Goal: Task Accomplishment & Management: Manage account settings

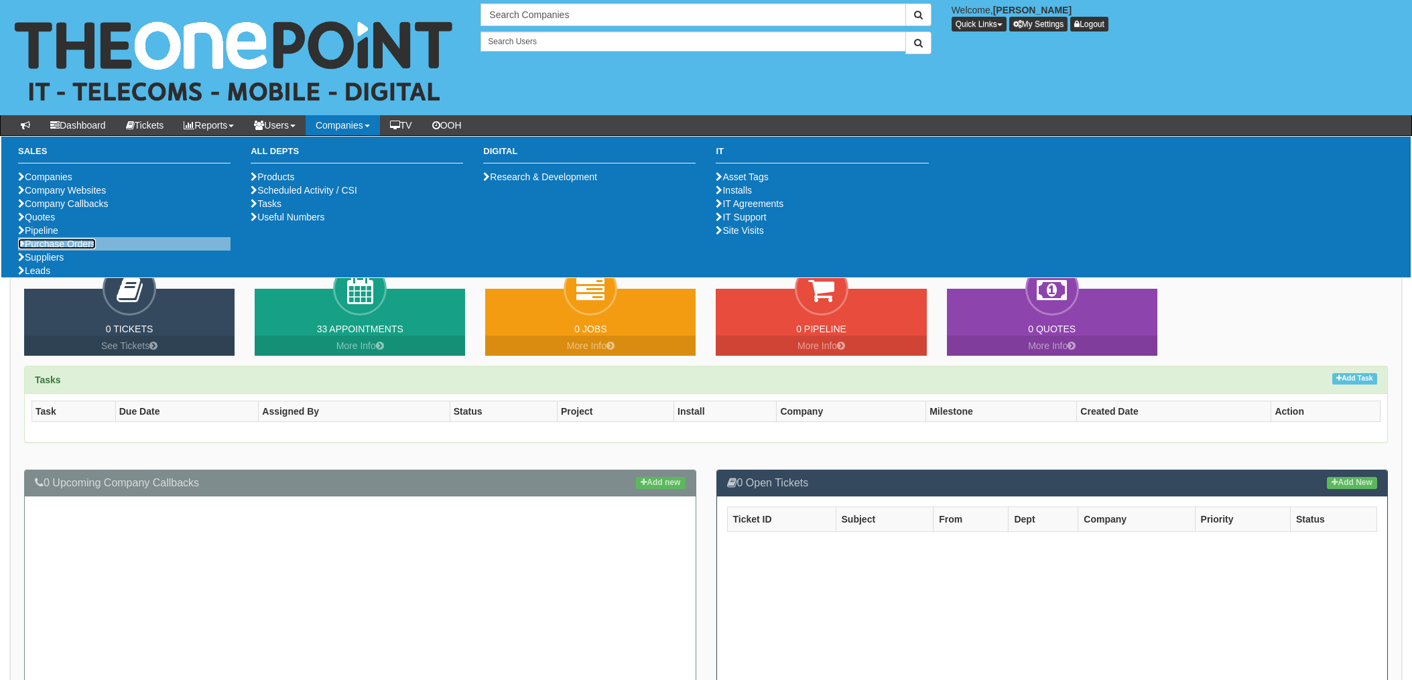
click at [80, 249] on link "Purchase Orders" at bounding box center [57, 244] width 78 height 11
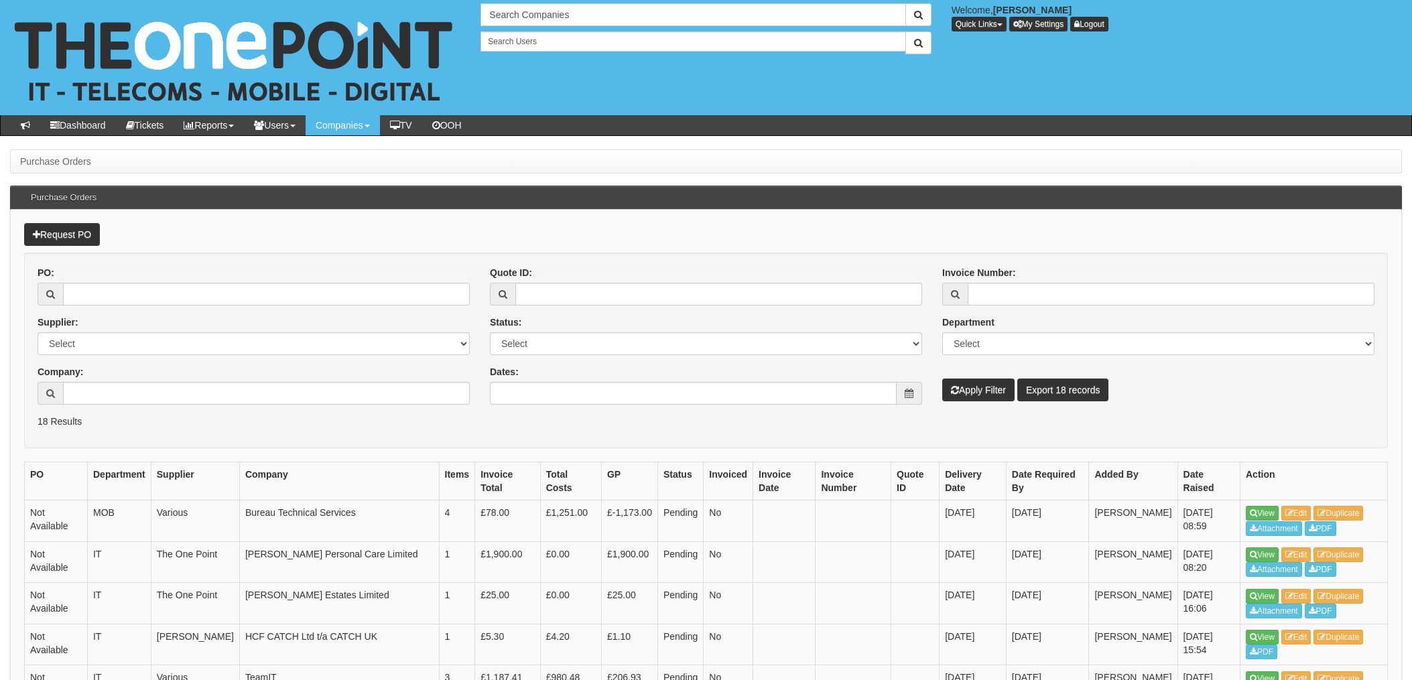
click at [94, 379] on div "Company:" at bounding box center [254, 385] width 432 height 40
click at [105, 384] on input "Company:" at bounding box center [266, 393] width 407 height 23
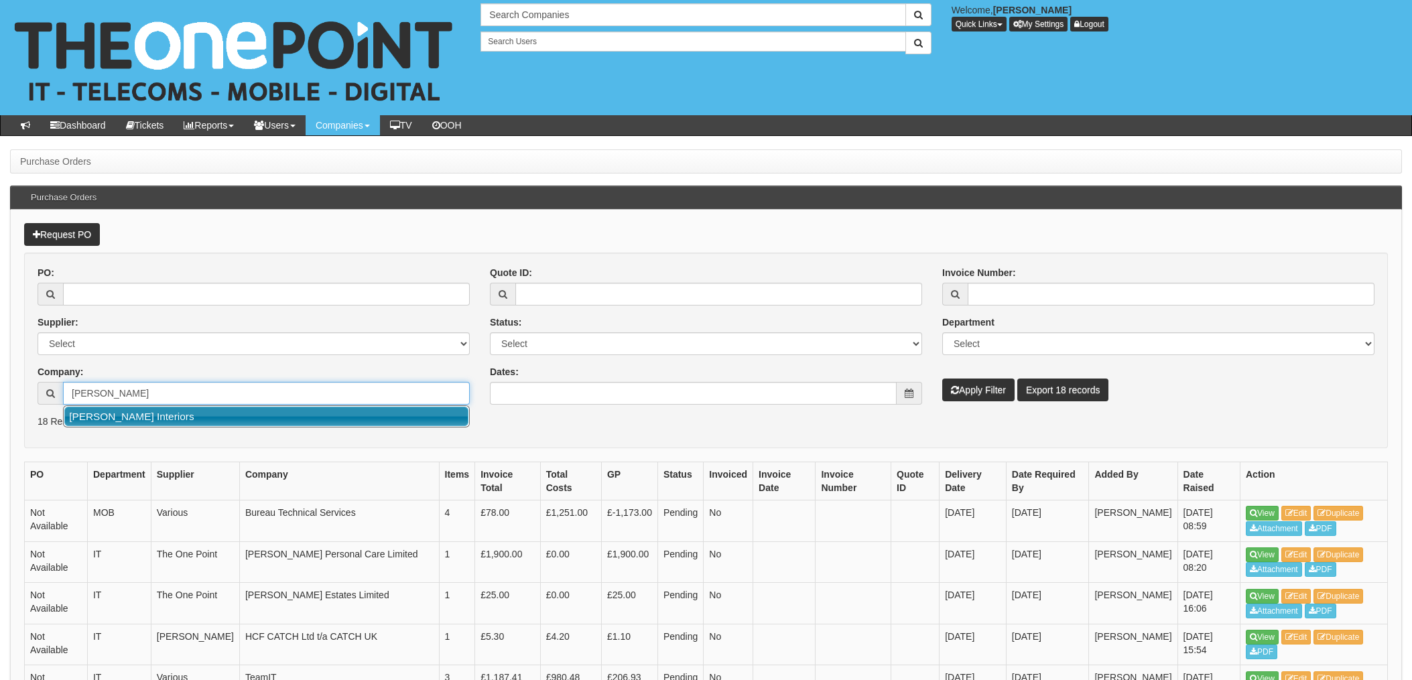
click at [151, 419] on link "Richard Grafton Interiors" at bounding box center [266, 416] width 404 height 19
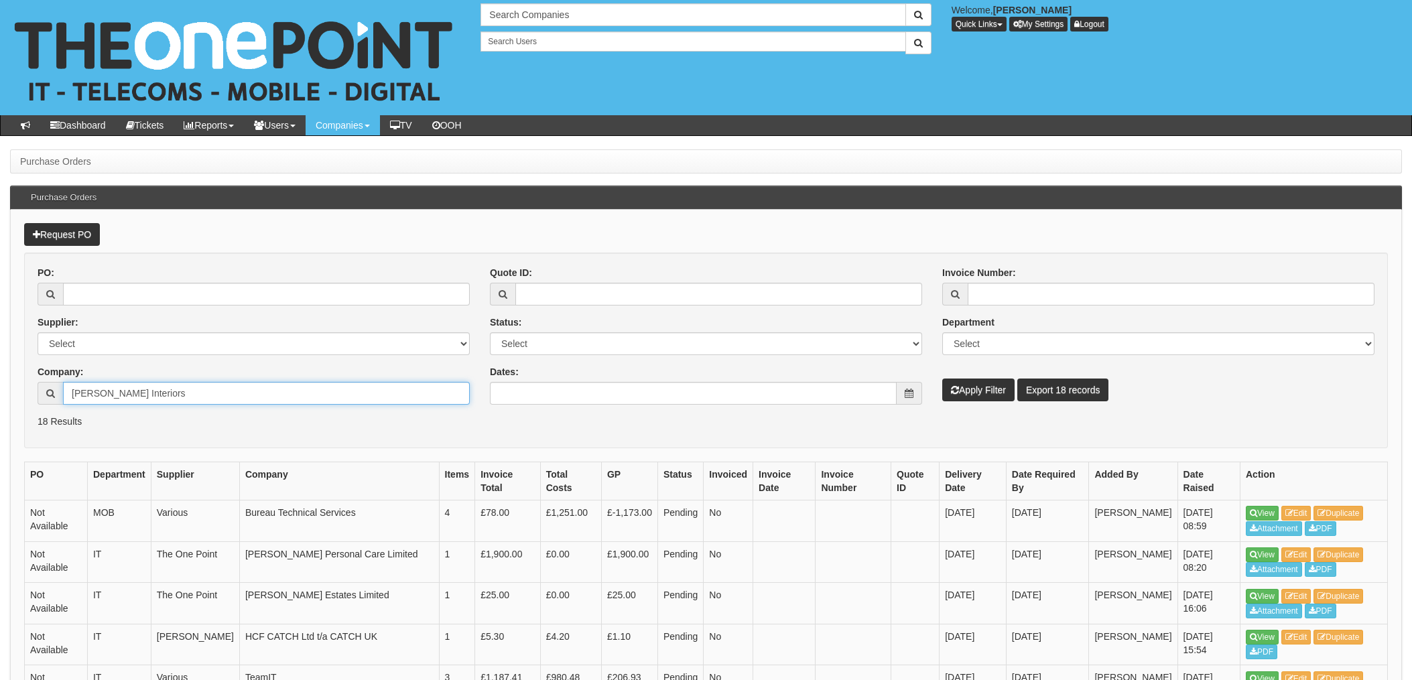
type input "Richard Grafton Interiors"
click at [971, 389] on button "Apply Filter" at bounding box center [979, 390] width 72 height 23
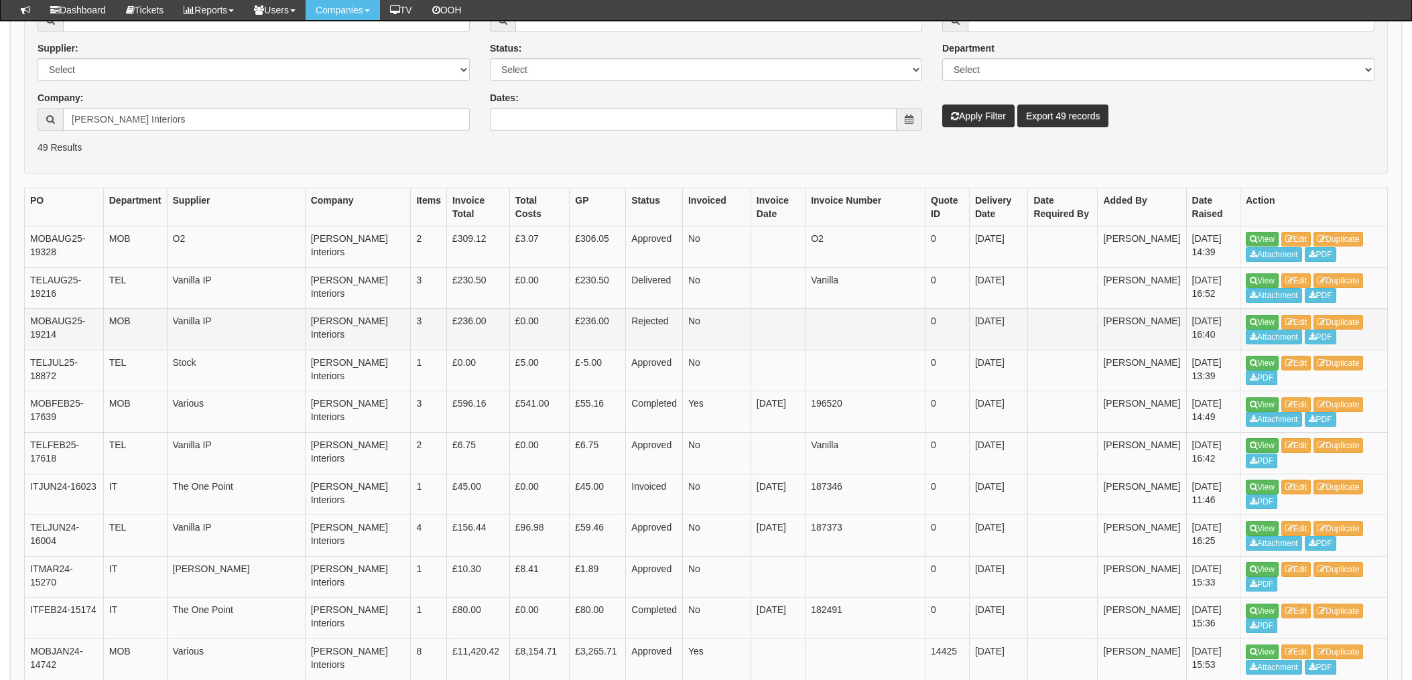
scroll to position [267, 0]
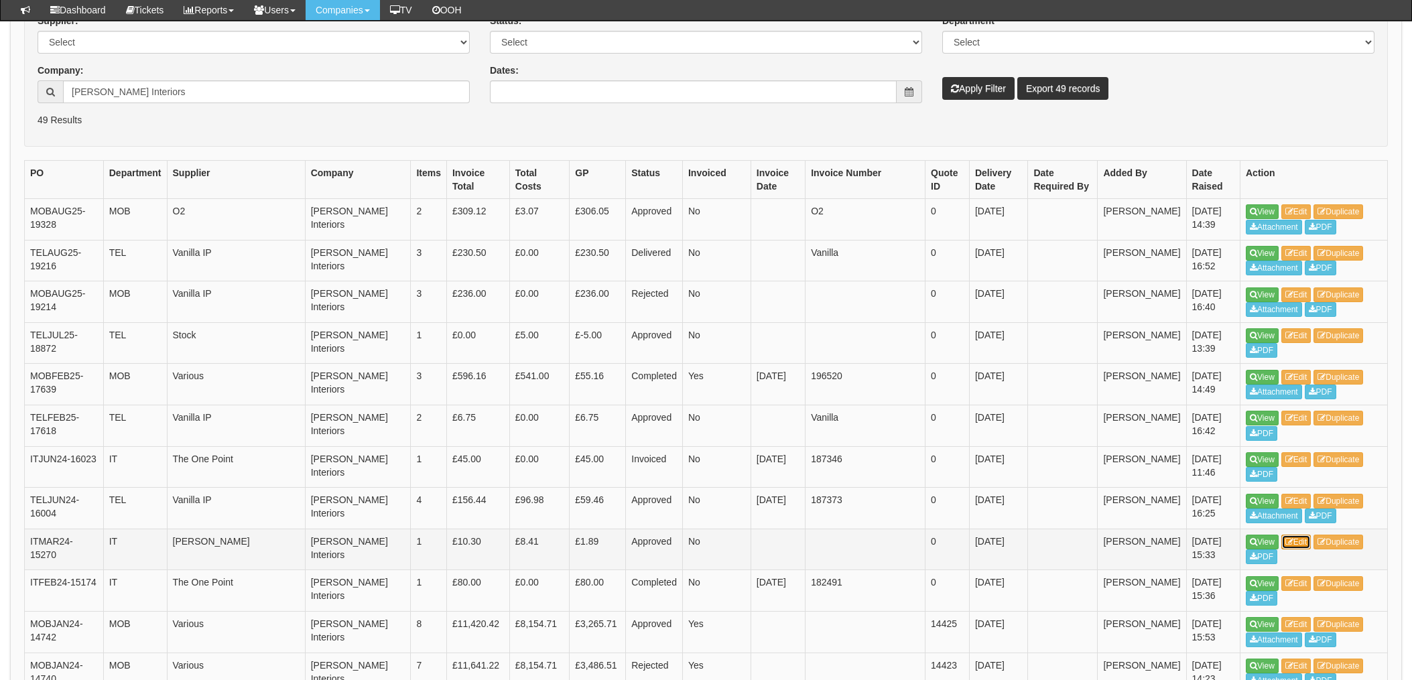
click at [1304, 546] on link "Edit" at bounding box center [1297, 542] width 30 height 15
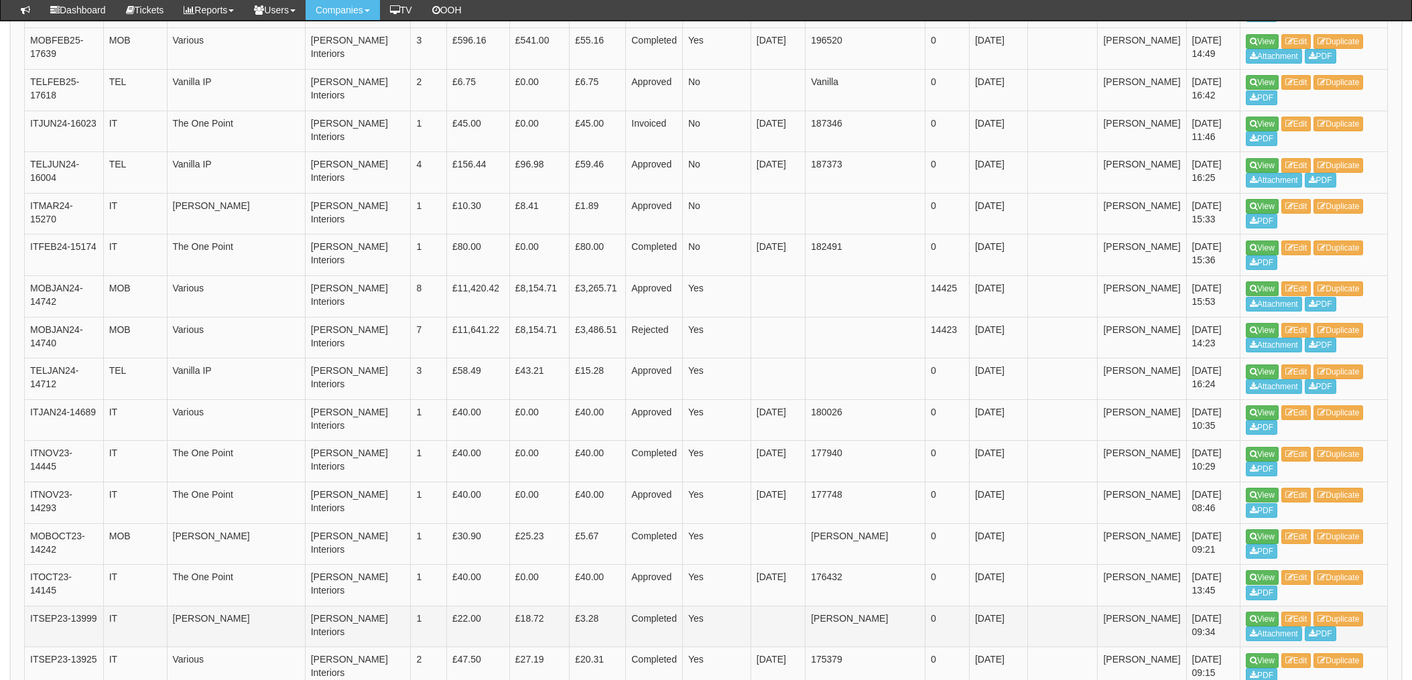
scroll to position [659, 0]
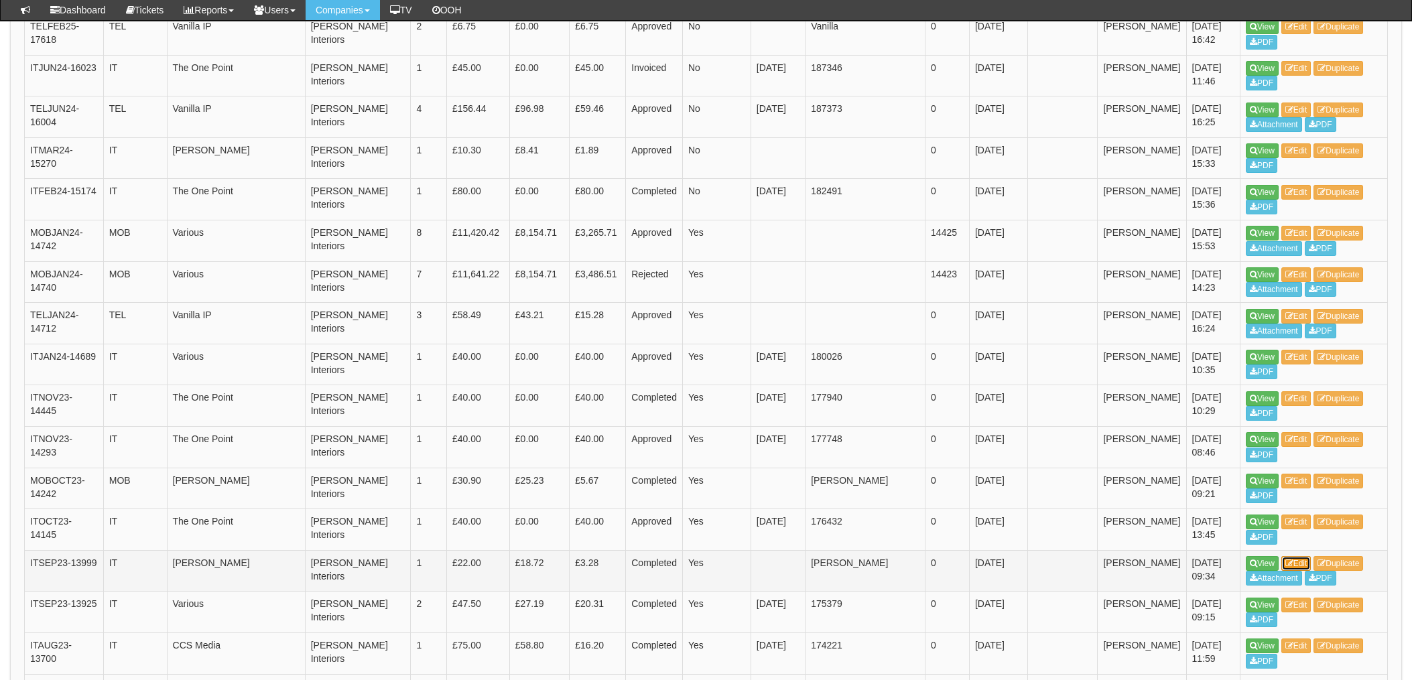
click at [1311, 560] on link "Edit" at bounding box center [1297, 563] width 30 height 15
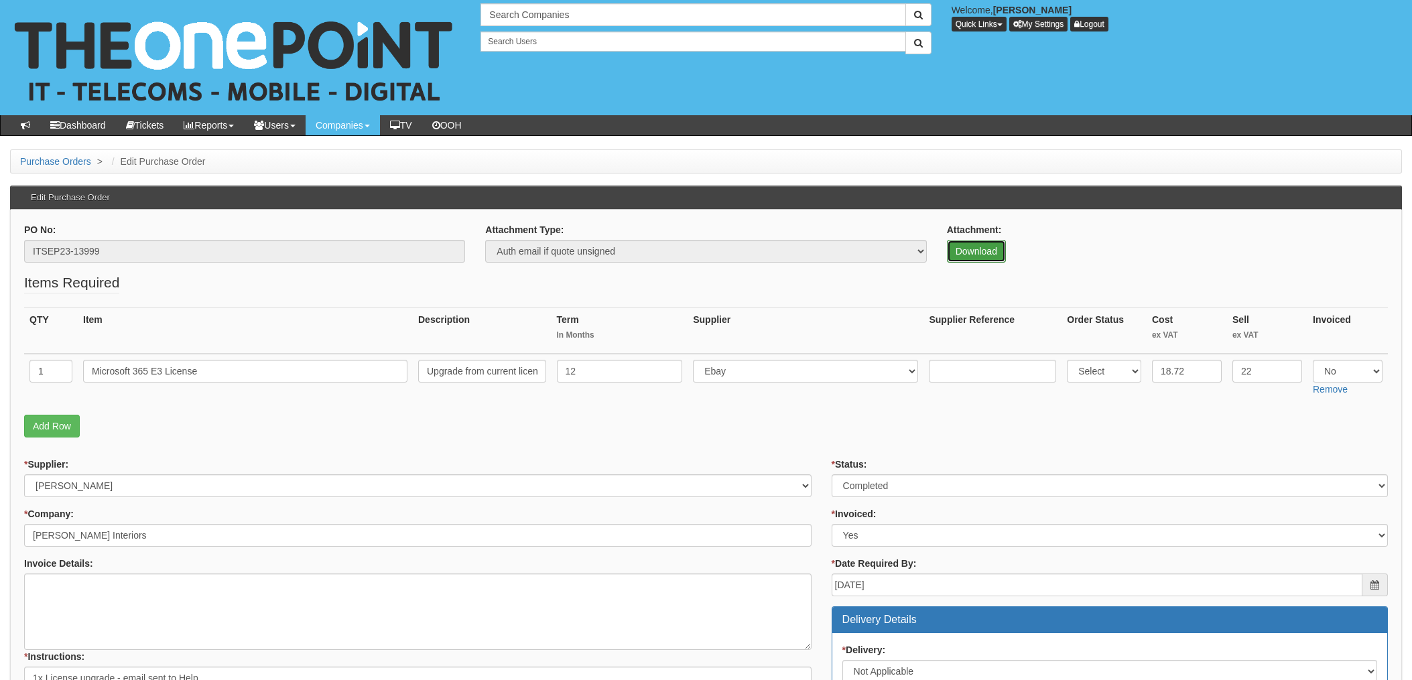
click at [981, 251] on link "Download" at bounding box center [976, 251] width 59 height 23
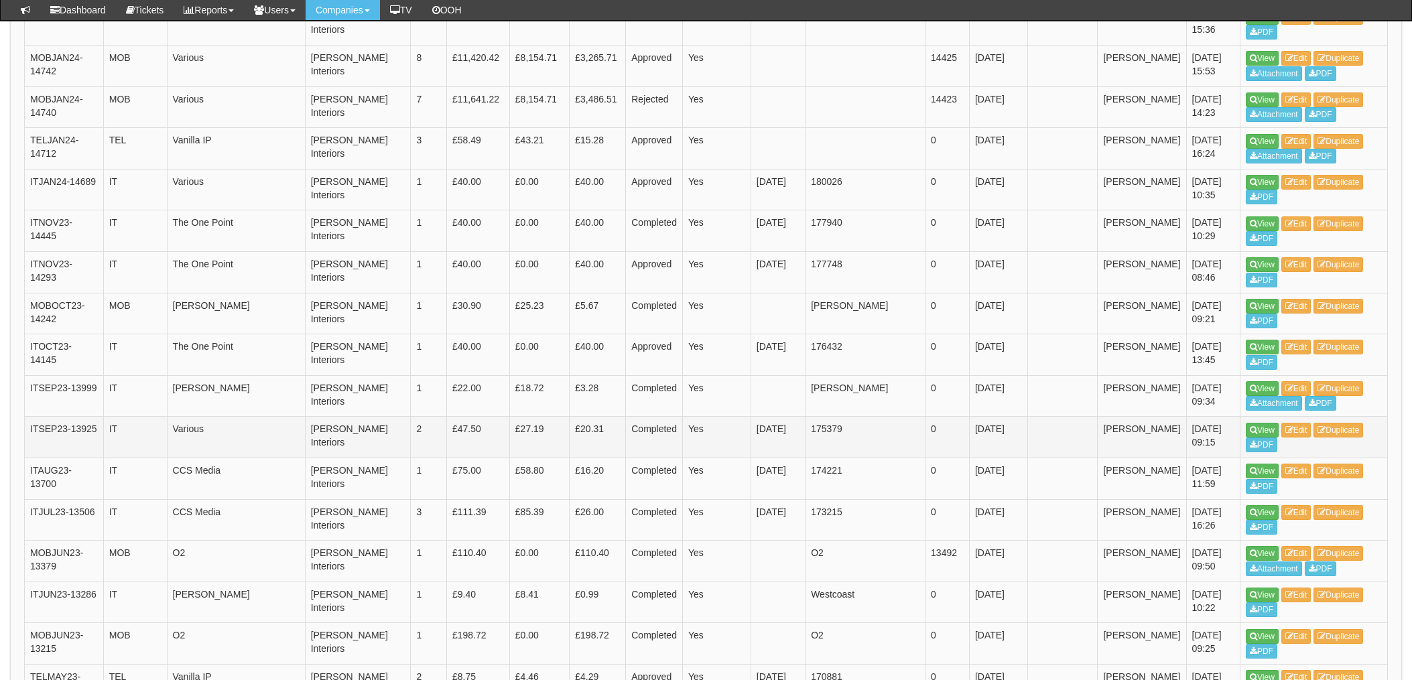
scroll to position [866, 0]
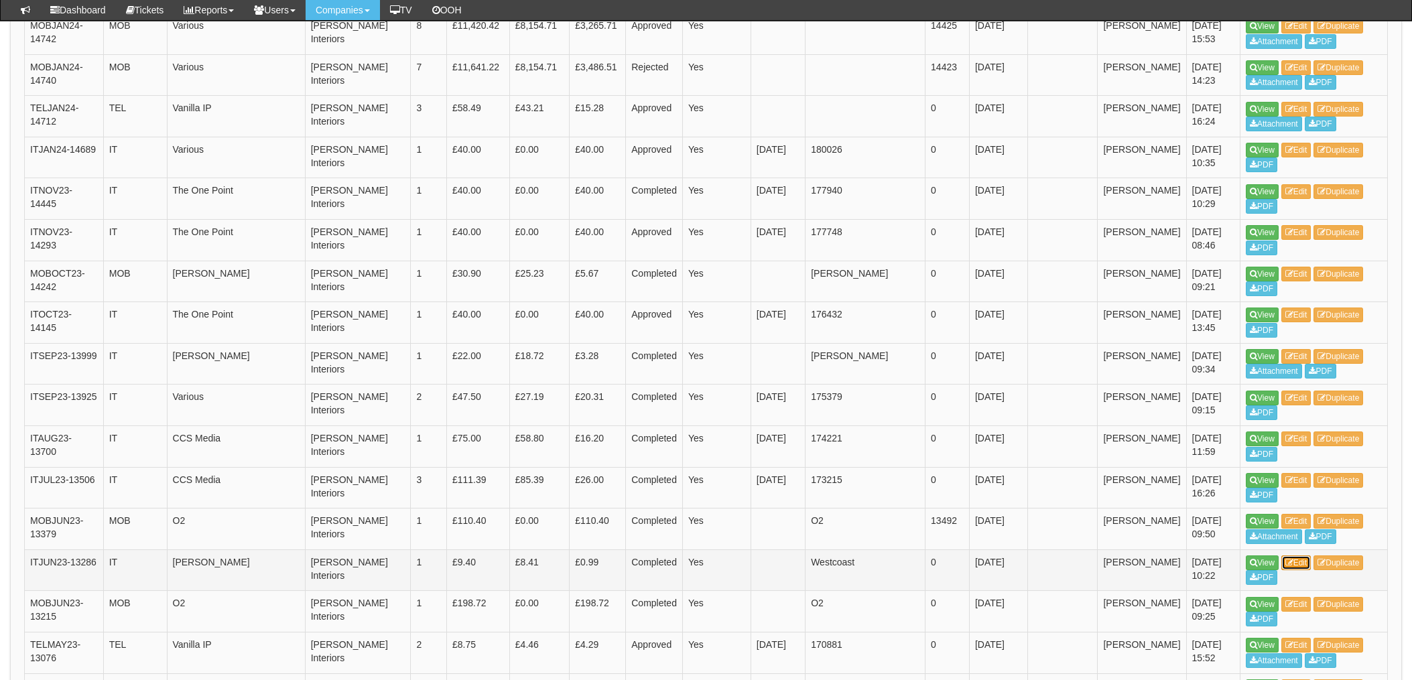
click at [1311, 560] on link "Edit" at bounding box center [1297, 563] width 30 height 15
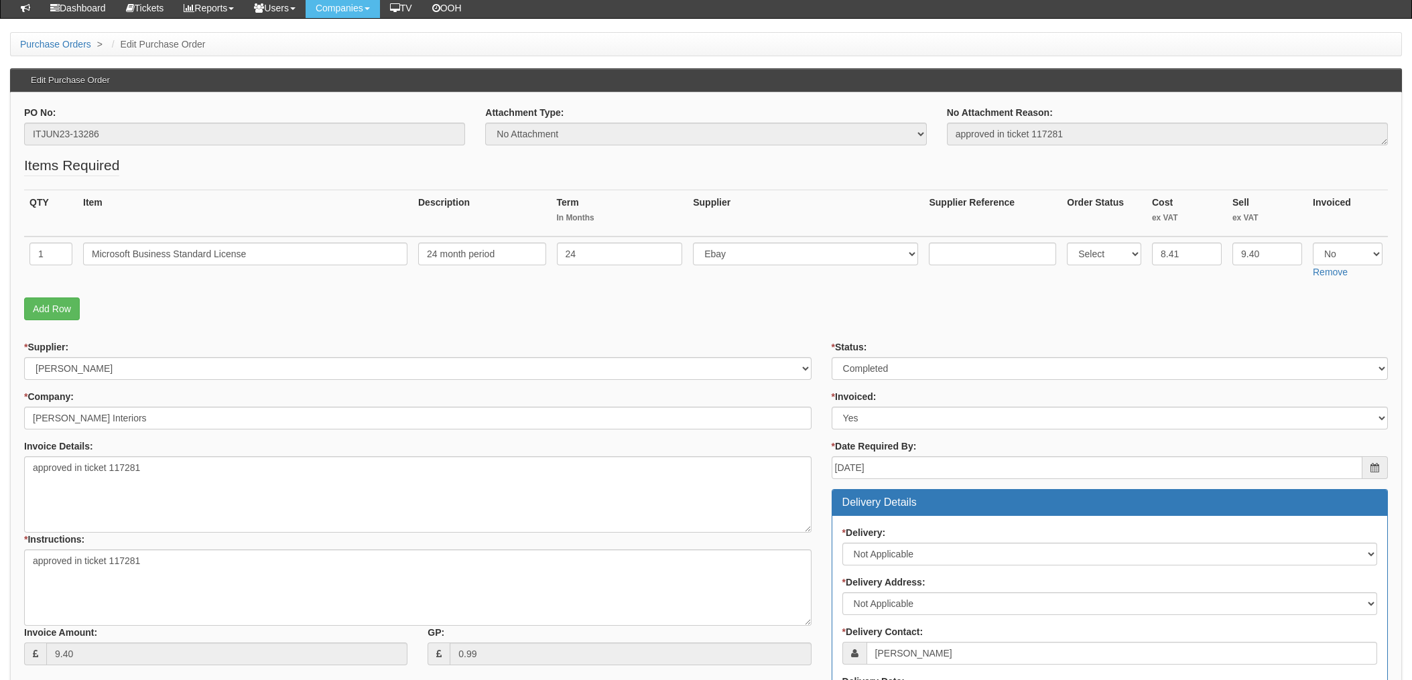
scroll to position [89, 0]
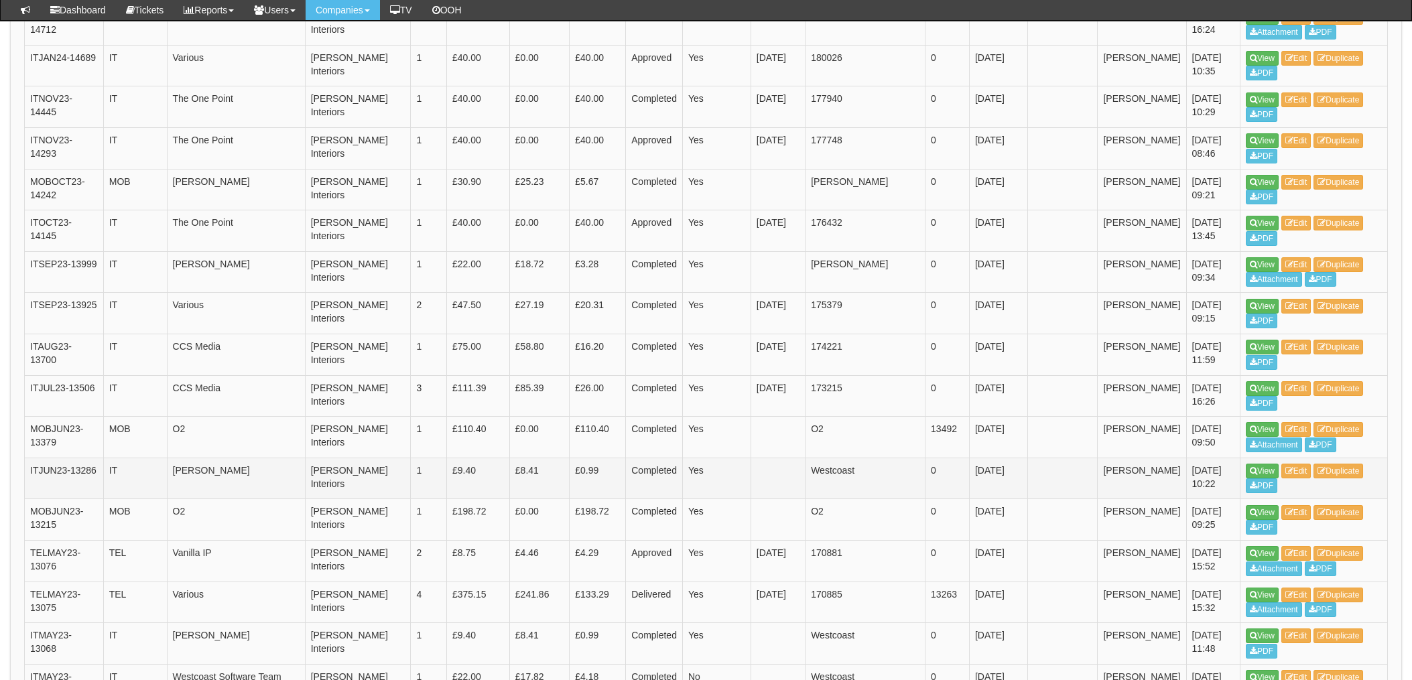
scroll to position [990, 0]
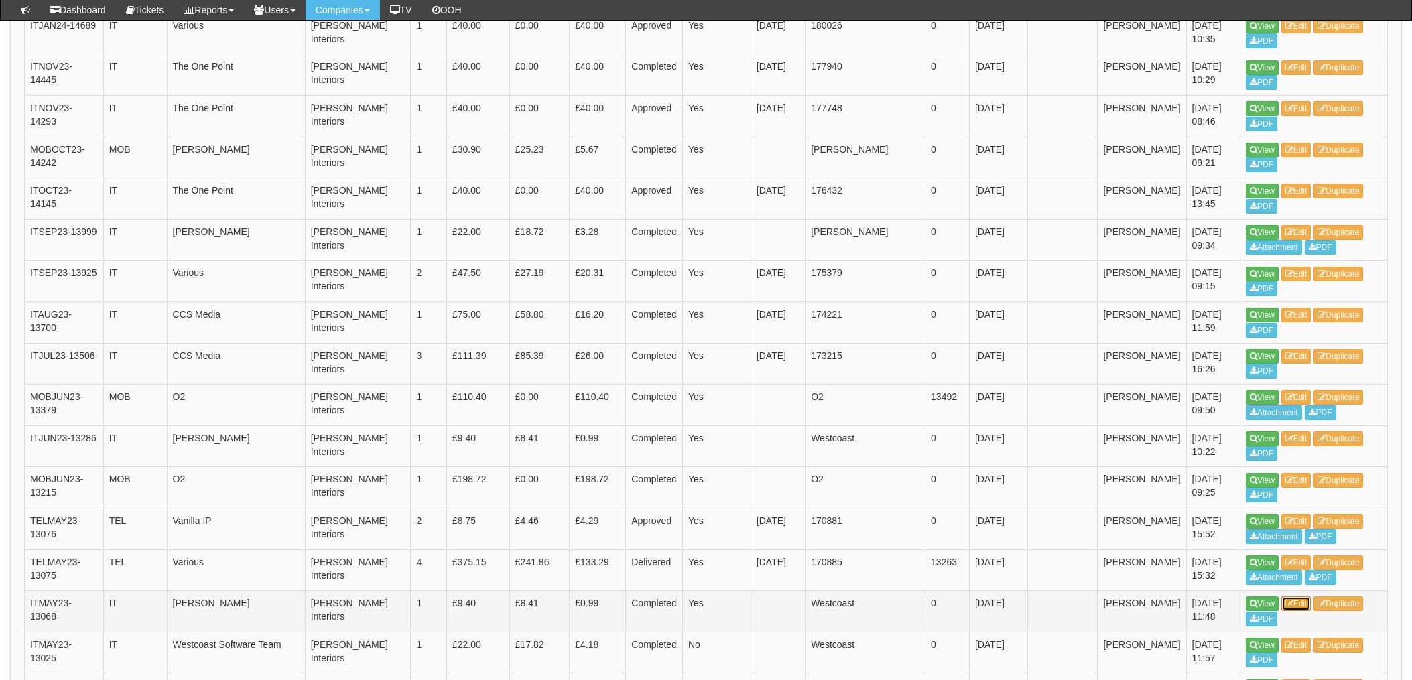
click at [1306, 603] on link "Edit" at bounding box center [1297, 604] width 30 height 15
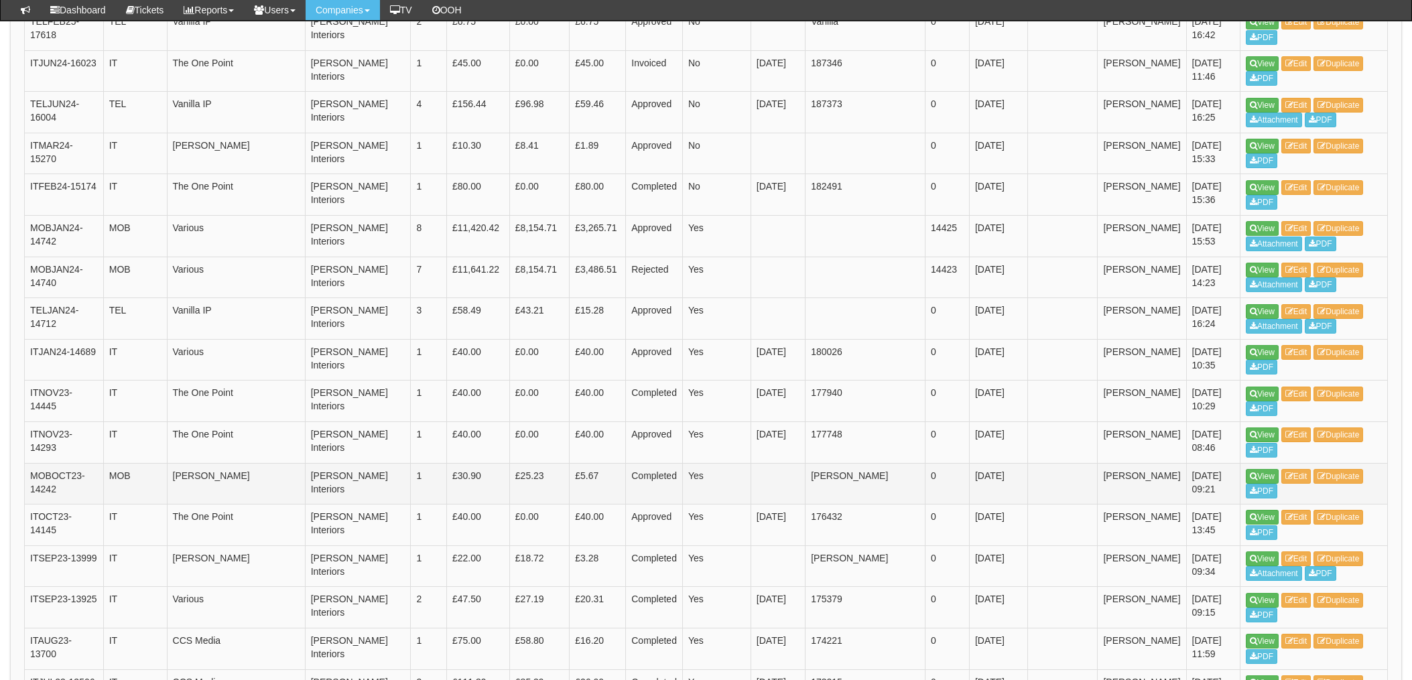
scroll to position [660, 0]
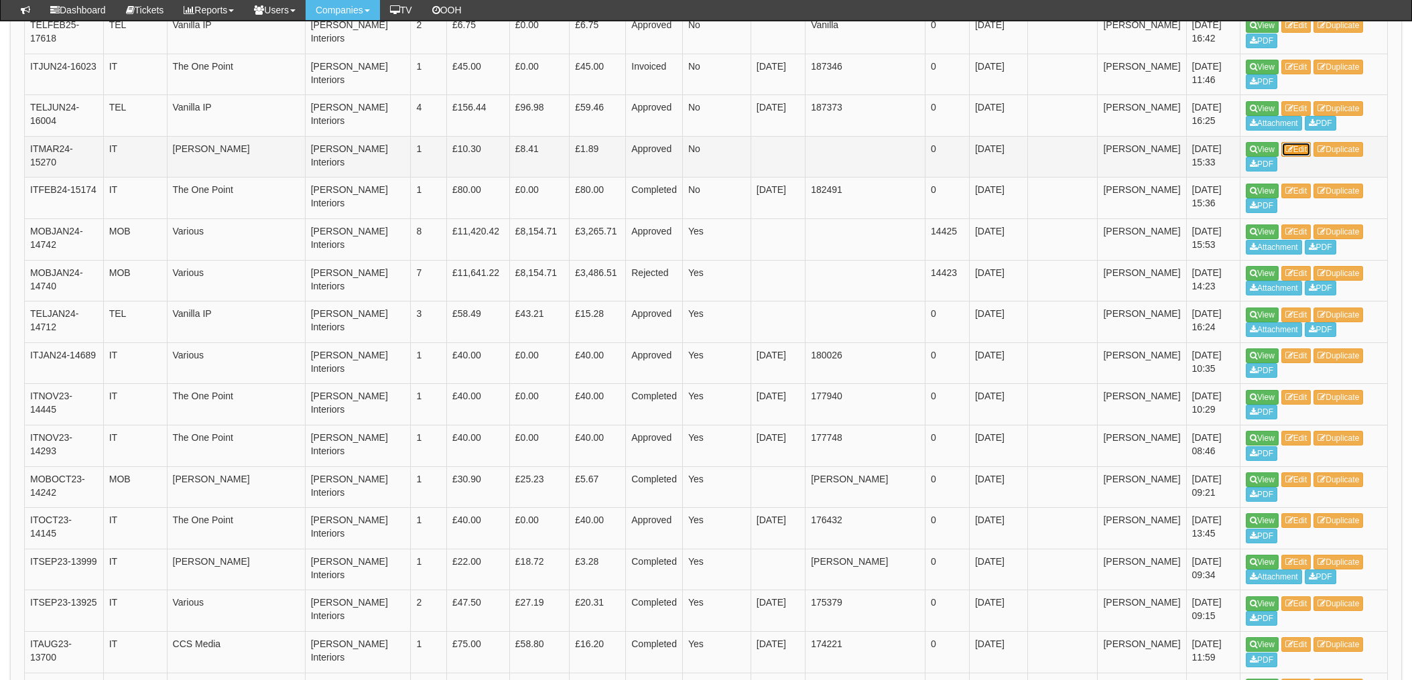
click at [1300, 147] on link "Edit" at bounding box center [1297, 149] width 30 height 15
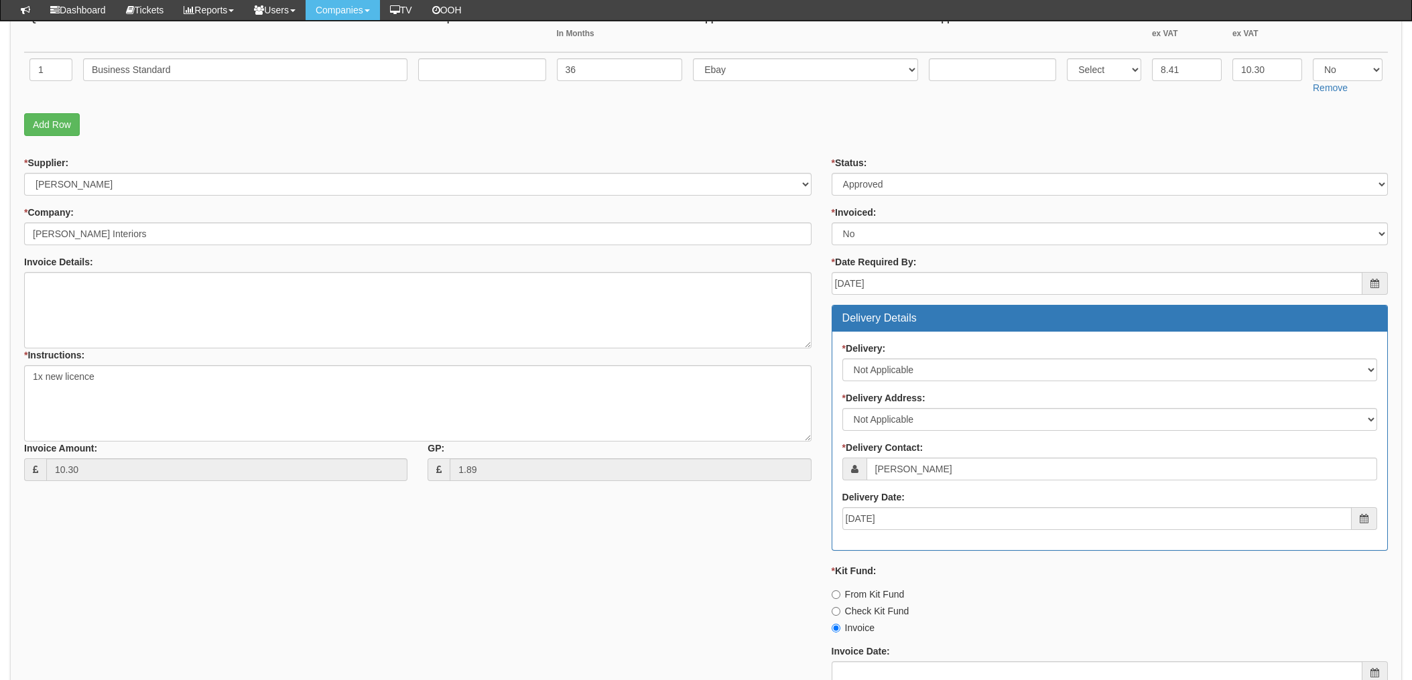
scroll to position [89, 0]
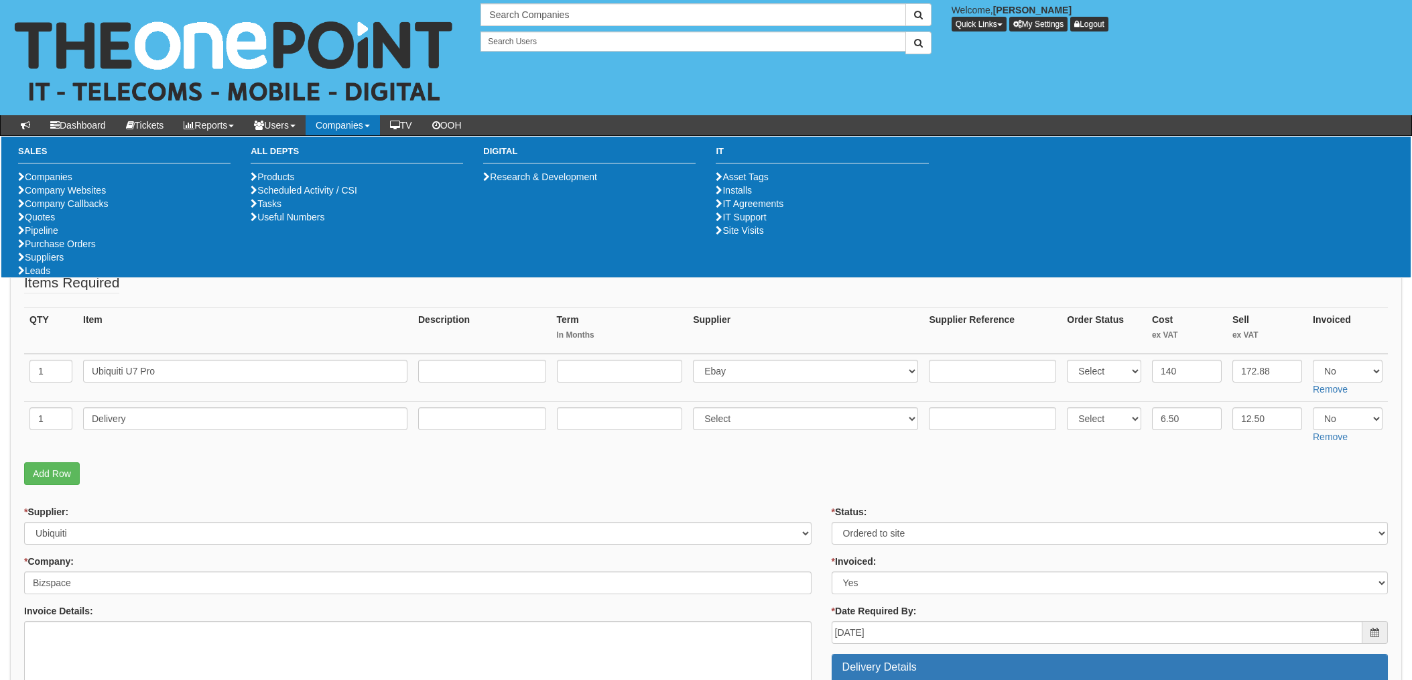
click at [422, 461] on fieldset "Items Required QTY Item Description Term In Months Supplier Supplier Reference …" at bounding box center [706, 382] width 1364 height 219
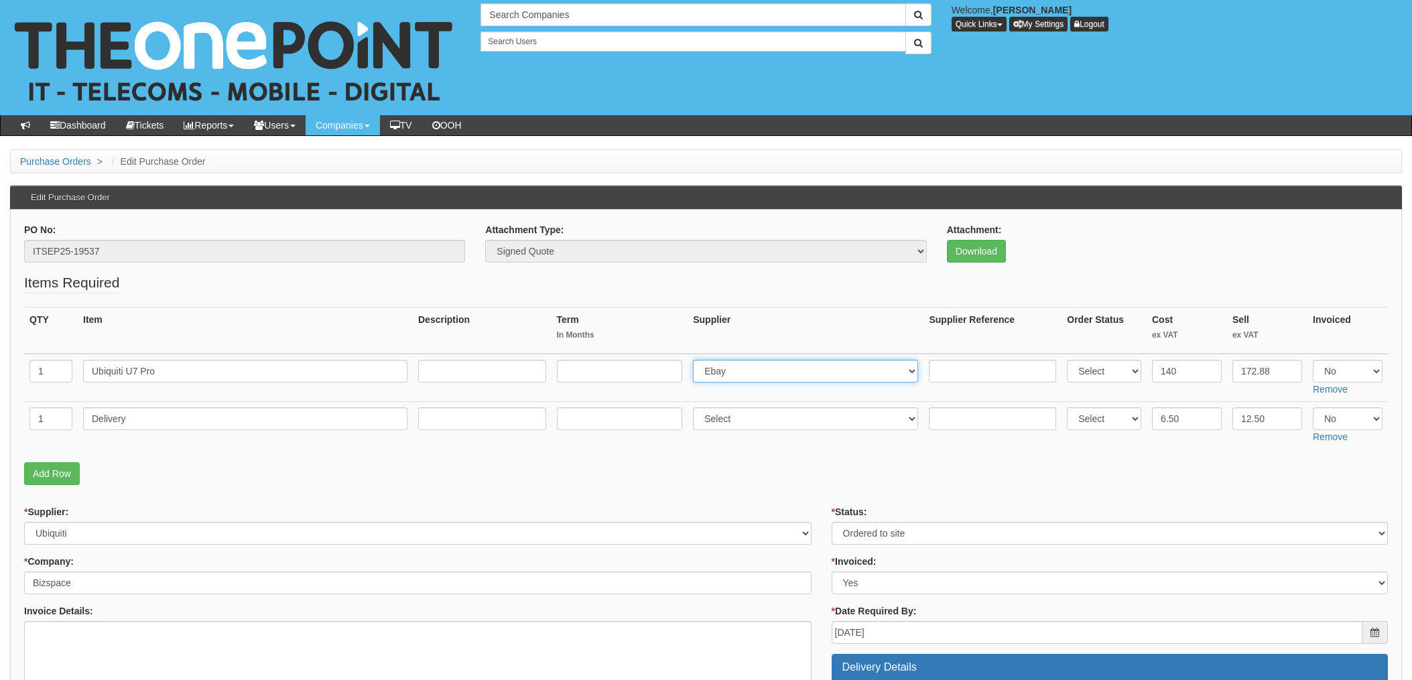
click at [759, 379] on select "Select 123 REG.co.uk 1Password 3 4Gon AA Jones Electric Ltd Abzorb Access Group…" at bounding box center [805, 371] width 225 height 23
select select "348"
click at [697, 360] on select "Select 123 REG.co.uk 1Password 3 4Gon AA Jones Electric Ltd Abzorb Access Group…" at bounding box center [805, 371] width 225 height 23
click at [964, 369] on input "text" at bounding box center [992, 371] width 127 height 23
paste input "11957410"
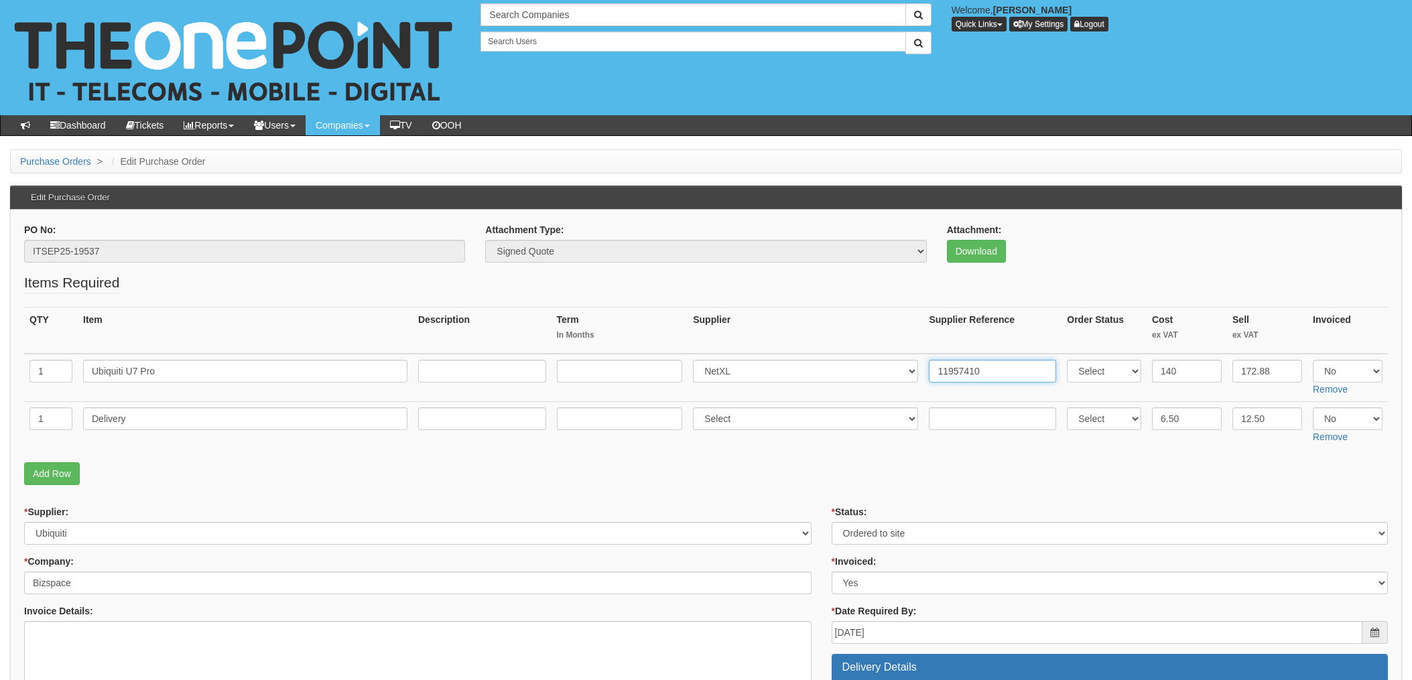
type input "11957410"
click at [939, 419] on input "text" at bounding box center [992, 419] width 127 height 23
paste input "11957410"
type input "11957410"
click at [778, 474] on p "Add Row" at bounding box center [706, 474] width 1364 height 23
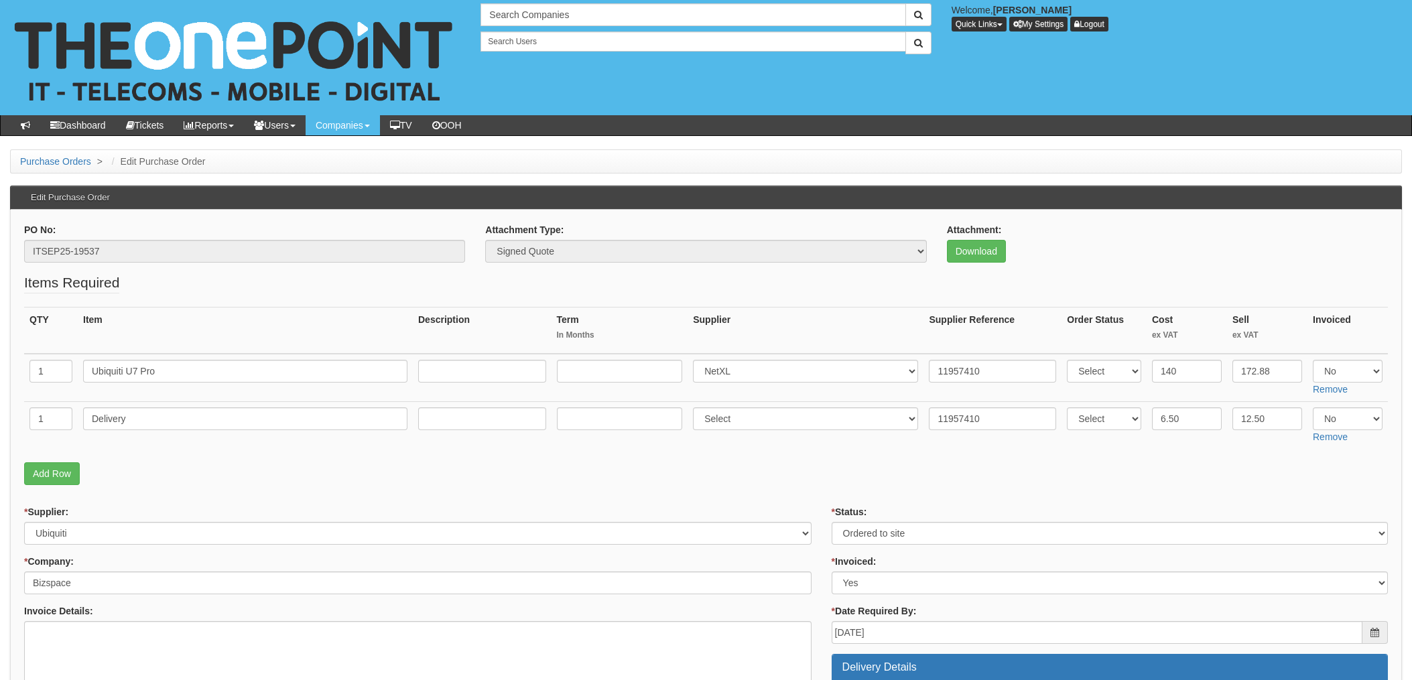
click at [836, 483] on p "Add Row" at bounding box center [706, 474] width 1364 height 23
click at [1317, 372] on select "Select Yes No N/A" at bounding box center [1348, 371] width 70 height 23
select select "Yes"
click at [1313, 360] on select "Select Yes No N/A" at bounding box center [1348, 371] width 70 height 23
drag, startPoint x: 1334, startPoint y: 416, endPoint x: 1337, endPoint y: 431, distance: 15.0
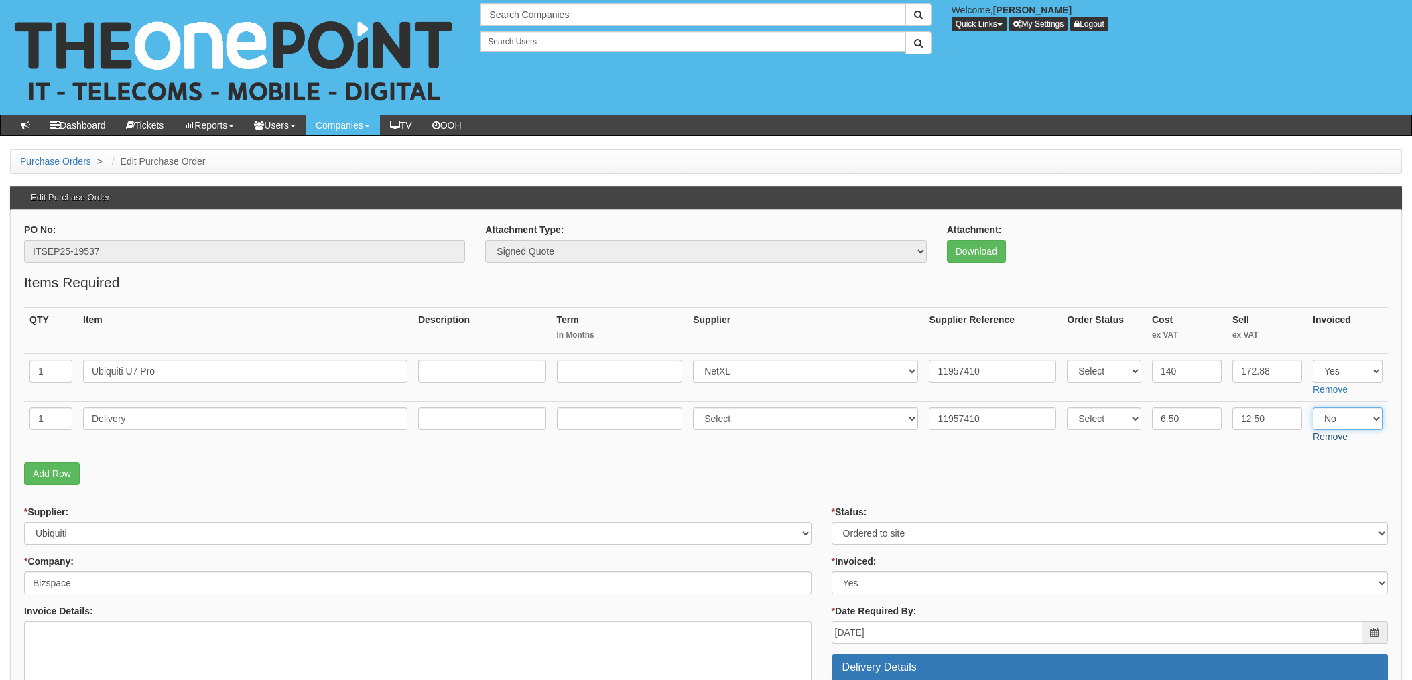
click at [1334, 416] on select "Select Yes No N/A" at bounding box center [1348, 419] width 70 height 23
select select "Yes"
click at [1313, 408] on select "Select Yes No N/A" at bounding box center [1348, 419] width 70 height 23
click at [1192, 457] on fieldset "Items Required QTY Item Description Term In Months Supplier Supplier Reference …" at bounding box center [706, 382] width 1364 height 219
click at [886, 536] on select "Select Approved Completed Delivered Invoiced Ordered Ordered to site Part Order…" at bounding box center [1110, 533] width 556 height 23
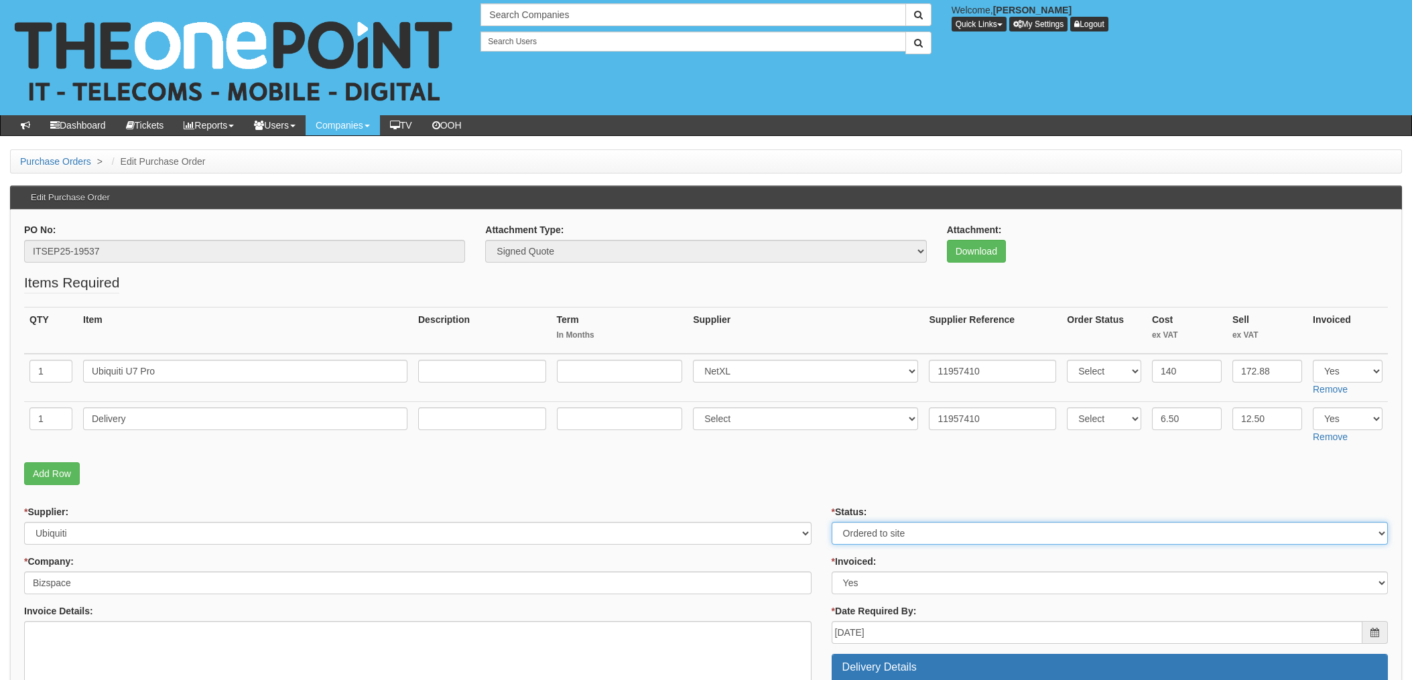
select select "4"
click at [832, 522] on select "Select Approved Completed Delivered Invoiced Ordered Ordered to site Part Order…" at bounding box center [1110, 533] width 556 height 23
click at [805, 461] on fieldset "Items Required QTY Item Description Term In Months Supplier Supplier Reference …" at bounding box center [706, 382] width 1364 height 219
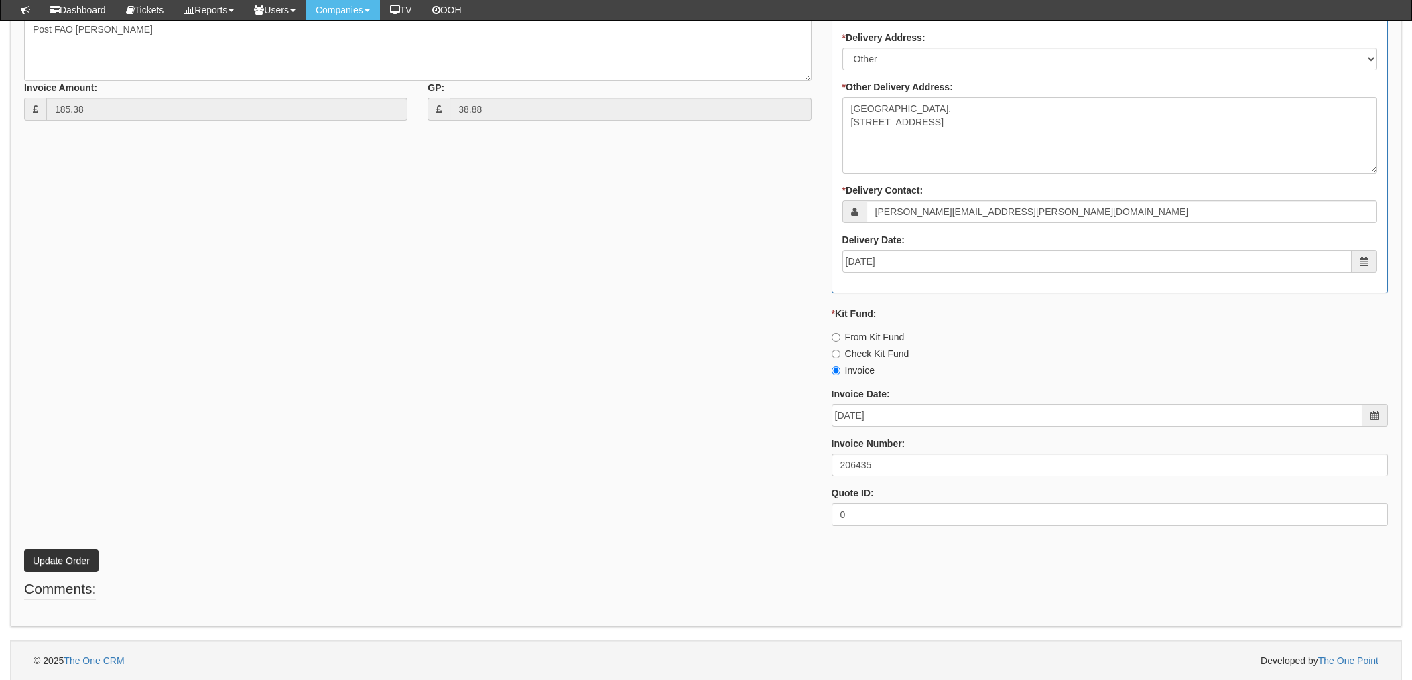
scroll to position [676, 0]
click at [69, 560] on button "Update Order" at bounding box center [61, 560] width 74 height 23
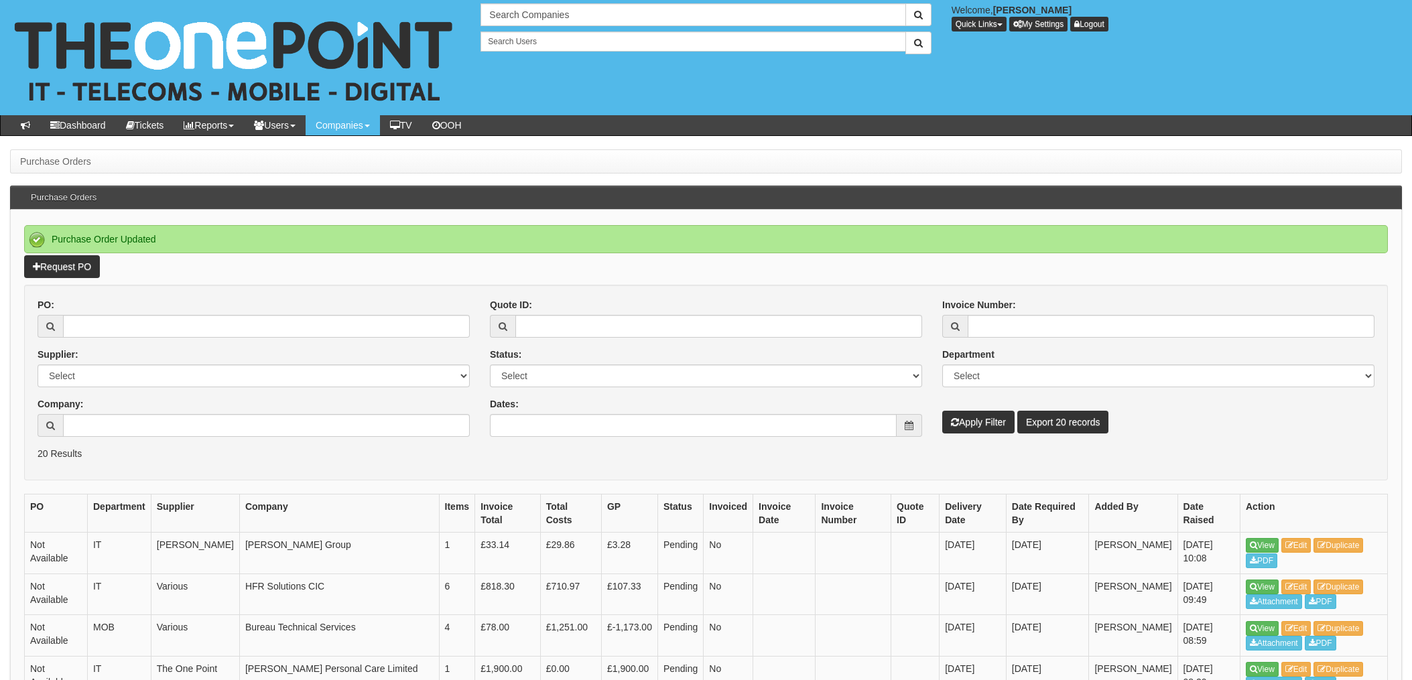
click at [152, 314] on div "PO:" at bounding box center [254, 318] width 432 height 40
click at [151, 319] on input "PO:" at bounding box center [266, 326] width 407 height 23
click at [151, 322] on input "PO:" at bounding box center [266, 326] width 407 height 23
type input "19631"
click at [943, 411] on button "Apply Filter" at bounding box center [979, 422] width 72 height 23
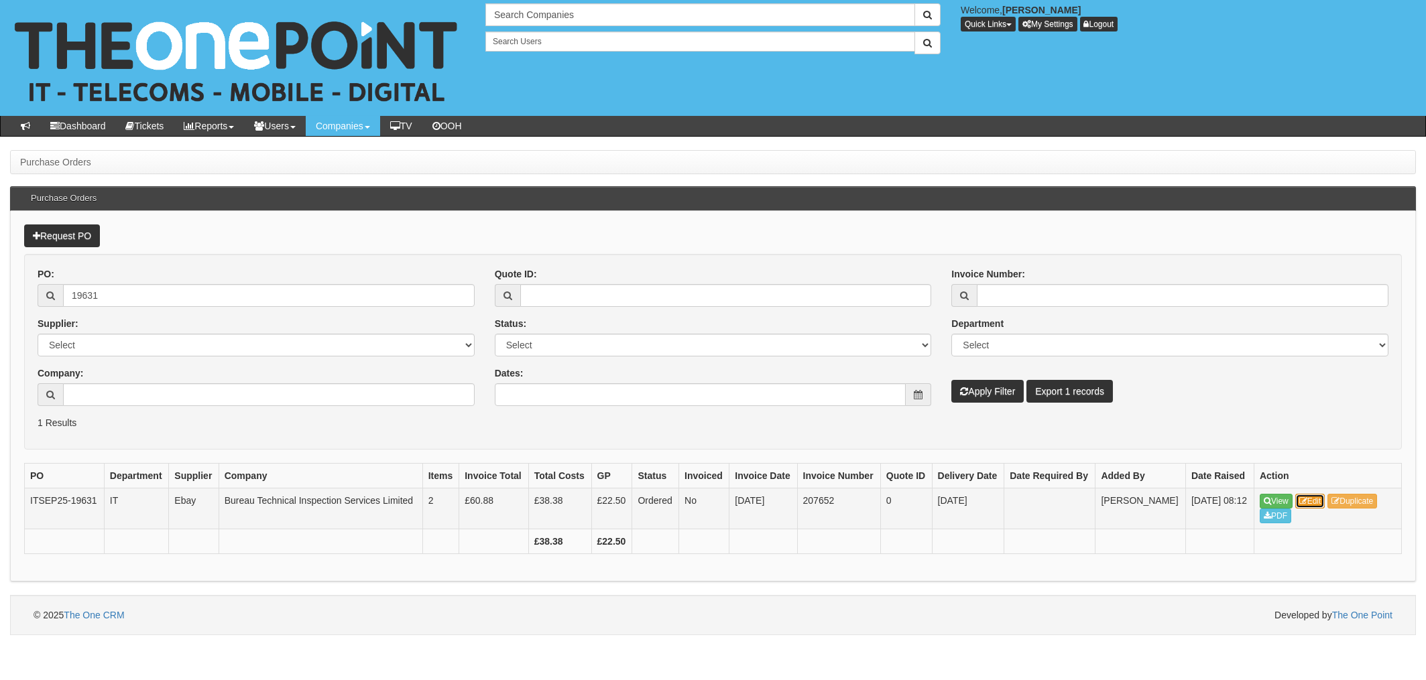
click at [1321, 508] on link "Edit" at bounding box center [1310, 501] width 30 height 15
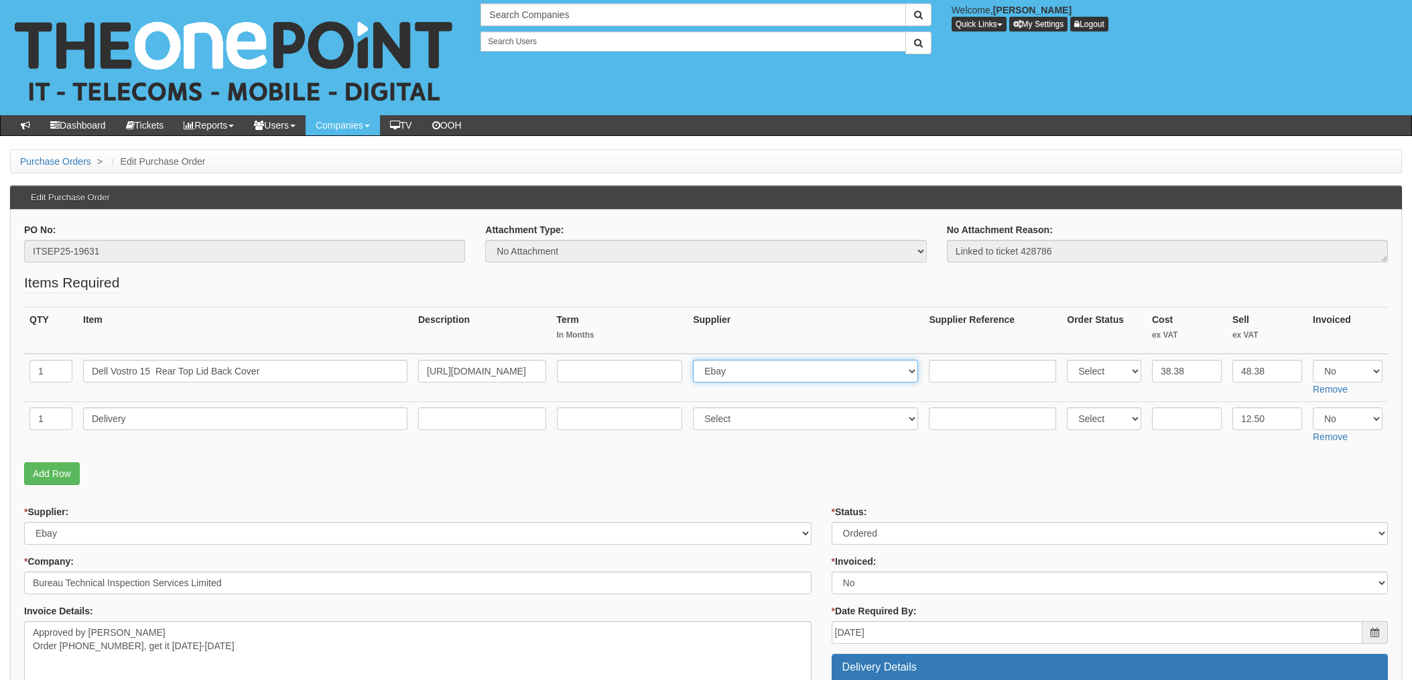
click at [755, 371] on select "Select 123 [DOMAIN_NAME] 1Password 3 4Gon [PERSON_NAME] Electric Ltd Abzorb Acc…" at bounding box center [805, 371] width 225 height 23
select select "348"
click at [697, 360] on select "Select 123 REG.co.uk 1Password 3 4Gon AA Jones Electric Ltd Abzorb Access Group…" at bounding box center [805, 371] width 225 height 23
click at [957, 377] on input "text" at bounding box center [992, 371] width 127 height 23
drag, startPoint x: 957, startPoint y: 377, endPoint x: 676, endPoint y: 461, distance: 293.8
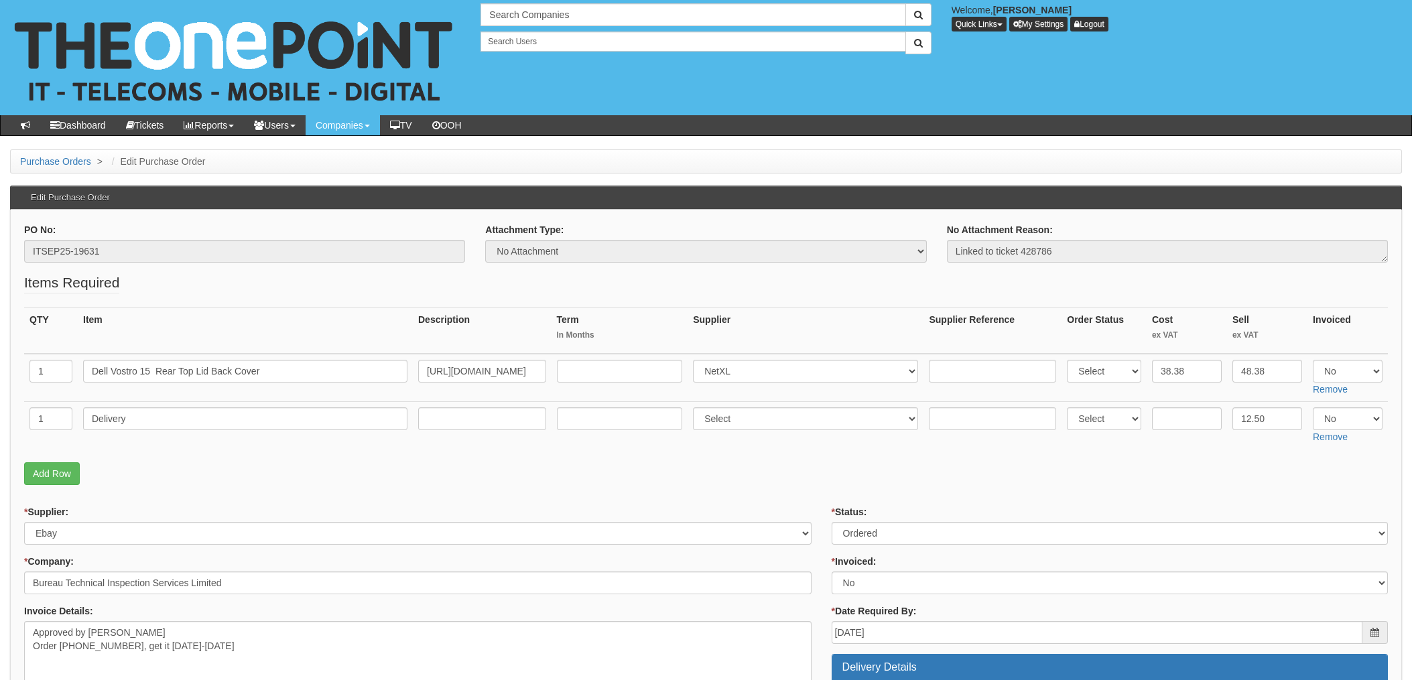
click at [676, 461] on fieldset "Items Required QTY Item Description Term In Months Supplier Supplier Reference …" at bounding box center [706, 382] width 1364 height 219
click at [676, 453] on fieldset "Items Required QTY Item Description Term In Months Supplier Supplier Reference …" at bounding box center [706, 382] width 1364 height 219
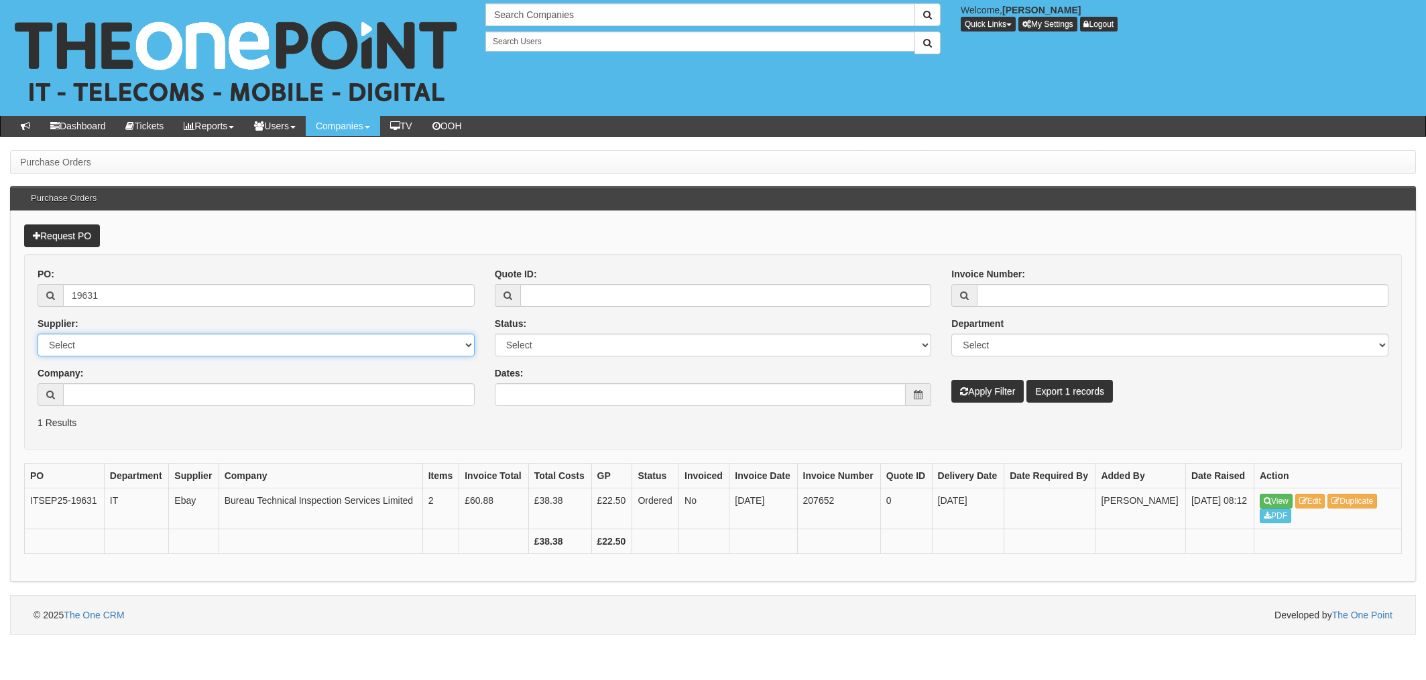
click at [159, 353] on select "Select 123 [DOMAIN_NAME] 1Password 3 4Gon [PERSON_NAME] Electric Ltd Abzorb Acc…" at bounding box center [256, 345] width 437 height 23
select select "348"
click at [38, 334] on select "Select 123 [DOMAIN_NAME] 1Password 3 4Gon [PERSON_NAME] Electric Ltd Abzorb Acc…" at bounding box center [256, 345] width 437 height 23
click at [119, 296] on input "19631" at bounding box center [269, 295] width 412 height 23
drag, startPoint x: 143, startPoint y: 295, endPoint x: 0, endPoint y: 271, distance: 144.7
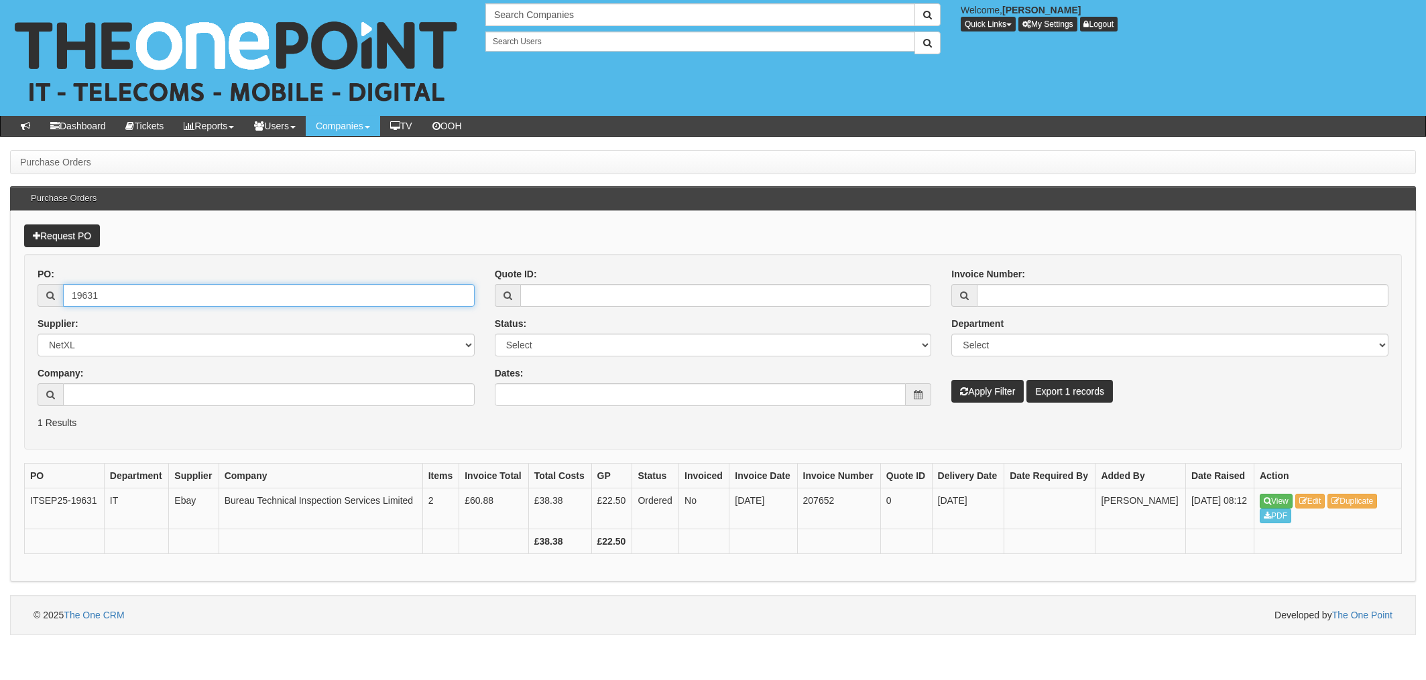
click at [0, 274] on html "× Send Email × Add Appointment × Create Ticket × Create Proactive Activity × Ad…" at bounding box center [713, 317] width 1426 height 635
click at [951, 380] on button "Apply Filter" at bounding box center [987, 391] width 72 height 23
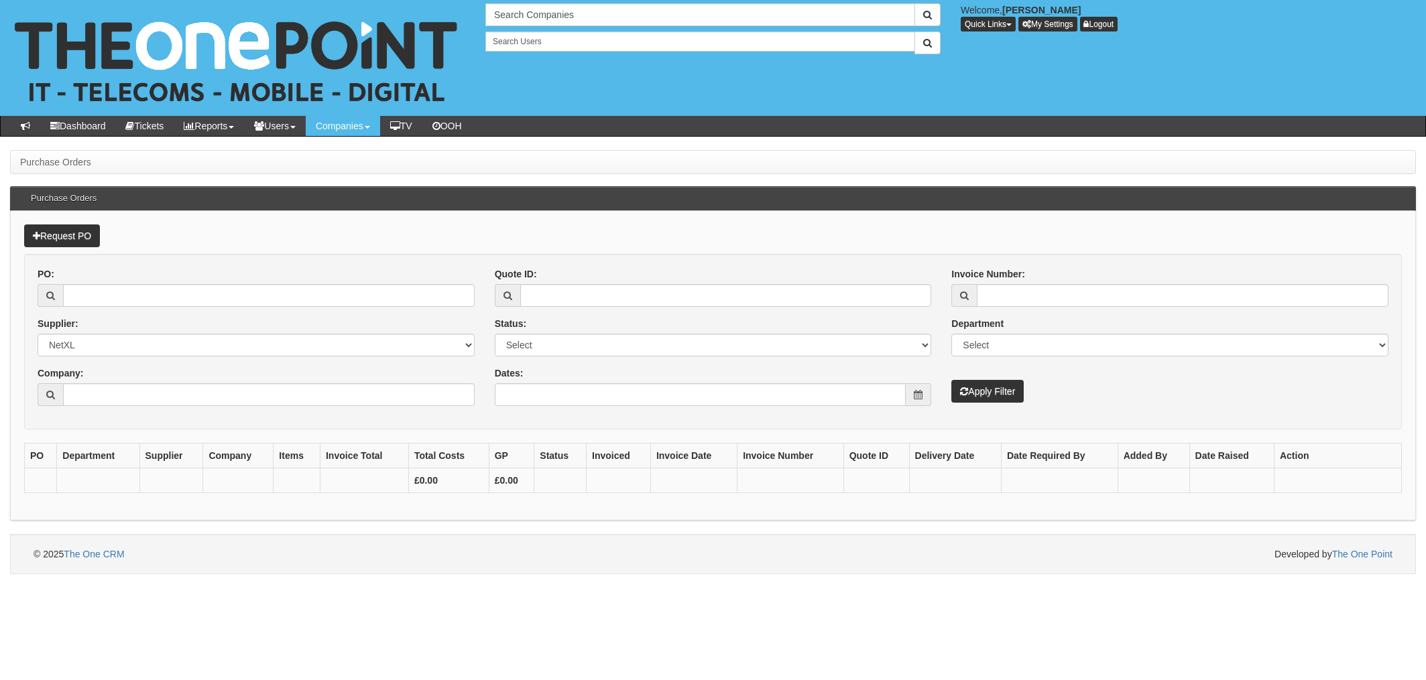
click at [110, 370] on div "Company:" at bounding box center [256, 387] width 437 height 40
click at [101, 343] on select "Select 123 REG.co.uk 1Password 3 4Gon AA Jones Electric Ltd Abzorb Access Group…" at bounding box center [256, 345] width 437 height 23
click at [127, 349] on select "Select 123 REG.co.uk 1Password 3 4Gon AA Jones Electric Ltd Abzorb Access Group…" at bounding box center [256, 345] width 437 height 23
click at [329, 377] on div "Company:" at bounding box center [256, 387] width 437 height 40
click at [457, 347] on select "Select 123 REG.co.uk 1Password 3 4Gon AA Jones Electric Ltd Abzorb Access Group…" at bounding box center [256, 345] width 437 height 23
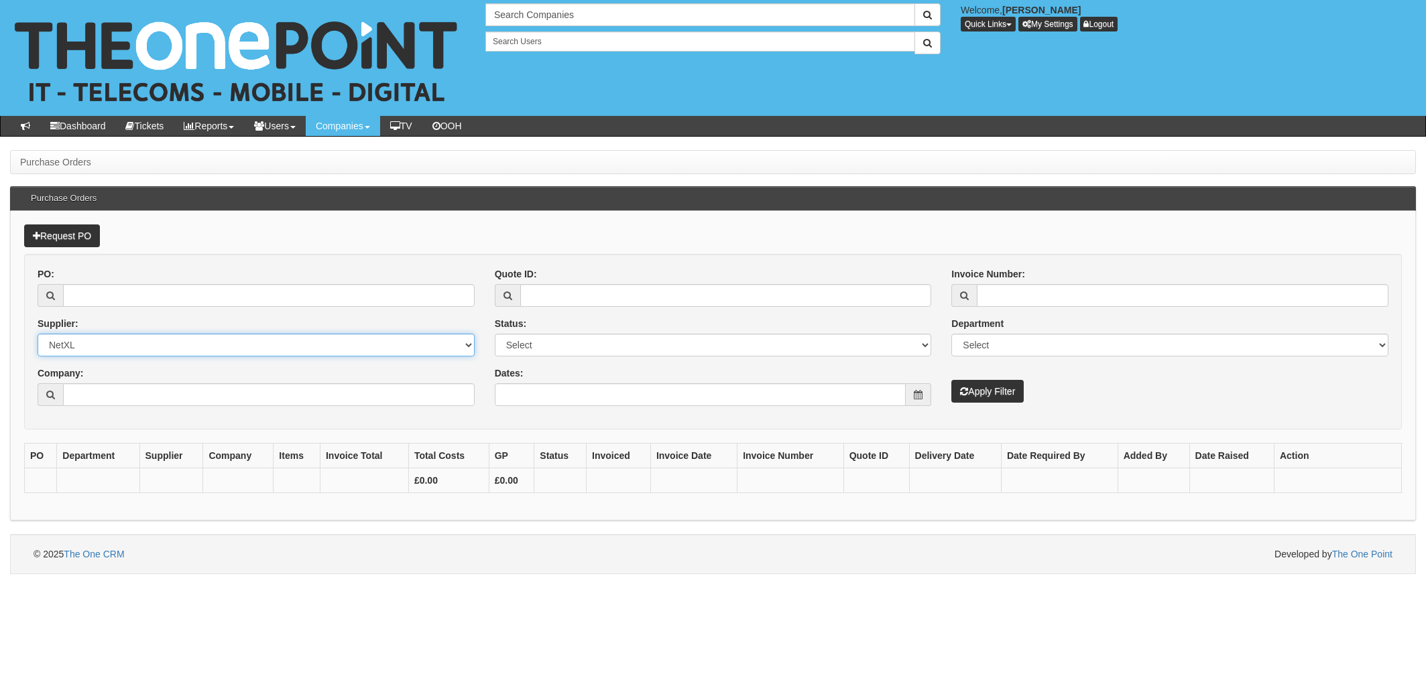
select select
click at [38, 334] on select "Select 123 REG.co.uk 1Password 3 4Gon AA Jones Electric Ltd Abzorb Access Group…" at bounding box center [256, 345] width 437 height 23
click at [903, 247] on div "Request PO PO: Supplier: Select 123 REG.co.uk 1Password 3 4Gon AA Jones Electri…" at bounding box center [713, 366] width 1406 height 310
click at [1023, 345] on select "Select Mobiles IT Telecoms Marketing Digital Internal" at bounding box center [1169, 345] width 437 height 23
select select "IT"
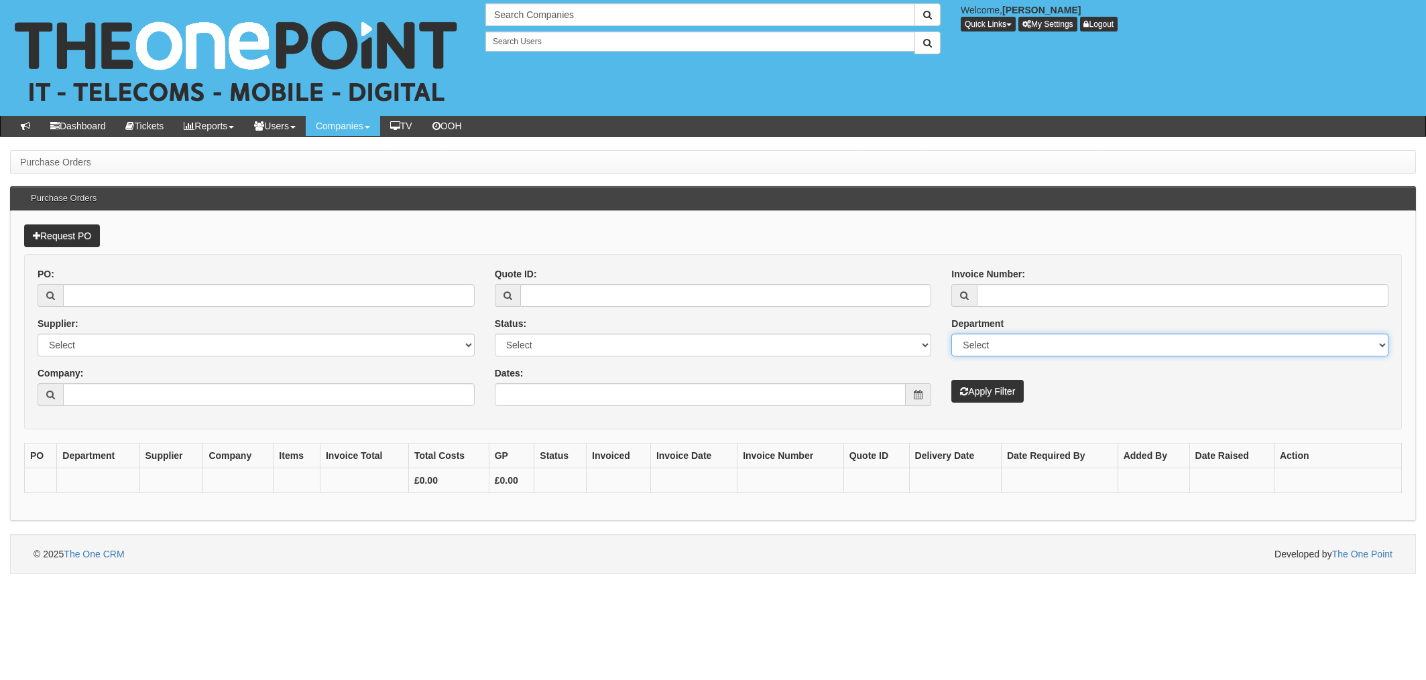
click at [951, 334] on select "Select Mobiles IT Telecoms Marketing Digital Internal" at bounding box center [1169, 345] width 437 height 23
click at [979, 393] on button "Apply Filter" at bounding box center [987, 391] width 72 height 23
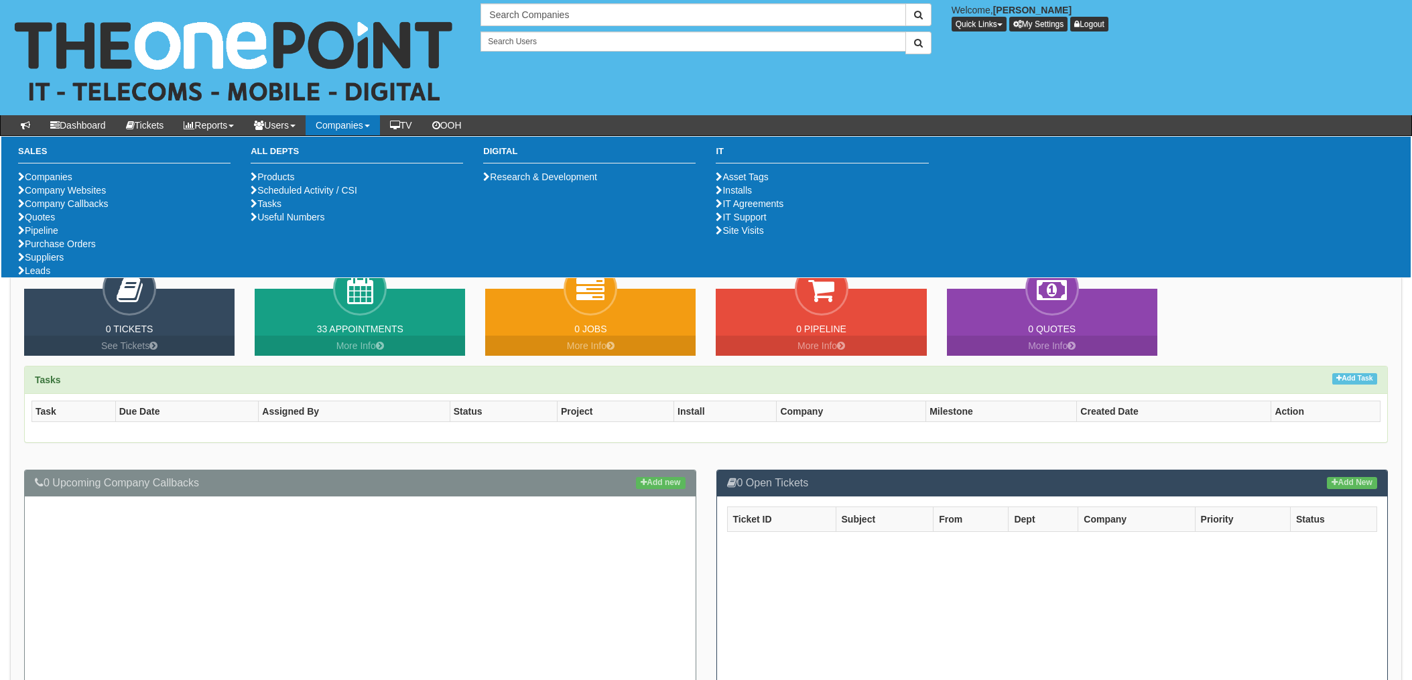
click at [377, 125] on link "Companies" at bounding box center [343, 125] width 74 height 20
click at [70, 249] on link "Purchase Orders" at bounding box center [57, 244] width 78 height 11
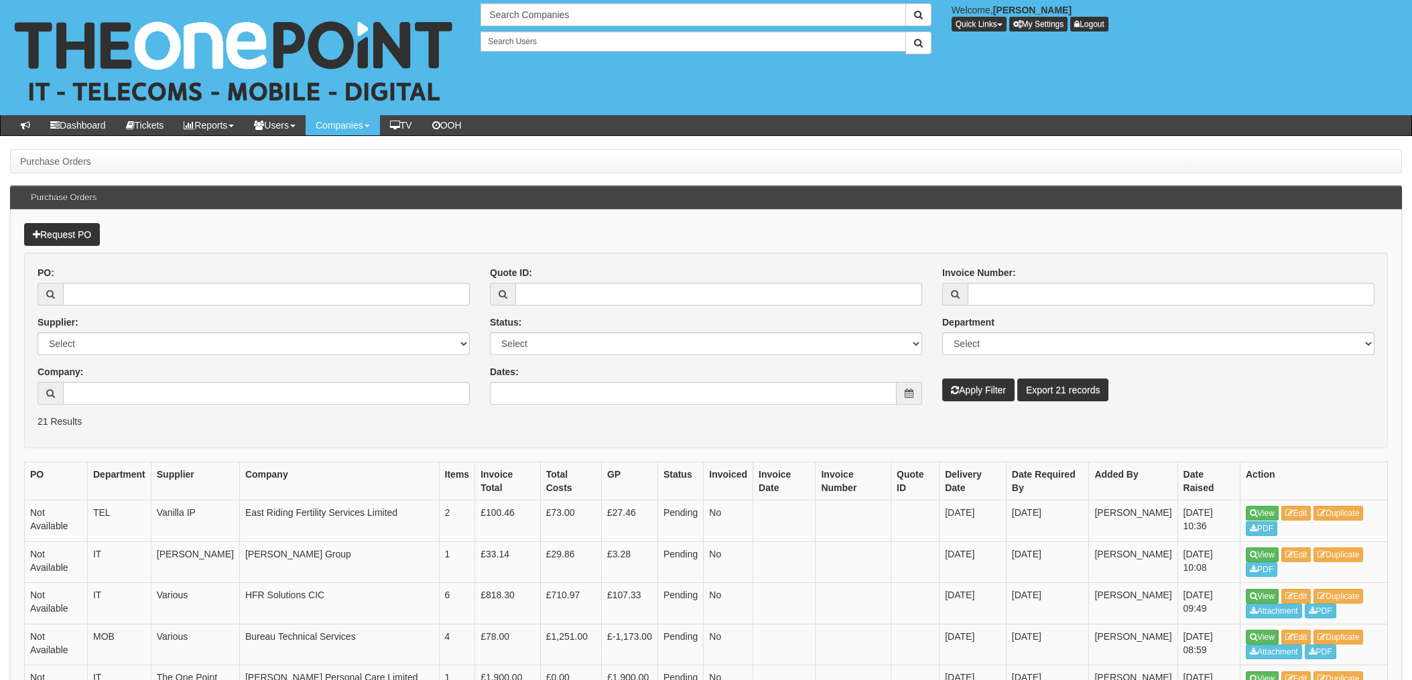
click at [912, 389] on icon at bounding box center [909, 393] width 9 height 9
click at [910, 394] on icon at bounding box center [909, 393] width 9 height 9
click at [989, 397] on button "Apply Filter" at bounding box center [979, 390] width 72 height 23
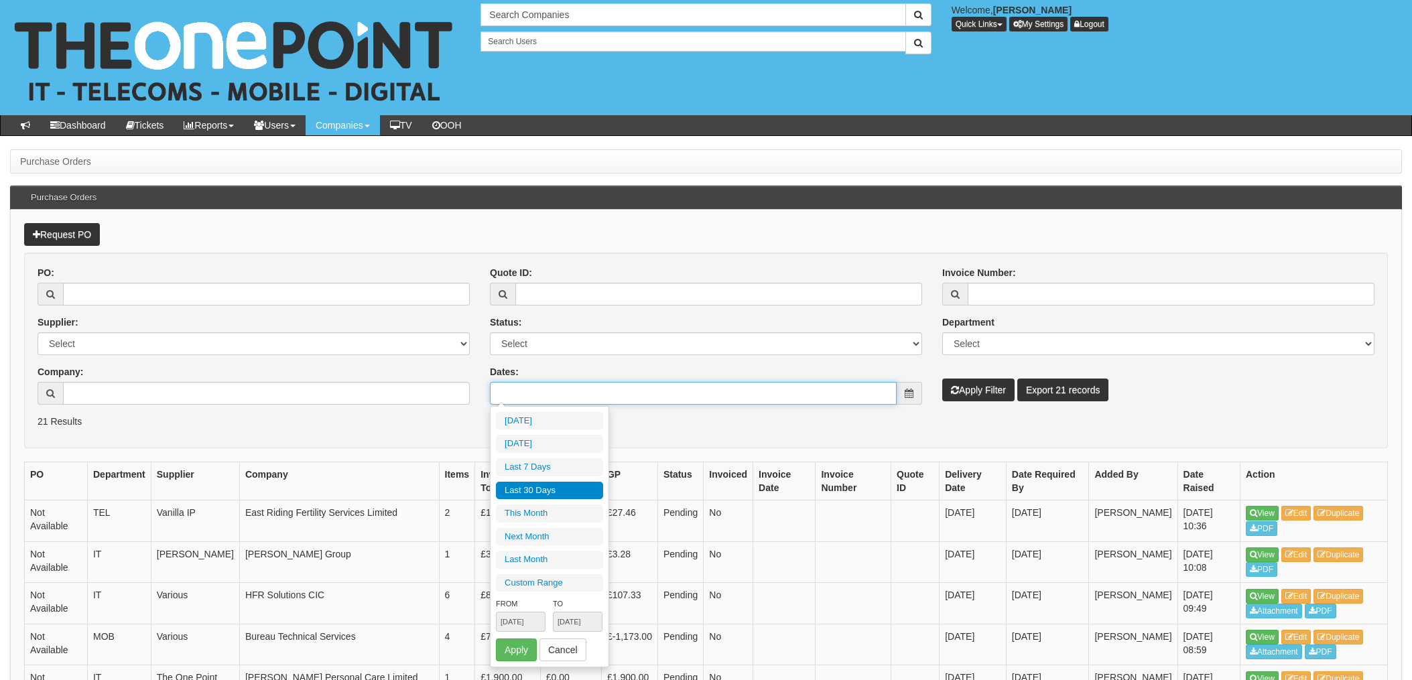
click at [622, 397] on input "Dates:" at bounding box center [693, 393] width 407 height 23
click at [540, 583] on li "Custom Range" at bounding box center [549, 583] width 107 height 18
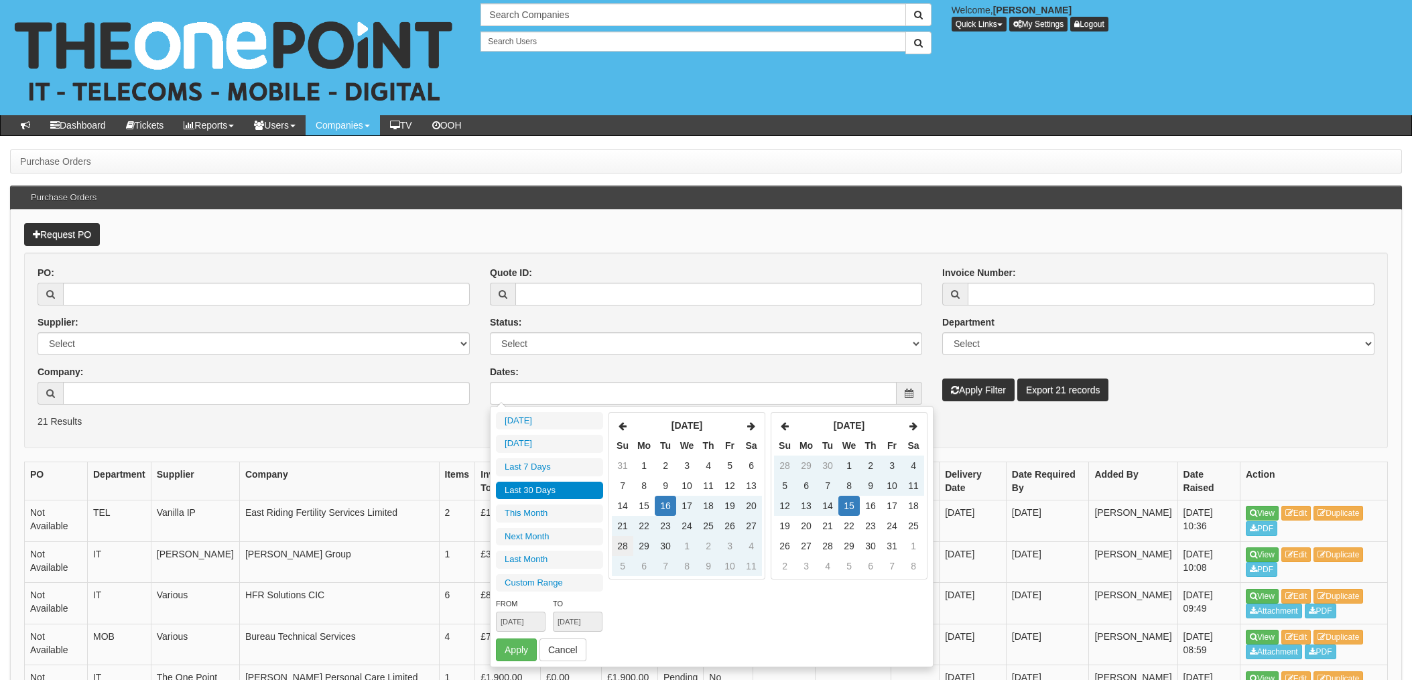
click at [627, 544] on td "28" at bounding box center [622, 546] width 21 height 20
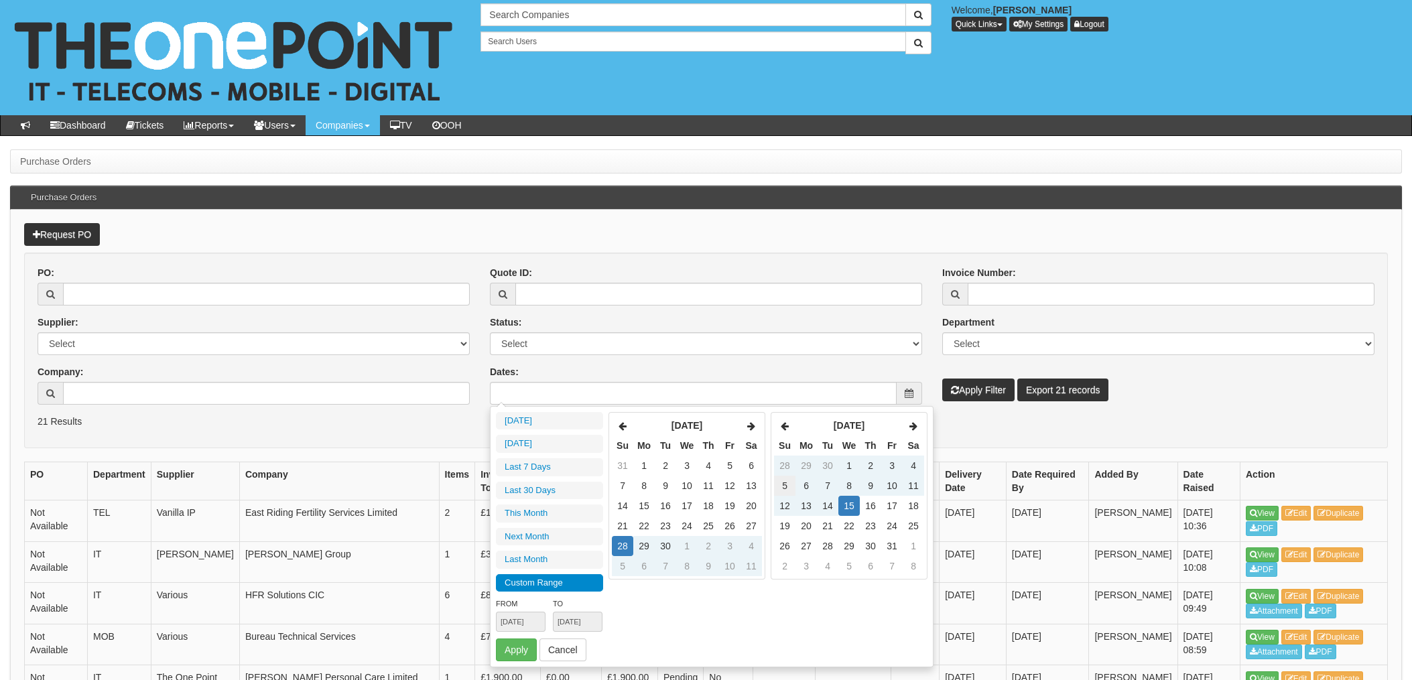
type input "2025-09-28"
click at [849, 461] on td "1" at bounding box center [849, 466] width 21 height 20
type input "2025-10-01"
click at [520, 650] on button "Apply" at bounding box center [516, 650] width 41 height 23
type input "[DATE] - [DATE]"
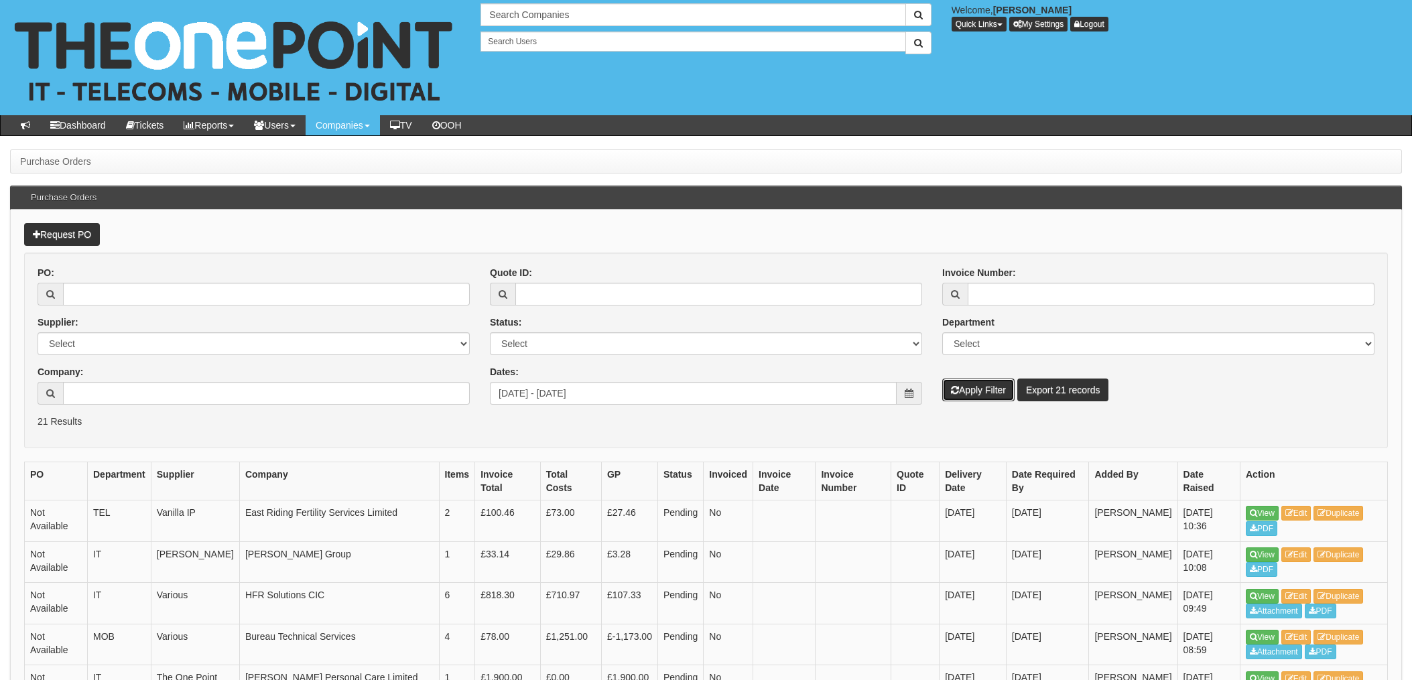
click at [997, 389] on button "Apply Filter" at bounding box center [979, 390] width 72 height 23
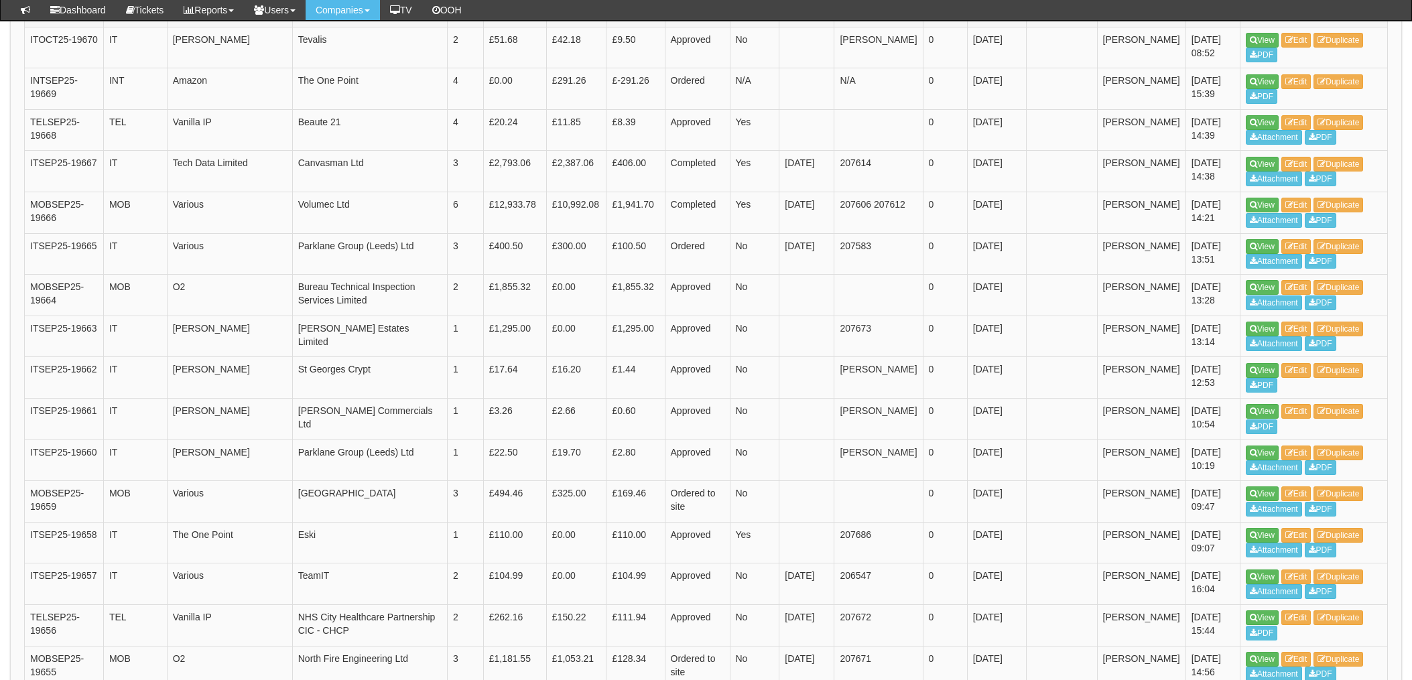
scroll to position [983, 0]
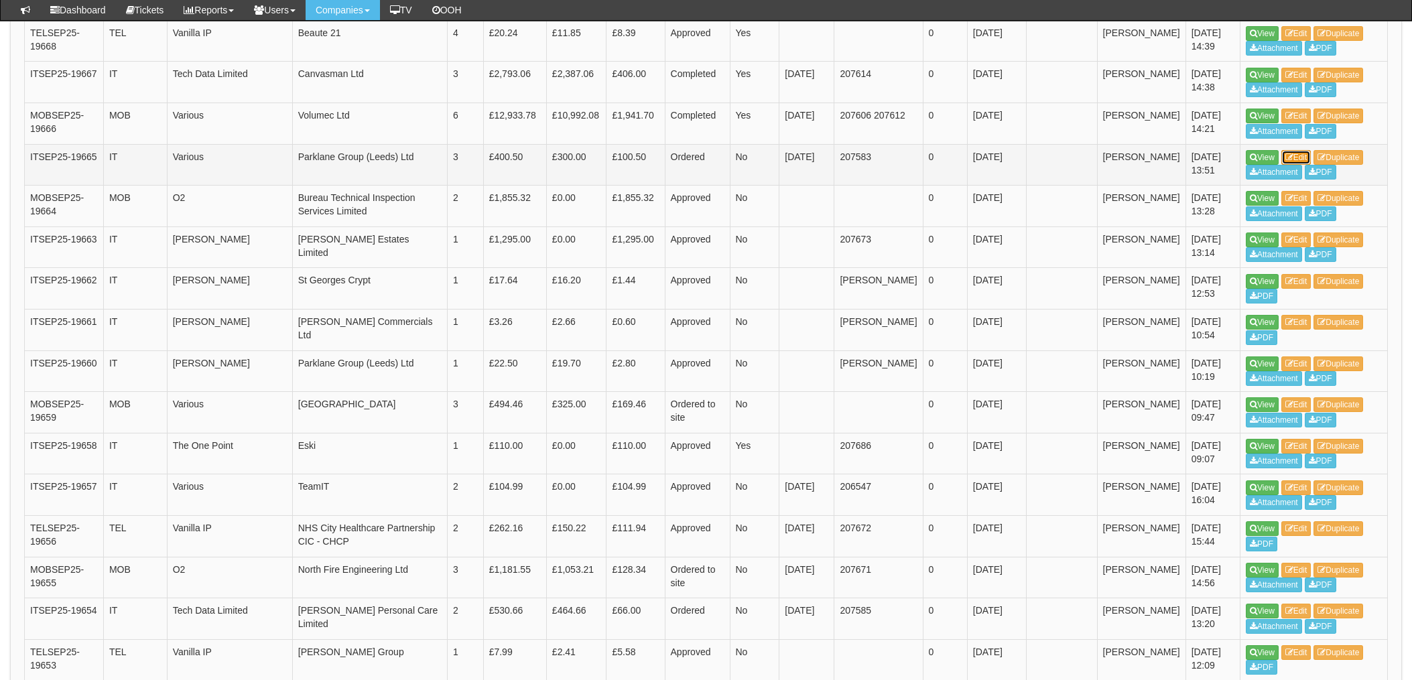
click at [1302, 157] on link "Edit" at bounding box center [1297, 157] width 30 height 15
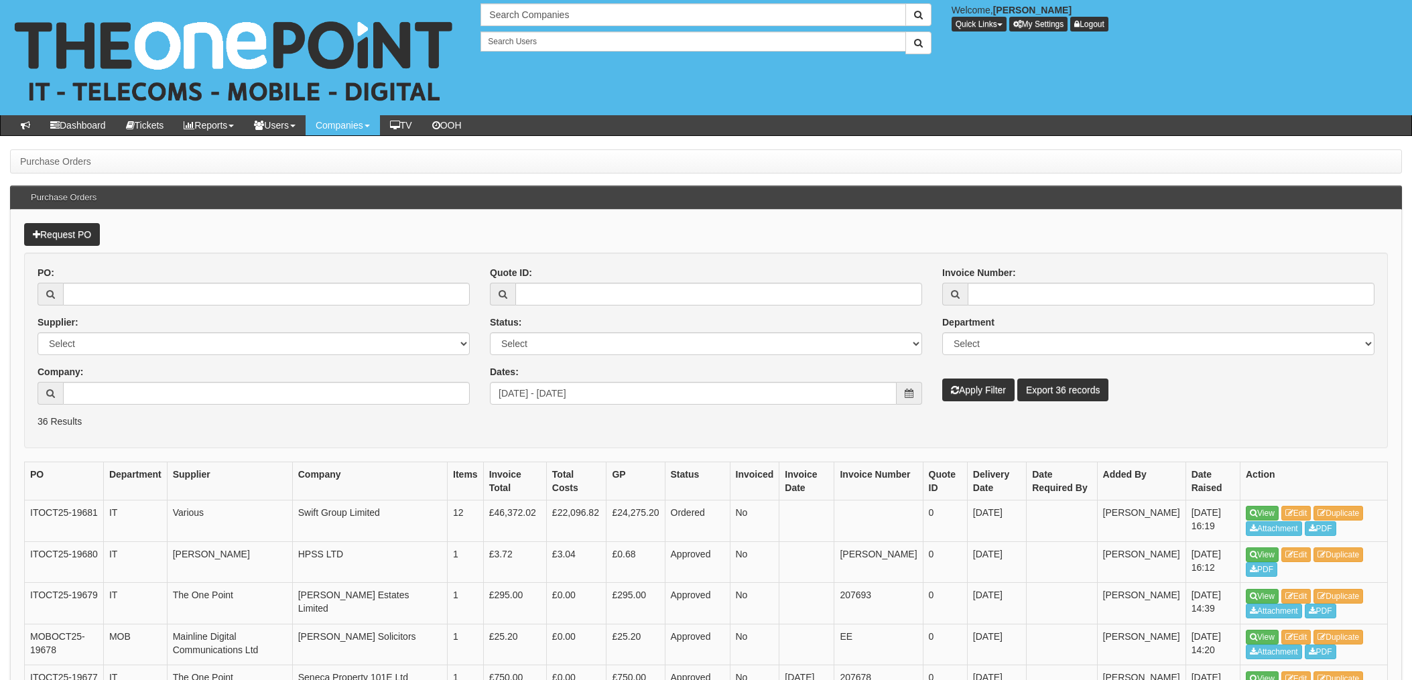
scroll to position [1011, 0]
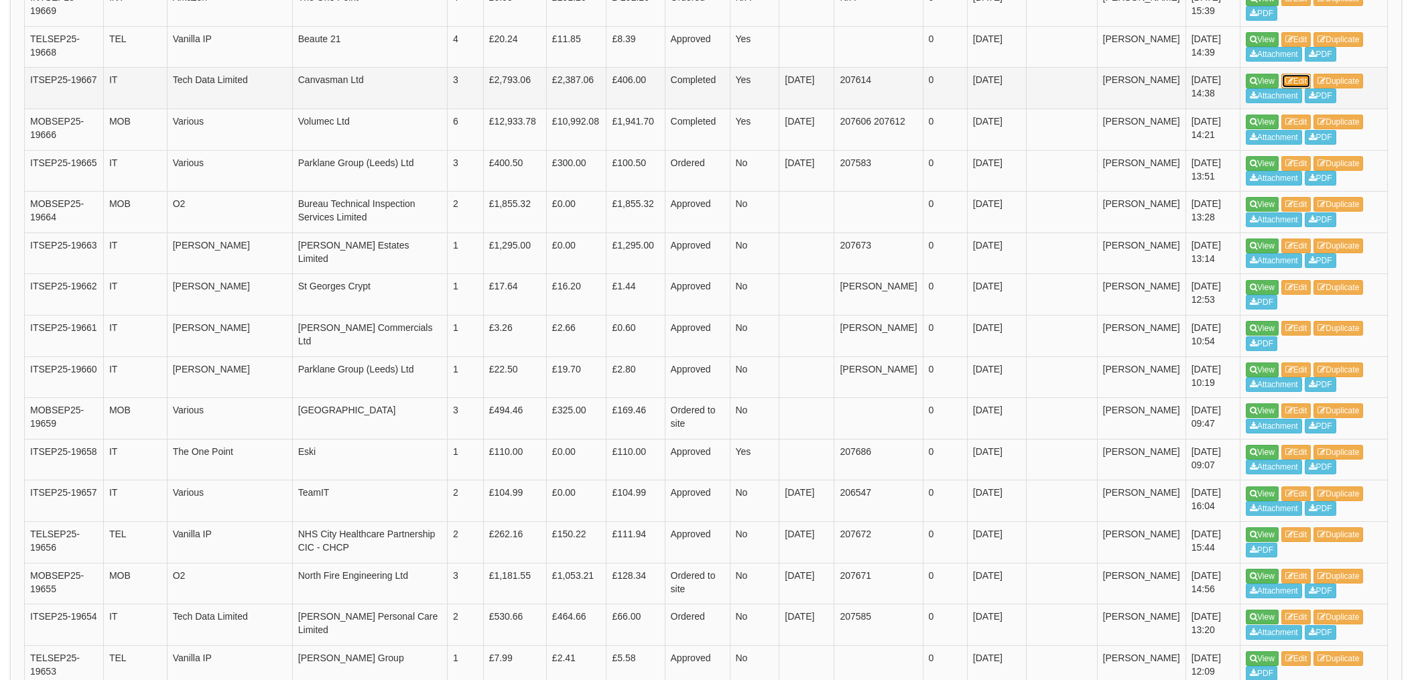
click at [1301, 81] on link "Edit" at bounding box center [1297, 81] width 30 height 15
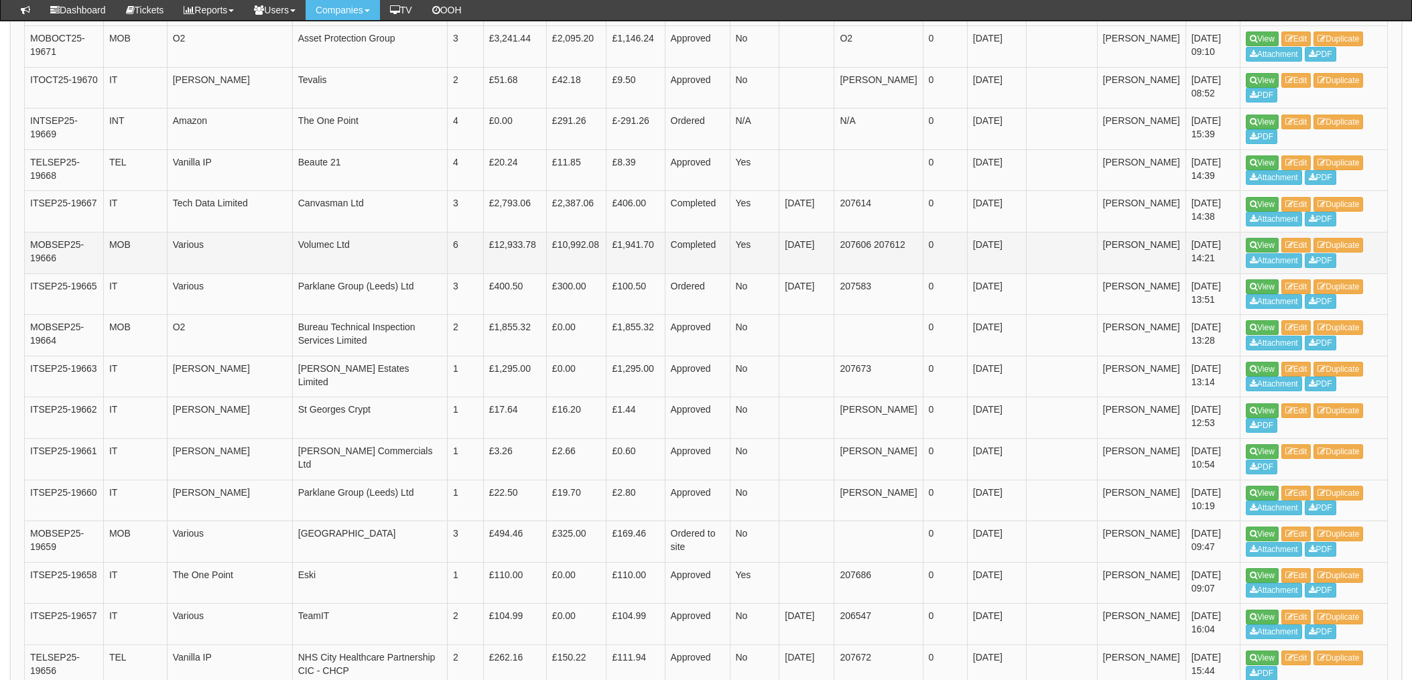
scroll to position [825, 0]
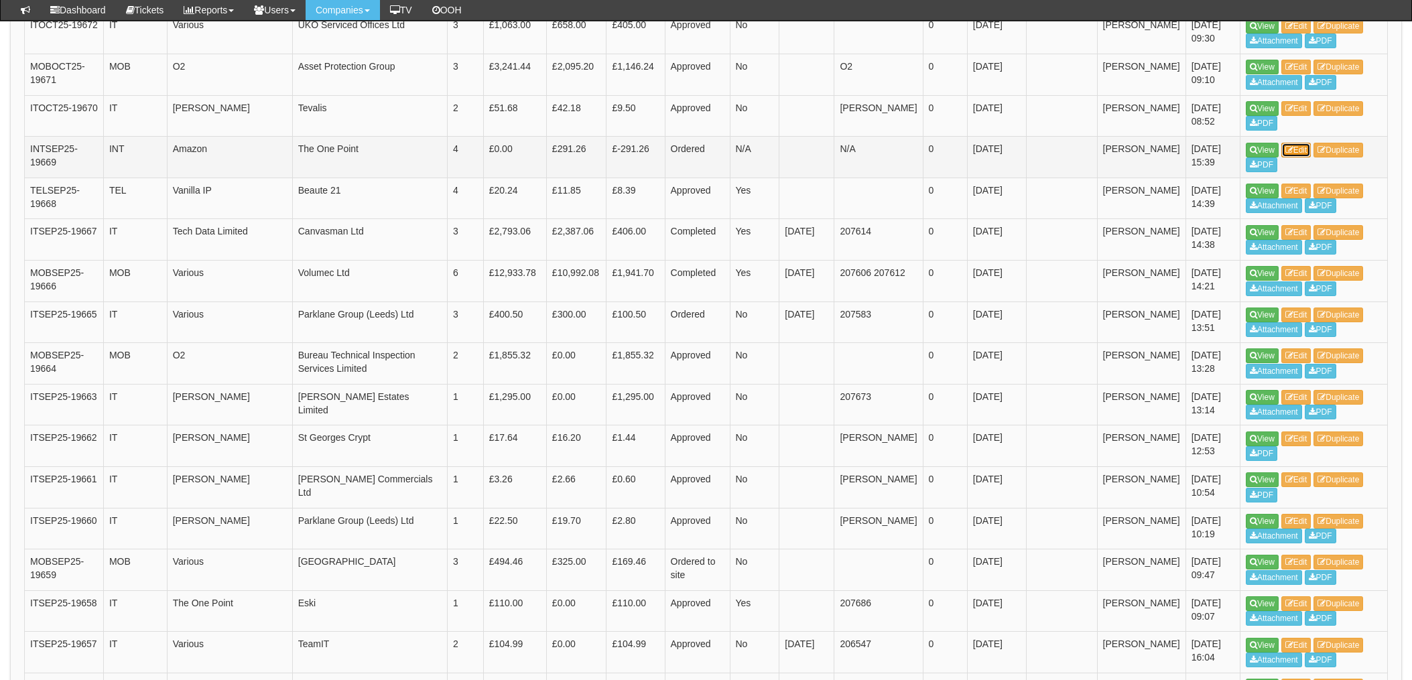
click at [1303, 152] on link "Edit" at bounding box center [1297, 150] width 30 height 15
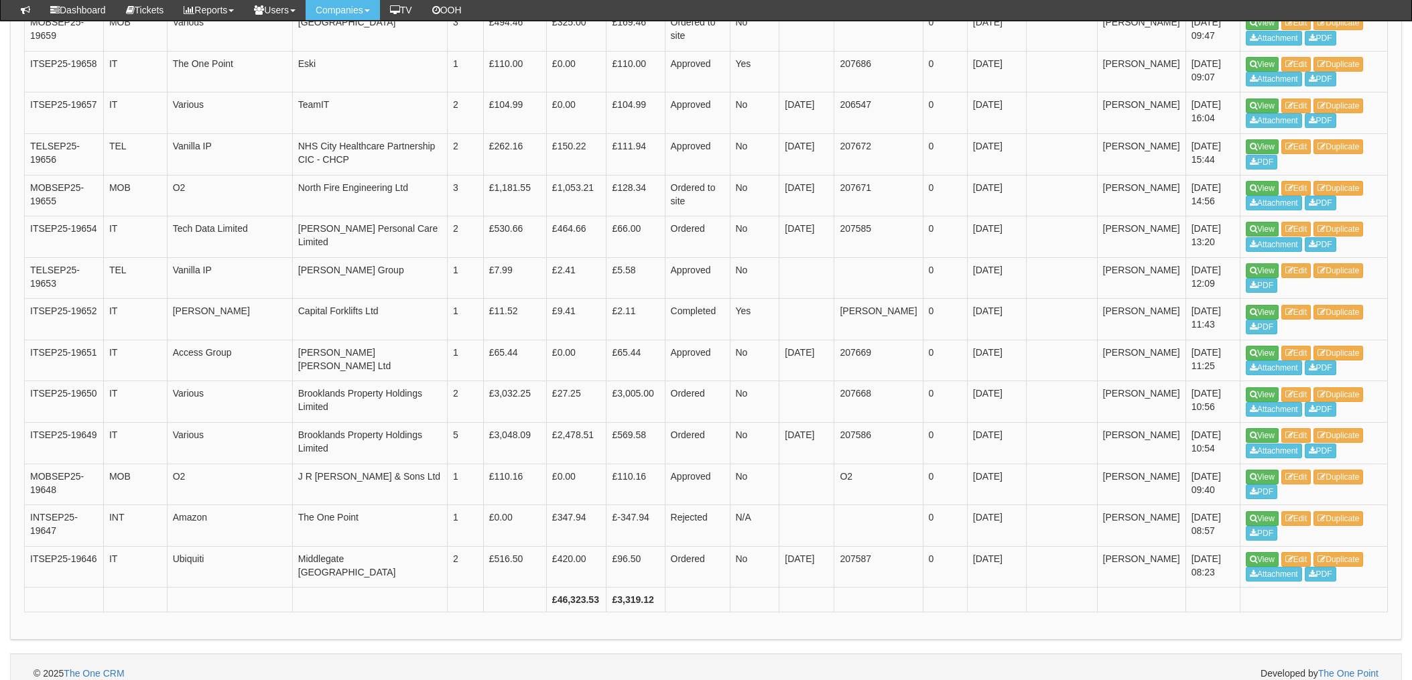
scroll to position [1378, 0]
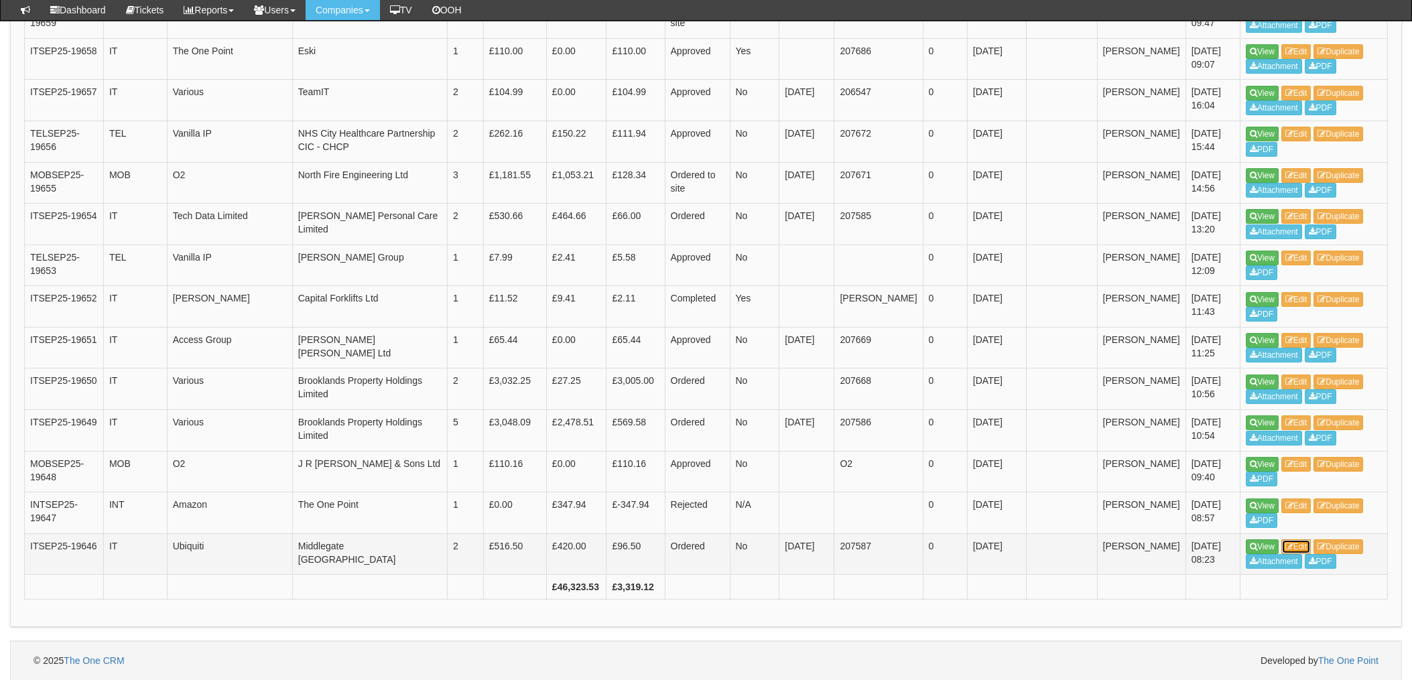
click at [1304, 544] on link "Edit" at bounding box center [1297, 547] width 30 height 15
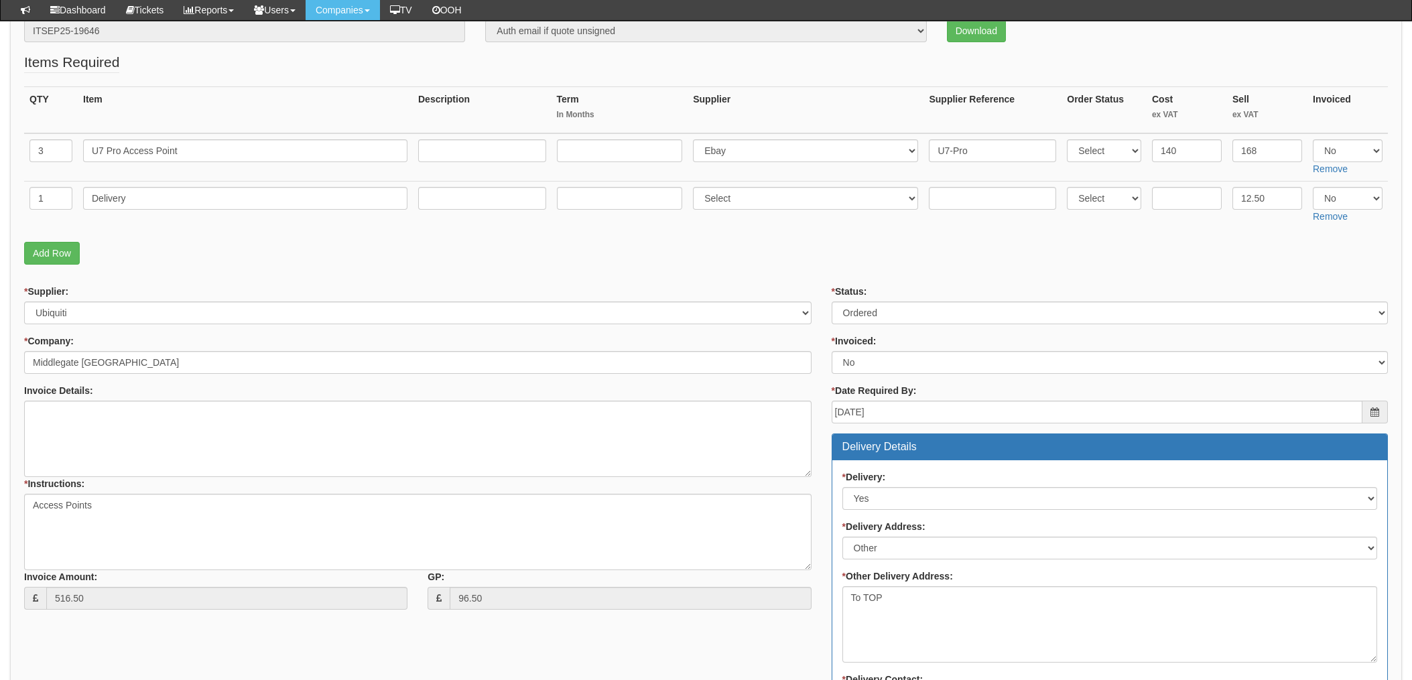
scroll to position [179, 0]
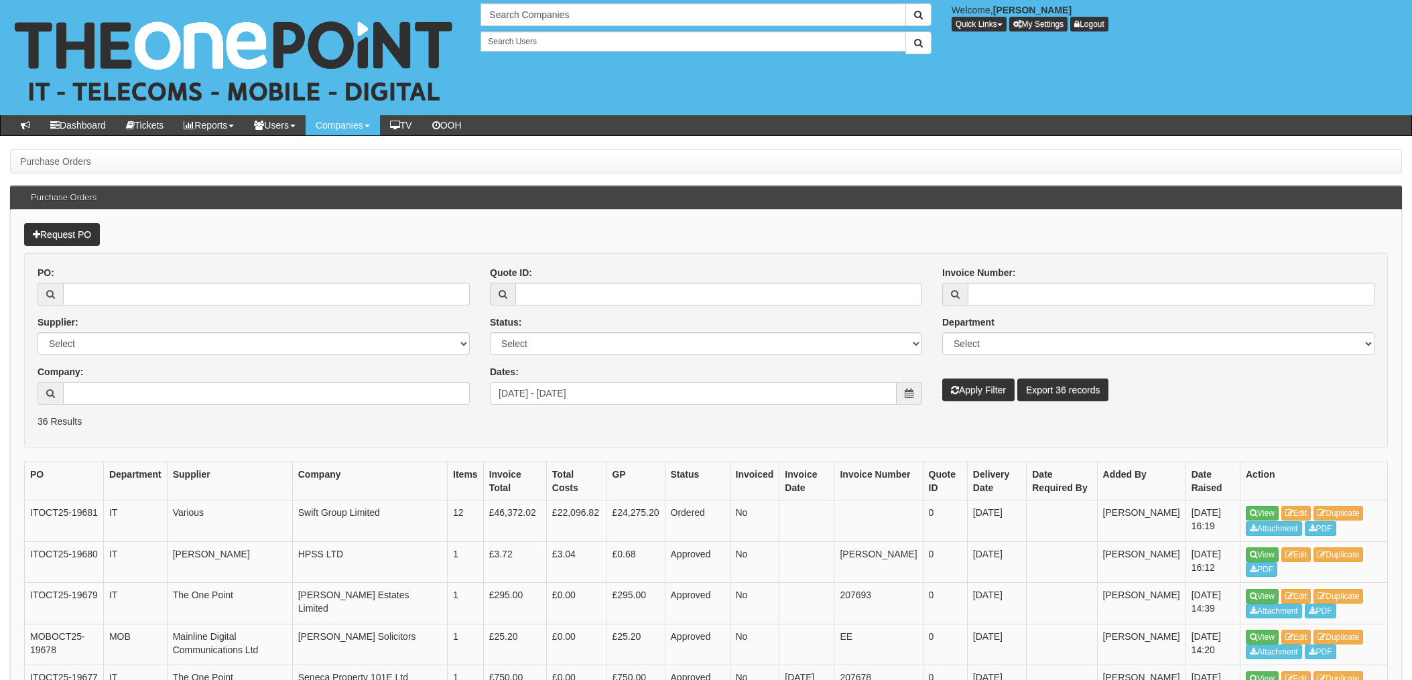
scroll to position [1405, 0]
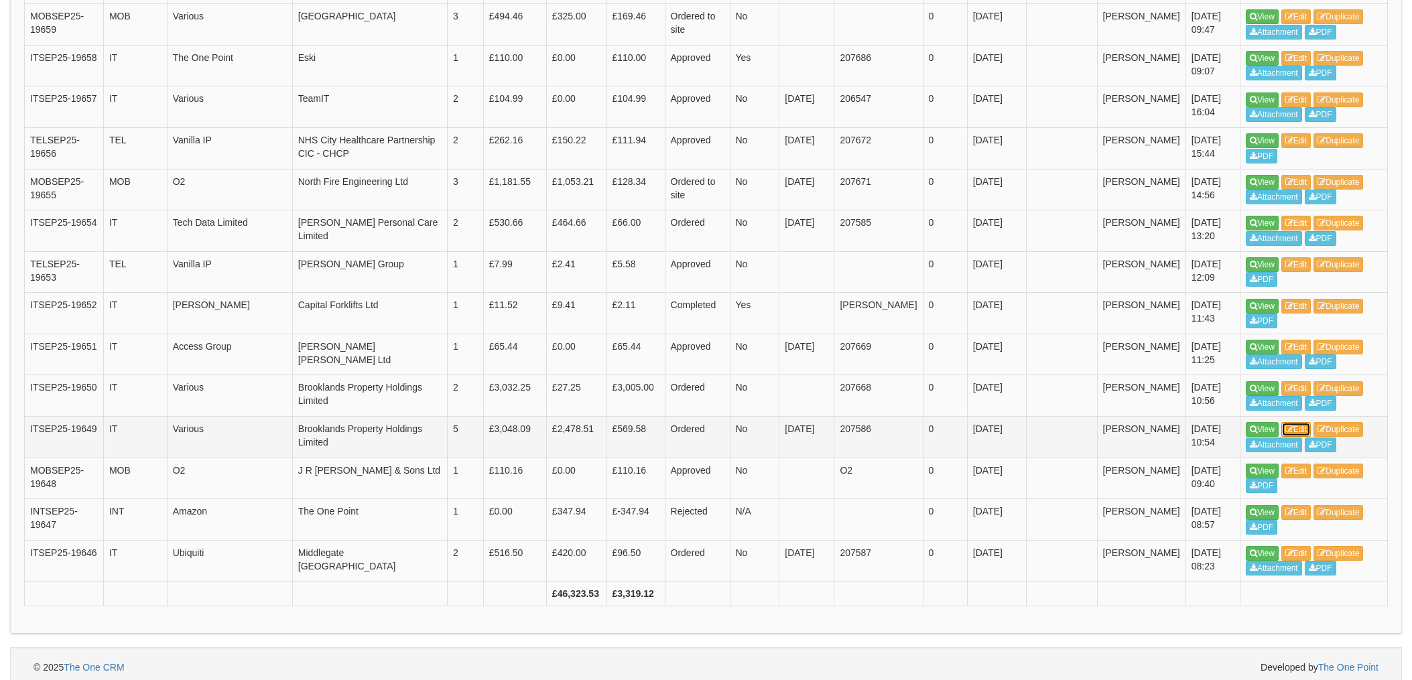
click at [1297, 427] on link "Edit" at bounding box center [1297, 429] width 30 height 15
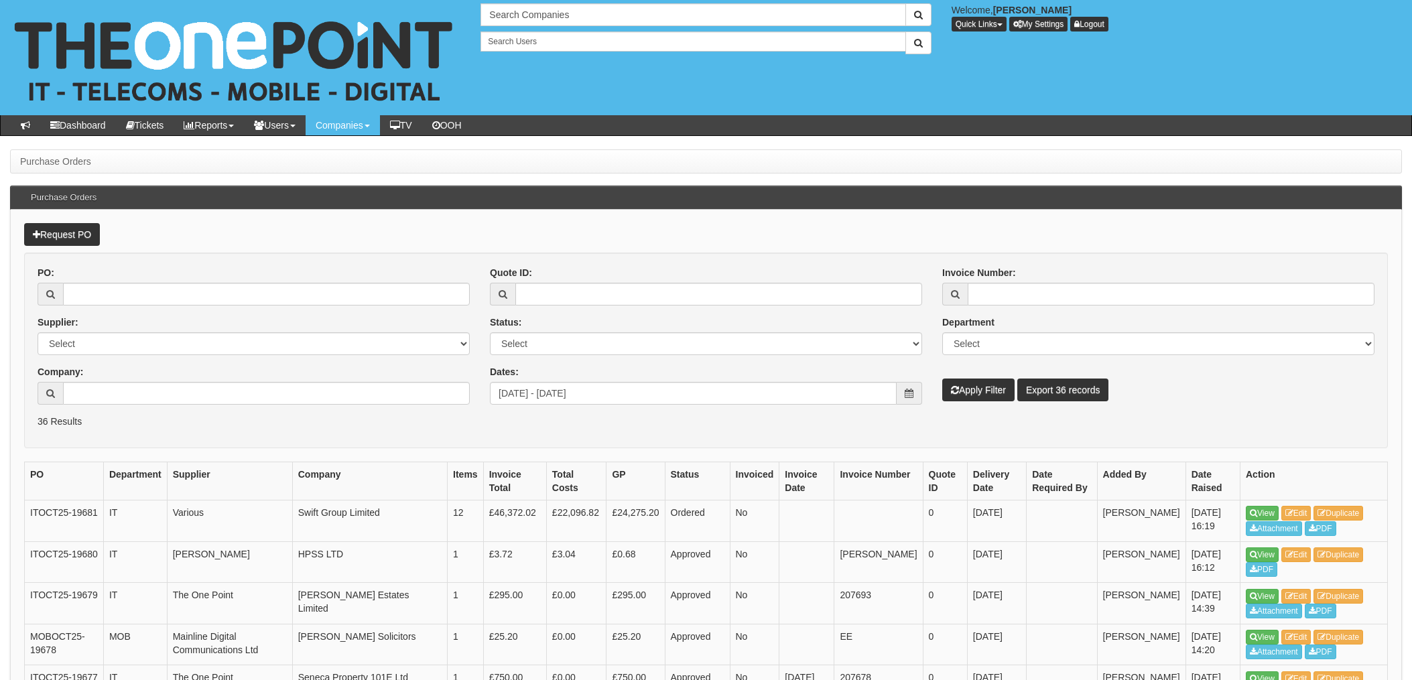
scroll to position [1405, 0]
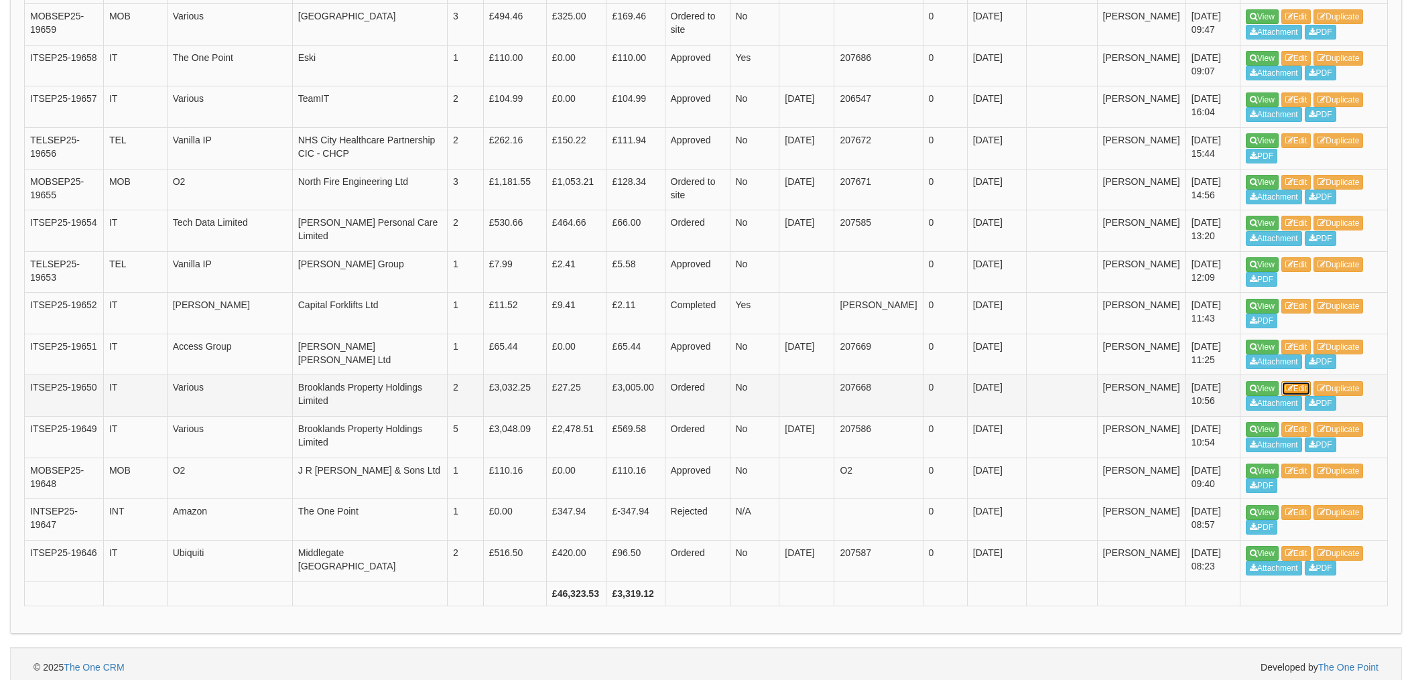
click at [1299, 384] on link "Edit" at bounding box center [1297, 388] width 30 height 15
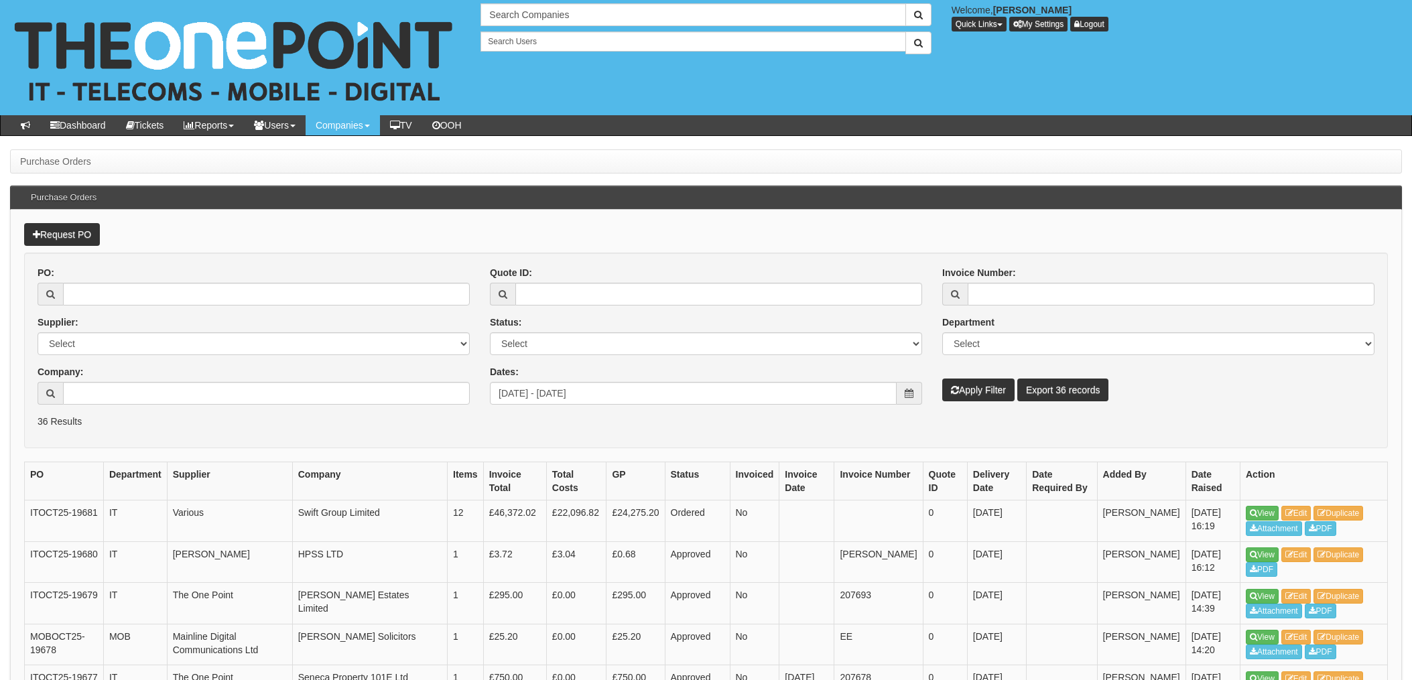
scroll to position [1405, 0]
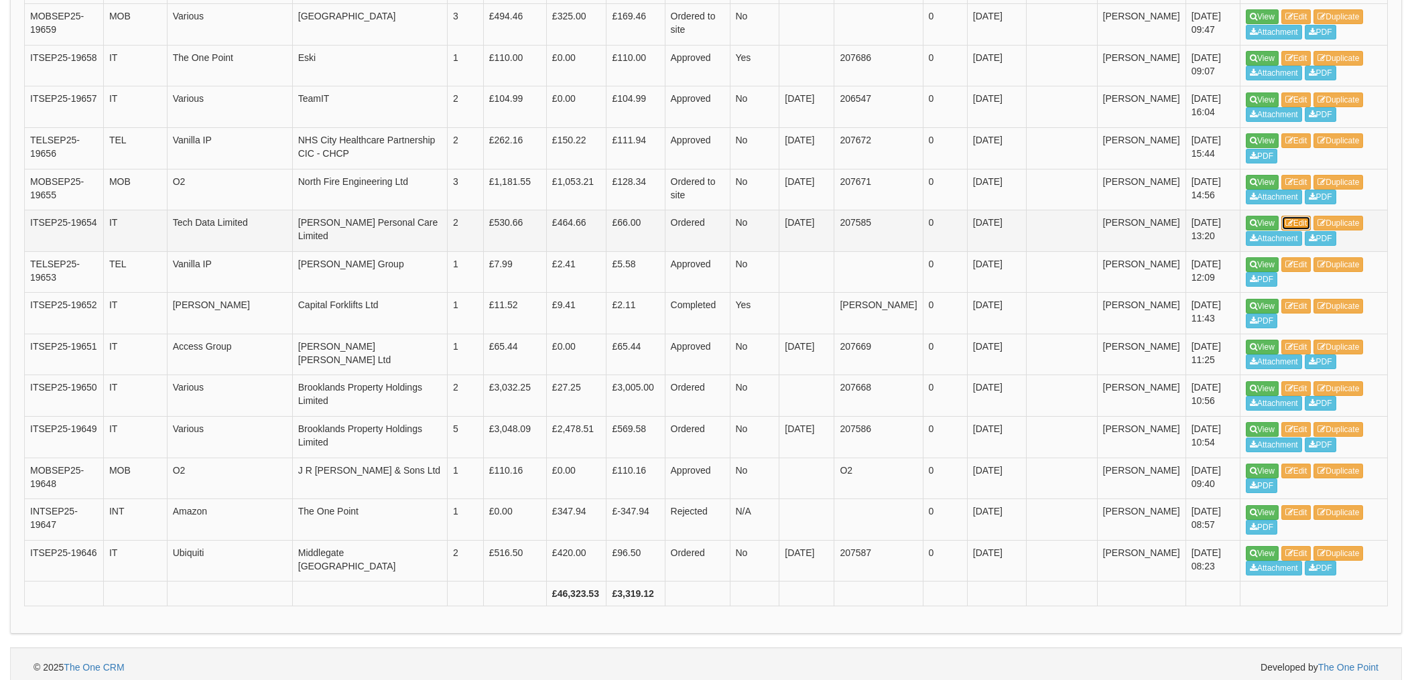
click at [1296, 220] on link "Edit" at bounding box center [1297, 223] width 30 height 15
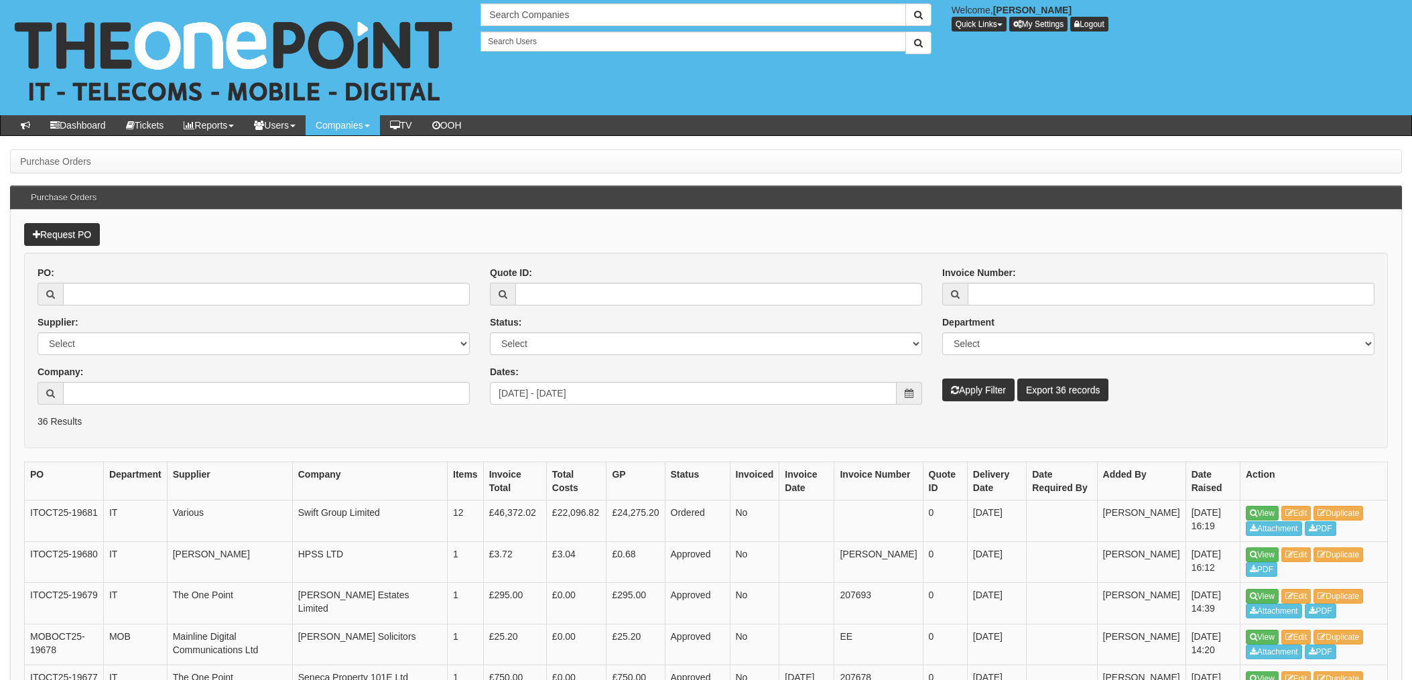
scroll to position [1405, 0]
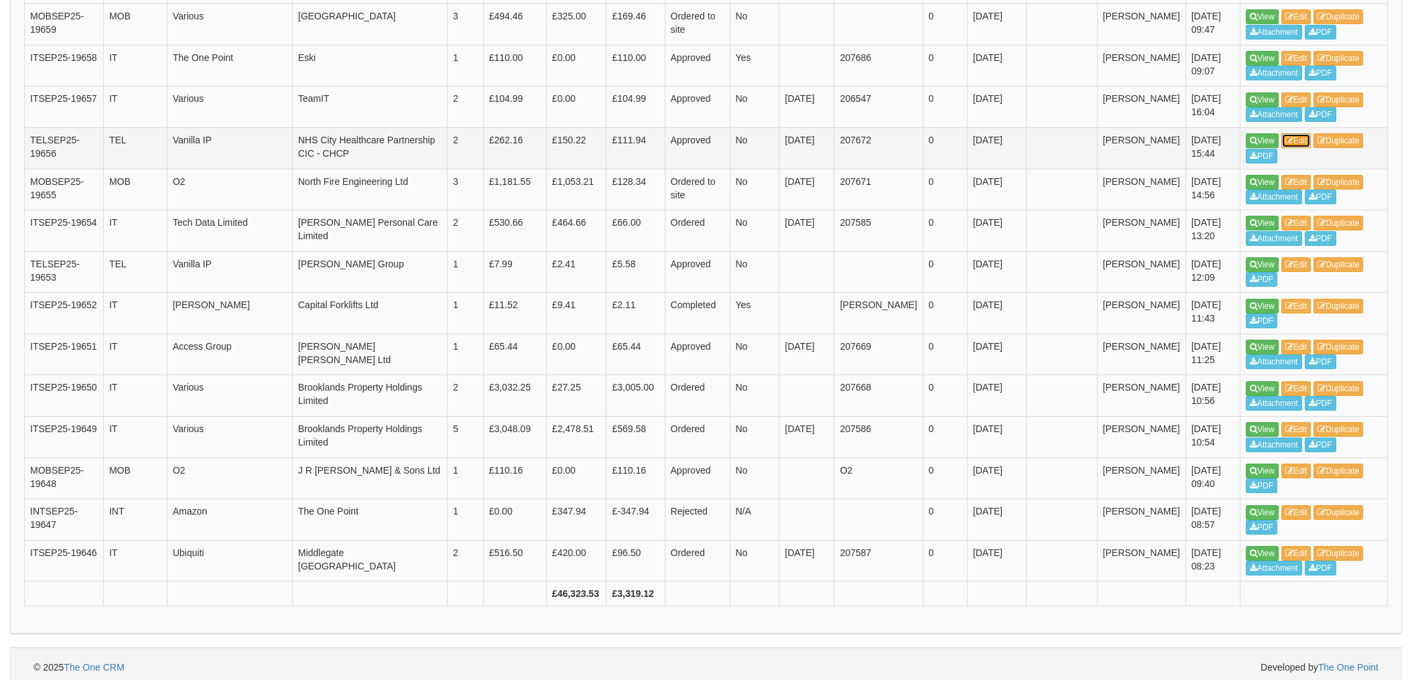
click at [1300, 141] on link "Edit" at bounding box center [1297, 140] width 30 height 15
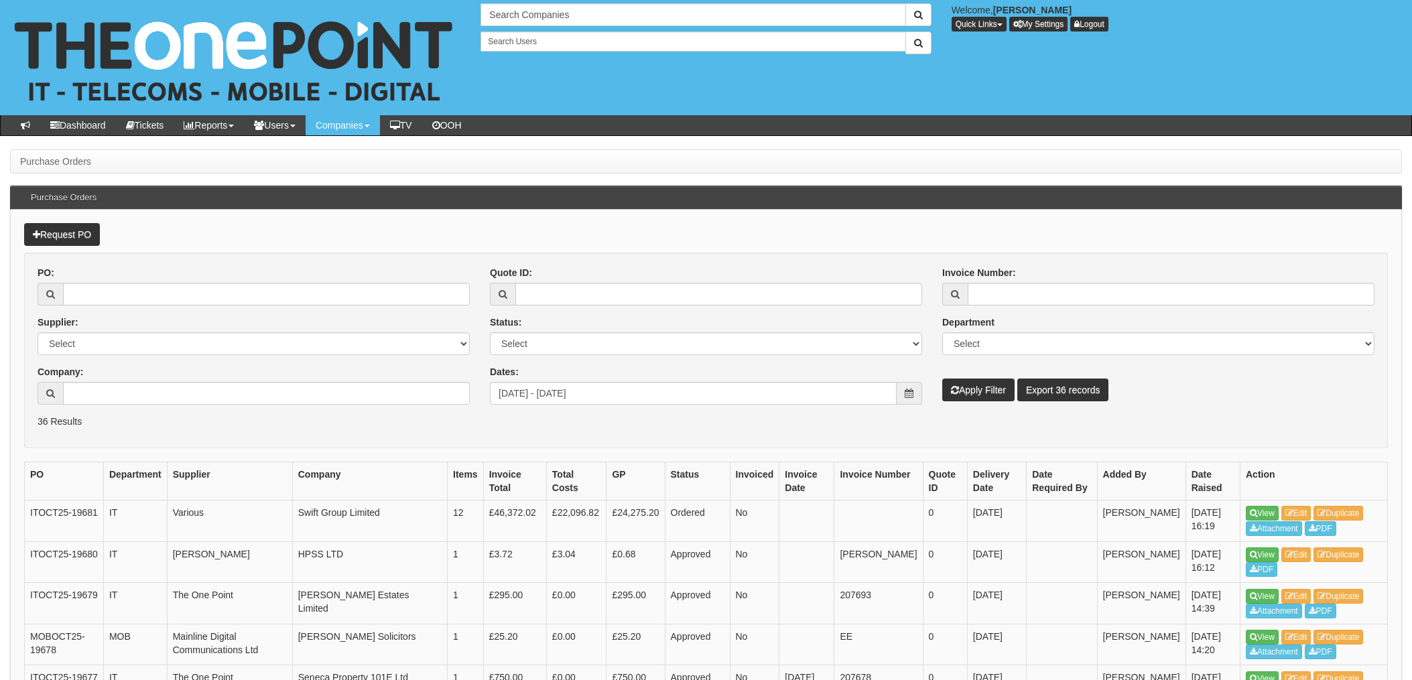
scroll to position [1405, 0]
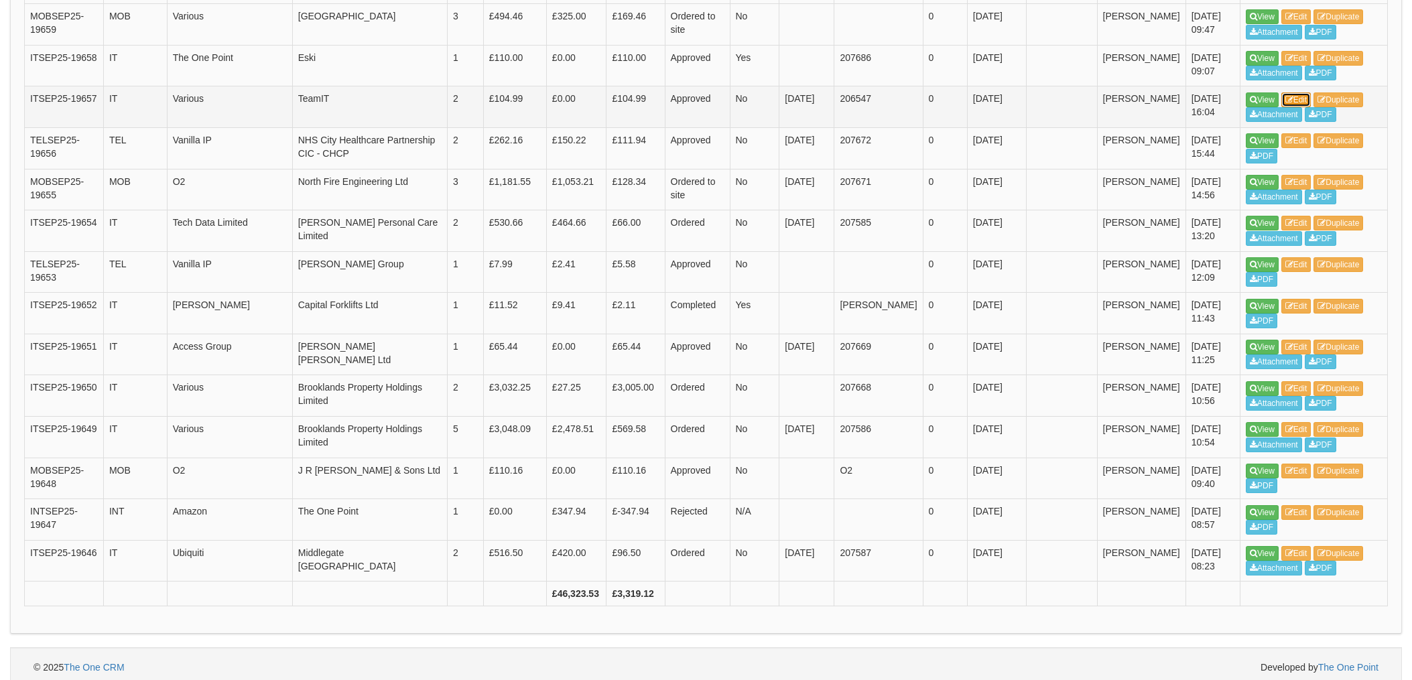
click at [1299, 98] on link "Edit" at bounding box center [1297, 100] width 30 height 15
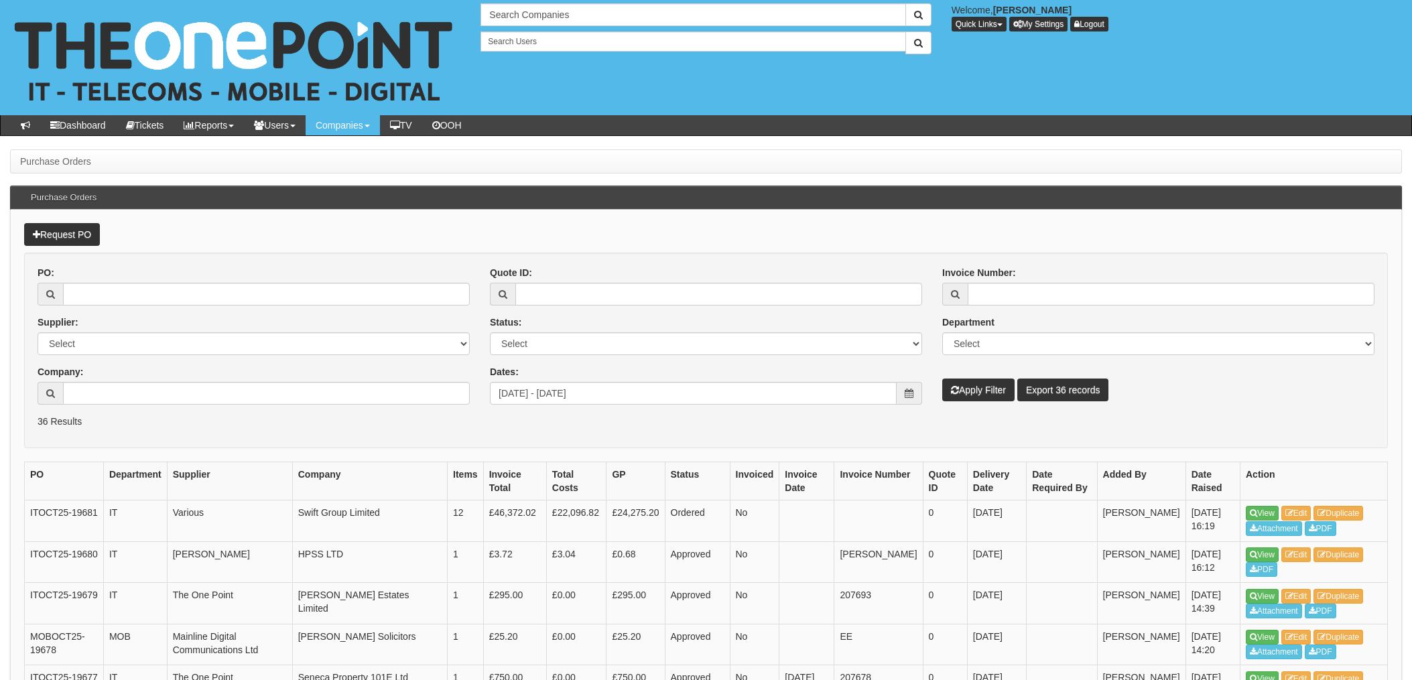
scroll to position [1405, 0]
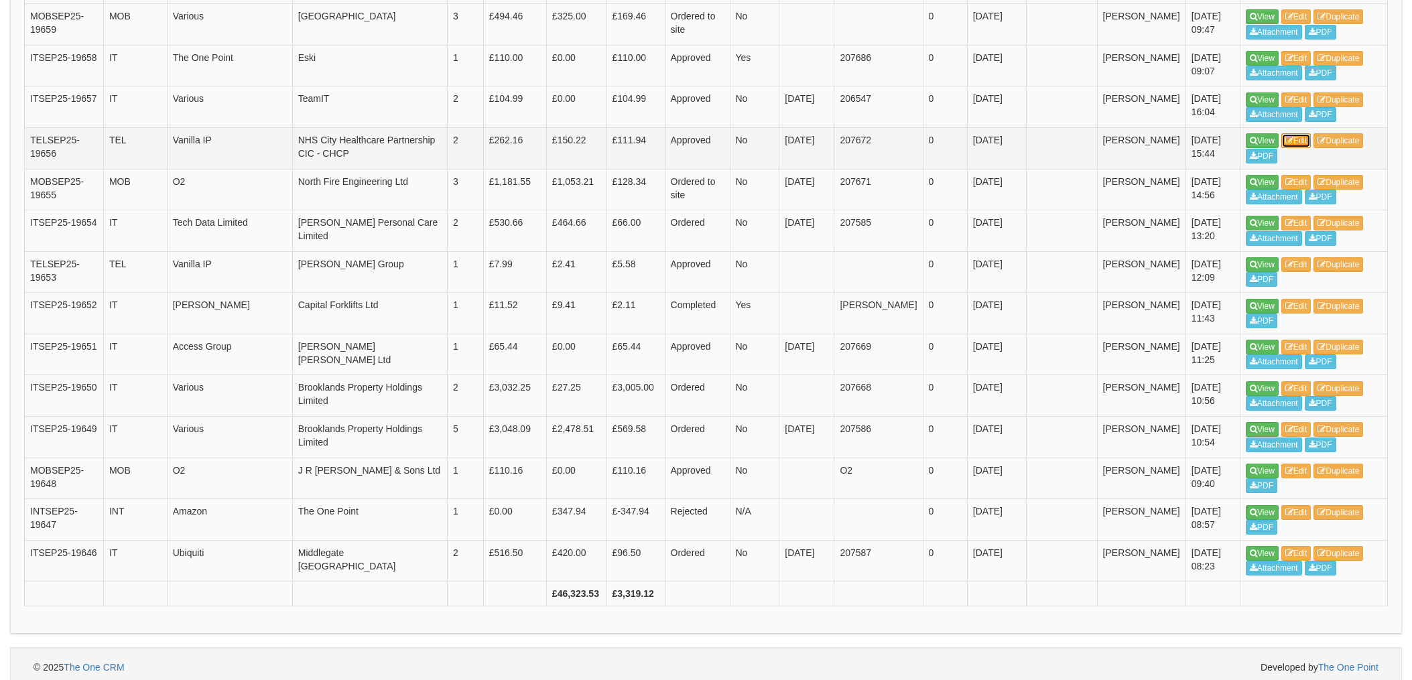
click at [1296, 141] on link "Edit" at bounding box center [1297, 140] width 30 height 15
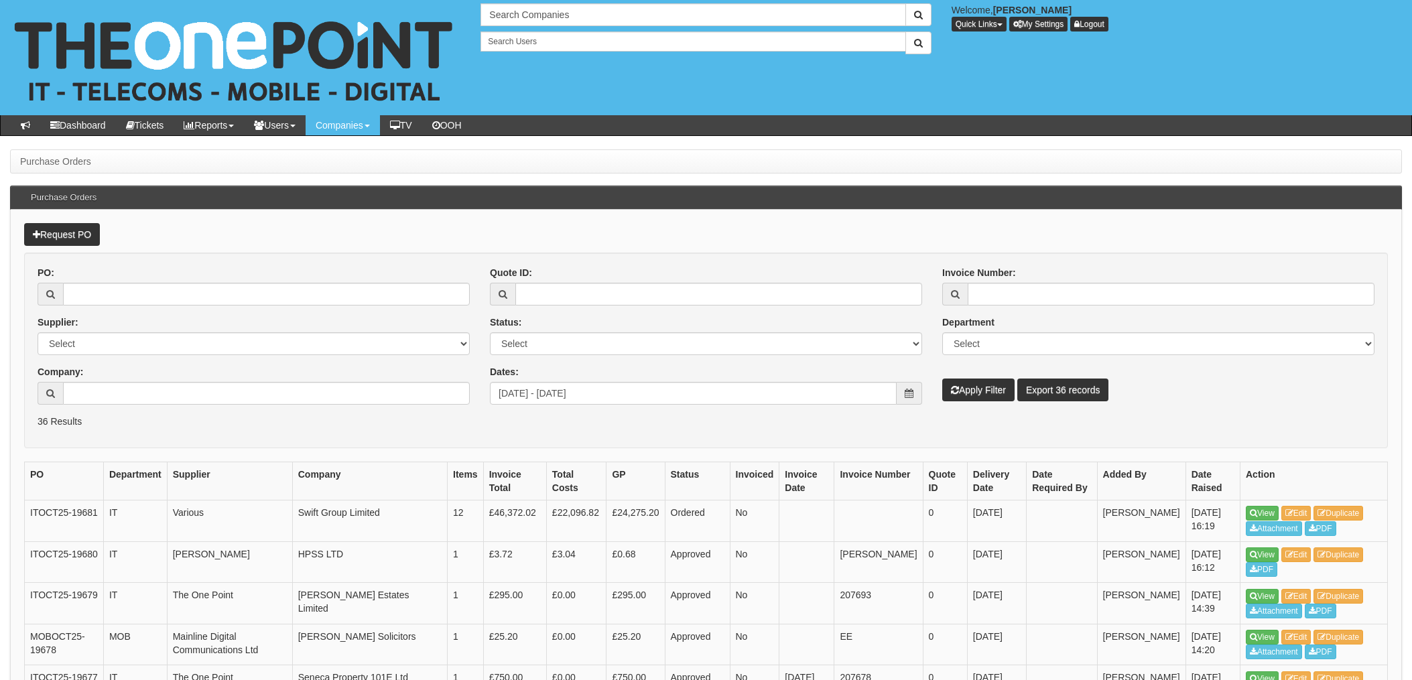
scroll to position [1405, 0]
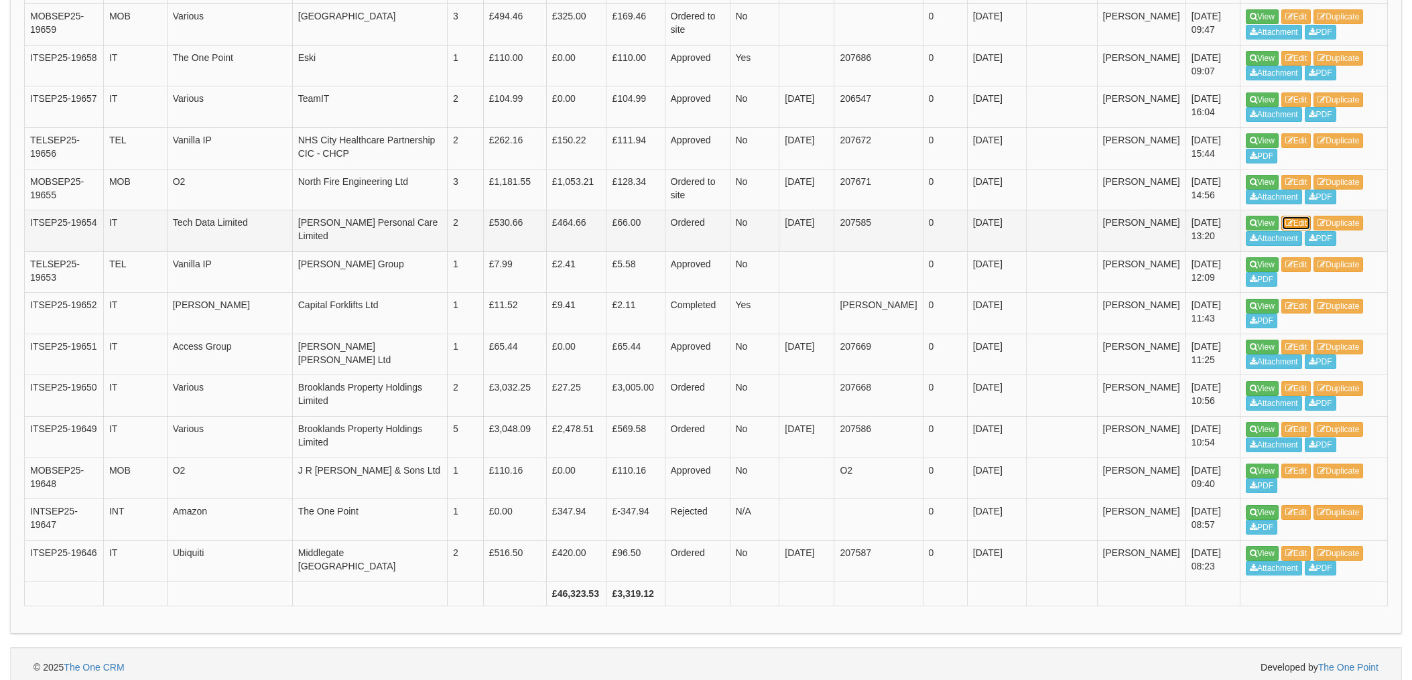
click at [1307, 223] on link "Edit" at bounding box center [1297, 223] width 30 height 15
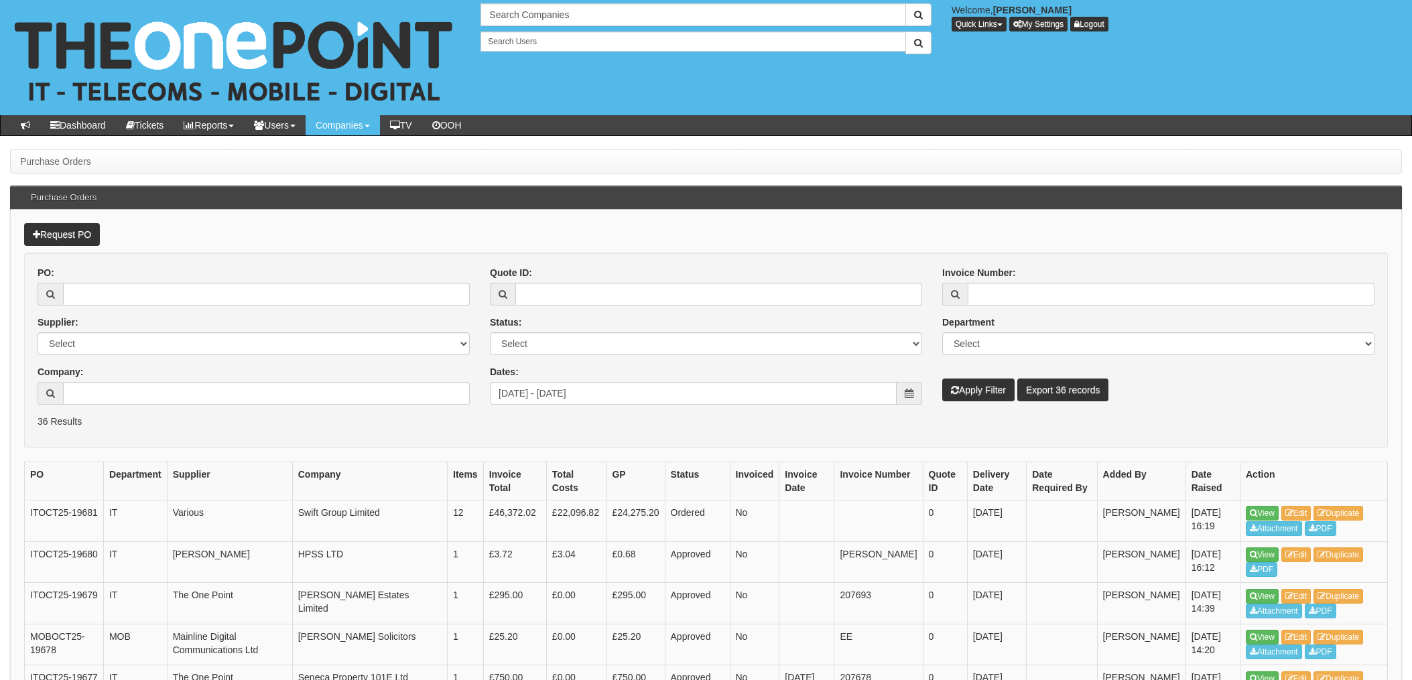
scroll to position [1405, 0]
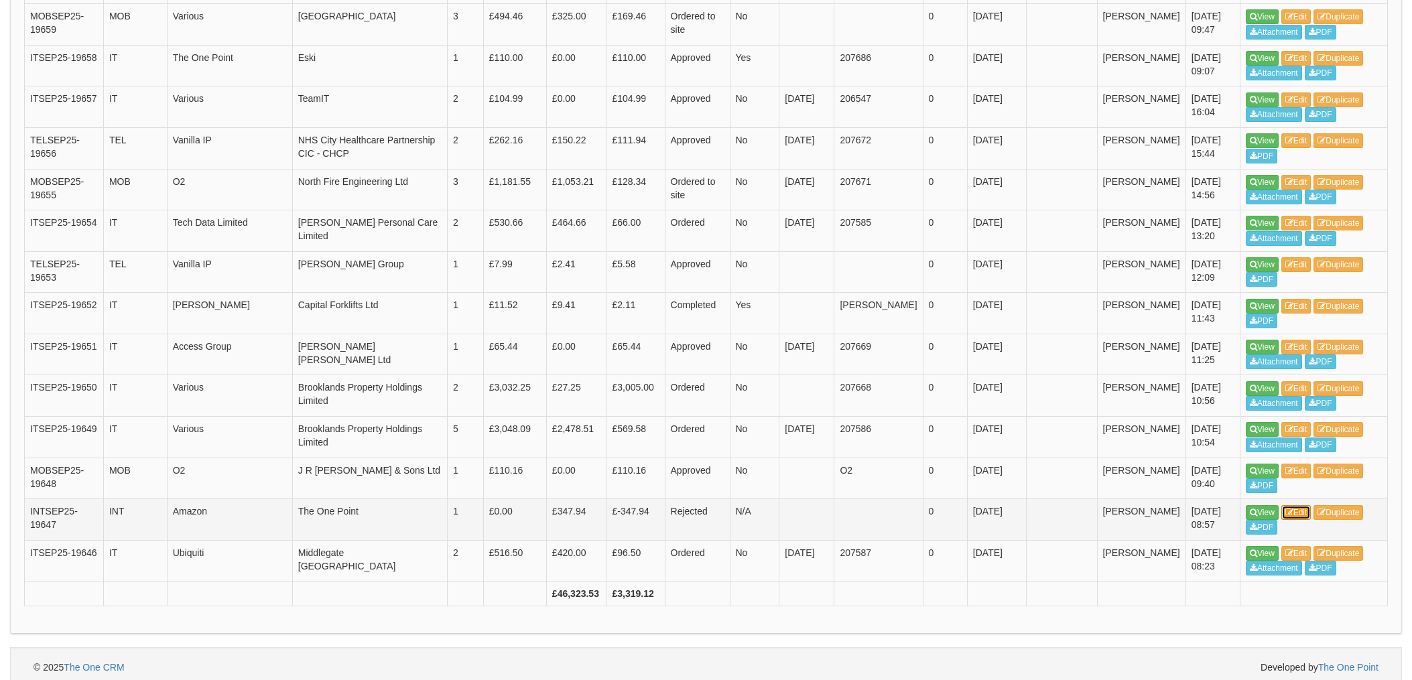
click at [1309, 513] on link "Edit" at bounding box center [1297, 512] width 30 height 15
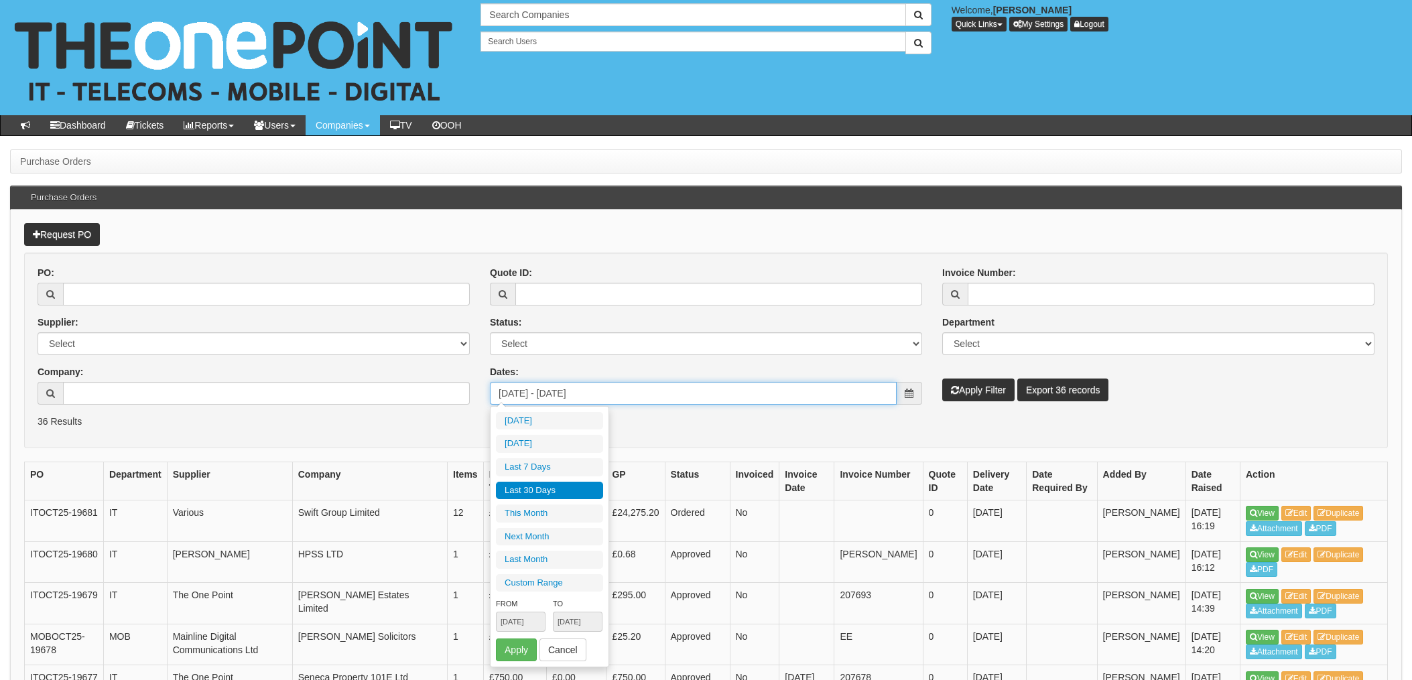
click at [653, 386] on input "2025-09-28 - 2025-10-01" at bounding box center [693, 393] width 407 height 23
type input "2025-10-01"
type input "2025-10-31"
type input "2025-09-16"
type input "2025-10-15"
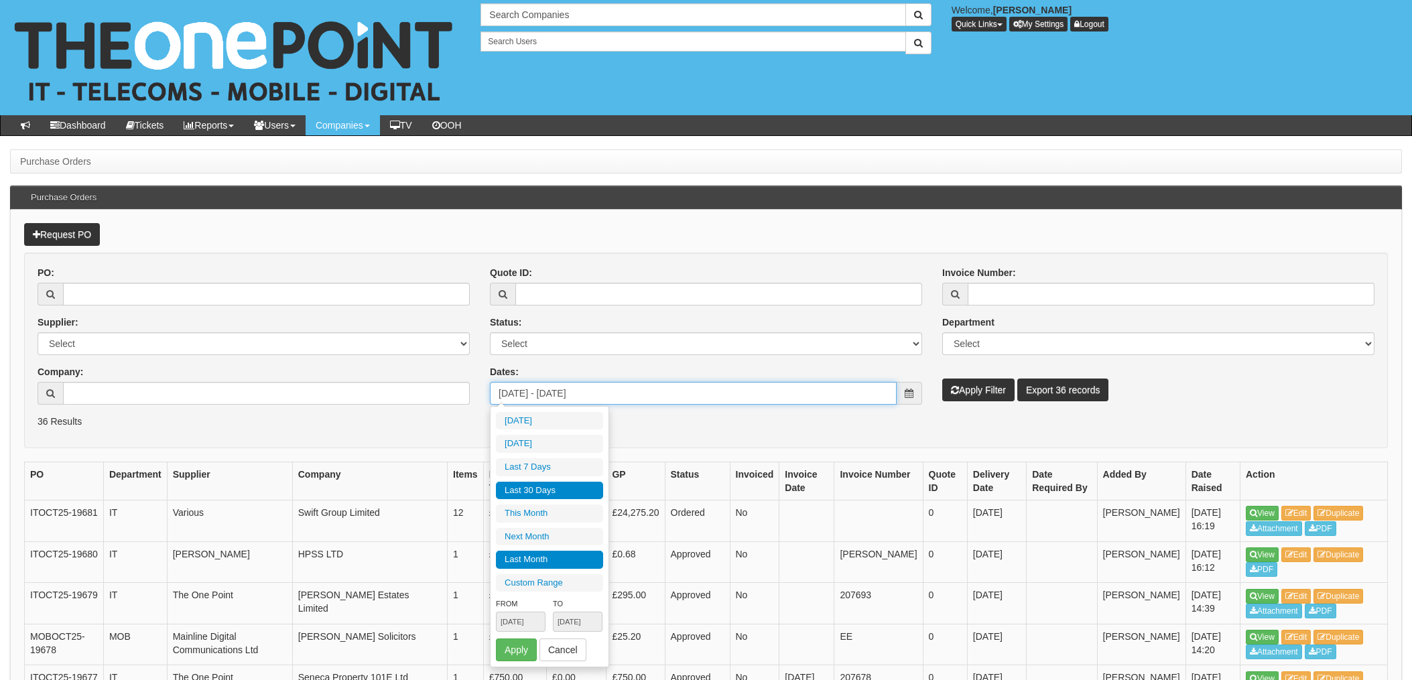
type input "2025-11-01"
type input "2025-11-30"
type input "2025-09-01"
type input "2025-09-30"
type input "[DATE]"
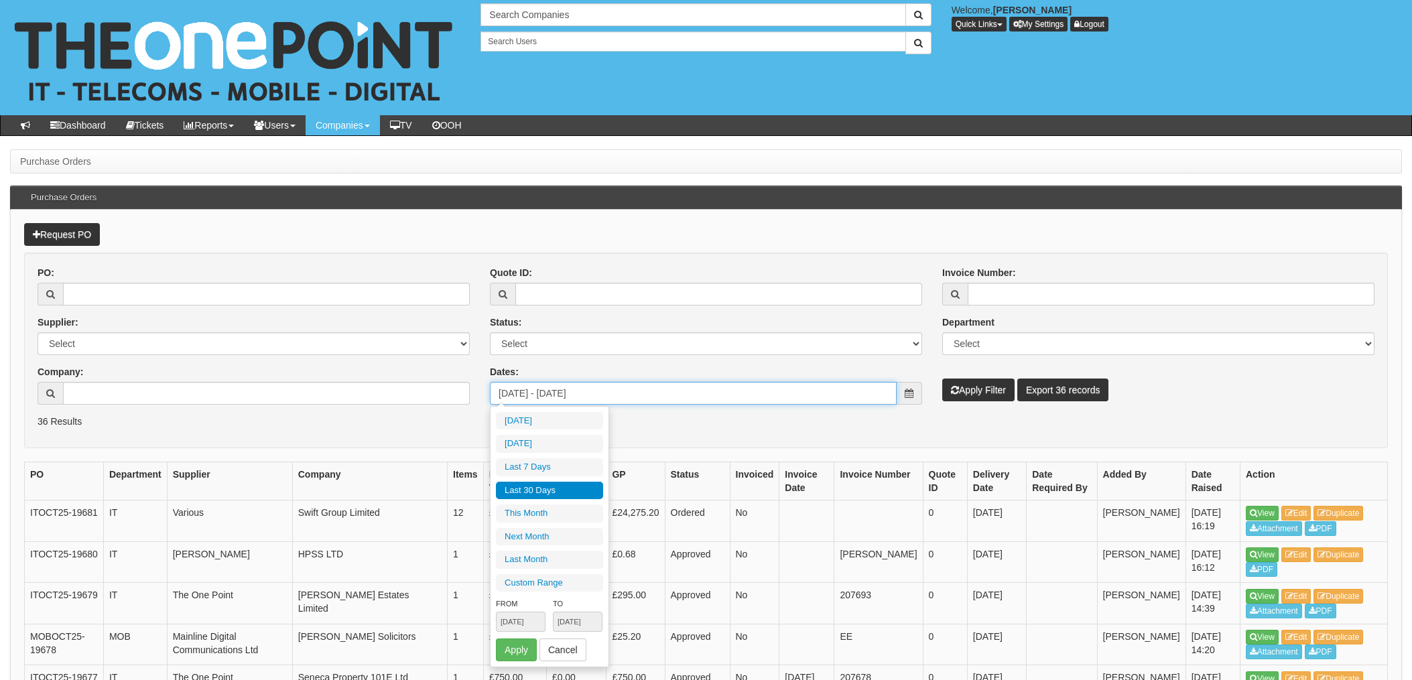
type input "[DATE]"
click at [538, 580] on li "Custom Range" at bounding box center [549, 583] width 107 height 18
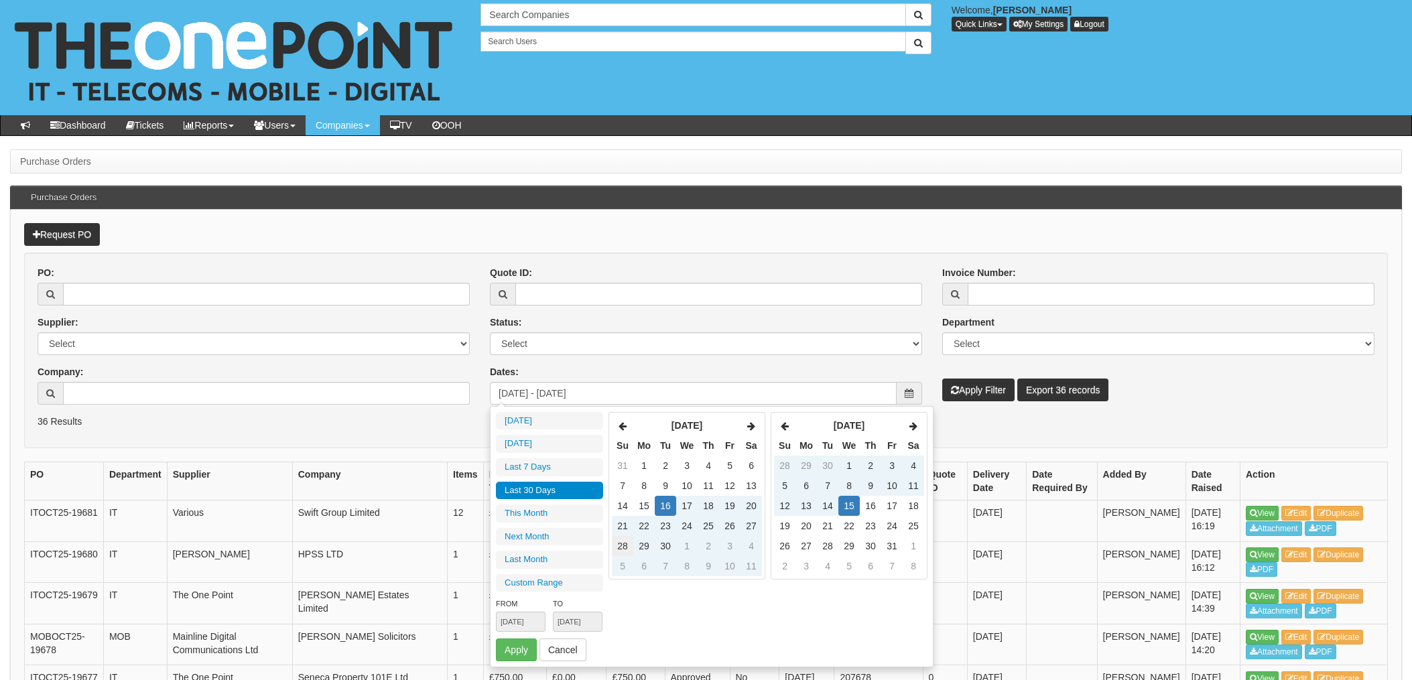
click at [627, 543] on td "28" at bounding box center [622, 546] width 21 height 20
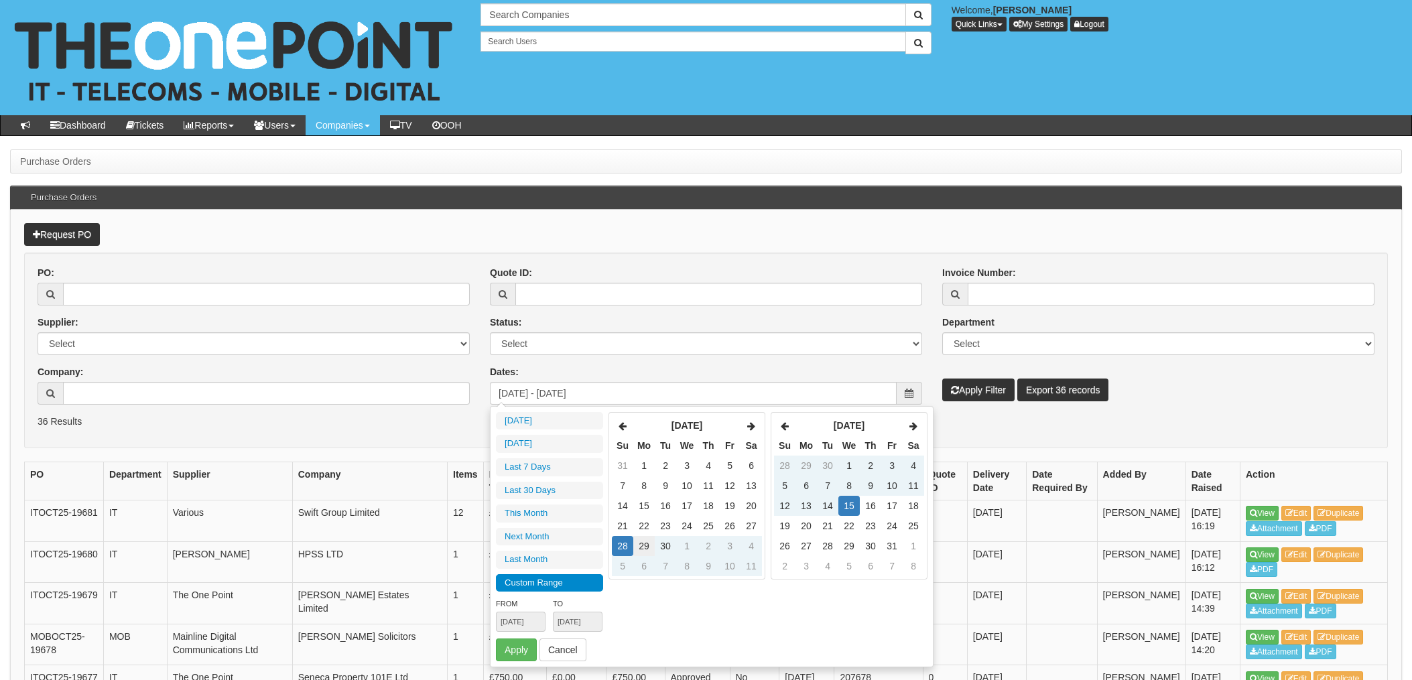
click at [644, 544] on td "29" at bounding box center [643, 546] width 21 height 20
click at [631, 544] on td "28" at bounding box center [622, 546] width 21 height 20
type input "2025-09-28"
click at [787, 422] on icon at bounding box center [785, 426] width 8 height 9
click at [809, 547] on td "29" at bounding box center [806, 546] width 21 height 20
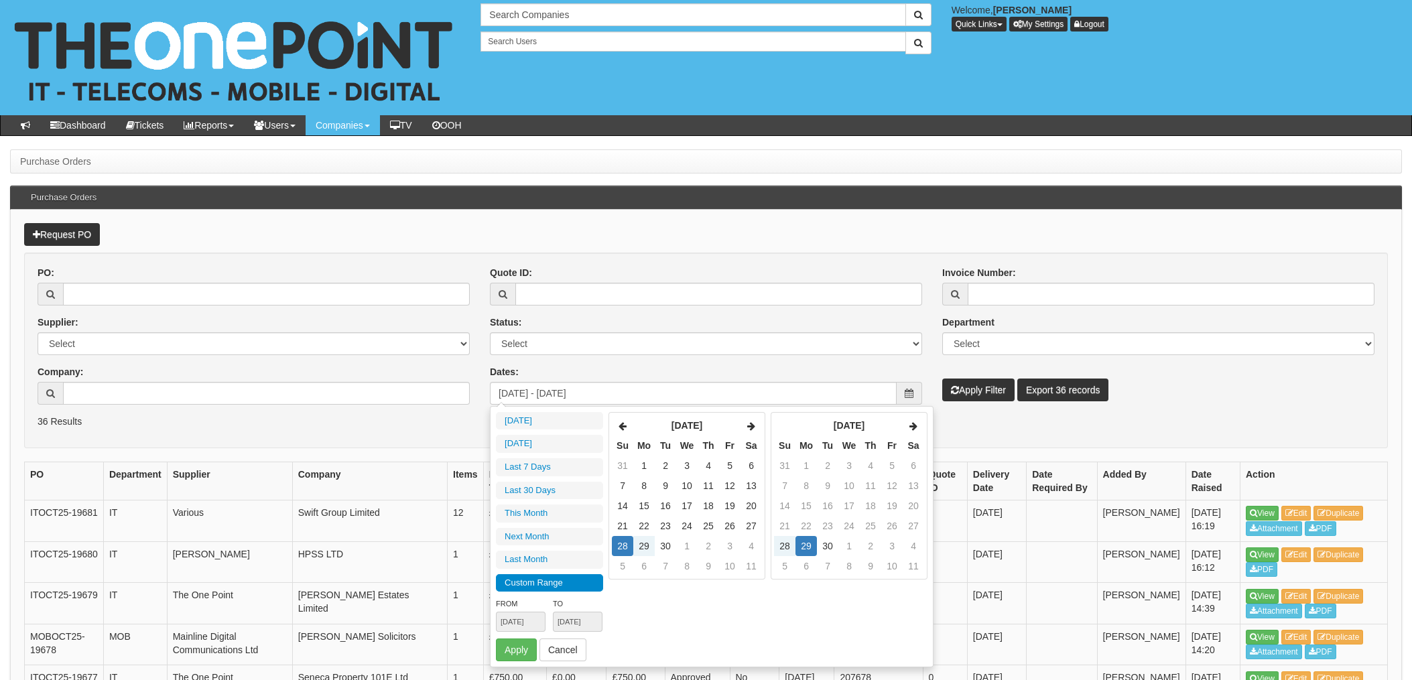
type input "2025-09-29"
click at [515, 650] on button "Apply" at bounding box center [516, 650] width 41 height 23
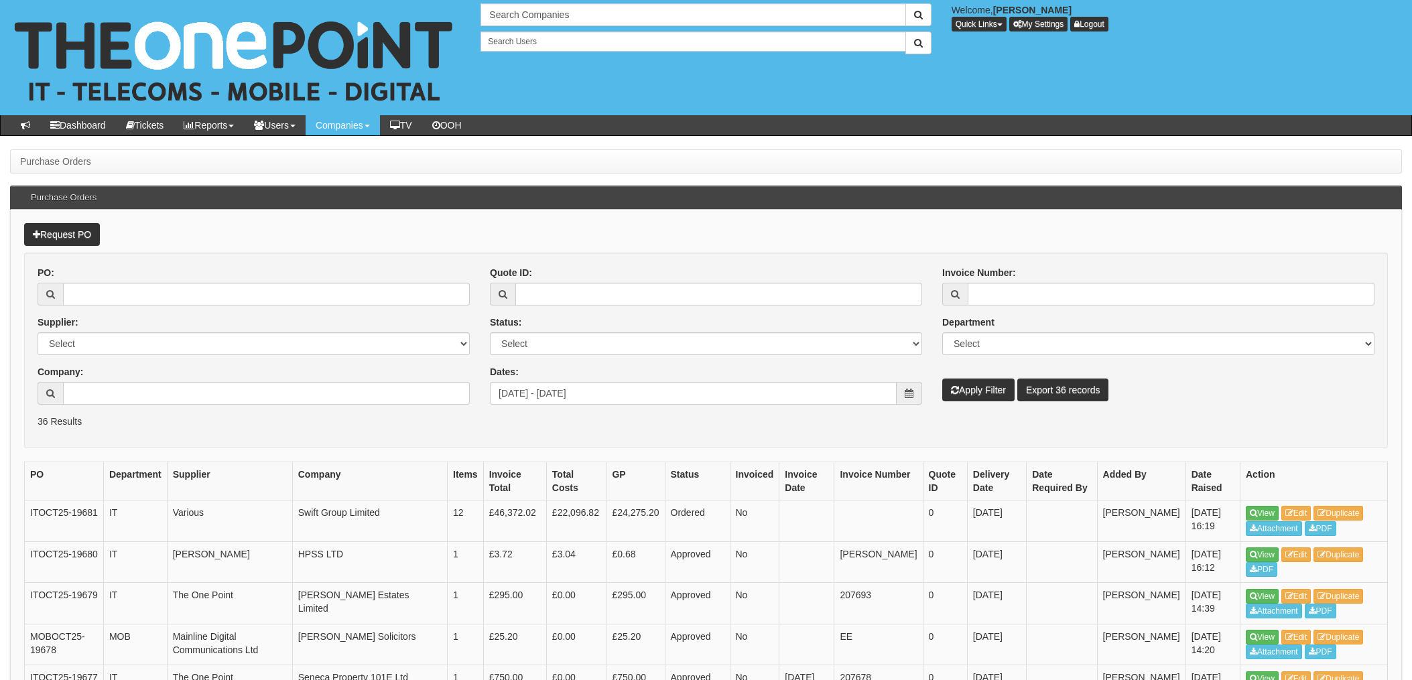
type input "2025-09-28 - 2025-09-29"
click at [971, 395] on button "Apply Filter" at bounding box center [979, 390] width 72 height 23
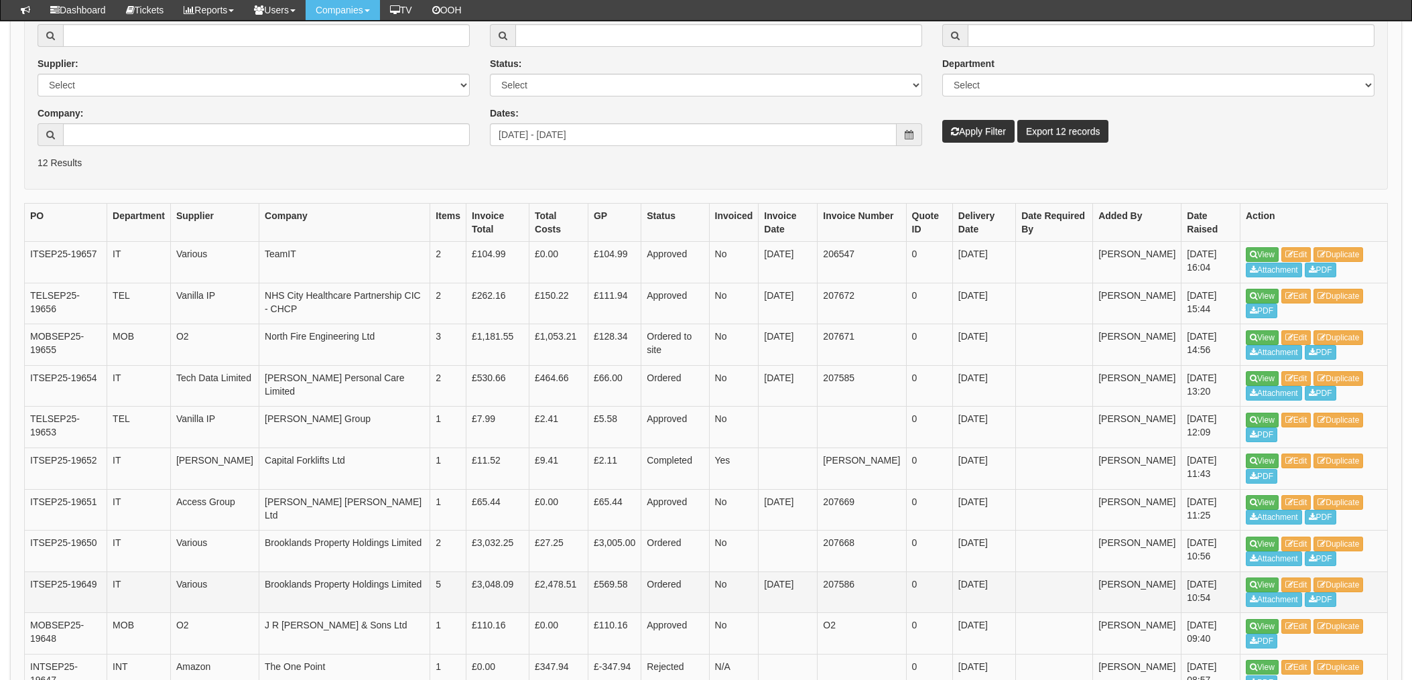
scroll to position [120, 0]
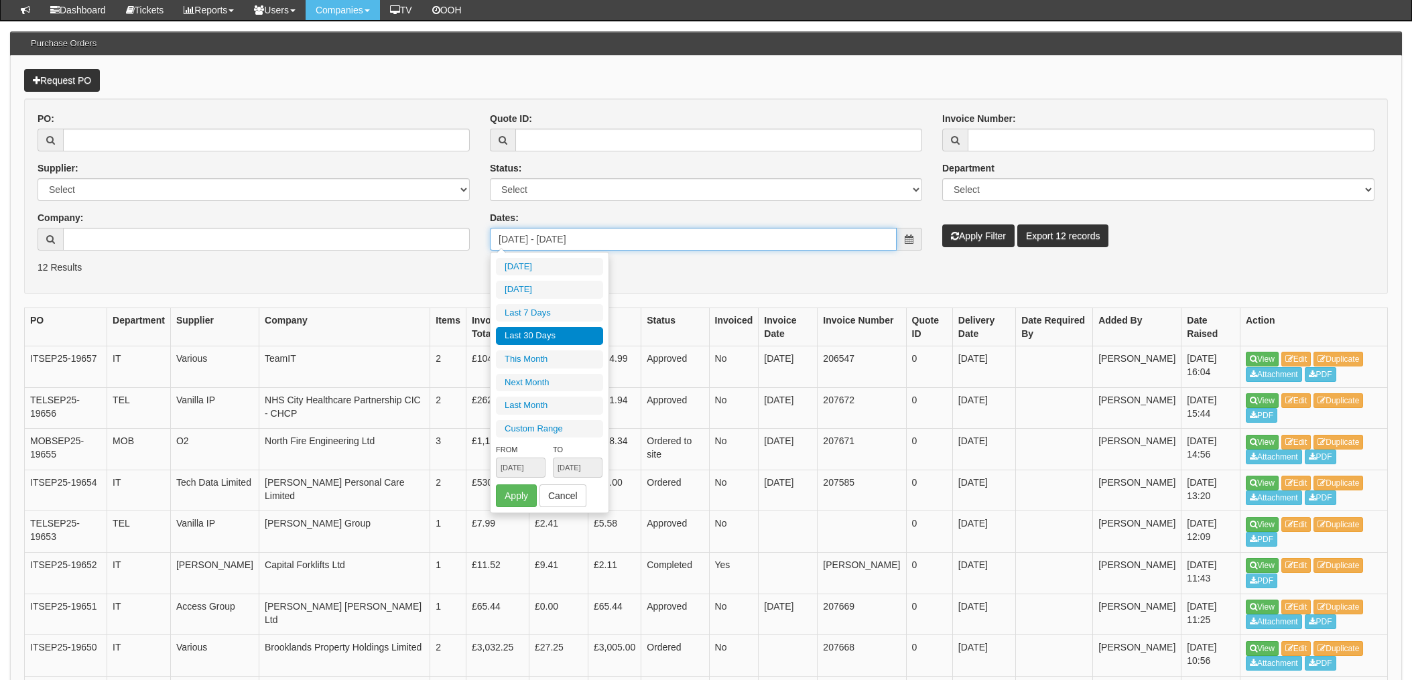
click at [810, 240] on input "2025-09-28 - 2025-09-29" at bounding box center [693, 239] width 407 height 23
type input "2025-09-01"
type input "[DATE]"
type input "2025-09-16"
type input "2025-10-15"
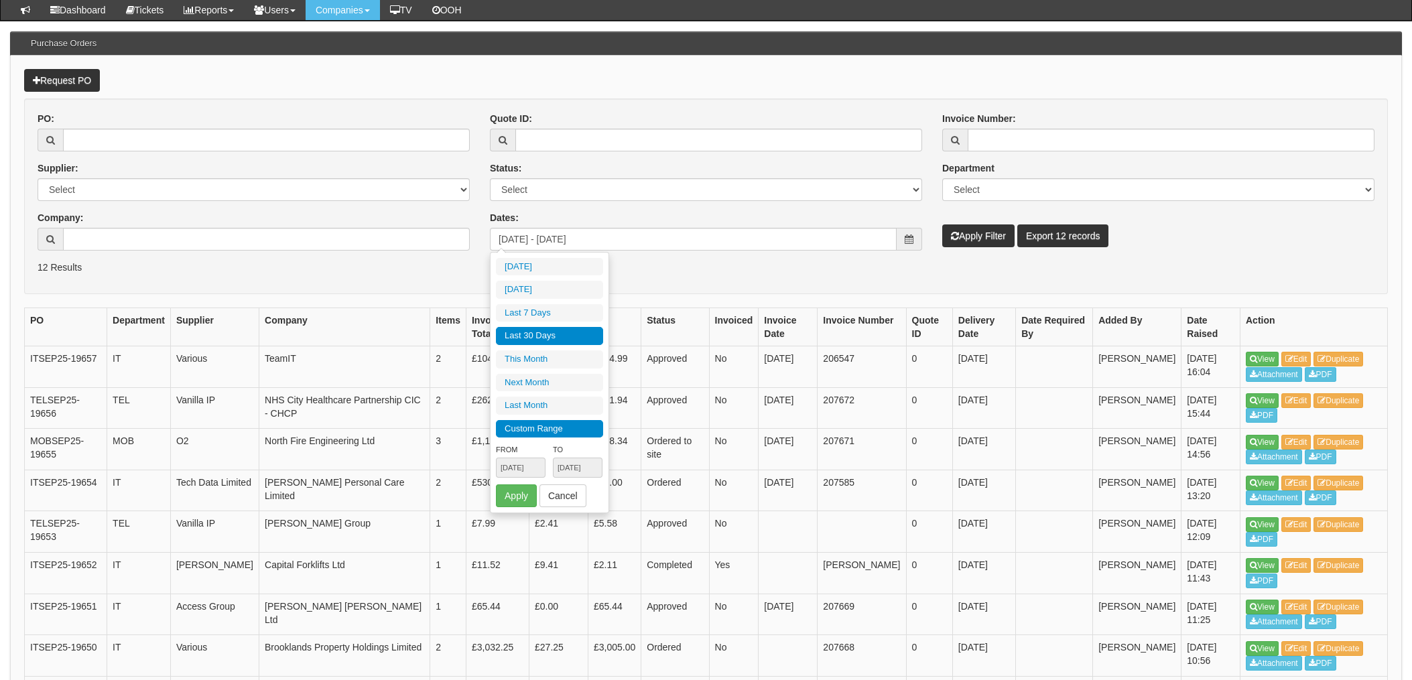
click at [536, 432] on li "Custom Range" at bounding box center [549, 429] width 107 height 18
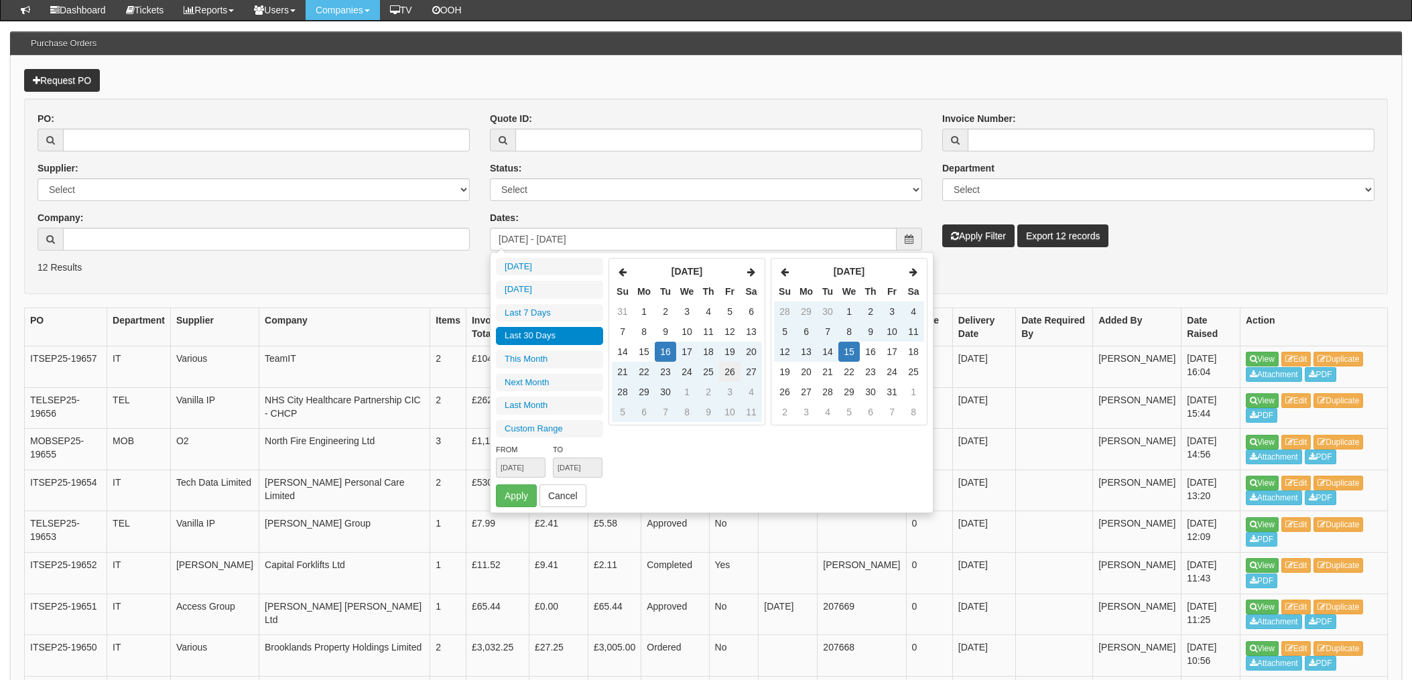
click at [729, 372] on td "26" at bounding box center [729, 372] width 21 height 20
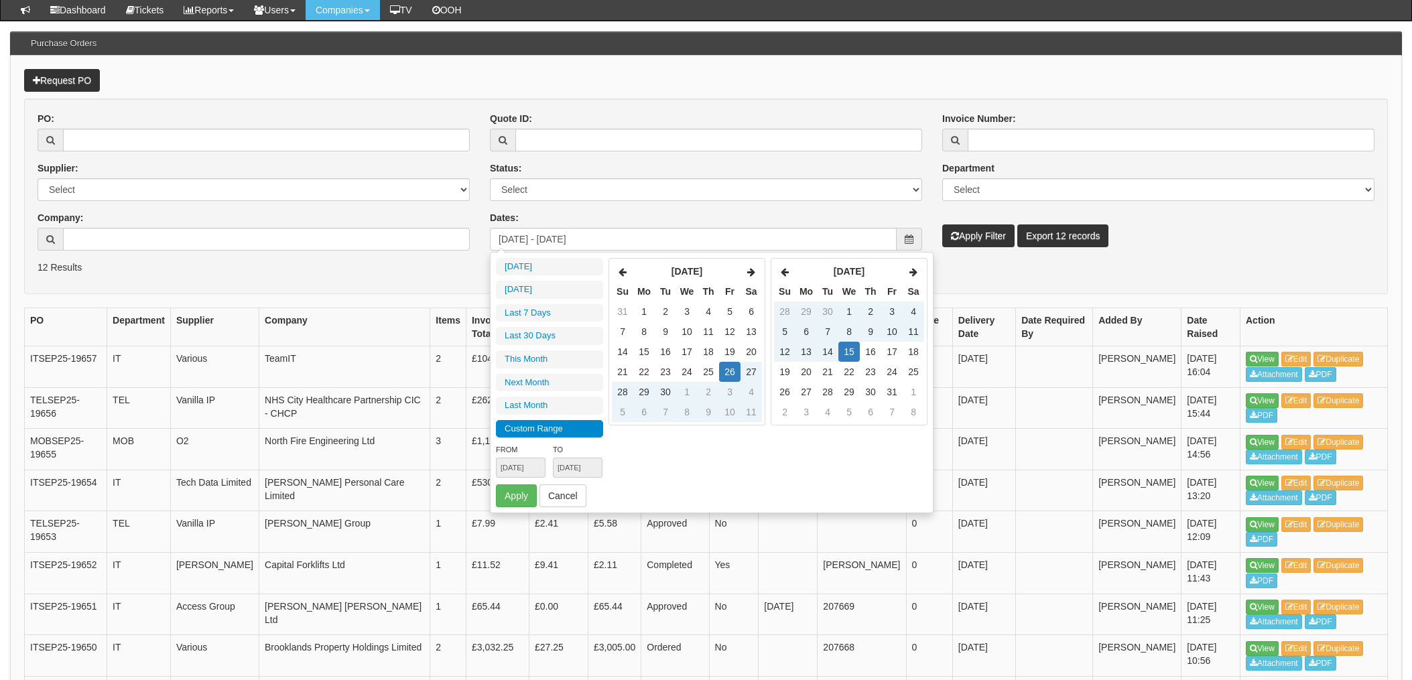
type input "[DATE]"
click at [782, 269] on icon at bounding box center [785, 271] width 8 height 9
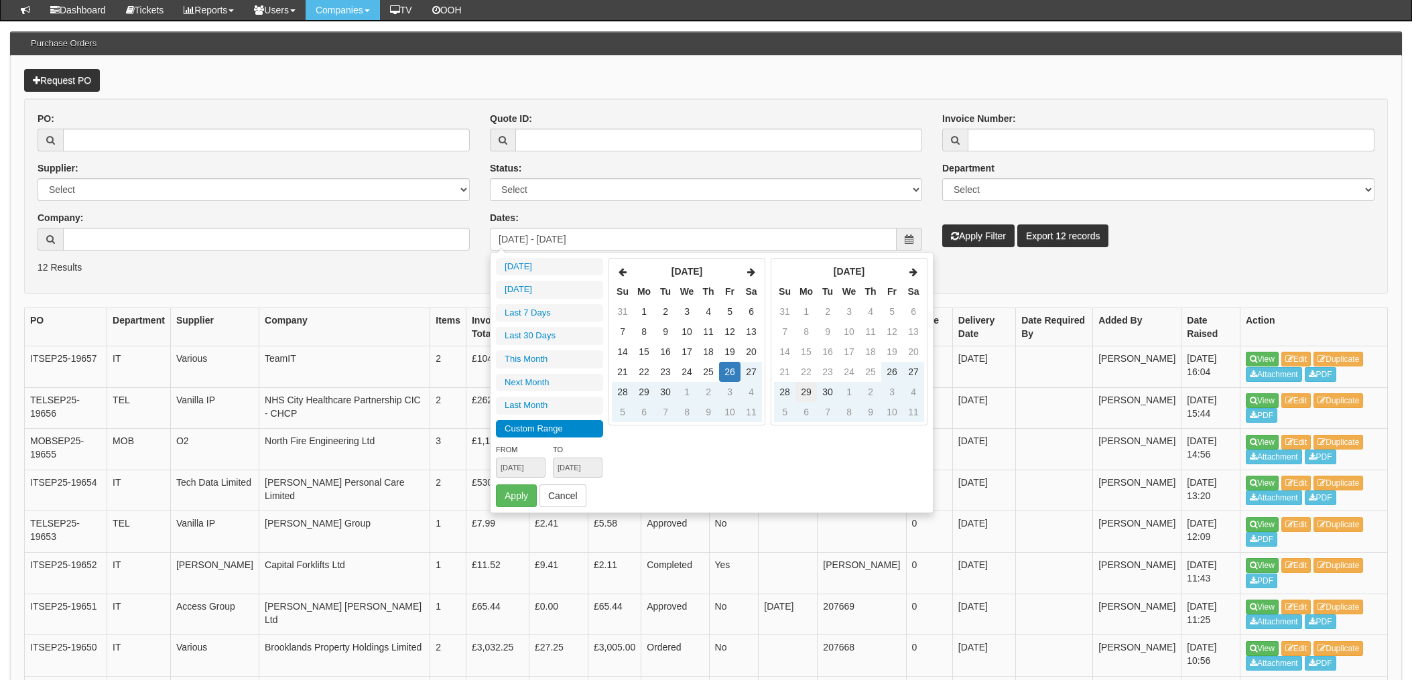
click at [807, 393] on td "29" at bounding box center [806, 392] width 21 height 20
type input "2025-10-05"
type input "2025-10-11"
type input "[DATE]"
type input "2025-09-26"
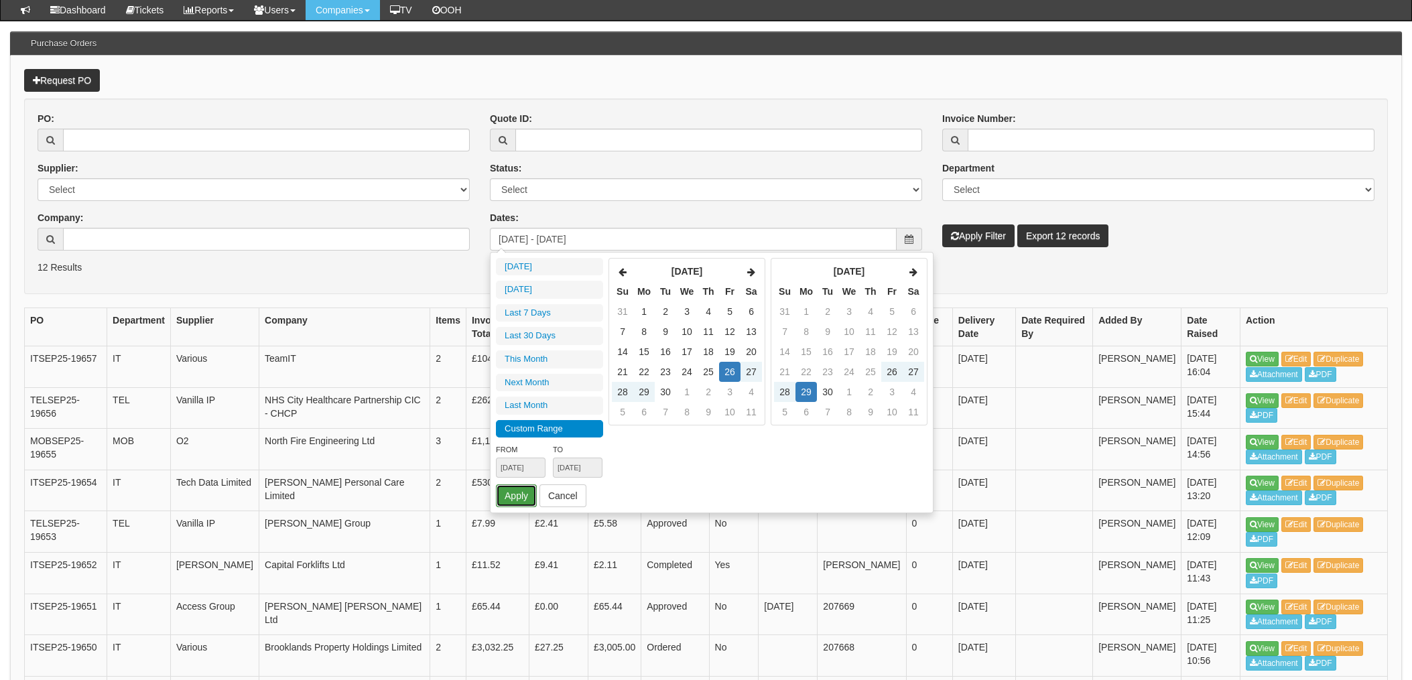
click at [512, 501] on button "Apply" at bounding box center [516, 496] width 41 height 23
type input "2025-09-26 - 2025-09-29"
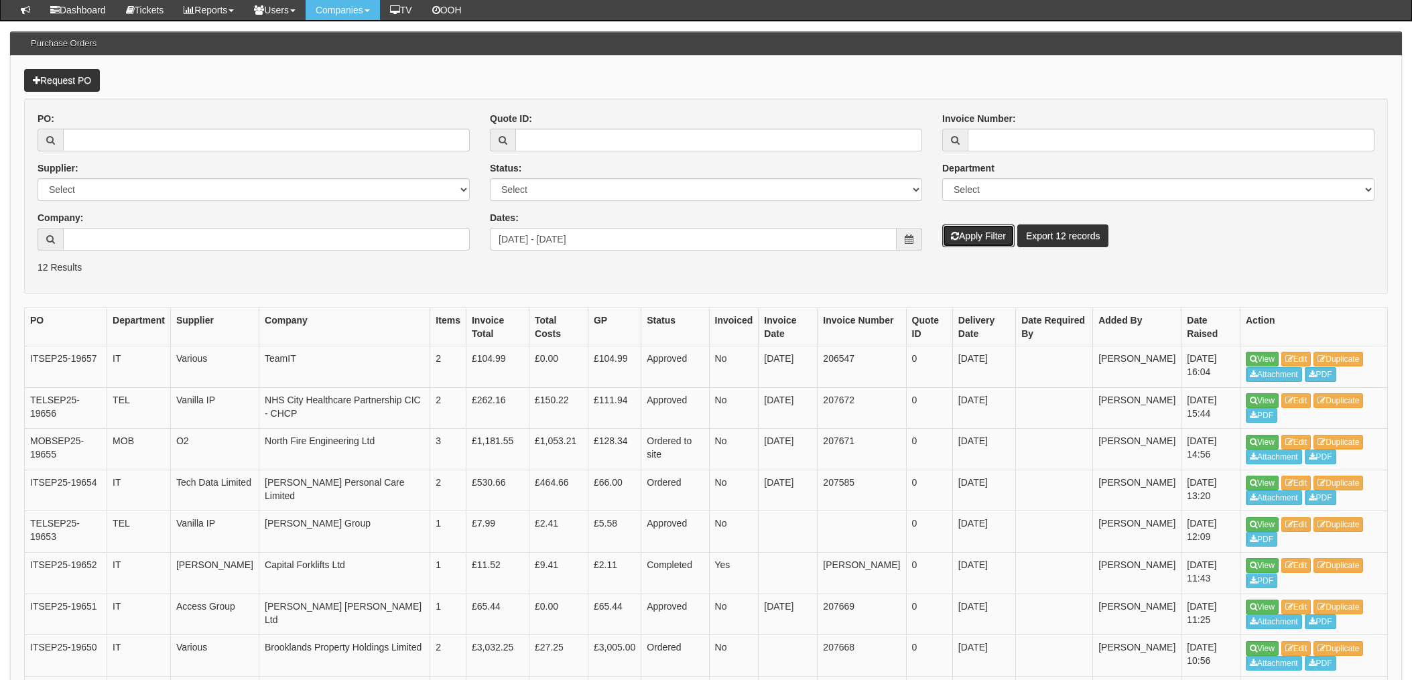
click at [980, 240] on button "Apply Filter" at bounding box center [979, 236] width 72 height 23
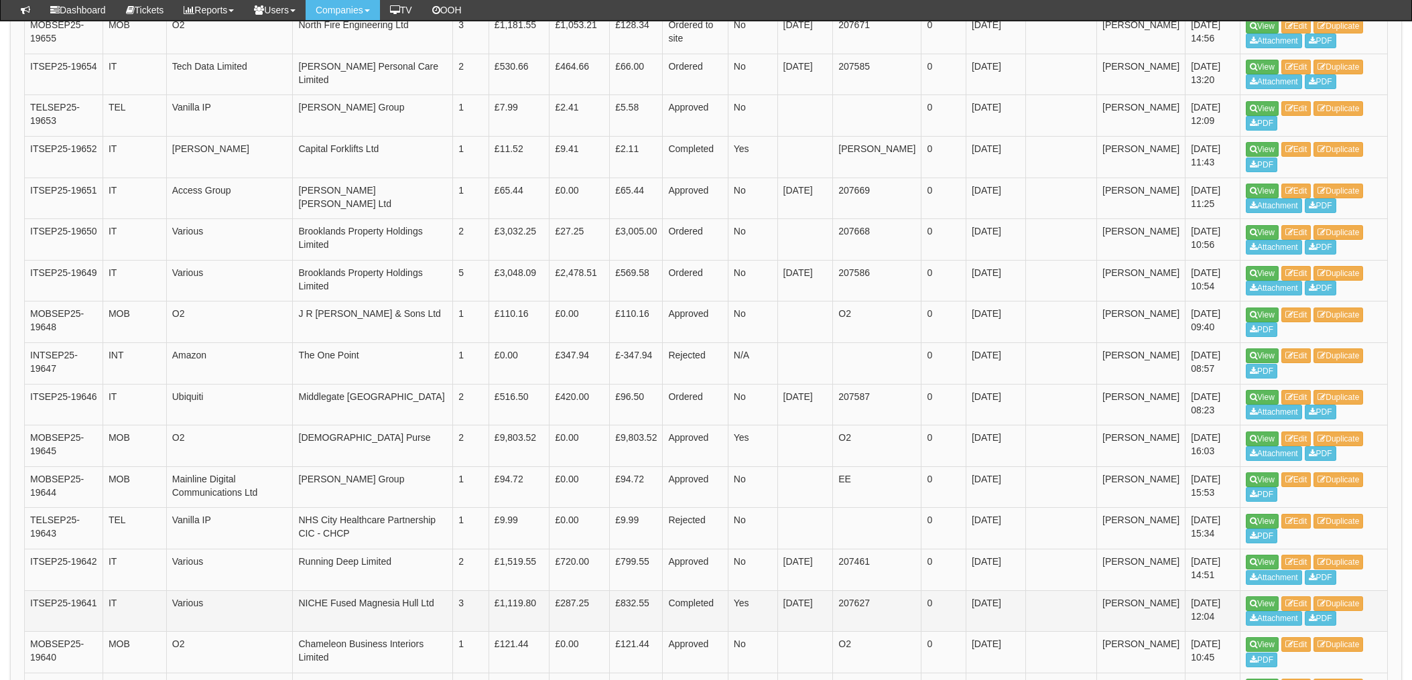
scroll to position [625, 0]
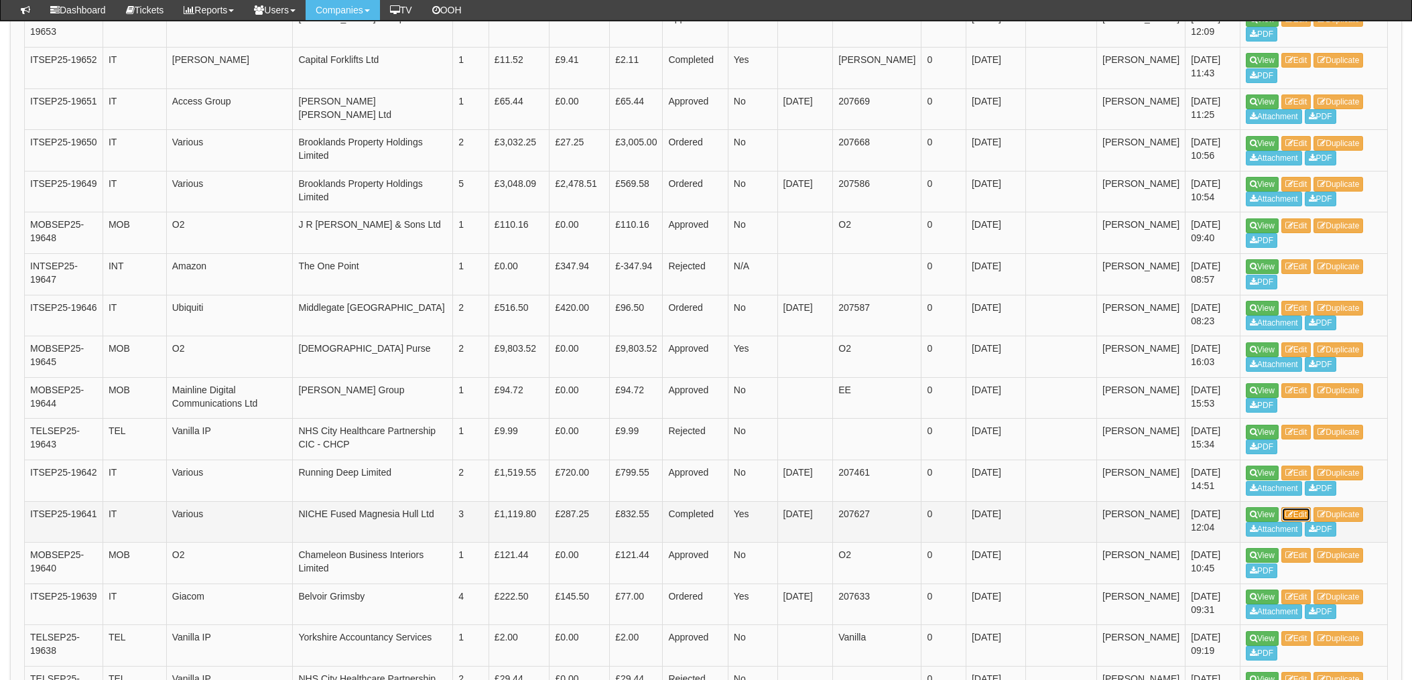
click at [1301, 511] on link "Edit" at bounding box center [1297, 514] width 30 height 15
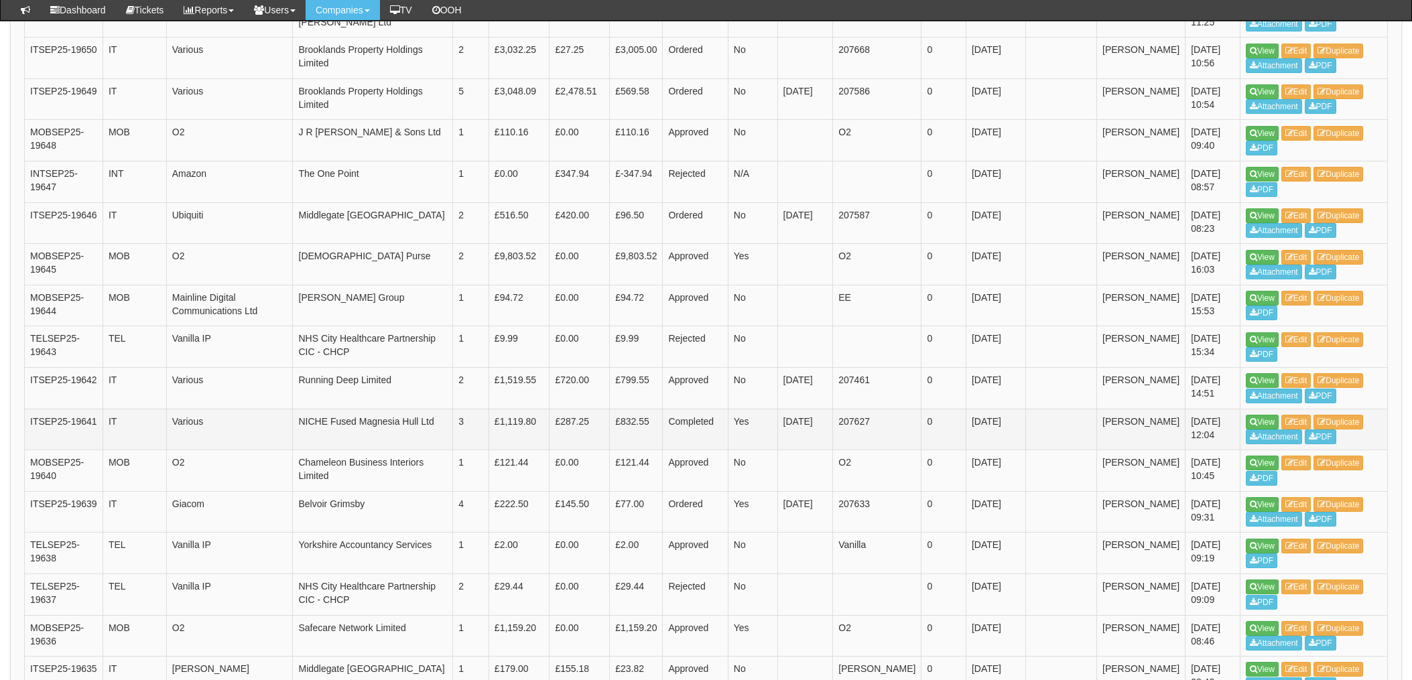
scroll to position [749, 0]
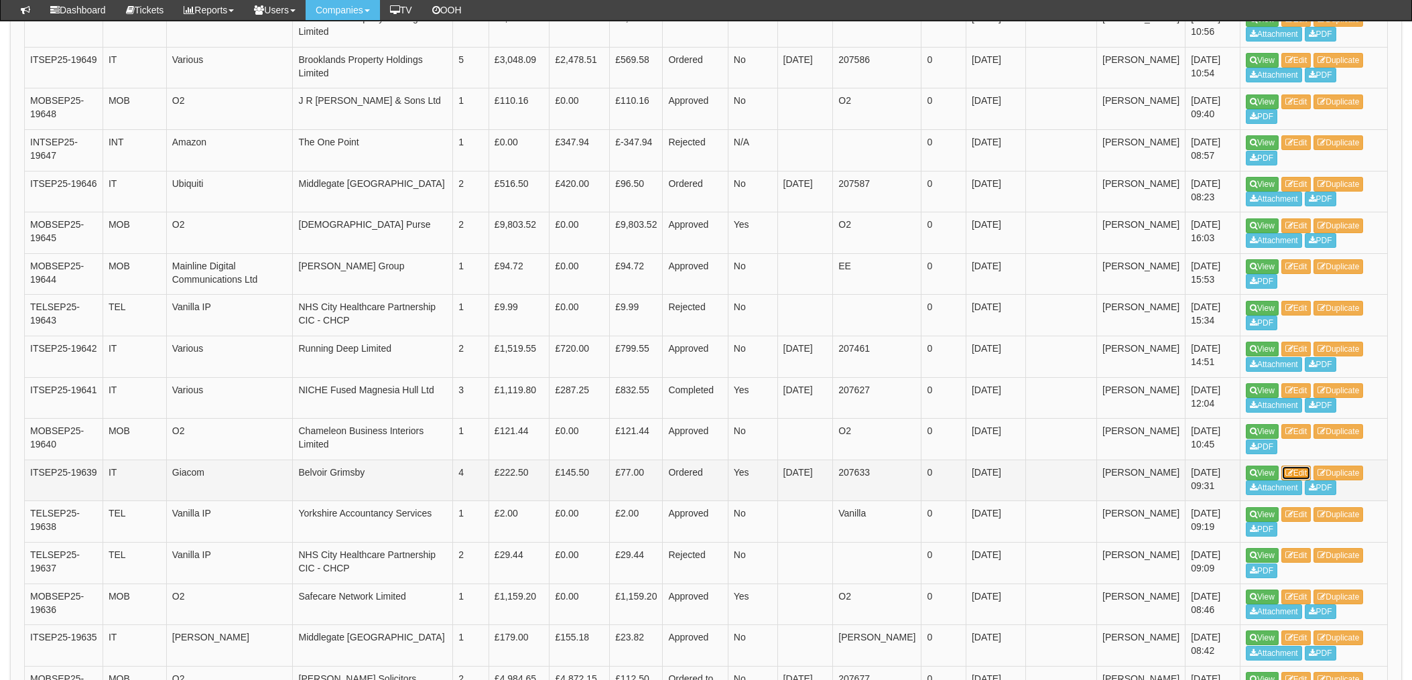
click at [1307, 470] on link "Edit" at bounding box center [1297, 473] width 30 height 15
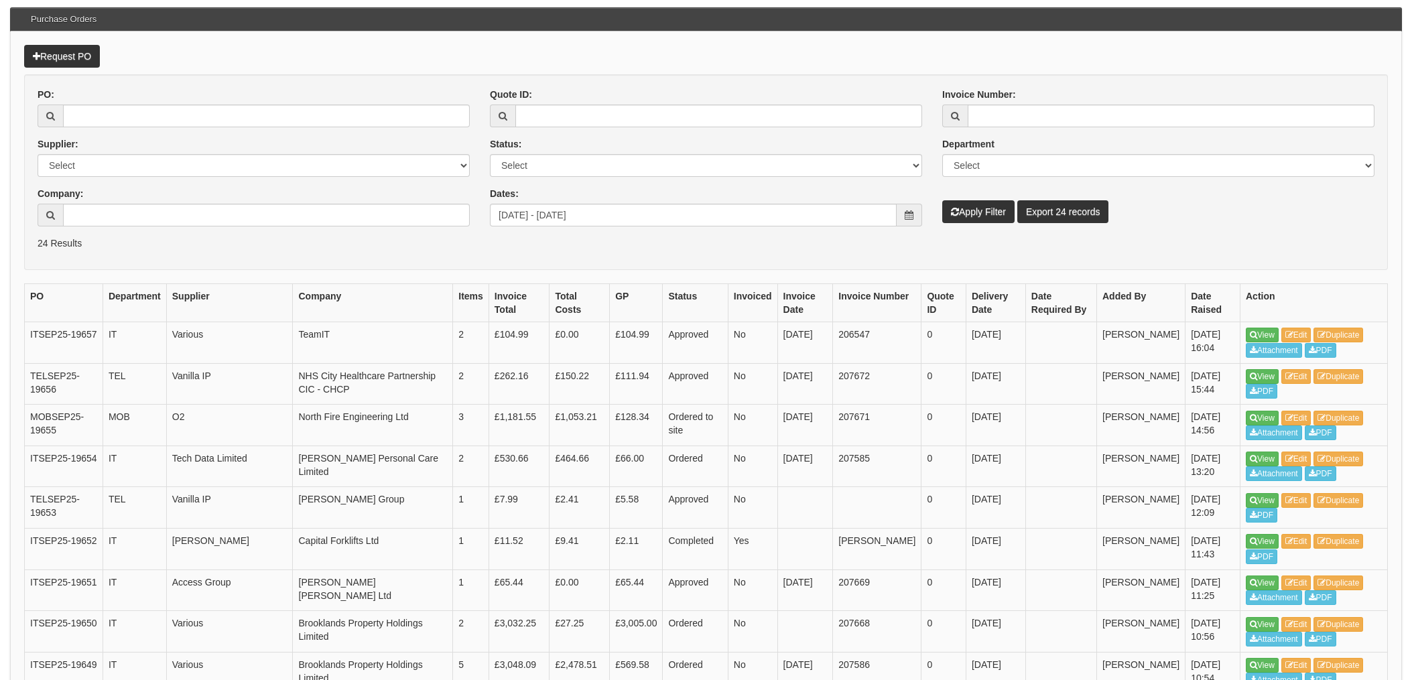
scroll to position [68, 0]
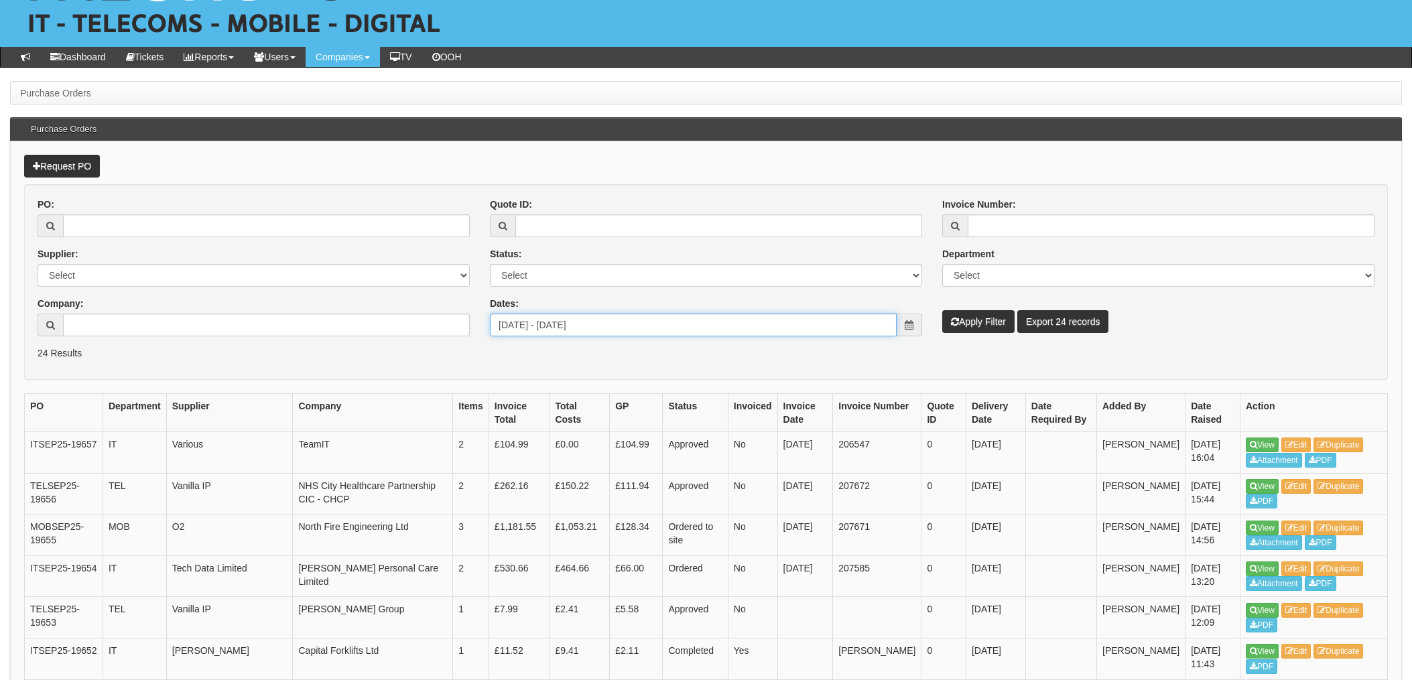
click at [766, 323] on input "2025-09-26 - 2025-09-29" at bounding box center [693, 325] width 407 height 23
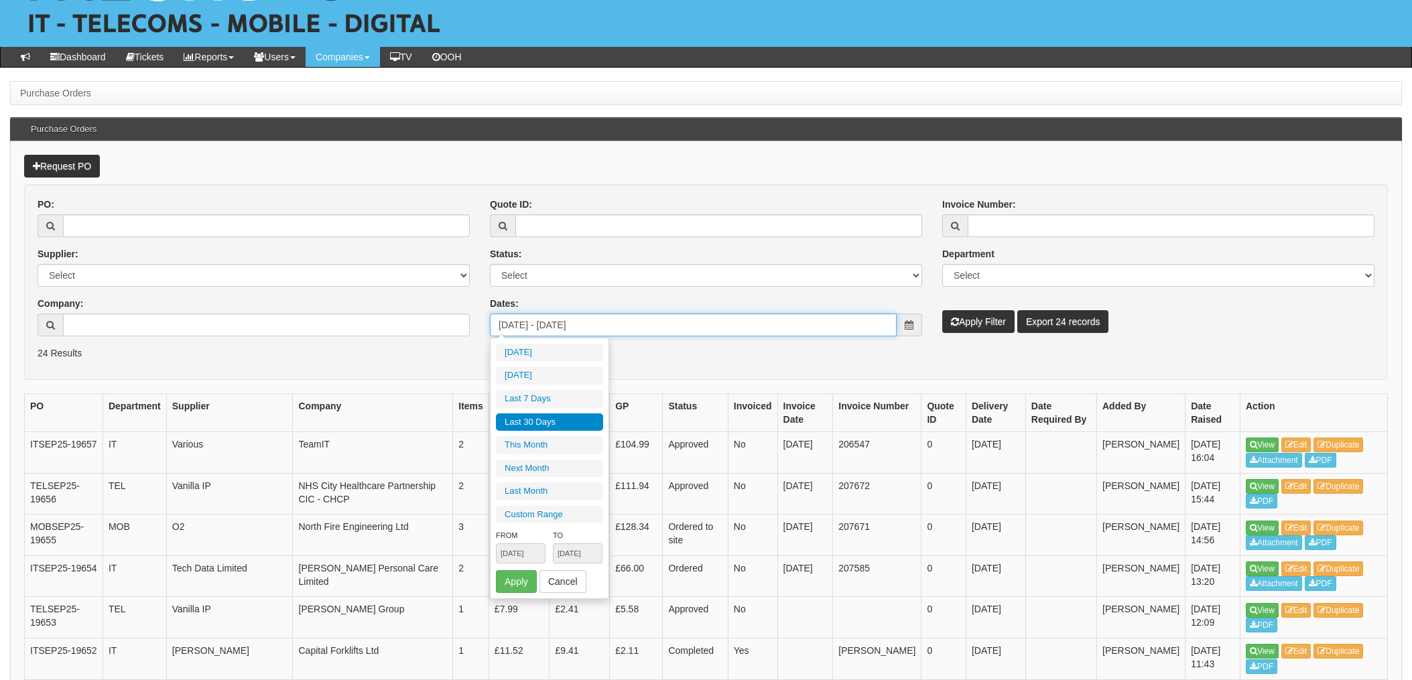
drag, startPoint x: 768, startPoint y: 322, endPoint x: 170, endPoint y: 326, distance: 598.0
click at [257, 325] on div "PO: Supplier: Select 123 REG.co.uk 1Password 3 4Gon AA Jones Electric Ltd Abzor…" at bounding box center [705, 272] width 1357 height 149
type input "[DATE]"
type input "2025-09-16"
click at [121, 210] on div "PO:" at bounding box center [254, 218] width 432 height 40
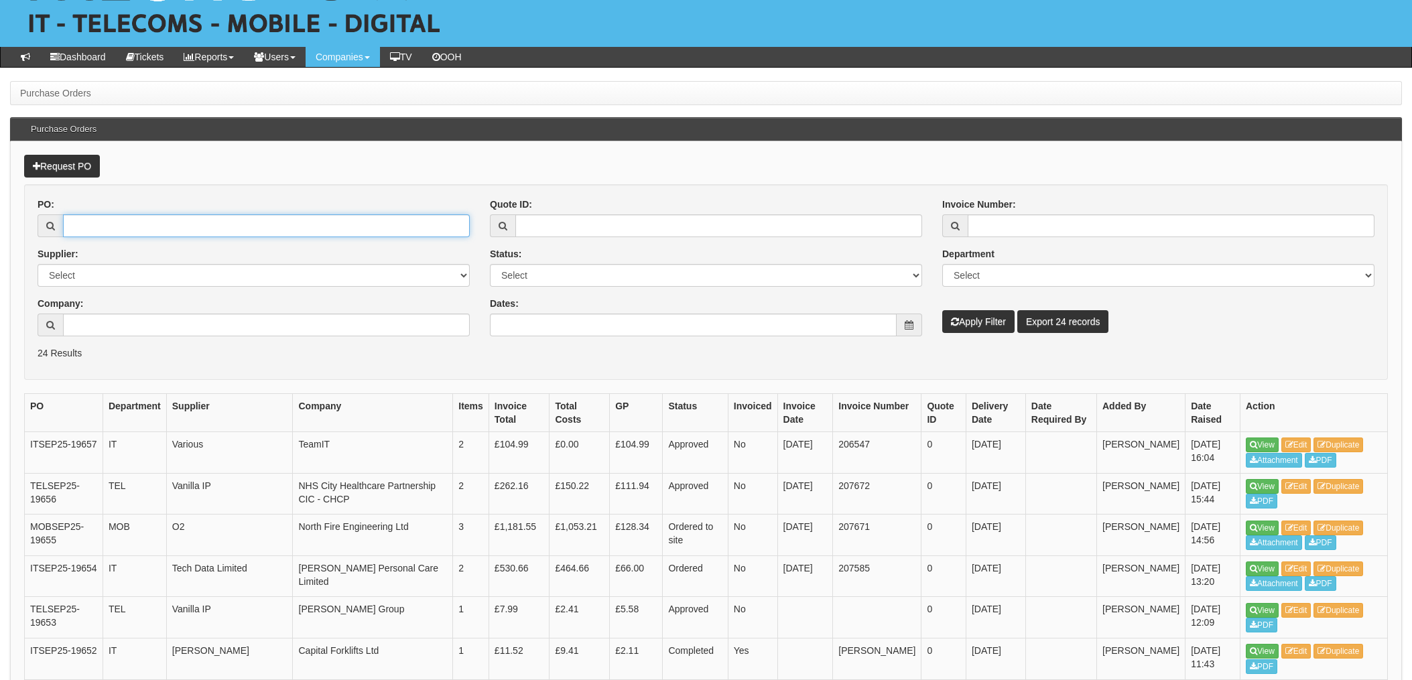
click at [123, 223] on input "PO:" at bounding box center [266, 226] width 407 height 23
drag, startPoint x: 111, startPoint y: 221, endPoint x: 168, endPoint y: 229, distance: 57.5
click at [111, 221] on input "PO:" at bounding box center [266, 226] width 407 height 23
click at [120, 231] on input "PO:" at bounding box center [266, 226] width 407 height 23
type input "19631"
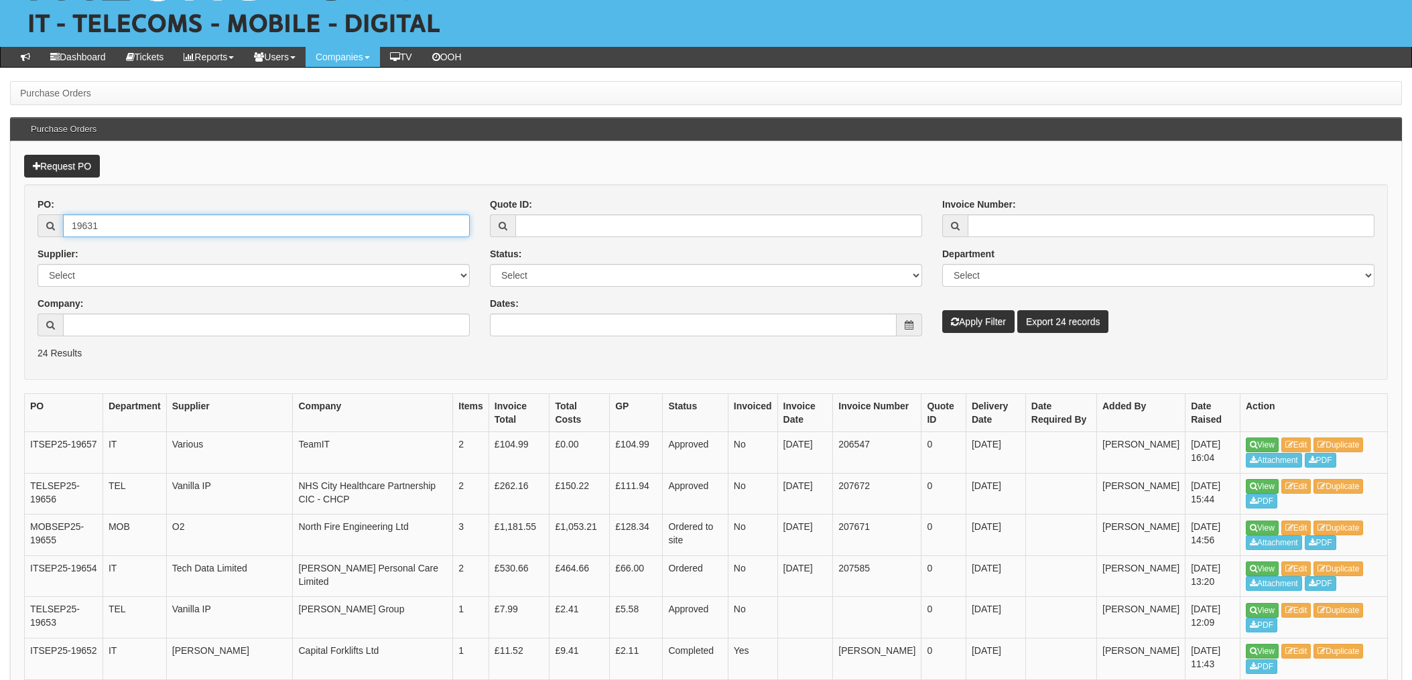
click at [943, 310] on button "Apply Filter" at bounding box center [979, 321] width 72 height 23
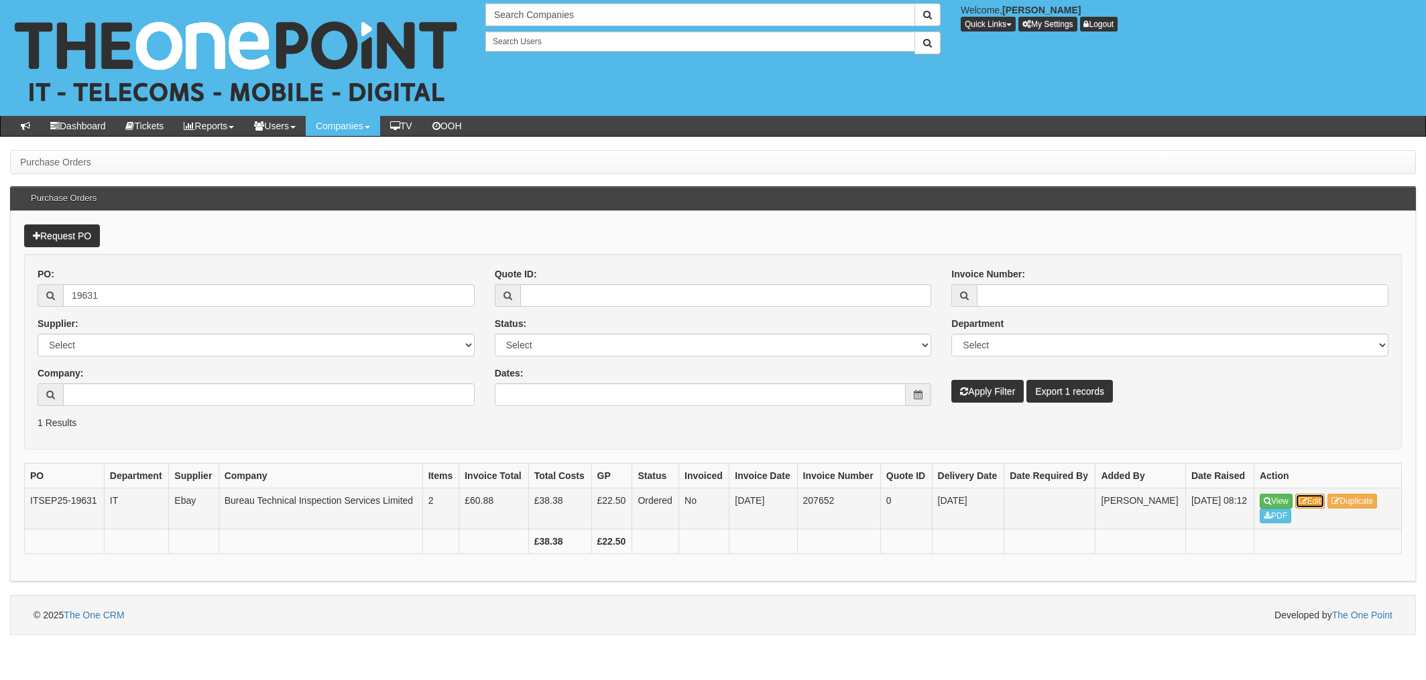
click at [1314, 500] on link "Edit" at bounding box center [1310, 501] width 30 height 15
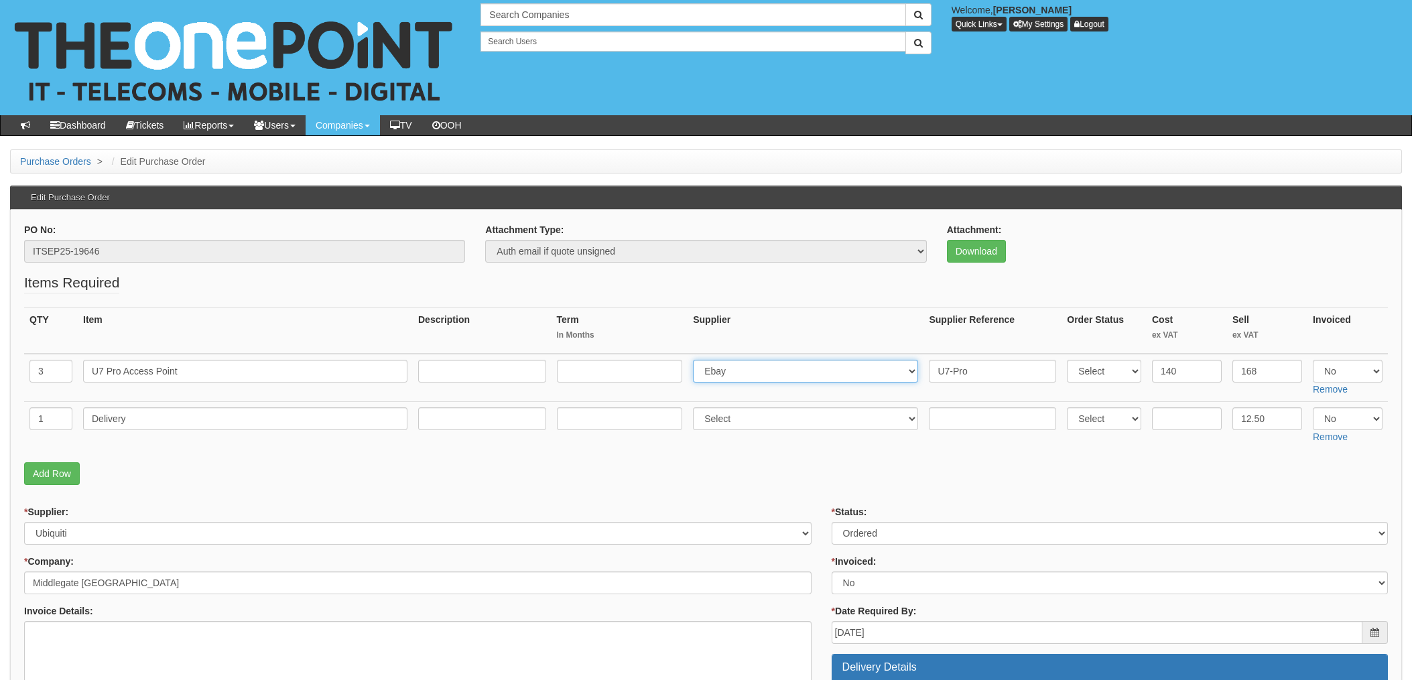
click at [743, 365] on select "Select 123 REG.co.uk 1Password 3 4Gon AA Jones Electric Ltd Abzorb Access Group…" at bounding box center [805, 371] width 225 height 23
select select "348"
click at [697, 360] on select "Select 123 REG.co.uk 1Password 3 4Gon AA Jones Electric Ltd Abzorb Access Group…" at bounding box center [805, 371] width 225 height 23
click at [929, 368] on input "U7-Pro" at bounding box center [992, 371] width 127 height 23
paste input "11961333"
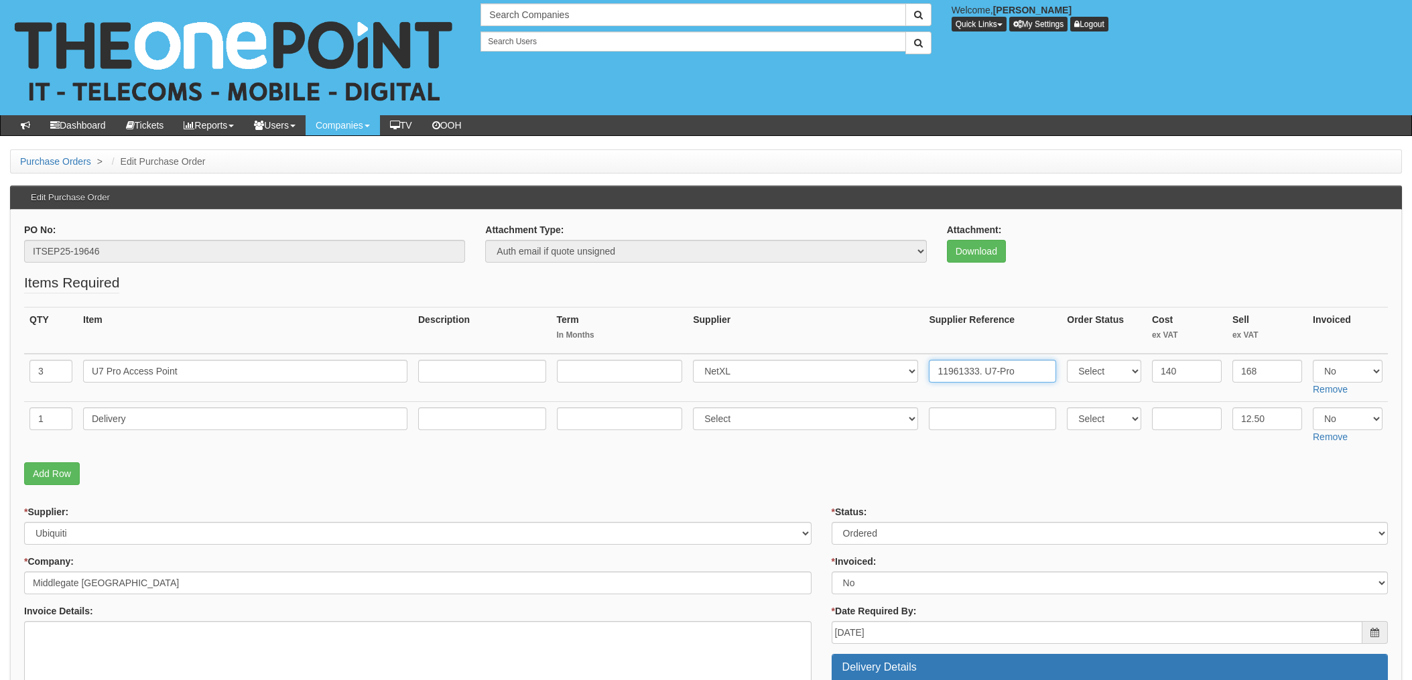
type input "11961333. U7-Pro"
click at [956, 419] on input "text" at bounding box center [992, 419] width 127 height 23
paste input "11961333"
type input "11961333"
click at [751, 416] on select "Select 123 REG.co.uk 1Password 3 4Gon AA Jones Electric Ltd Abzorb Access Group…" at bounding box center [805, 419] width 225 height 23
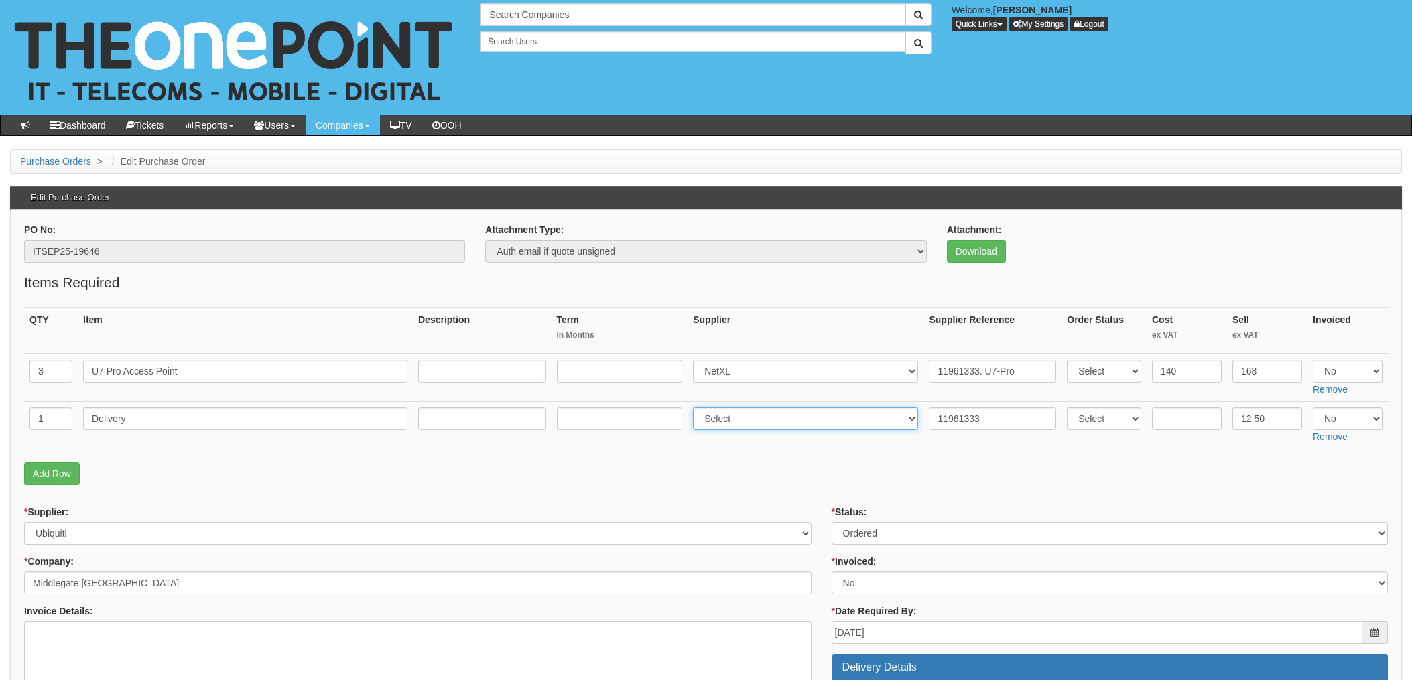
select select "348"
click at [697, 408] on select "Select 123 REG.co.uk 1Password 3 4Gon AA Jones Electric Ltd Abzorb Access Group…" at bounding box center [805, 419] width 225 height 23
drag, startPoint x: 1164, startPoint y: 416, endPoint x: 1232, endPoint y: 422, distance: 68.0
click at [1164, 416] on input "text" at bounding box center [1187, 419] width 70 height 23
type input "6.49"
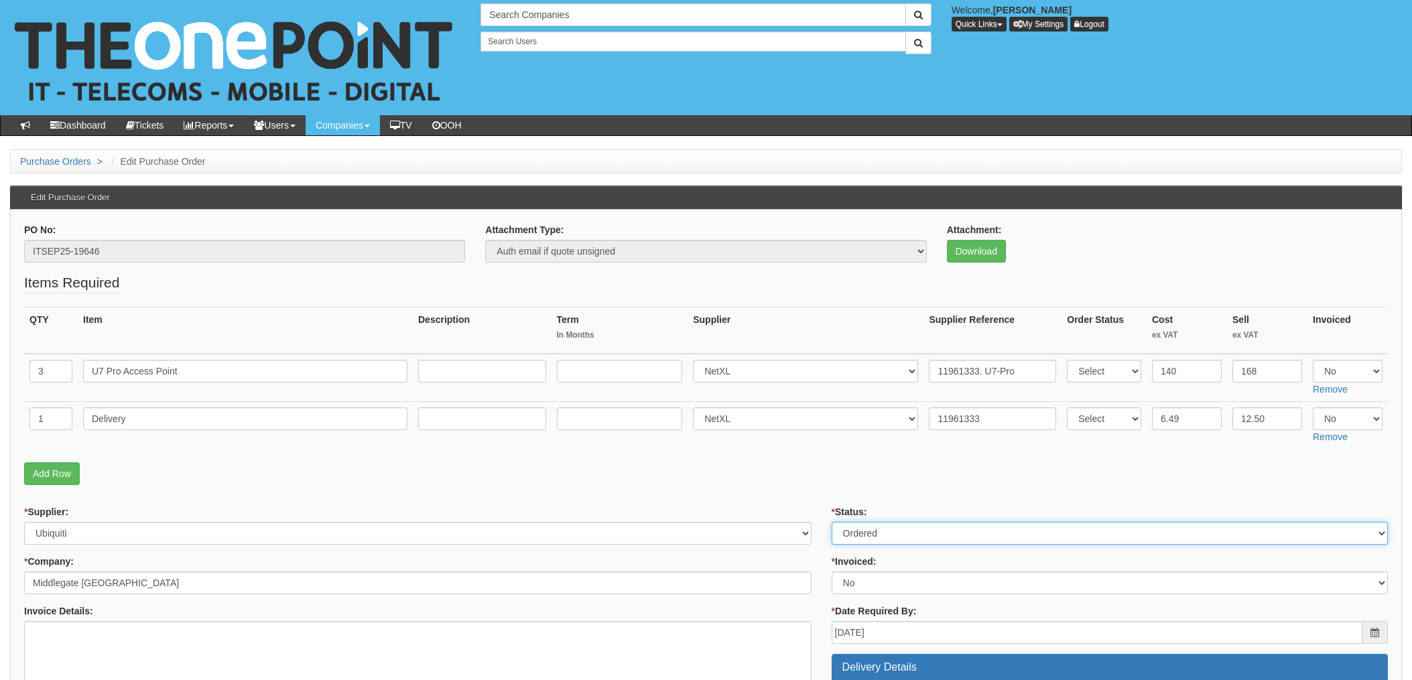
click at [919, 536] on select "Select Approved Completed Delivered Invoiced Ordered Ordered to site Part Order…" at bounding box center [1110, 533] width 556 height 23
select select "4"
click at [832, 522] on select "Select Approved Completed Delivered Invoiced Ordered Ordered to site Part Order…" at bounding box center [1110, 533] width 556 height 23
click at [1352, 372] on select "Select Yes No N/A" at bounding box center [1348, 371] width 70 height 23
select select "Yes"
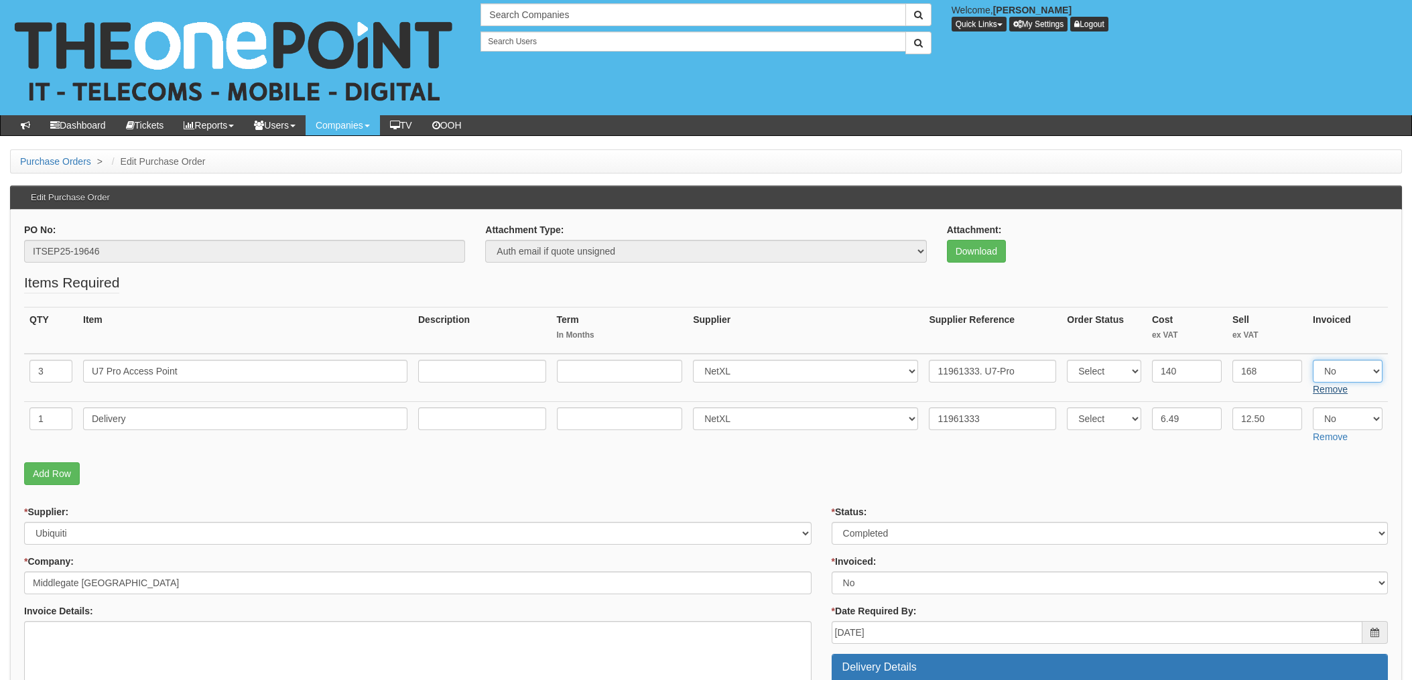
click at [1313, 360] on select "Select Yes No N/A" at bounding box center [1348, 371] width 70 height 23
drag, startPoint x: 1333, startPoint y: 407, endPoint x: 1337, endPoint y: 414, distance: 7.5
click at [1333, 408] on td "Select Yes No N/A Remove" at bounding box center [1348, 426] width 80 height 48
click at [1339, 415] on select "Select Yes No N/A" at bounding box center [1348, 419] width 70 height 23
select select "Yes"
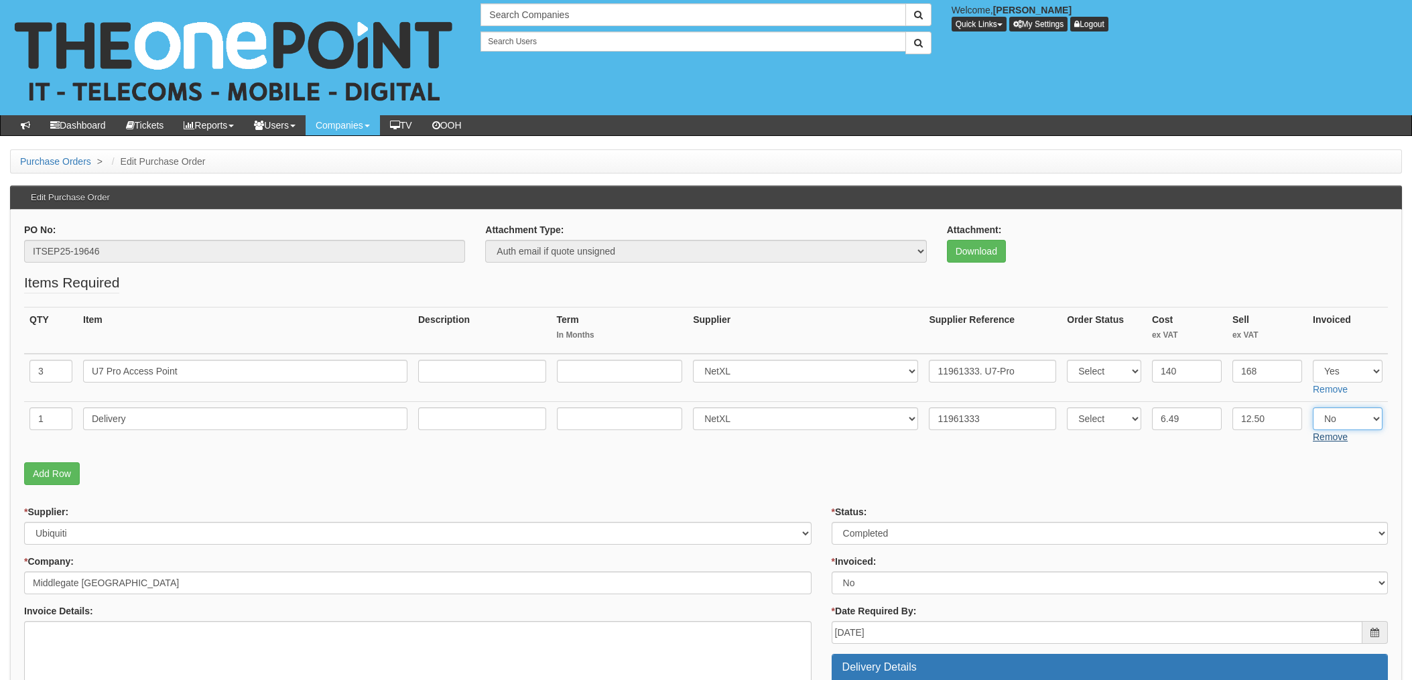
click at [1313, 408] on select "Select Yes No N/A" at bounding box center [1348, 419] width 70 height 23
drag, startPoint x: 924, startPoint y: 469, endPoint x: 786, endPoint y: 465, distance: 138.1
click at [920, 471] on p "Add Row" at bounding box center [706, 474] width 1364 height 23
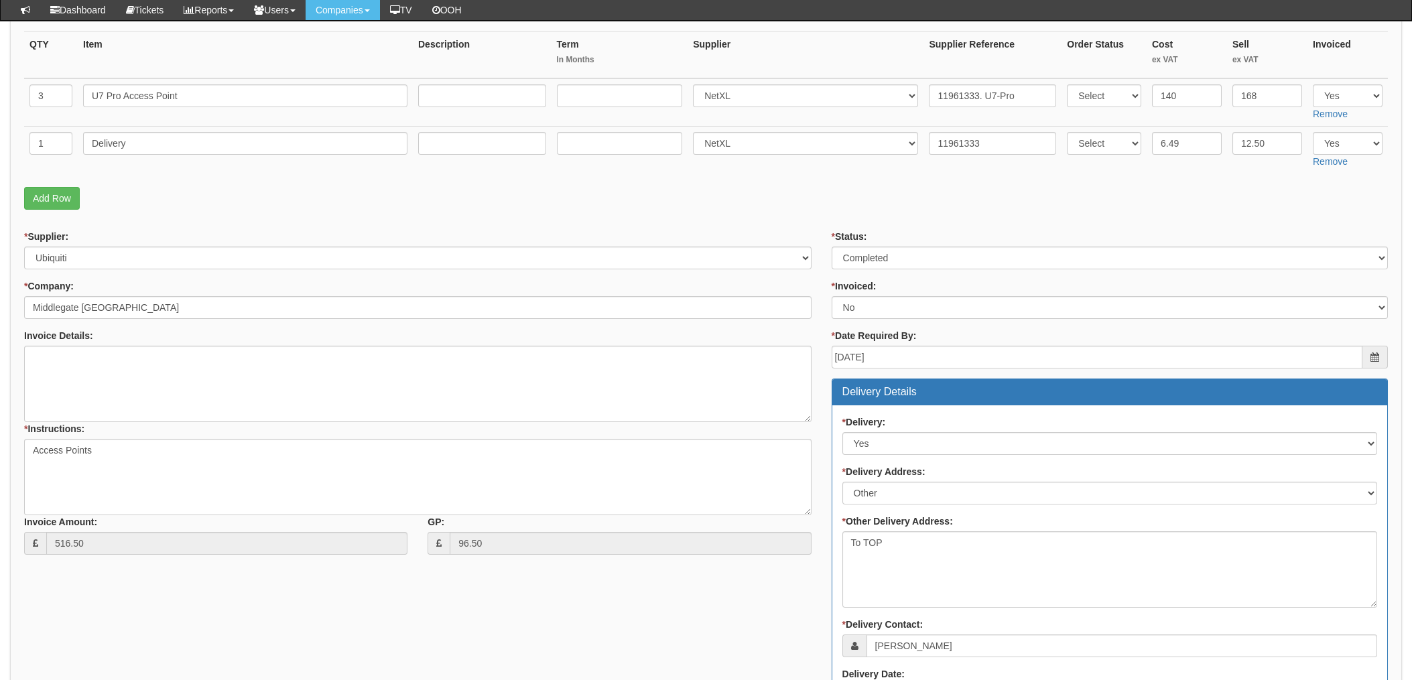
scroll to position [267, 0]
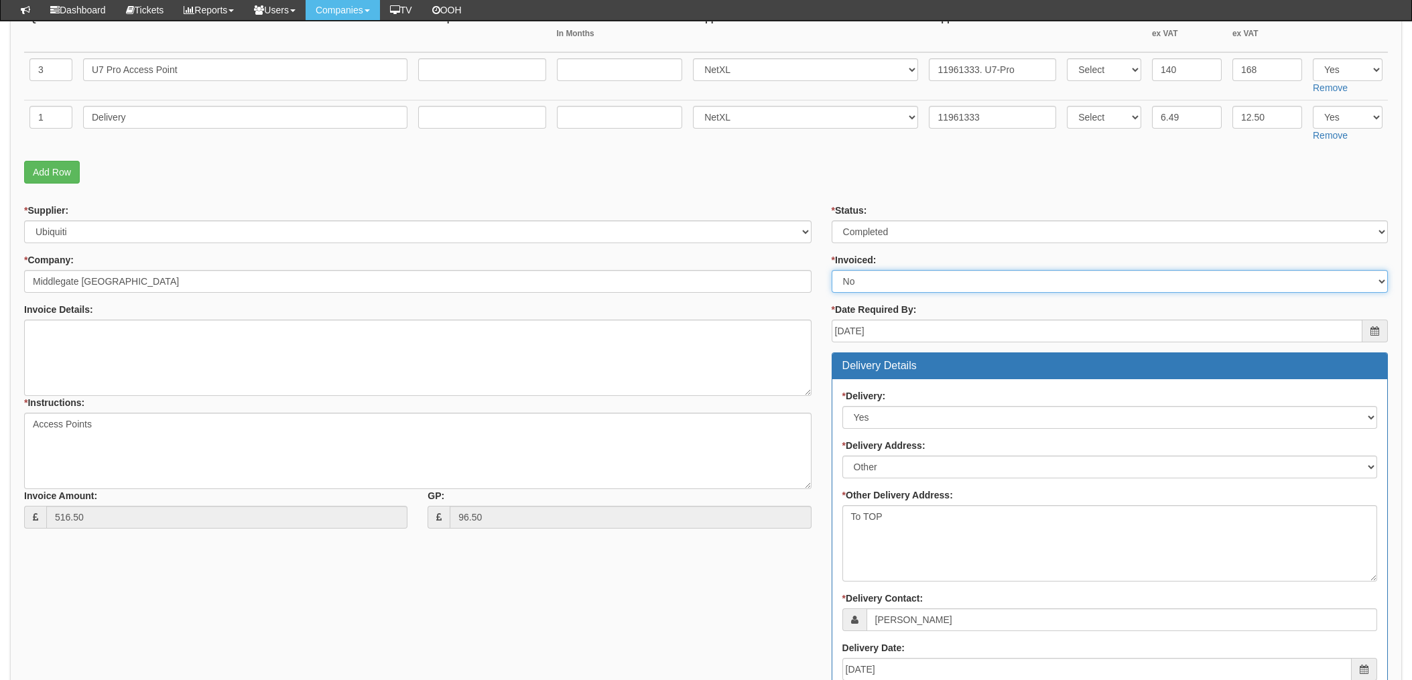
click at [859, 287] on select "Select Yes No N/A STB (part of order)" at bounding box center [1110, 281] width 556 height 23
select select "1"
click at [832, 270] on select "Select Yes No N/A STB (part of order)" at bounding box center [1110, 281] width 556 height 23
click at [813, 186] on fieldset "Items Required QTY Item Description Term In Months Supplier Supplier Reference …" at bounding box center [706, 80] width 1364 height 219
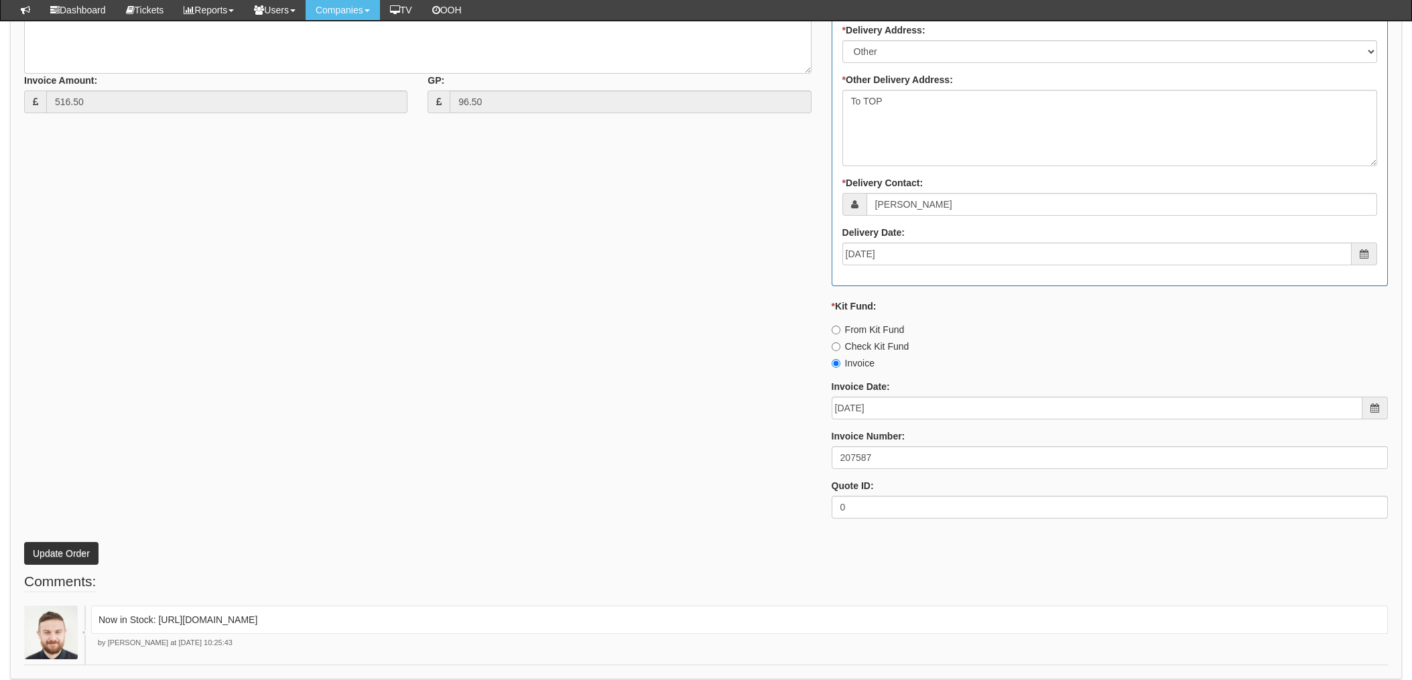
scroll to position [715, 0]
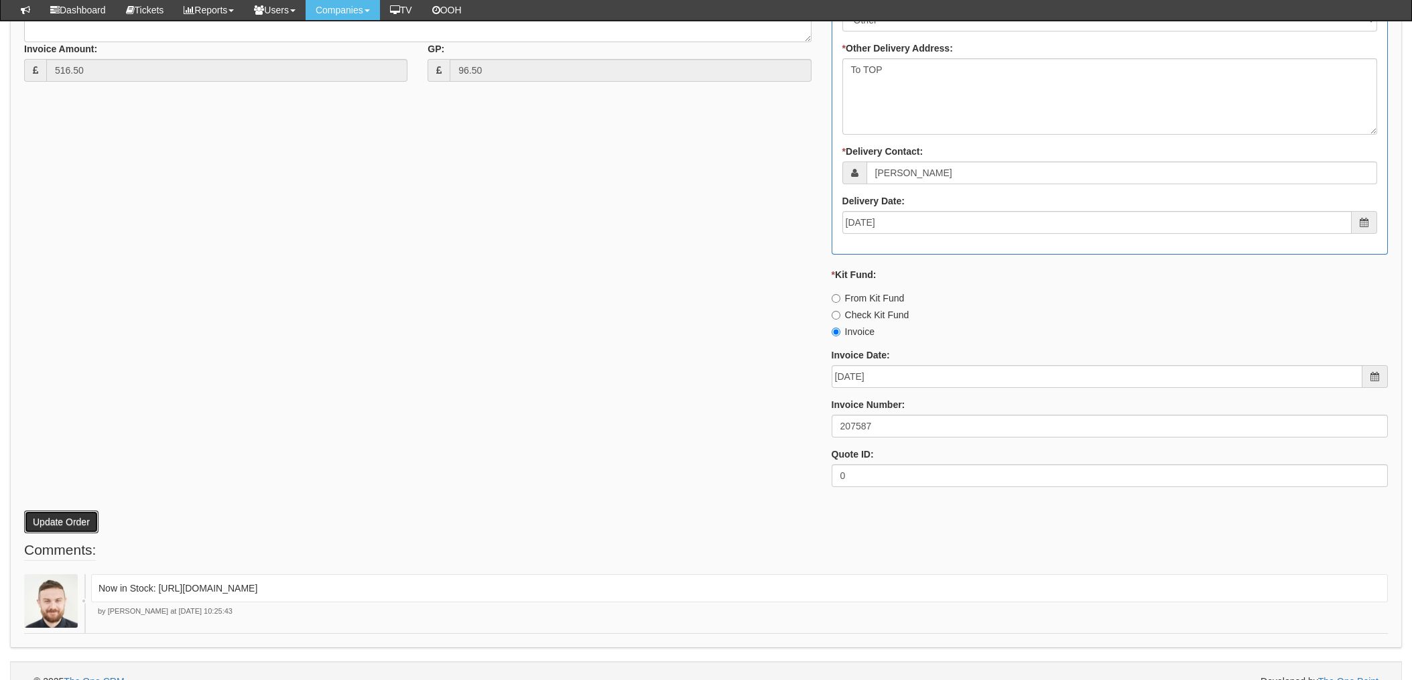
click at [60, 520] on button "Update Order" at bounding box center [61, 522] width 74 height 23
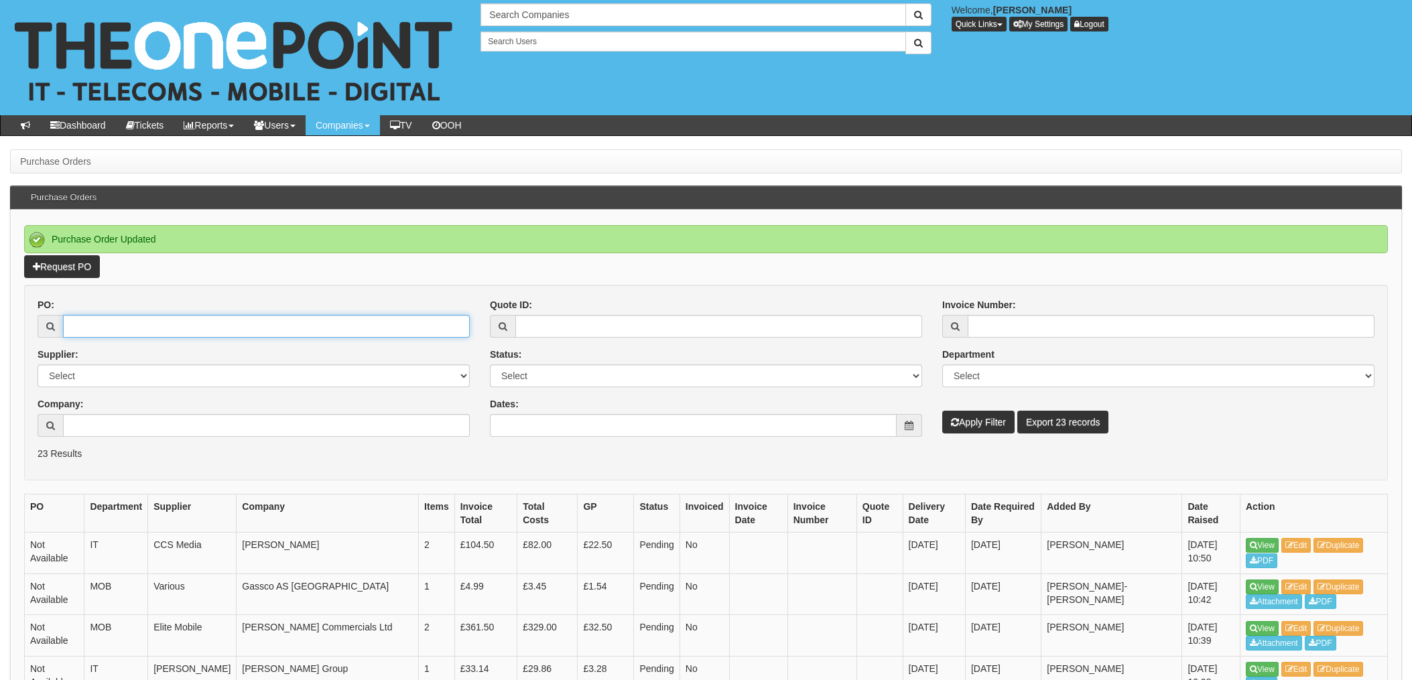
click at [105, 328] on input "PO:" at bounding box center [266, 326] width 407 height 23
type input "19665"
click at [943, 411] on button "Apply Filter" at bounding box center [979, 422] width 72 height 23
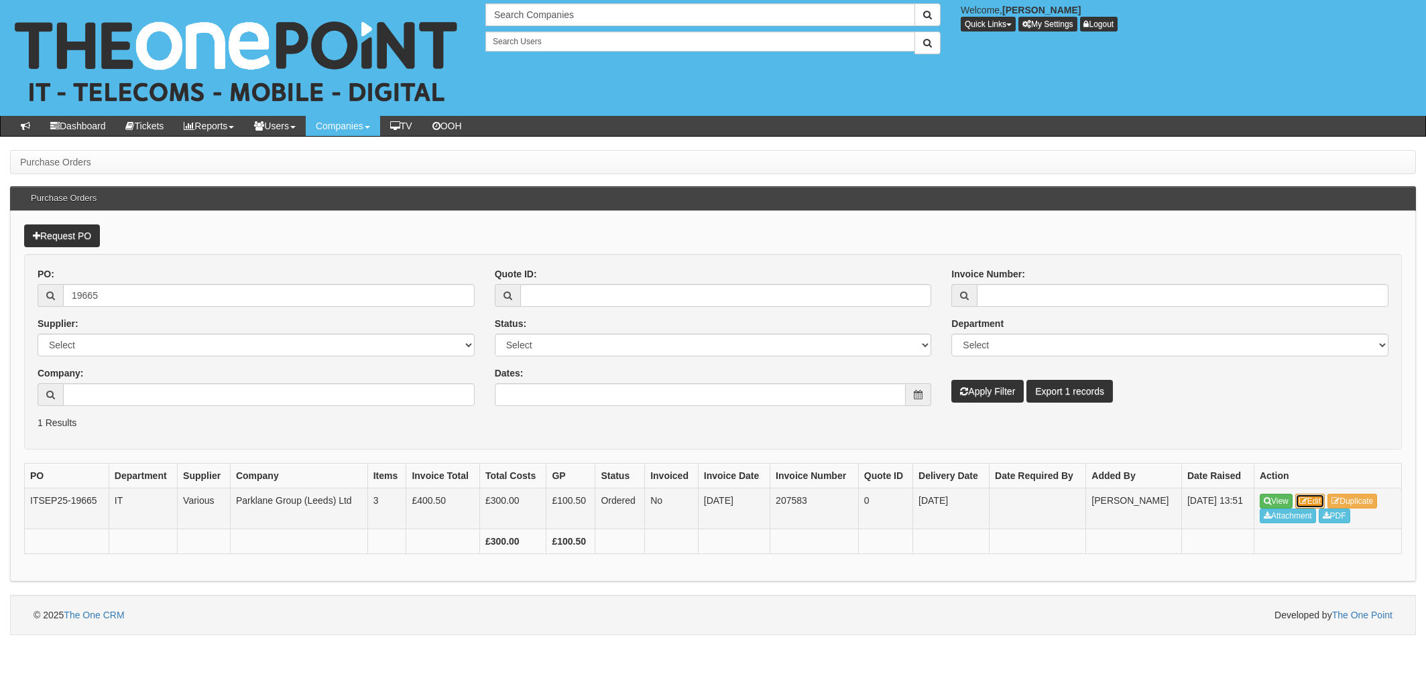
click at [1321, 498] on link "Edit" at bounding box center [1310, 501] width 30 height 15
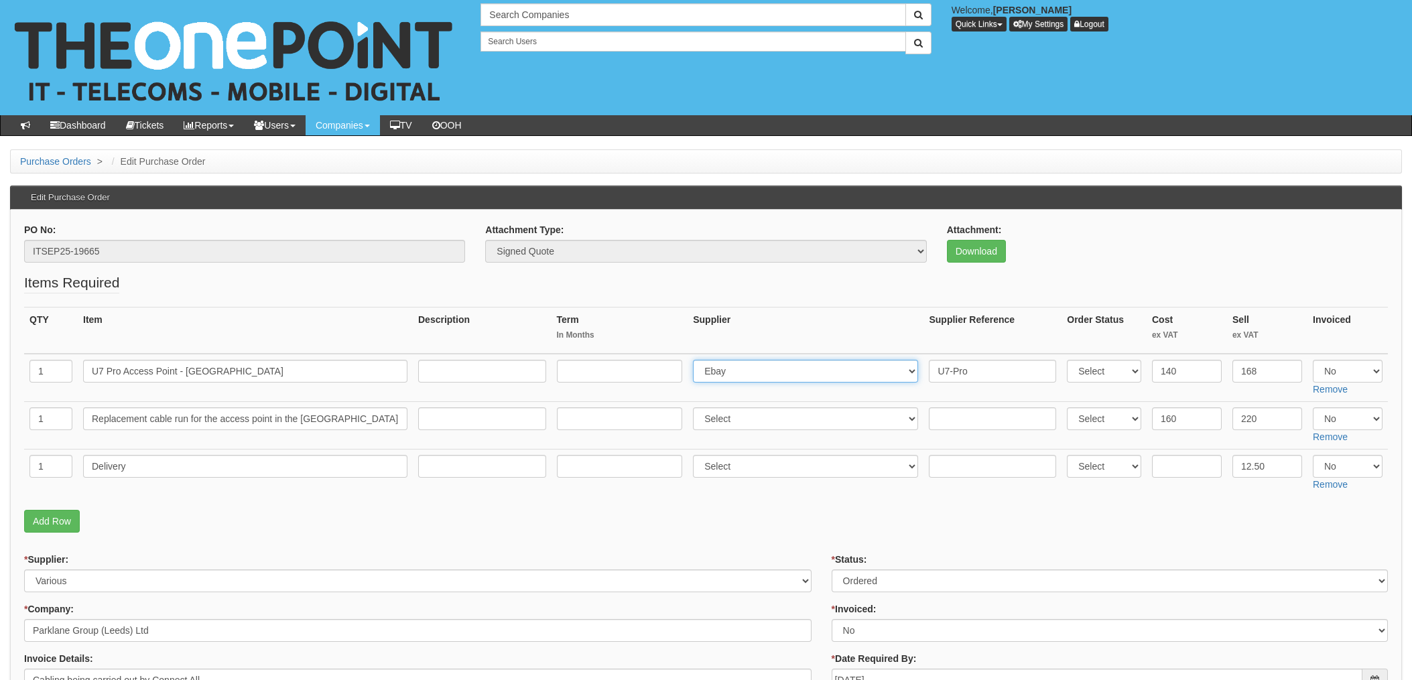
click at [773, 373] on select "Select 123 REG.co.uk 1Password 3 4Gon AA Jones Electric Ltd Abzorb Access Group…" at bounding box center [805, 371] width 225 height 23
select select "348"
click at [697, 360] on select "Select 123 REG.co.uk 1Password 3 4Gon AA Jones Electric Ltd Abzorb Access Group…" at bounding box center [805, 371] width 225 height 23
click at [929, 371] on input "U7-Pro" at bounding box center [992, 371] width 127 height 23
paste input "NXL-11961464"
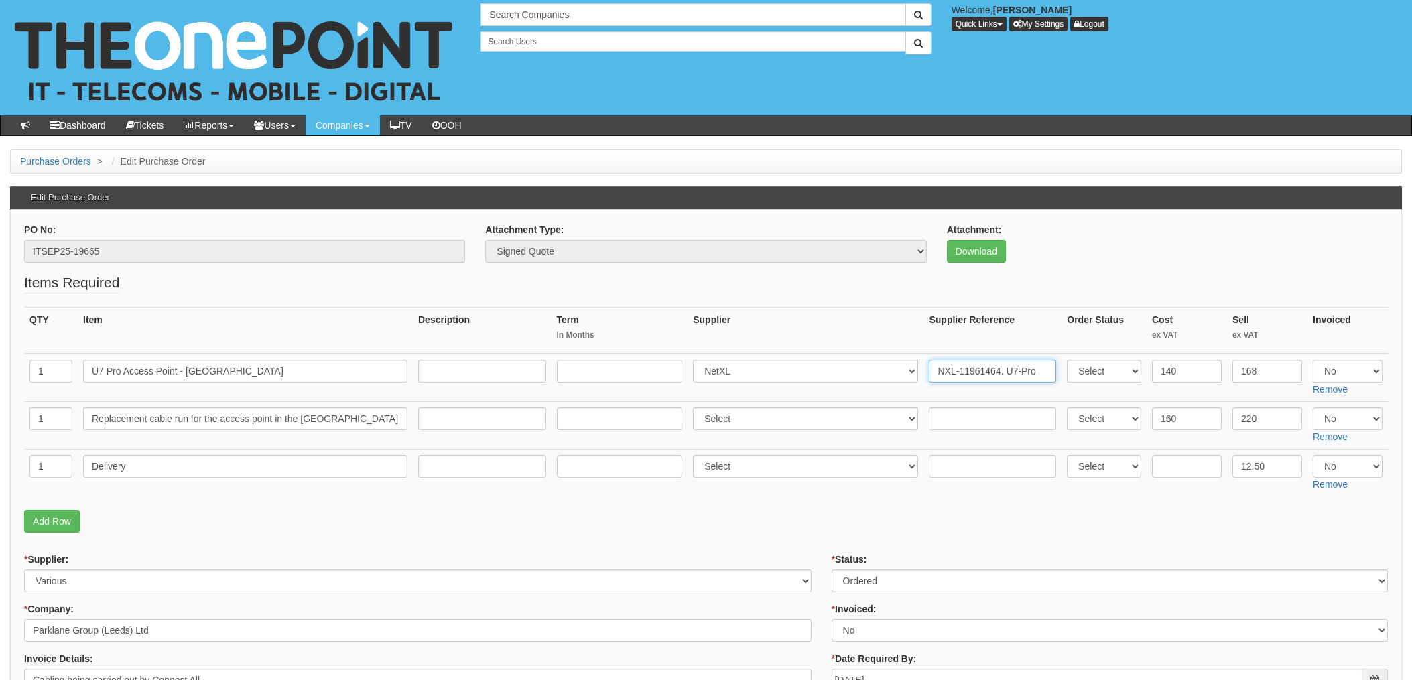
type input "NXL-11961464. U7-Pro"
click at [956, 469] on input "text" at bounding box center [992, 466] width 127 height 23
paste input "NXL-11961464"
type input "NXL-11961464"
click at [1174, 473] on input "text" at bounding box center [1187, 466] width 70 height 23
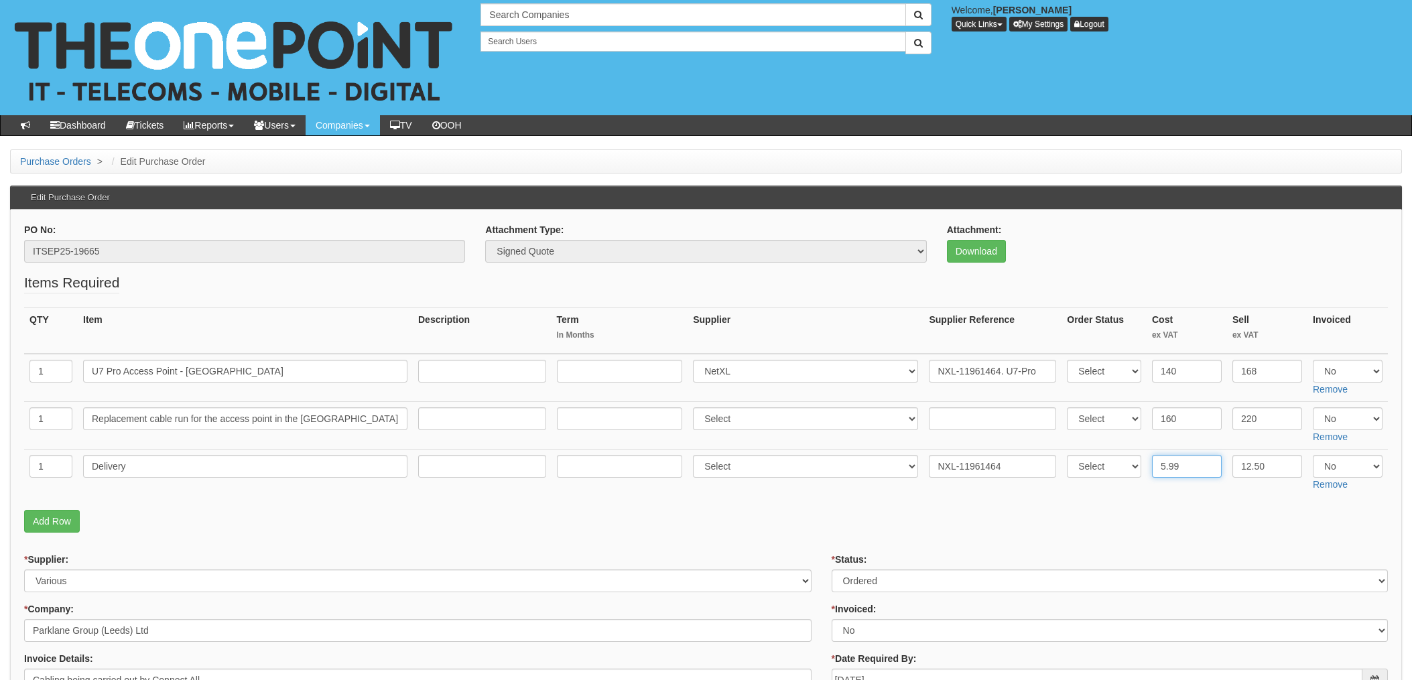
type input "5.99"
click at [747, 469] on select "Select 123 REG.co.uk 1Password 3 4Gon AA Jones Electric Ltd Abzorb Access Group…" at bounding box center [805, 466] width 225 height 23
select select "348"
click at [697, 455] on select "Select 123 REG.co.uk 1Password 3 4Gon AA Jones Electric Ltd Abzorb Access Group…" at bounding box center [805, 466] width 225 height 23
click at [829, 529] on p "Add Row" at bounding box center [706, 521] width 1364 height 23
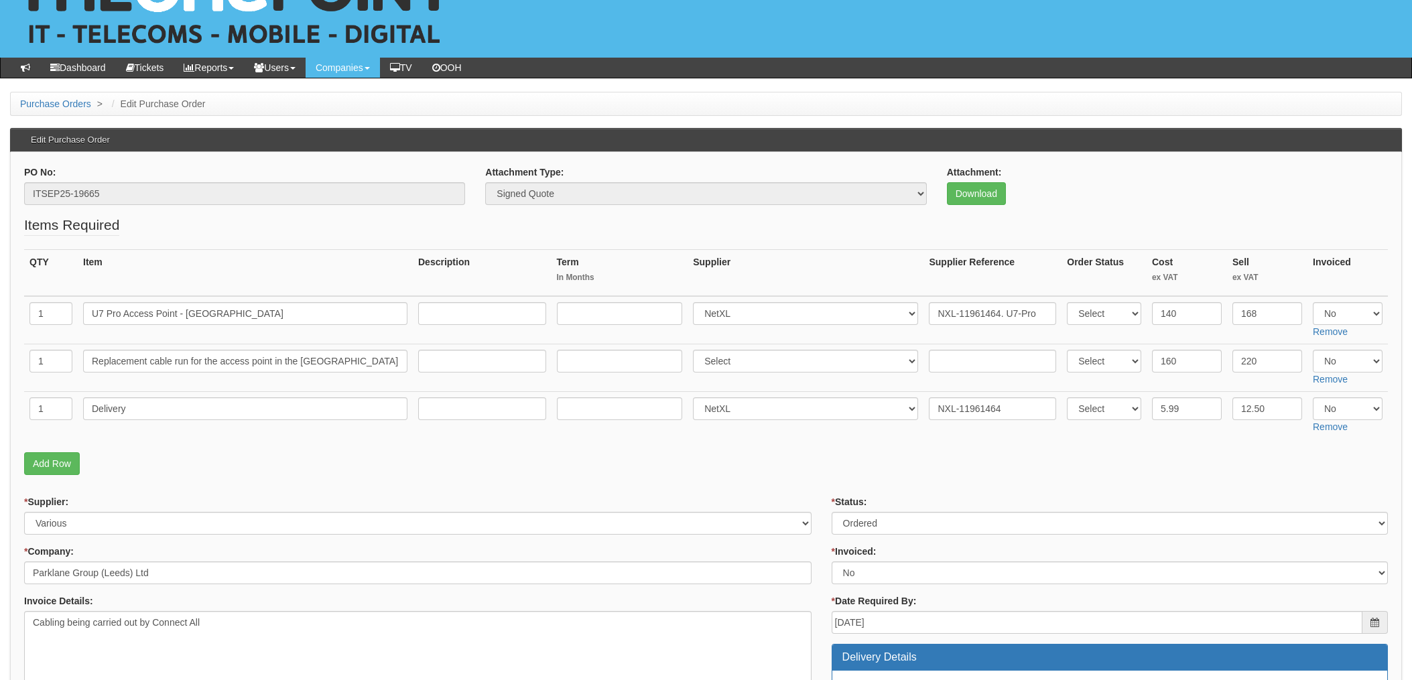
scroll to position [89, 0]
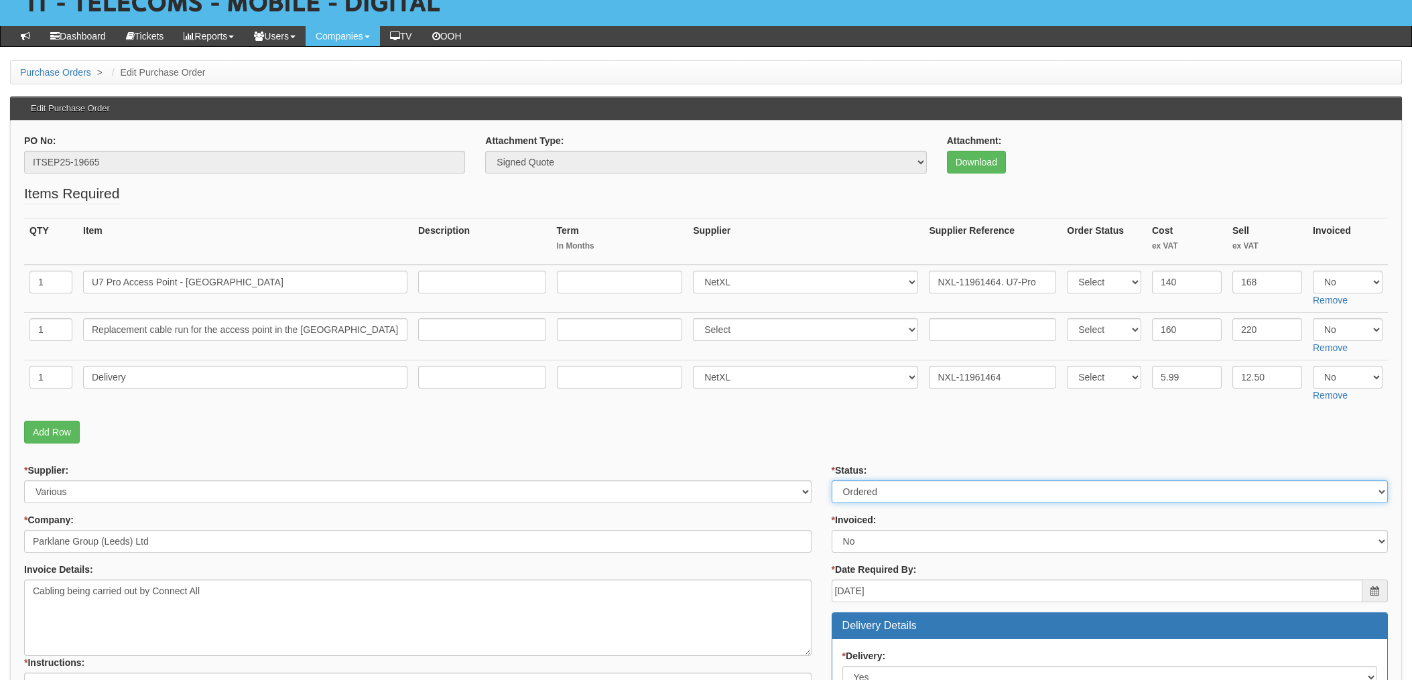
click at [885, 489] on select "Select Approved Completed Delivered Invoiced Ordered Ordered to site Part Order…" at bounding box center [1110, 492] width 556 height 23
select select "4"
click at [832, 481] on select "Select Approved Completed Delivered Invoiced Ordered Ordered to site Part Order…" at bounding box center [1110, 492] width 556 height 23
click at [821, 426] on p "Add Row" at bounding box center [706, 432] width 1364 height 23
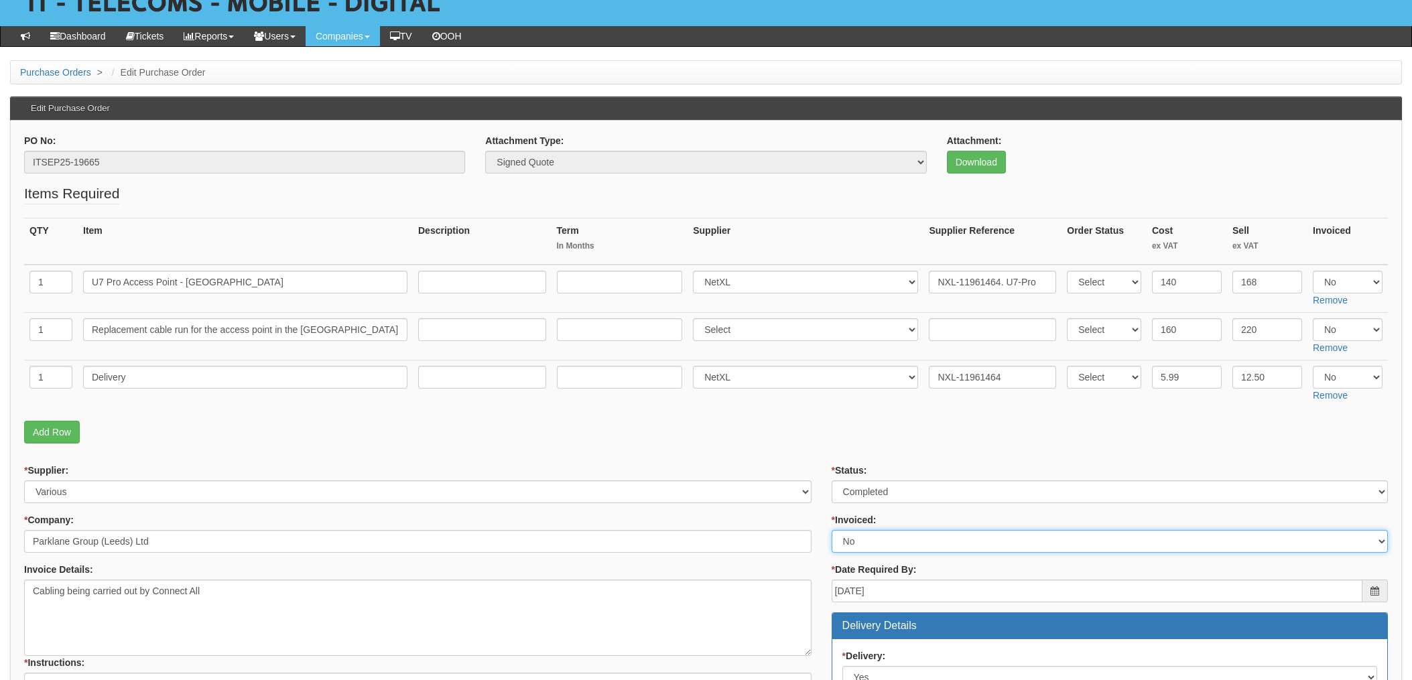
click at [869, 542] on select "Select Yes No N/A STB (part of order)" at bounding box center [1110, 541] width 556 height 23
select select "1"
click at [832, 530] on select "Select Yes No N/A STB (part of order)" at bounding box center [1110, 541] width 556 height 23
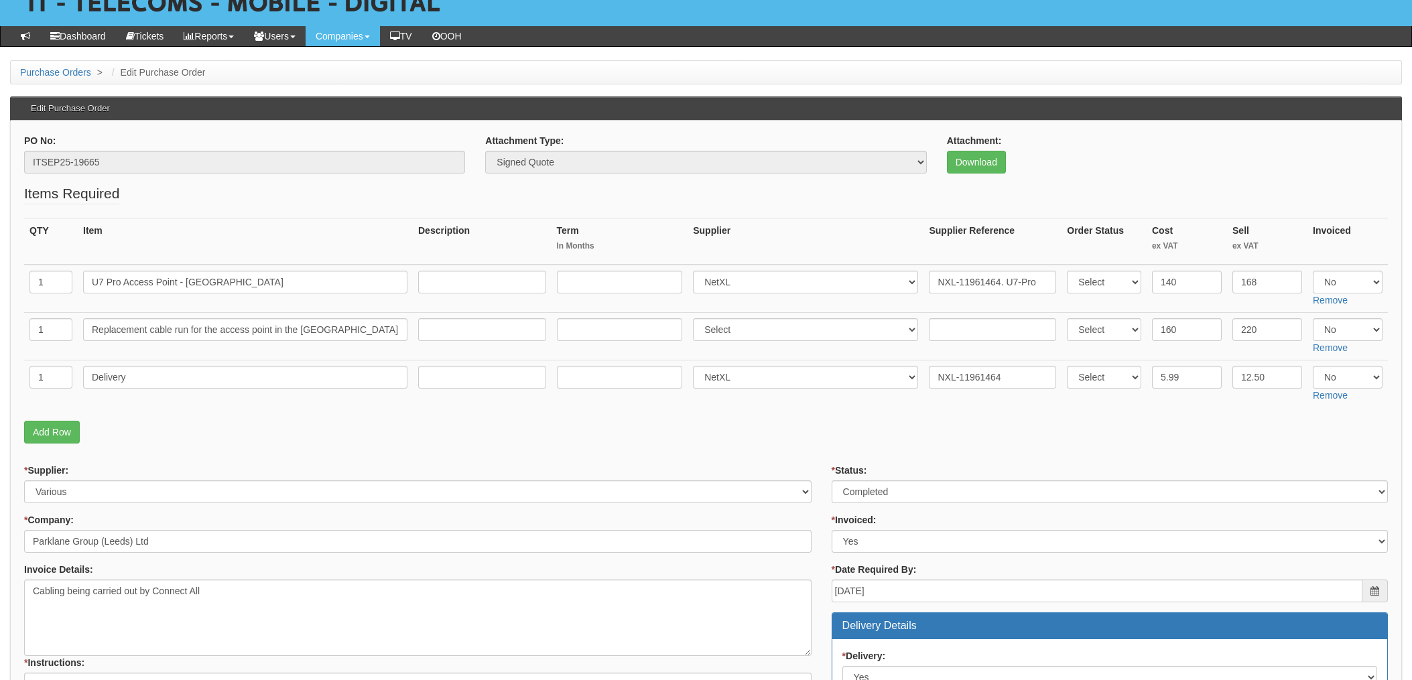
click at [820, 439] on p "Add Row" at bounding box center [706, 432] width 1364 height 23
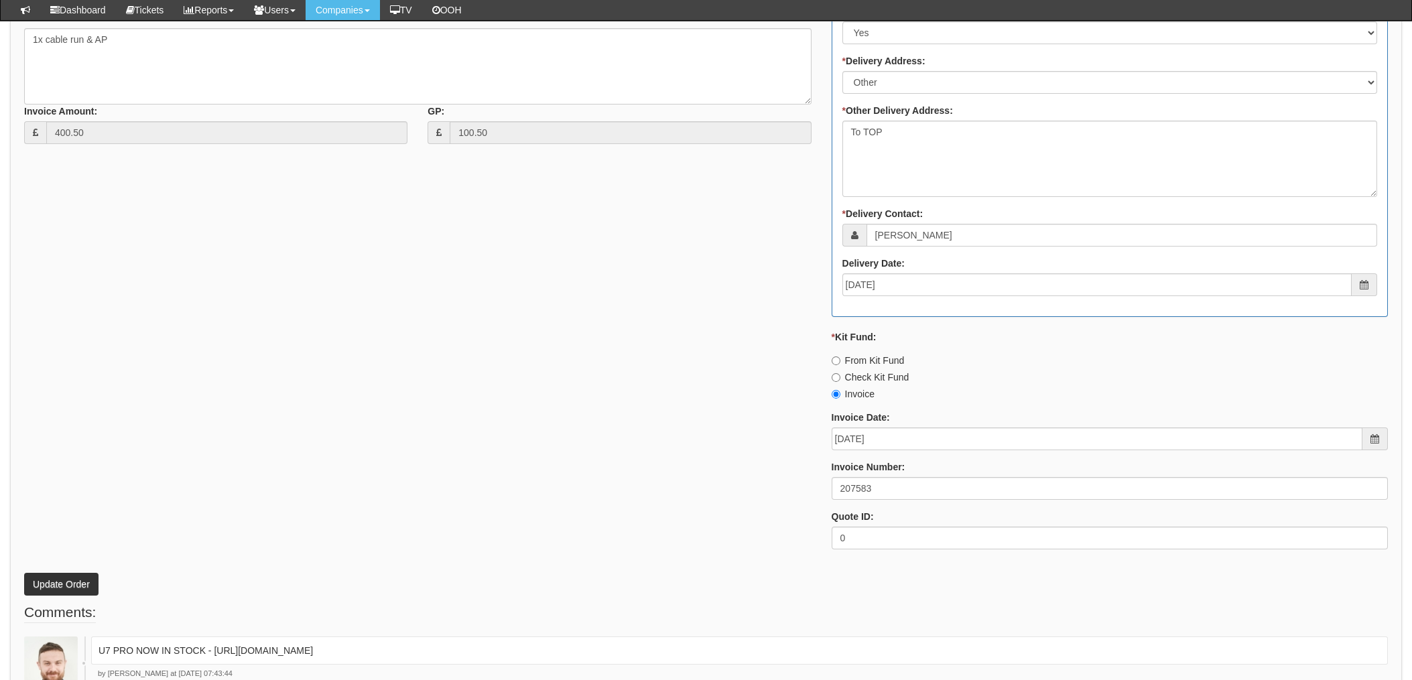
scroll to position [715, 0]
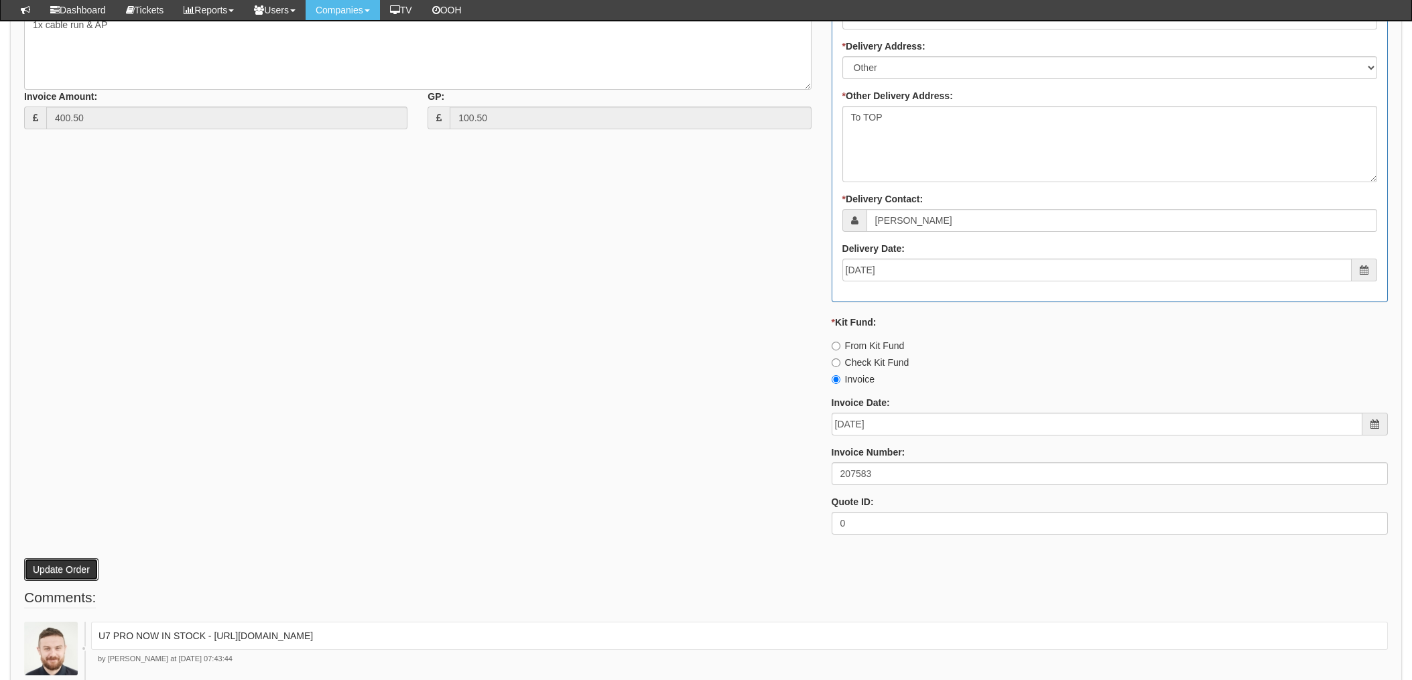
click at [66, 568] on button "Update Order" at bounding box center [61, 569] width 74 height 23
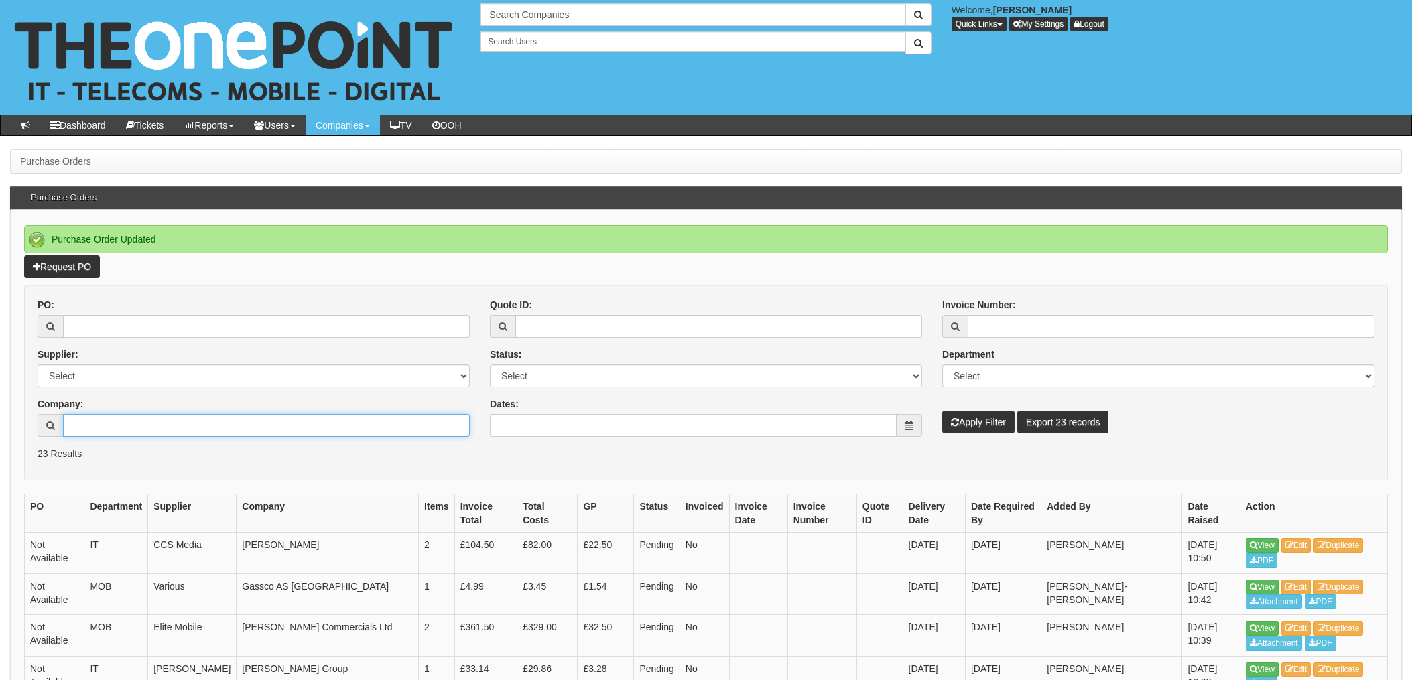
click at [147, 431] on input "Company:" at bounding box center [266, 425] width 407 height 23
type input "B"
type input "HBP Systems"
click at [979, 418] on button "Apply Filter" at bounding box center [979, 422] width 72 height 23
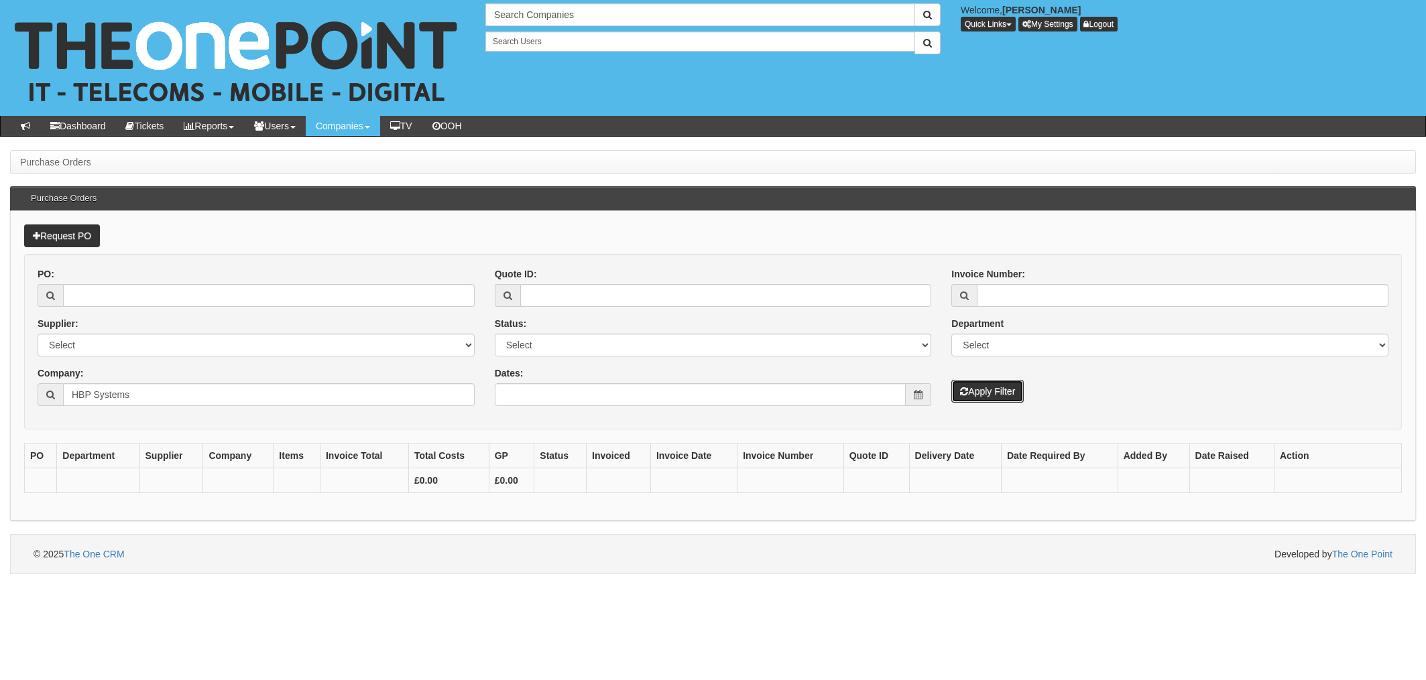
click at [987, 397] on button "Apply Filter" at bounding box center [987, 391] width 72 height 23
click at [156, 382] on div "Company: HBP Systems" at bounding box center [256, 387] width 437 height 40
click at [141, 396] on input "HBP Systems" at bounding box center [269, 394] width 412 height 23
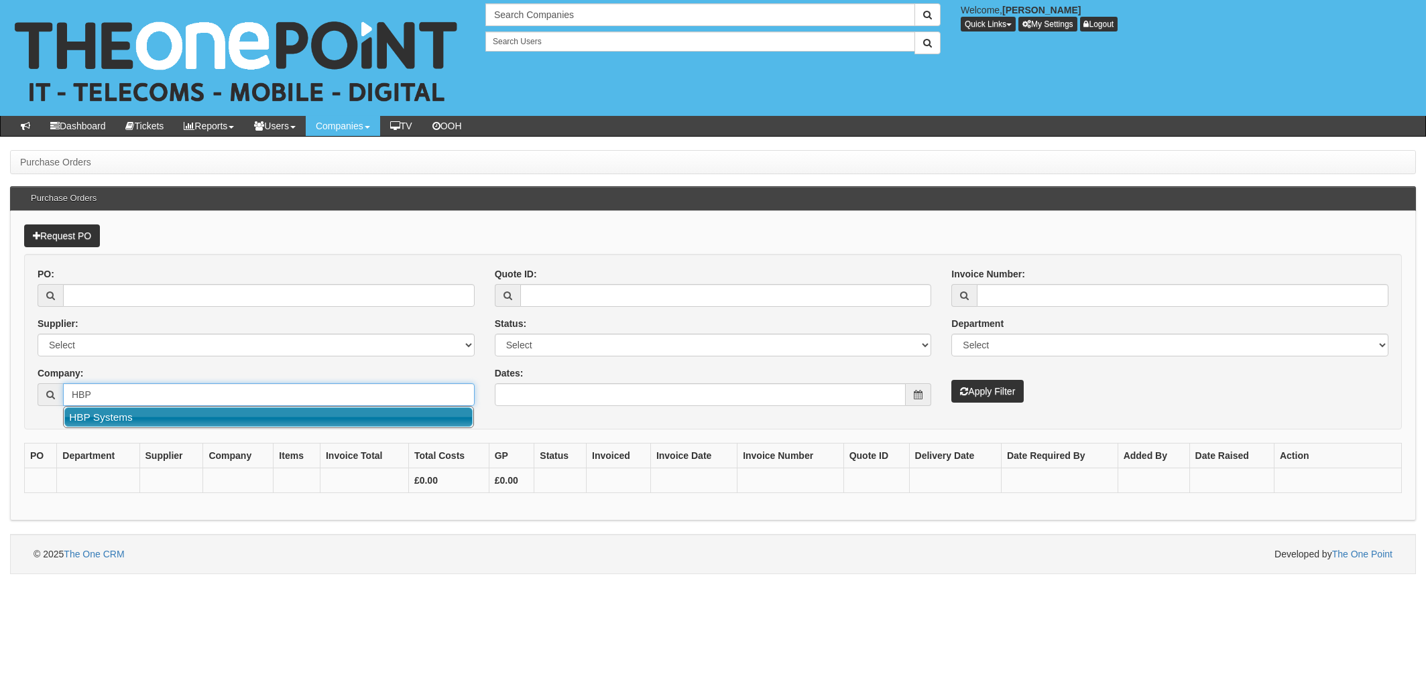
click at [99, 420] on link "HBP Systems" at bounding box center [268, 417] width 408 height 19
type input "HBP Systems"
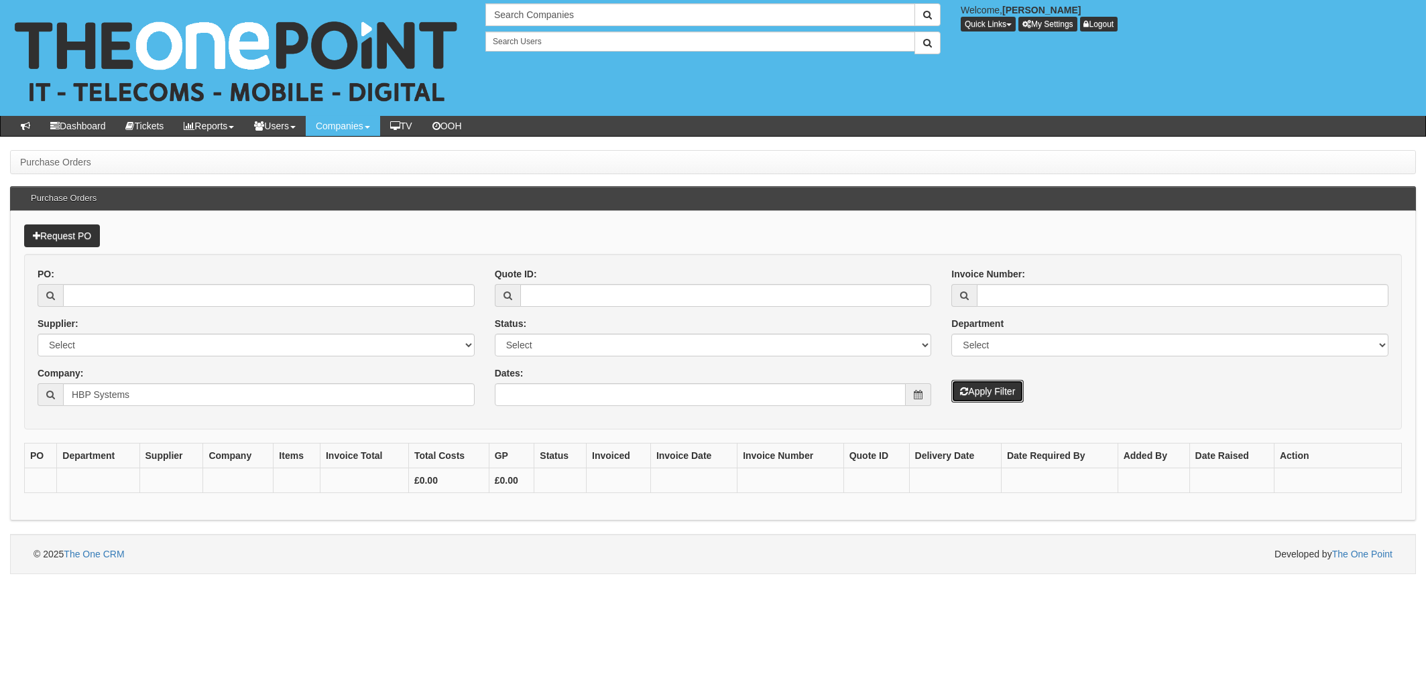
click at [981, 398] on button "Apply Filter" at bounding box center [987, 391] width 72 height 23
drag, startPoint x: 147, startPoint y: 403, endPoint x: 182, endPoint y: 396, distance: 36.2
click at [147, 403] on input "HBP Systems" at bounding box center [269, 394] width 412 height 23
drag, startPoint x: 182, startPoint y: 396, endPoint x: 0, endPoint y: 391, distance: 181.7
click at [1, 392] on div "Purchase Orders Purchase Orders Request PO PO: Supplier: Select 123 REG.co.uk 1…" at bounding box center [713, 362] width 1426 height 424
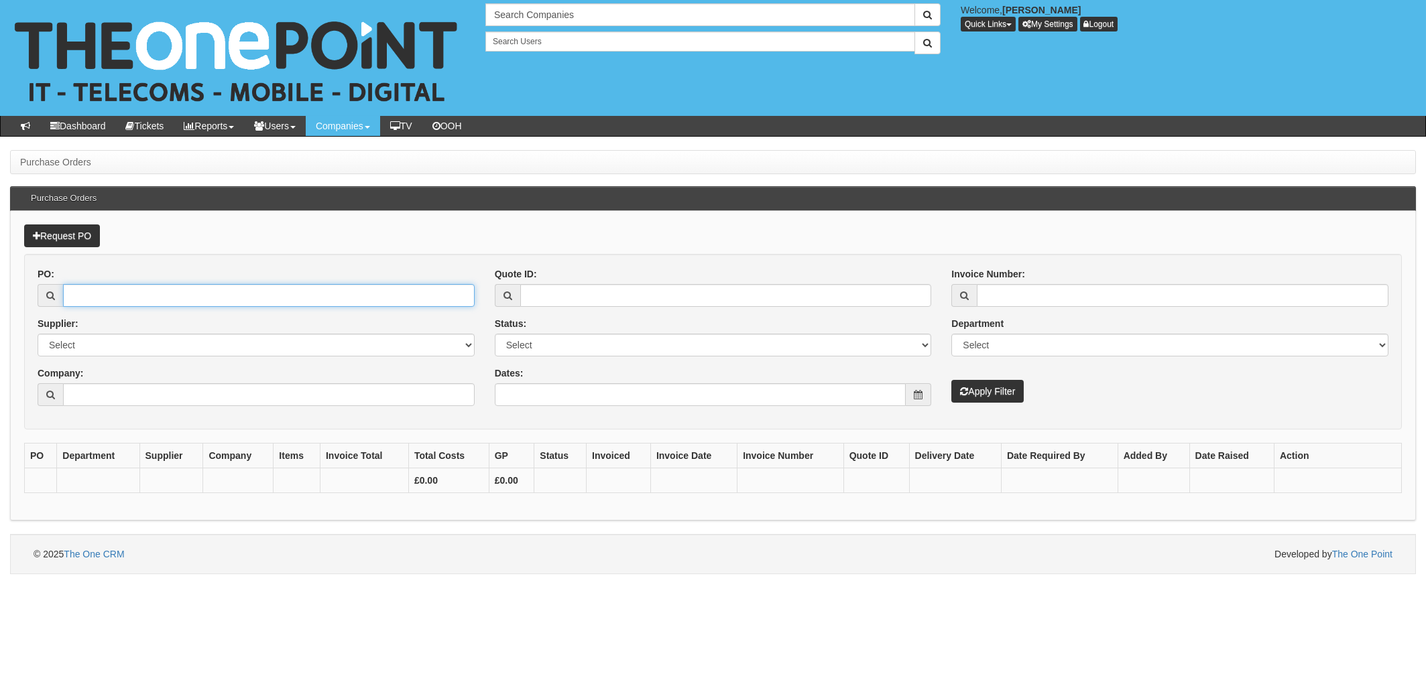
click at [158, 303] on input "PO:" at bounding box center [269, 295] width 412 height 23
type input "19571"
click at [951, 380] on button "Apply Filter" at bounding box center [987, 391] width 72 height 23
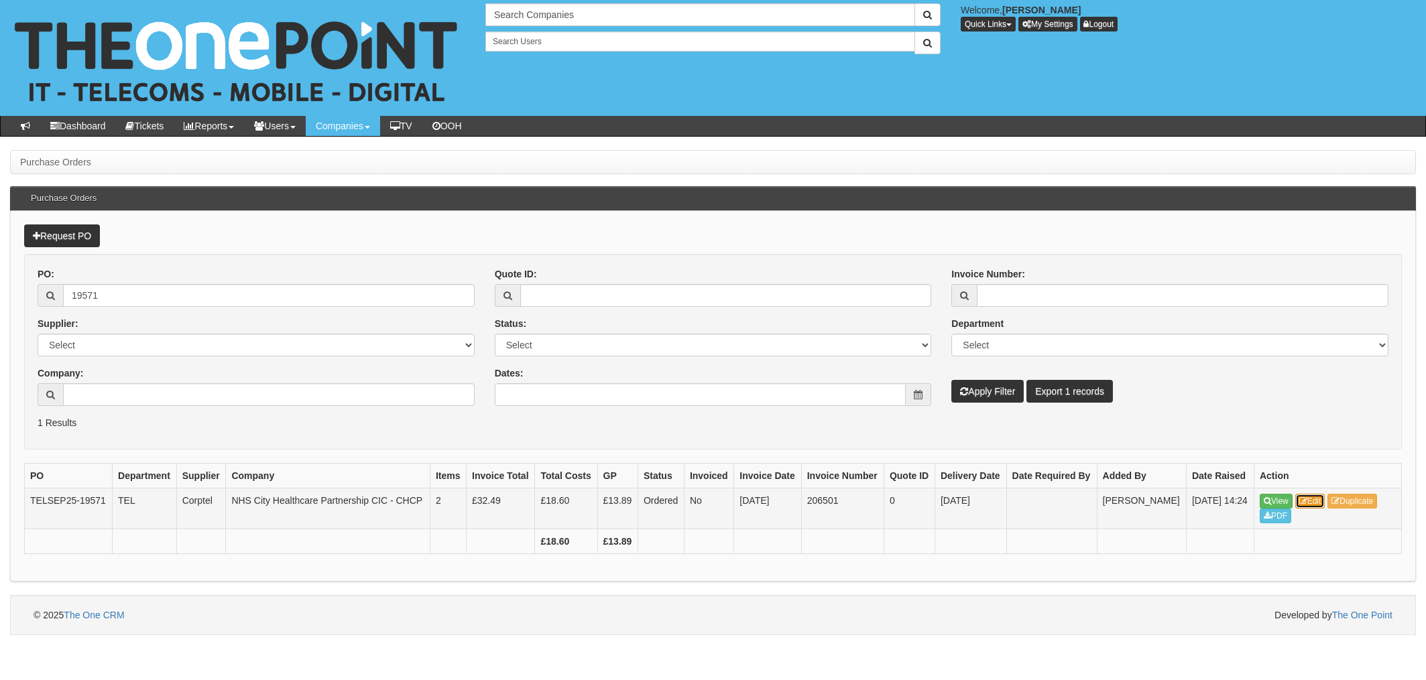
click at [1314, 509] on link "Edit" at bounding box center [1310, 501] width 30 height 15
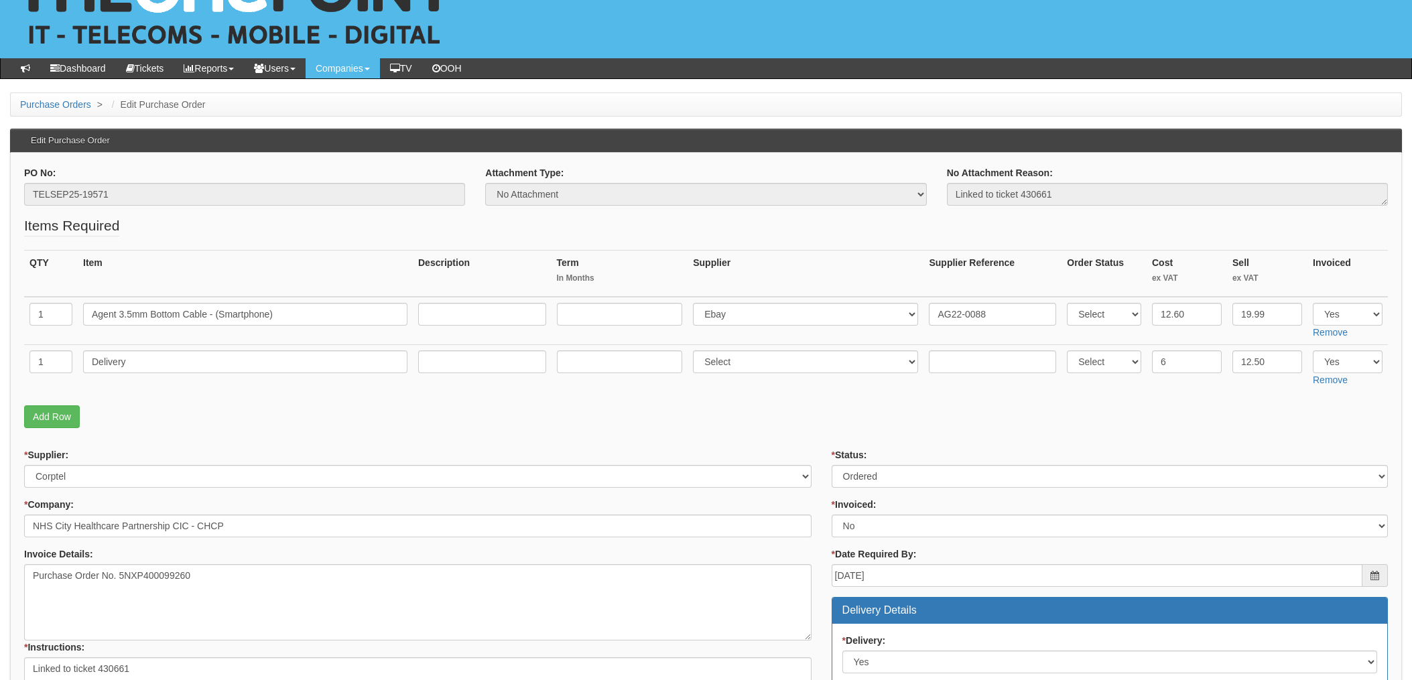
scroll to position [89, 0]
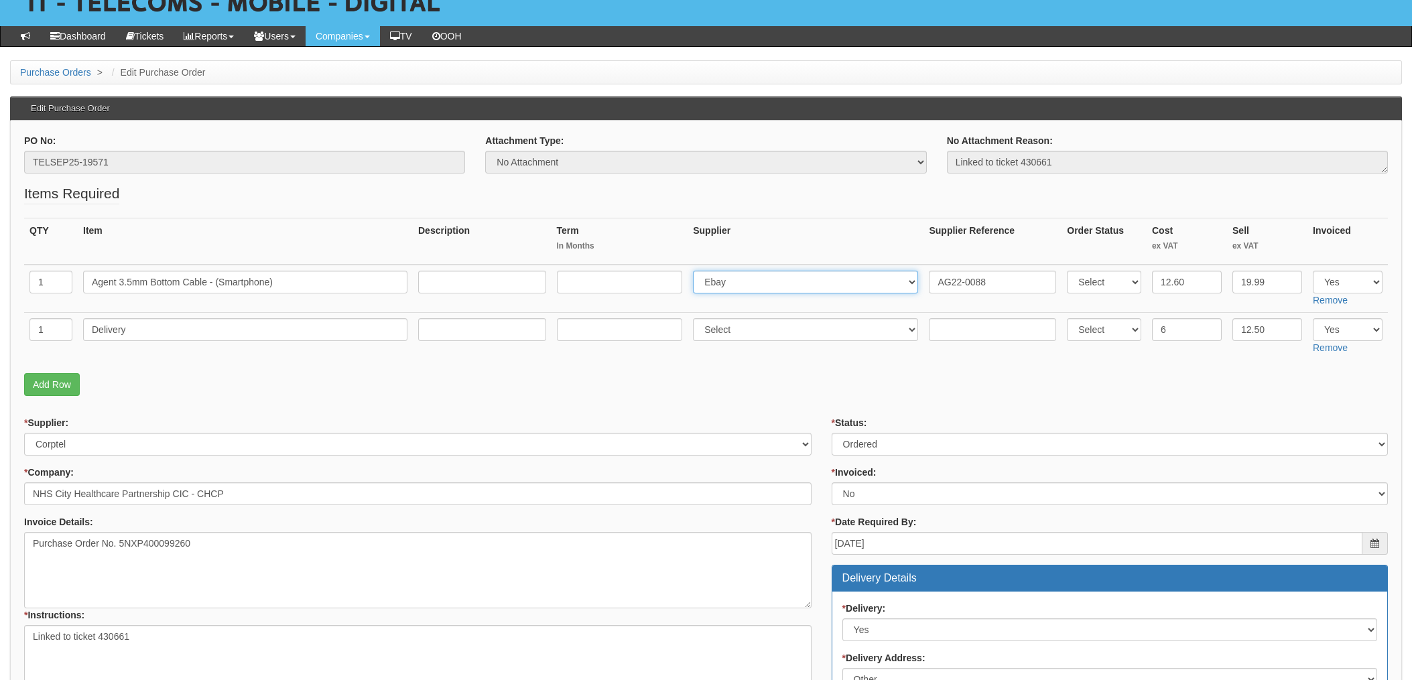
click at [749, 283] on select "Select 123 [DOMAIN_NAME] 1Password 3 4Gon [PERSON_NAME] Electric Ltd Abzorb Acc…" at bounding box center [805, 282] width 225 height 23
select select "137"
click at [697, 271] on select "Select 123 [DOMAIN_NAME] 1Password 3 4Gon [PERSON_NAME] Electric Ltd Abzorb Acc…" at bounding box center [805, 282] width 225 height 23
click at [934, 282] on input "AG22-0088" at bounding box center [992, 282] width 127 height 23
paste input "SI190942"
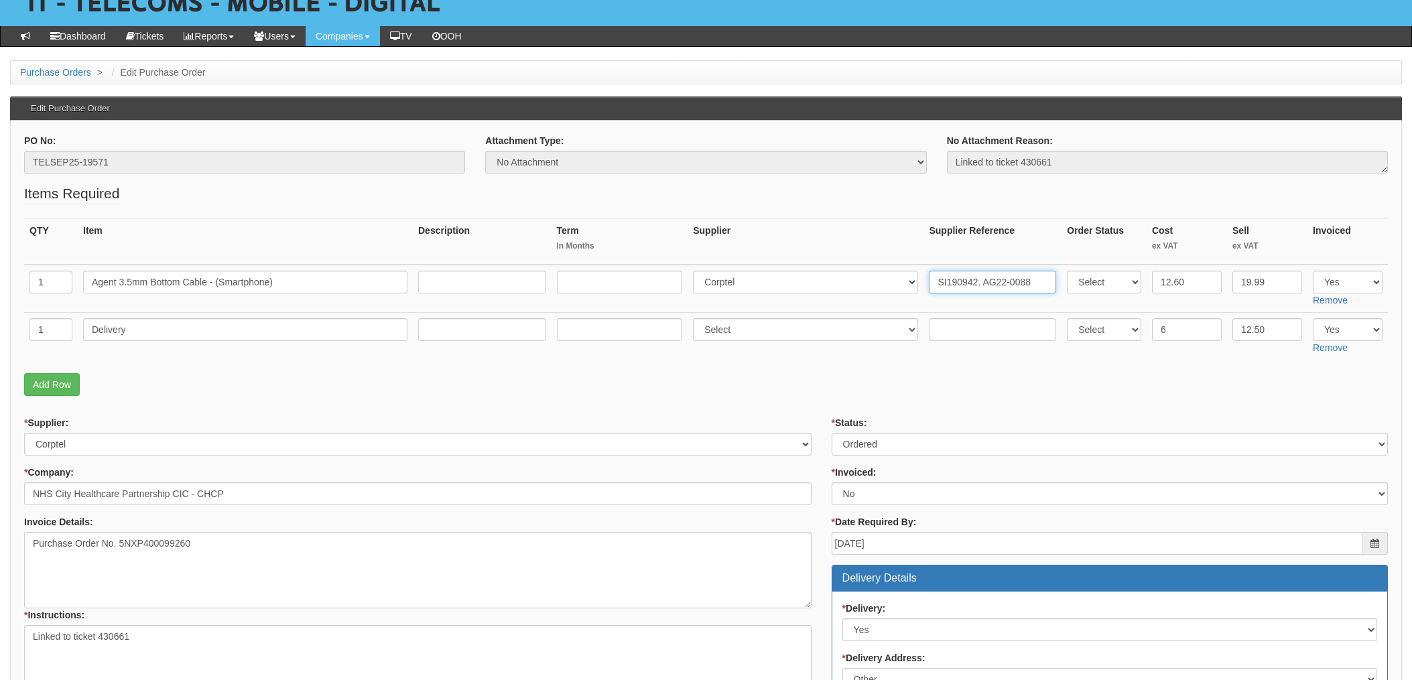
type input "SI190942. AG22-0088"
click at [938, 324] on input "text" at bounding box center [992, 329] width 127 height 23
paste input "SI190942"
type input "SI190942"
click at [736, 325] on select "Select 123 [DOMAIN_NAME] 1Password 3 4Gon [PERSON_NAME] Electric Ltd Abzorb Acc…" at bounding box center [805, 329] width 225 height 23
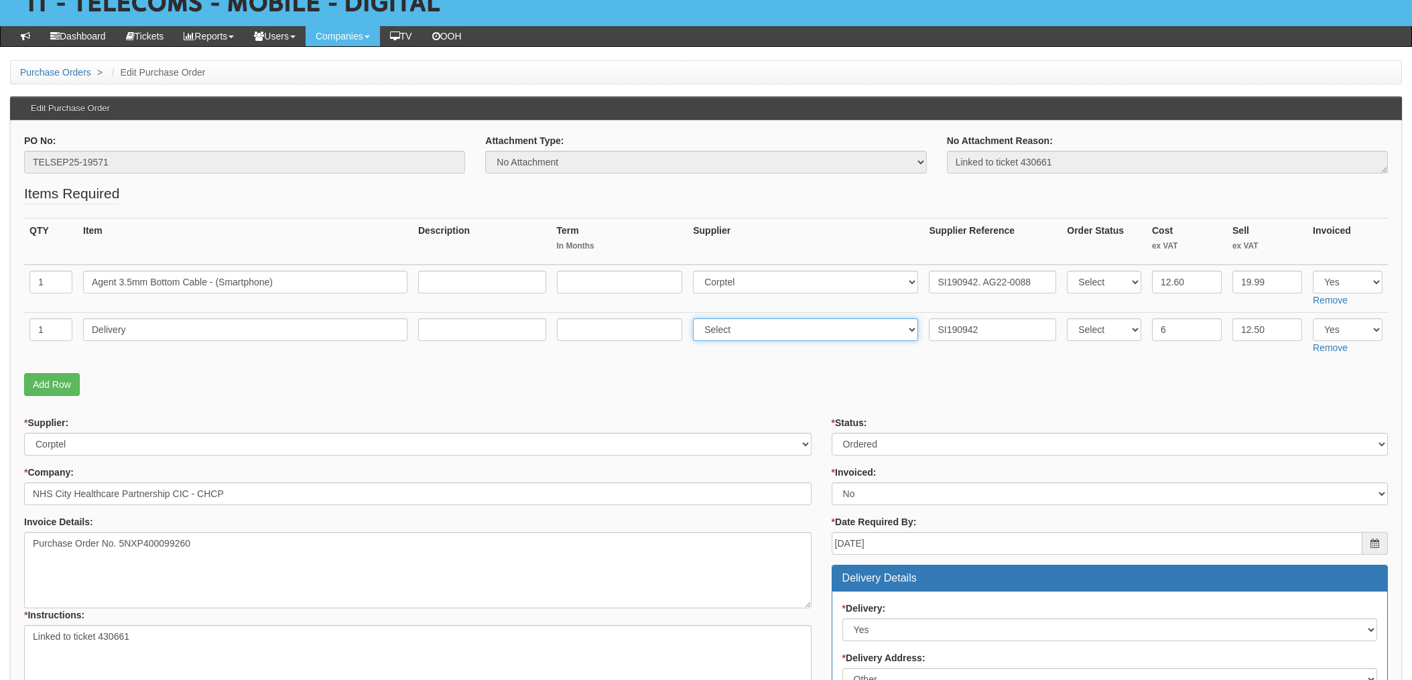
click at [697, 318] on select "Select 123 REG.co.uk 1Password 3 4Gon AA Jones Electric Ltd Abzorb Access Group…" at bounding box center [805, 329] width 225 height 23
click at [705, 326] on select "Select 123 REG.co.uk 1Password 3 4Gon AA Jones Electric Ltd Abzorb Access Group…" at bounding box center [805, 329] width 225 height 23
select select "137"
click at [697, 318] on select "Select 123 REG.co.uk 1Password 3 4Gon AA Jones Electric Ltd Abzorb Access Group…" at bounding box center [805, 329] width 225 height 23
click at [880, 450] on select "Select Approved Completed Delivered Invoiced Ordered Ordered to site Part Order…" at bounding box center [1110, 444] width 556 height 23
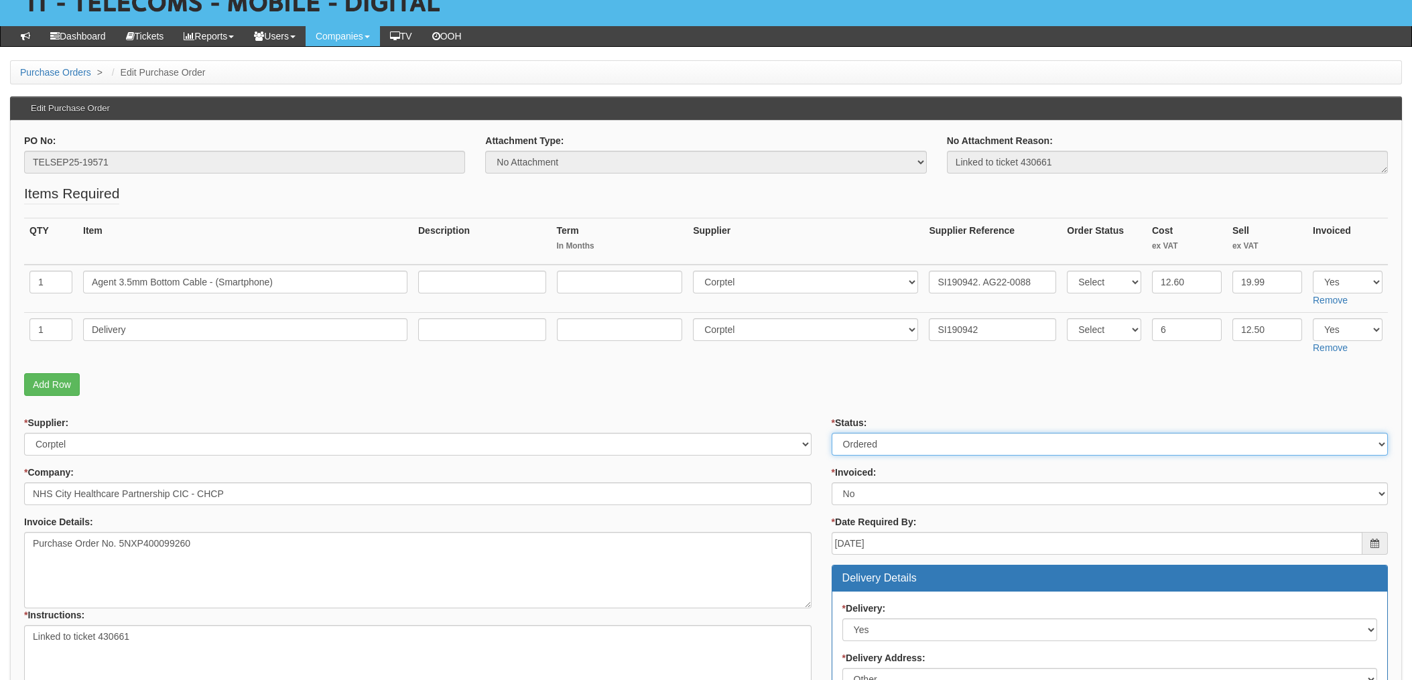
select select "4"
click at [832, 433] on select "Select Approved Completed Delivered Invoiced Ordered Ordered to site Part Order…" at bounding box center [1110, 444] width 556 height 23
click at [866, 501] on select "Select Yes No N/A STB (part of order)" at bounding box center [1110, 494] width 556 height 23
select select "1"
click at [832, 483] on select "Select Yes No N/A STB (part of order)" at bounding box center [1110, 494] width 556 height 23
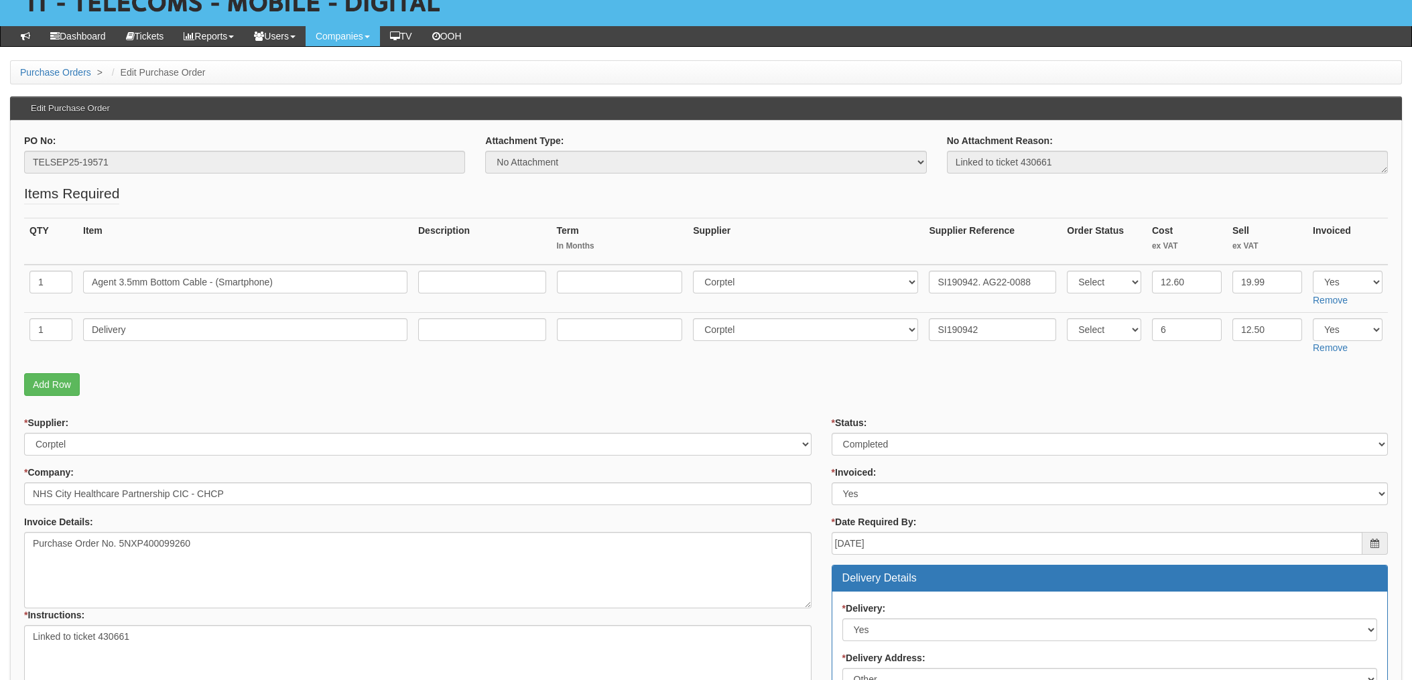
click at [788, 377] on p "Add Row" at bounding box center [706, 384] width 1364 height 23
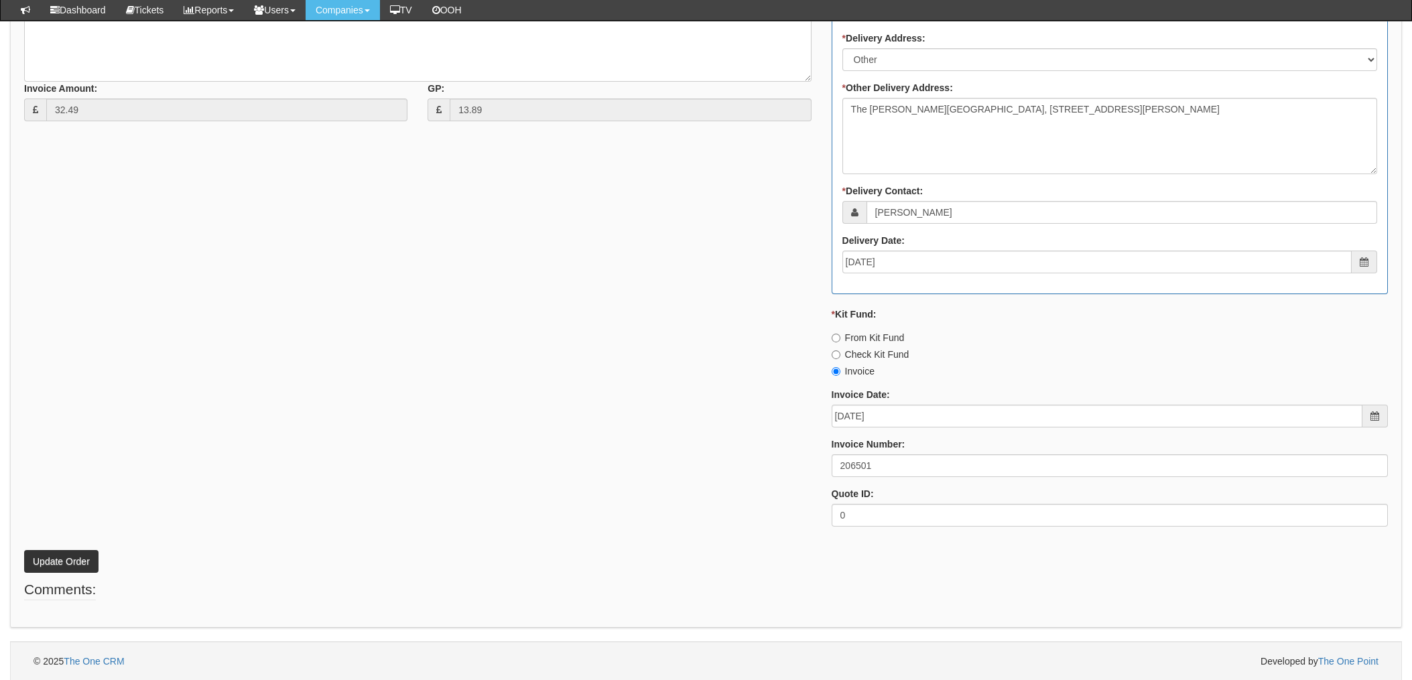
scroll to position [676, 0]
click at [70, 560] on button "Update Order" at bounding box center [61, 560] width 74 height 23
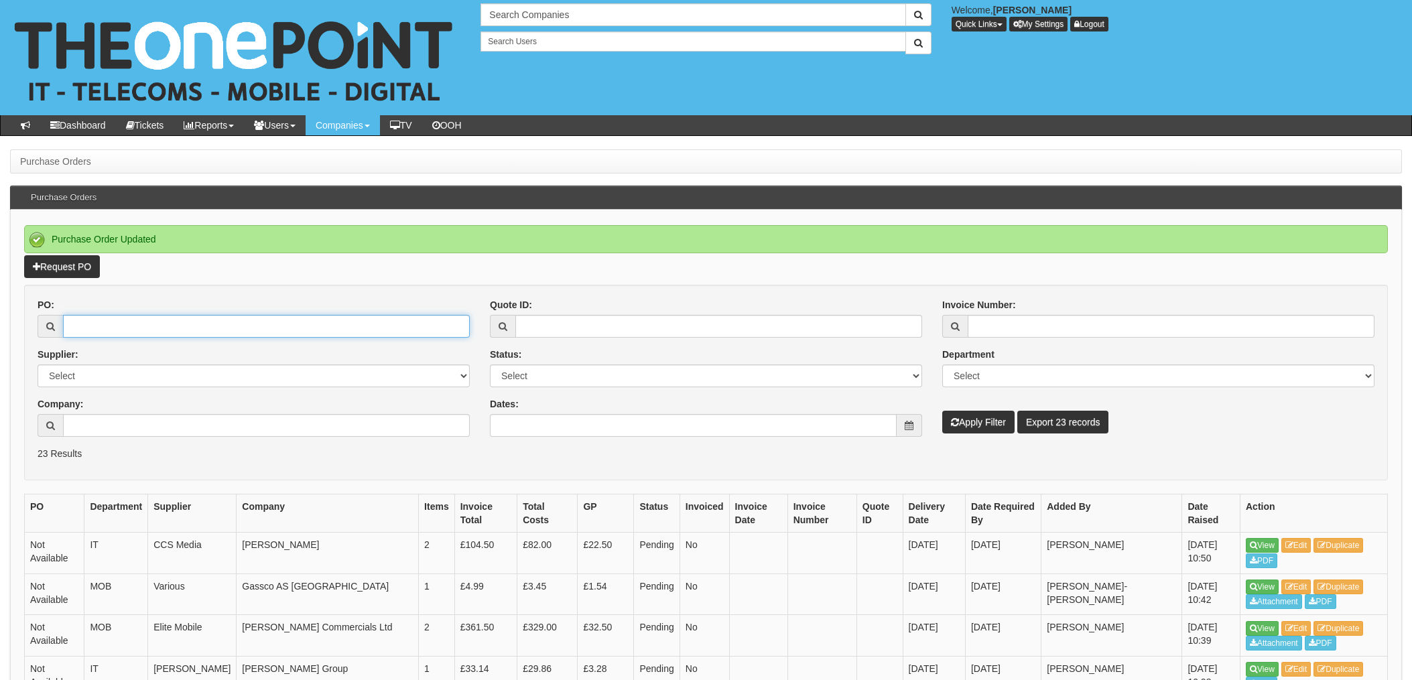
click at [94, 328] on input "PO:" at bounding box center [266, 326] width 407 height 23
type input "19571"
click at [943, 411] on button "Apply Filter" at bounding box center [979, 422] width 72 height 23
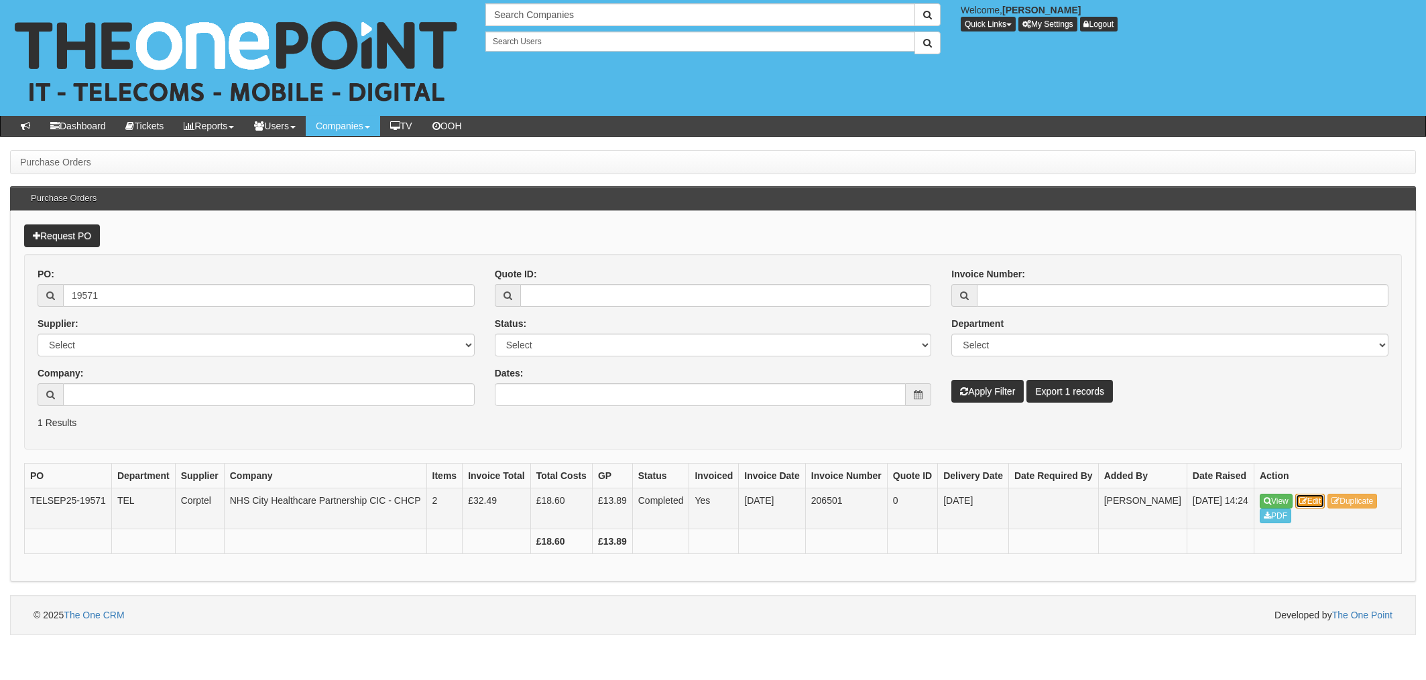
click at [1323, 509] on link "Edit" at bounding box center [1310, 501] width 30 height 15
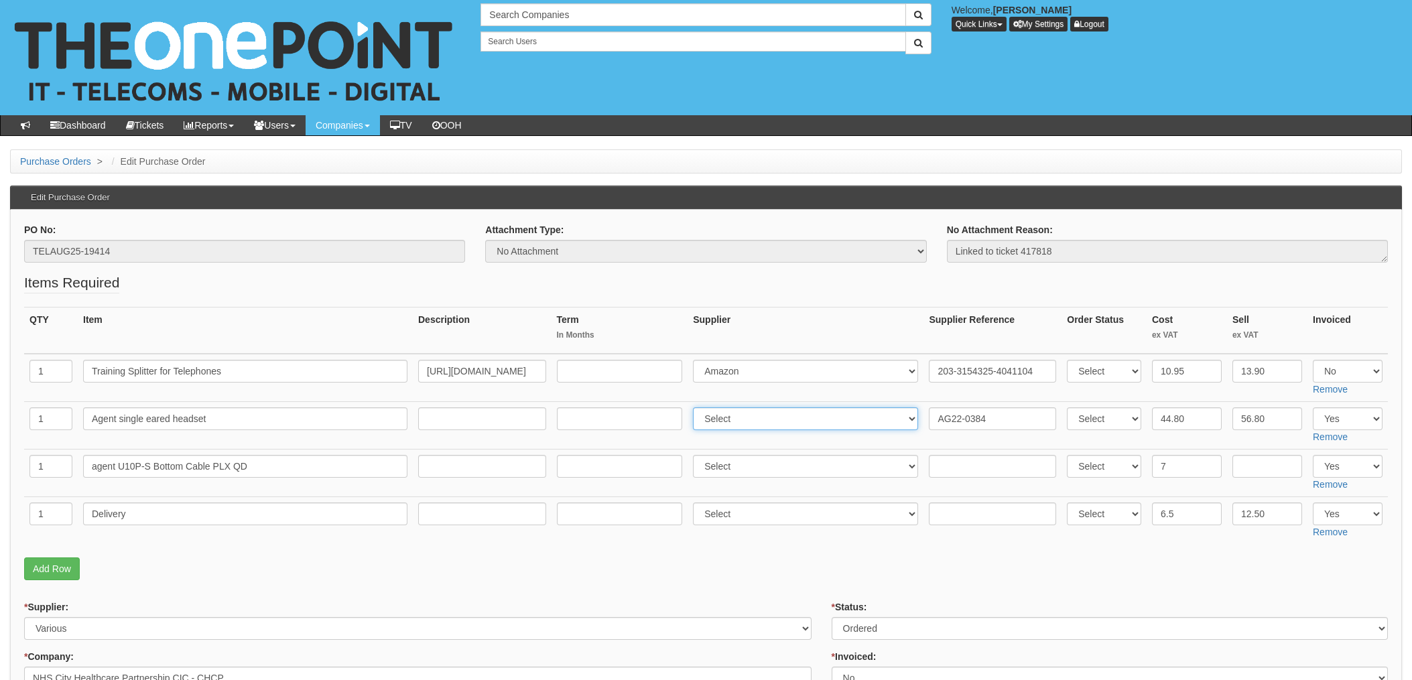
click at [796, 418] on select "Select 123 REG.co.uk 1Password 3 4Gon AA Jones Electric Ltd Abzorb Access Group…" at bounding box center [805, 419] width 225 height 23
select select "137"
click at [697, 408] on select "Select 123 REG.co.uk 1Password 3 4Gon AA Jones Electric Ltd Abzorb Access Group…" at bounding box center [805, 419] width 225 height 23
click at [929, 419] on input "AG22-0384" at bounding box center [992, 419] width 127 height 23
paste input "SI191859"
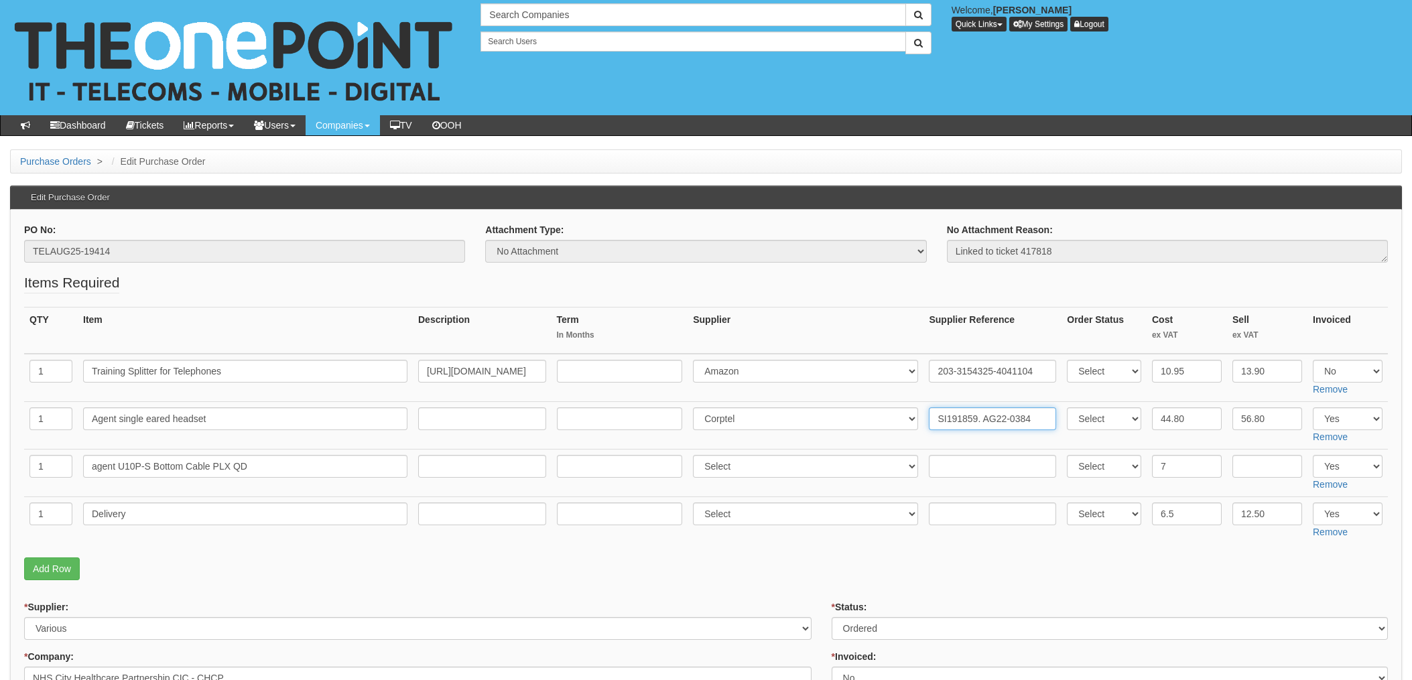
type input "SI191859. AG22-0384"
click at [941, 468] on input "text" at bounding box center [992, 466] width 127 height 23
paste input "SI191859"
type input "SI191859"
click at [725, 469] on select "Select 123 REG.co.uk 1Password 3 4Gon AA Jones Electric Ltd Abzorb Access Group…" at bounding box center [805, 466] width 225 height 23
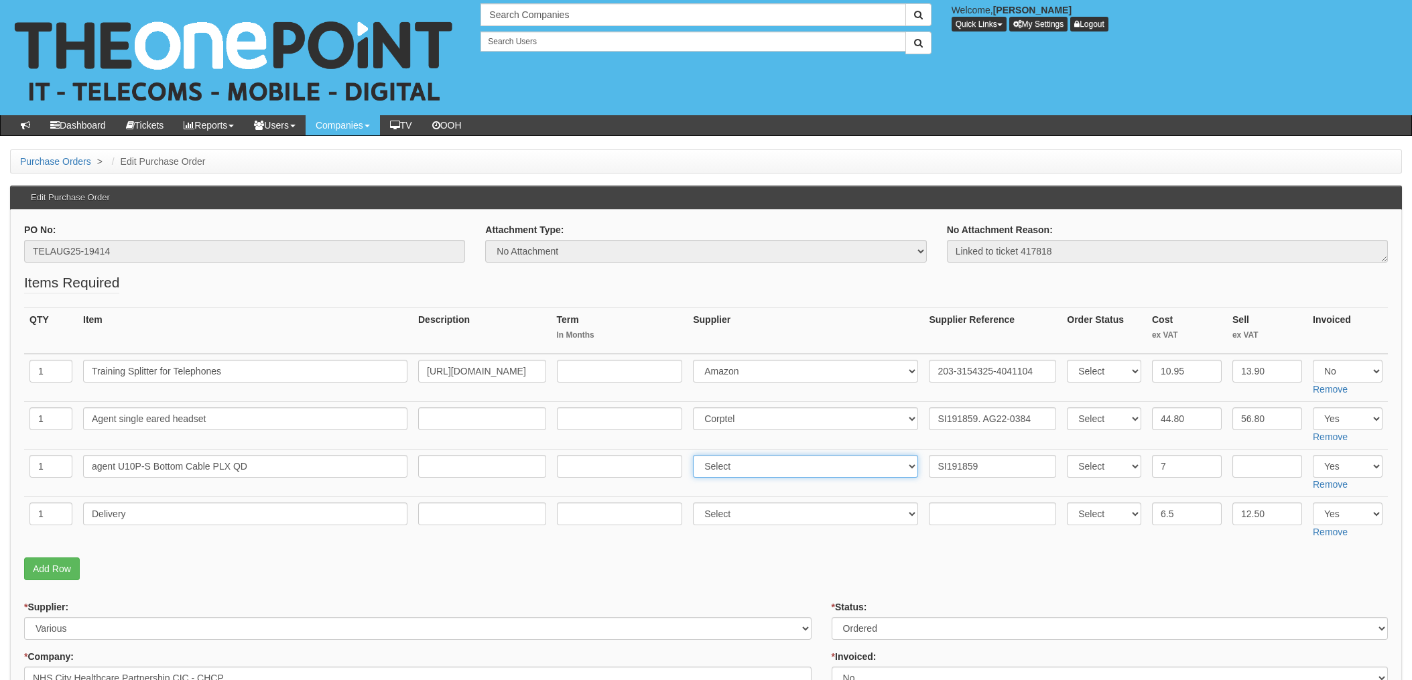
select select "137"
click at [697, 455] on select "Select 123 [DOMAIN_NAME] 1Password 3 4Gon [PERSON_NAME] Electric Ltd Abzorb Acc…" at bounding box center [805, 466] width 225 height 23
click at [955, 511] on input "text" at bounding box center [992, 514] width 127 height 23
paste input "SI191859"
type input "SI191859"
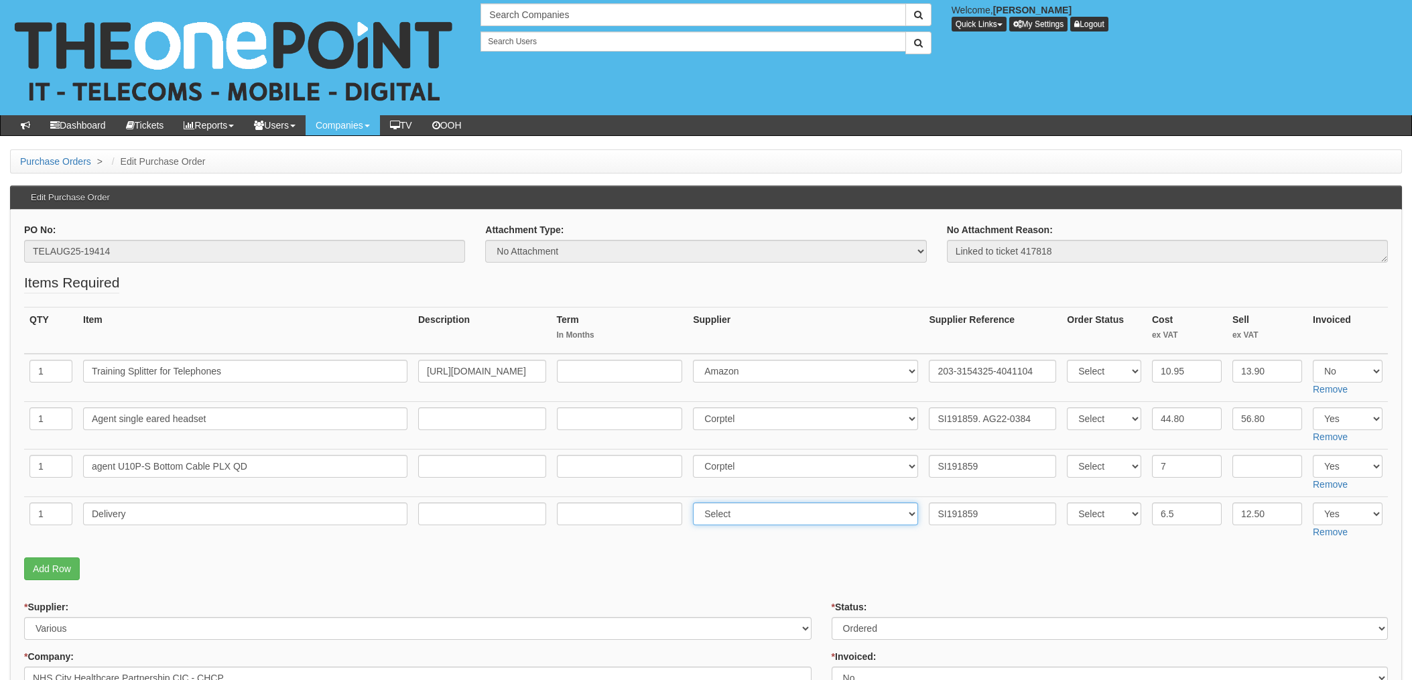
click at [731, 524] on select "Select 123 REG.co.uk 1Password 3 4Gon AA Jones Electric Ltd Abzorb Access Group…" at bounding box center [805, 514] width 225 height 23
select select "137"
click at [697, 503] on select "Select 123 REG.co.uk 1Password 3 4Gon AA Jones Electric Ltd Abzorb Access Group…" at bounding box center [805, 514] width 225 height 23
click at [892, 571] on p "Add Row" at bounding box center [706, 569] width 1364 height 23
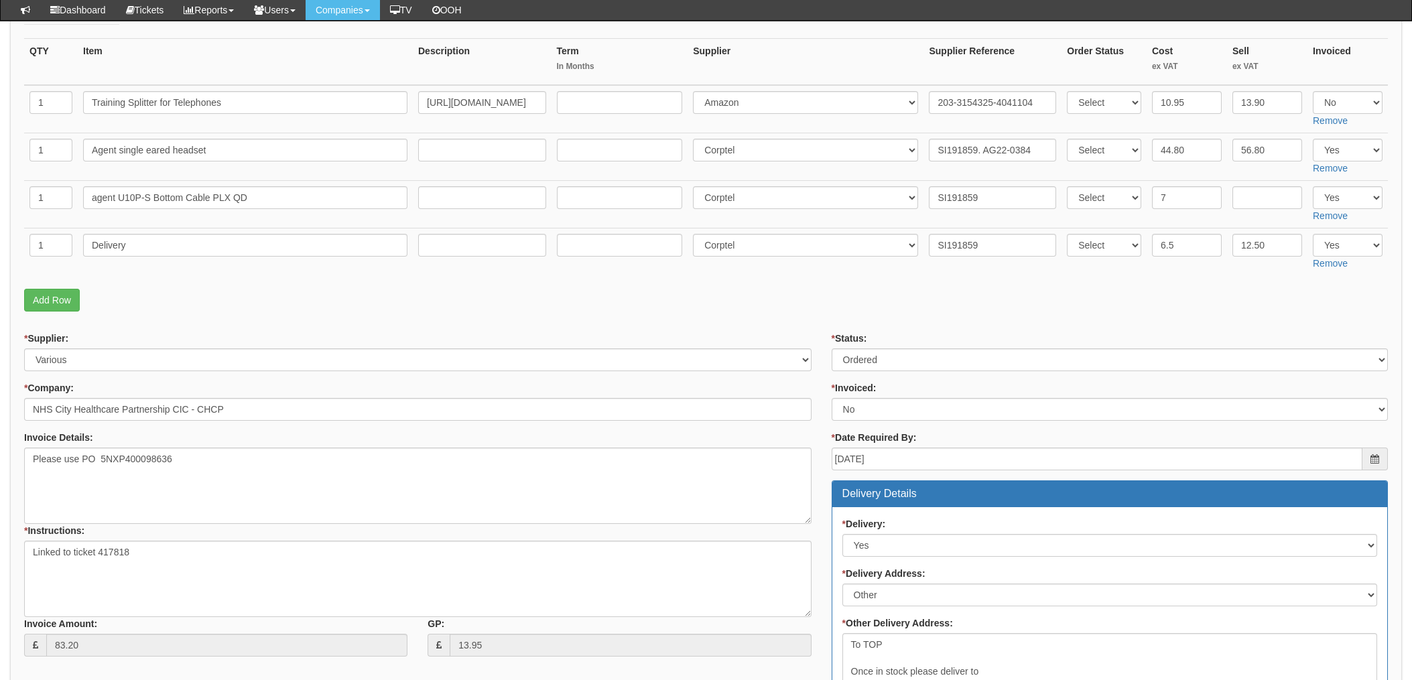
scroll to position [267, 0]
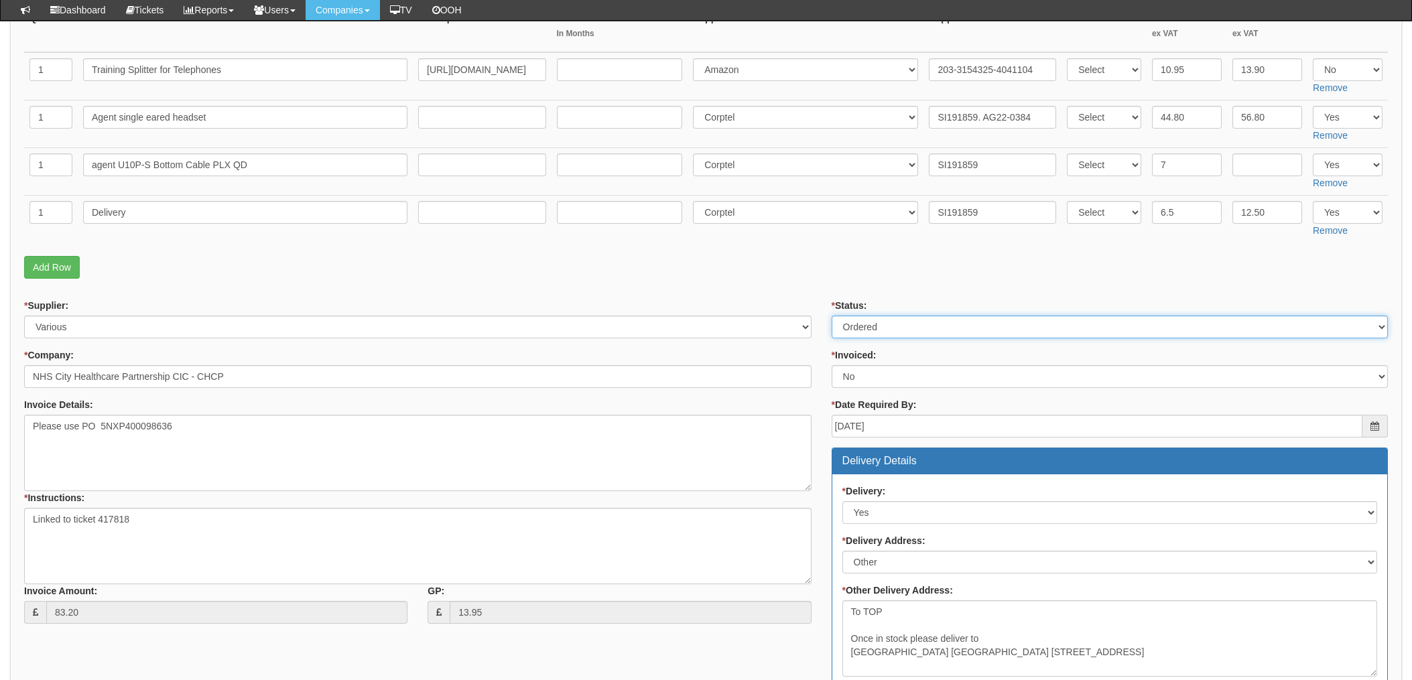
click at [880, 328] on select "Select Approved Completed Delivered Invoiced Ordered Ordered to site Part Order…" at bounding box center [1110, 327] width 556 height 23
select select "4"
click at [832, 316] on select "Select Approved Completed Delivered Invoiced Ordered Ordered to site Part Order…" at bounding box center [1110, 327] width 556 height 23
click at [864, 378] on select "Select Yes No N/A STB (part of order)" at bounding box center [1110, 376] width 556 height 23
select select "1"
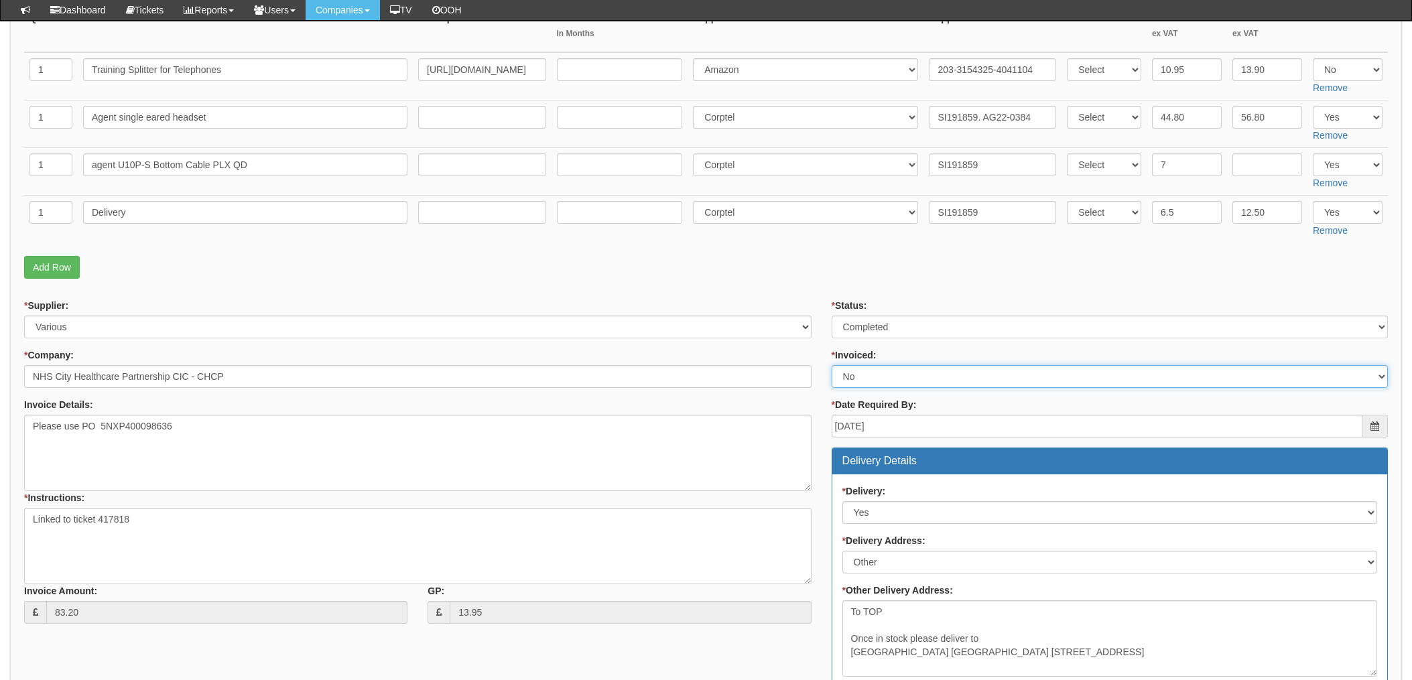
click at [832, 365] on select "Select Yes No N/A STB (part of order)" at bounding box center [1110, 376] width 556 height 23
click at [796, 271] on p "Add Row" at bounding box center [706, 267] width 1364 height 23
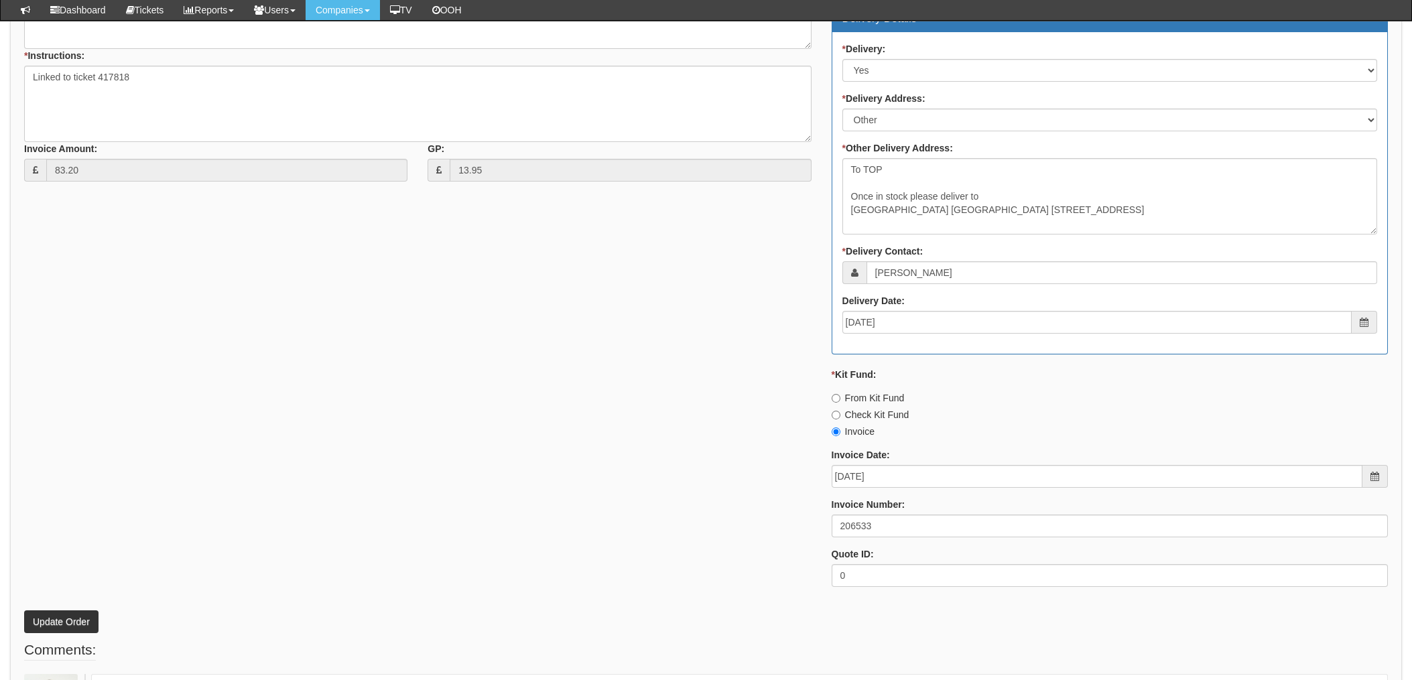
scroll to position [715, 0]
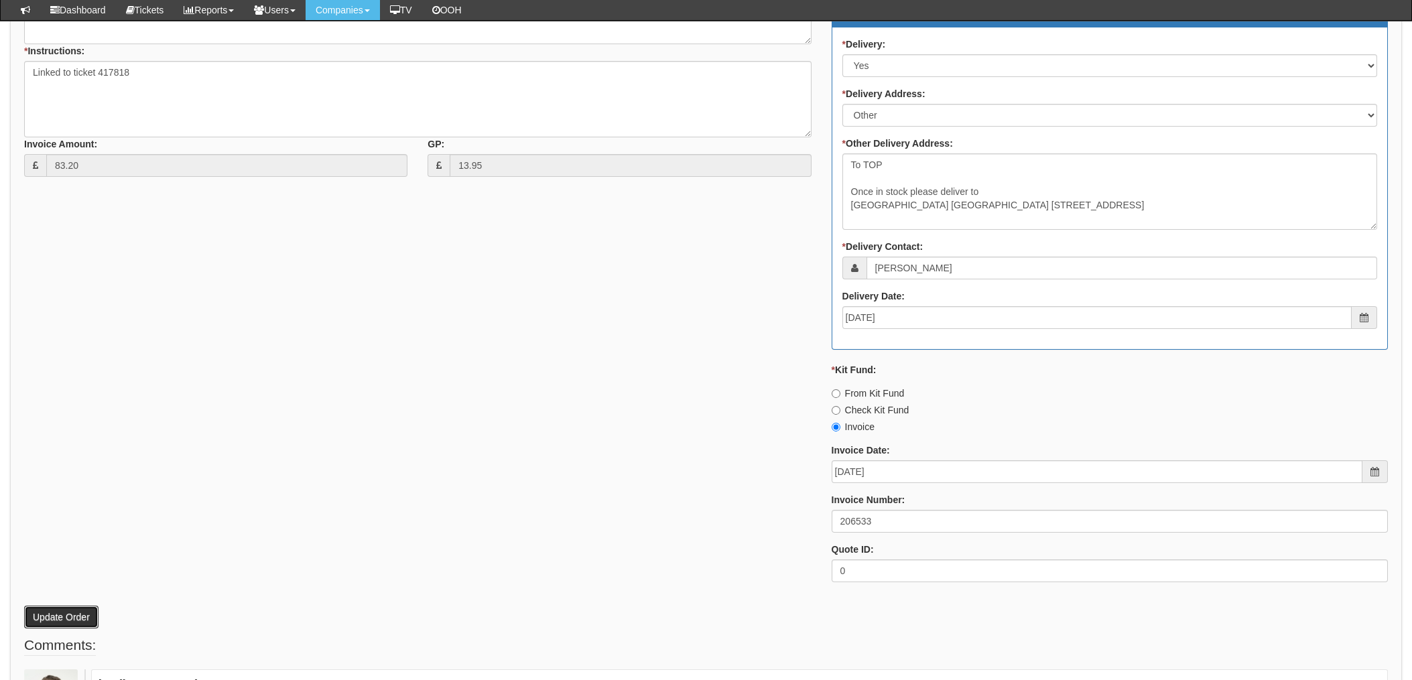
click at [65, 615] on button "Update Order" at bounding box center [61, 617] width 74 height 23
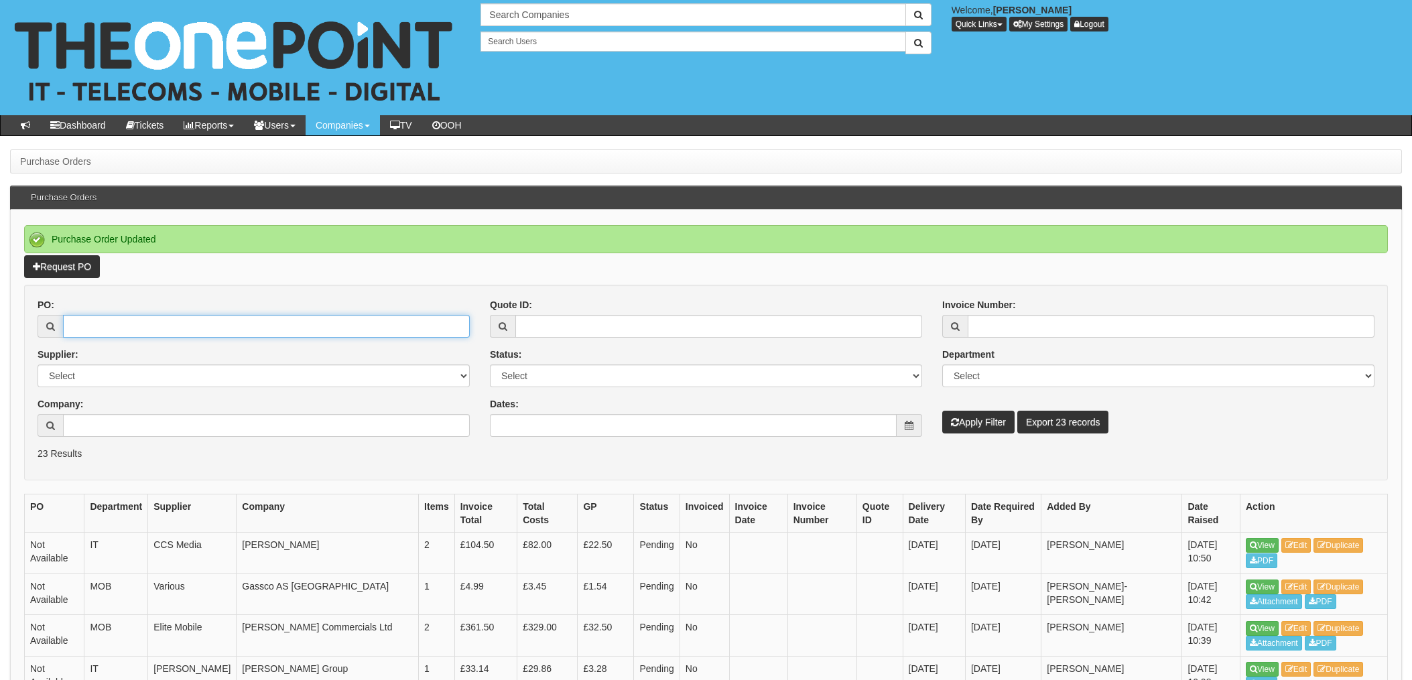
click at [116, 321] on input "PO:" at bounding box center [266, 326] width 407 height 23
type input "19561"
click at [943, 411] on button "Apply Filter" at bounding box center [979, 422] width 72 height 23
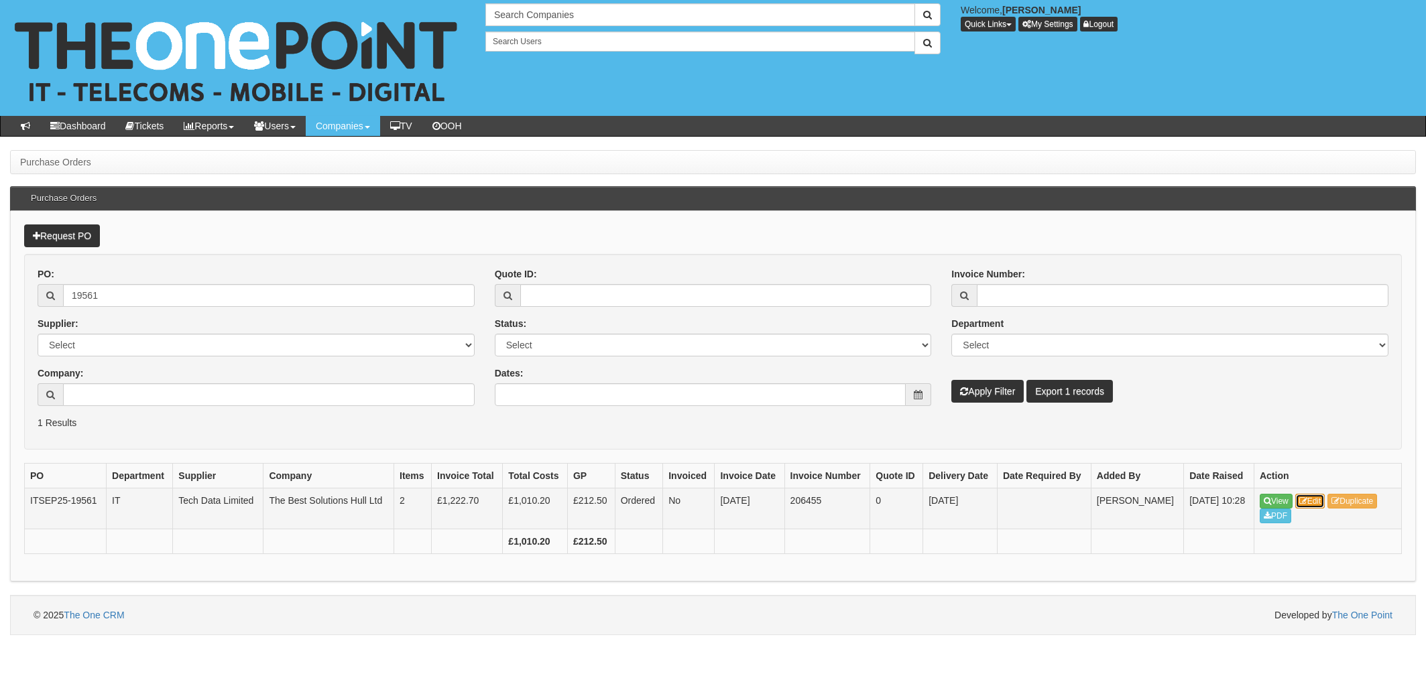
click at [1319, 499] on link "Edit" at bounding box center [1310, 501] width 30 height 15
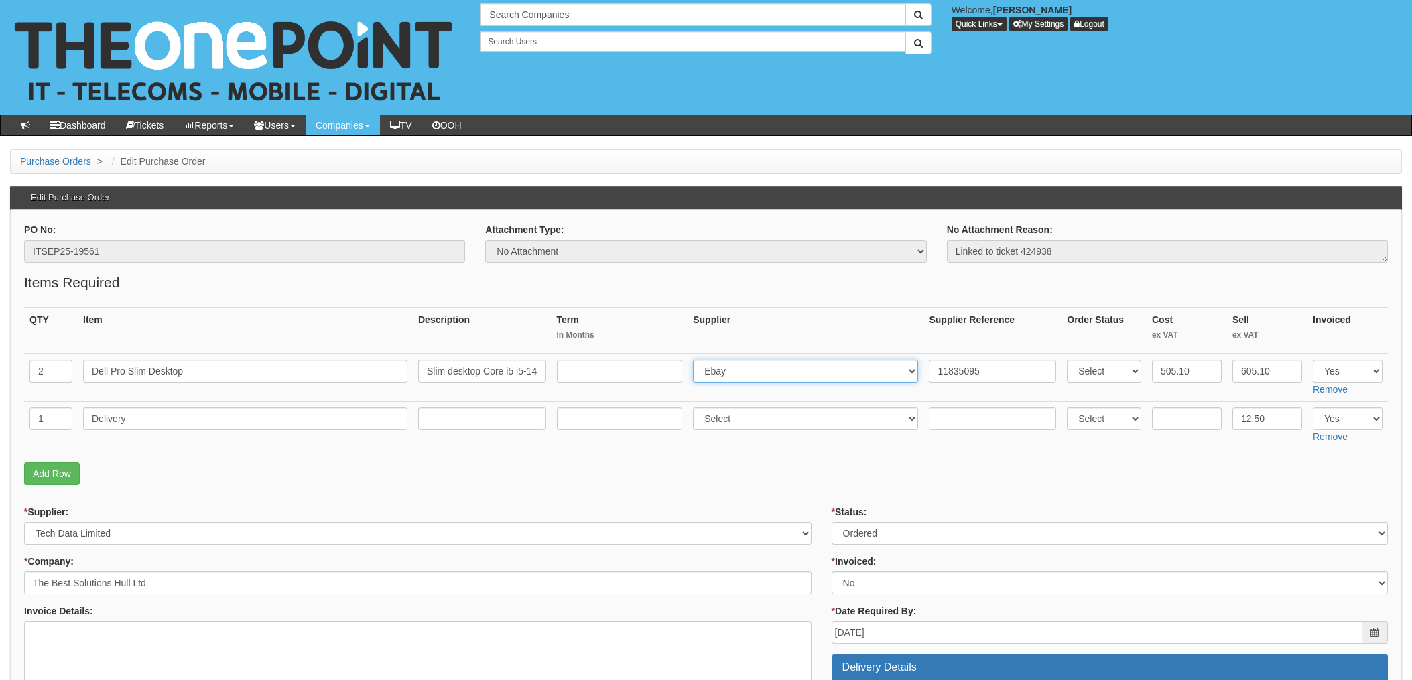
click at [738, 363] on select "Select 123 REG.co.uk 1Password 3 4Gon AA Jones Electric Ltd Abzorb Access Group…" at bounding box center [805, 371] width 225 height 23
select select "211"
click at [697, 360] on select "Select 123 REG.co.uk 1Password 3 4Gon AA Jones Electric Ltd Abzorb Access Group…" at bounding box center [805, 371] width 225 height 23
click at [932, 373] on input "11835095" at bounding box center [992, 371] width 127 height 23
paste input "PG68321"
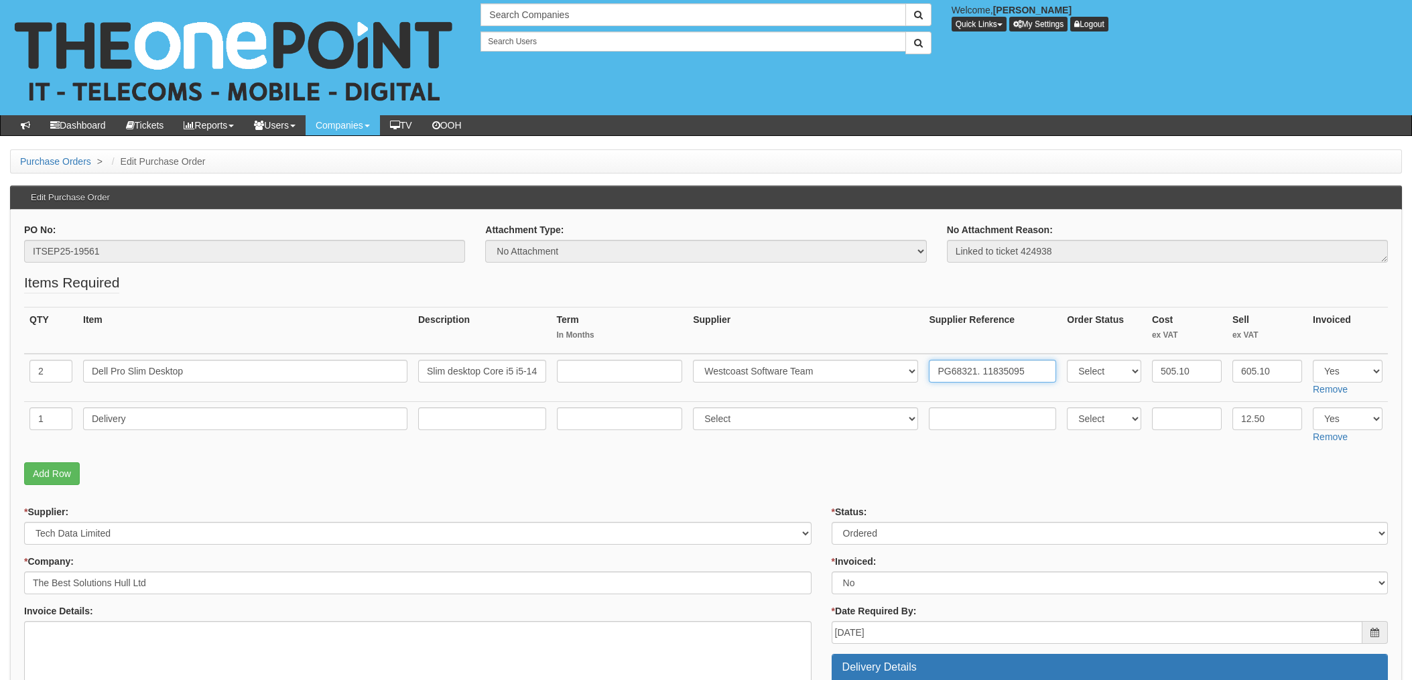
type input "PG68321. 11835095"
click at [817, 451] on fieldset "Items Required QTY Item Description Term In Months Supplier Supplier Reference …" at bounding box center [706, 382] width 1364 height 219
click at [868, 539] on select "Select Approved Completed Delivered Invoiced Ordered Ordered to site Part Order…" at bounding box center [1110, 533] width 556 height 23
select select "4"
click at [832, 522] on select "Select Approved Completed Delivered Invoiced Ordered Ordered to site Part Order…" at bounding box center [1110, 533] width 556 height 23
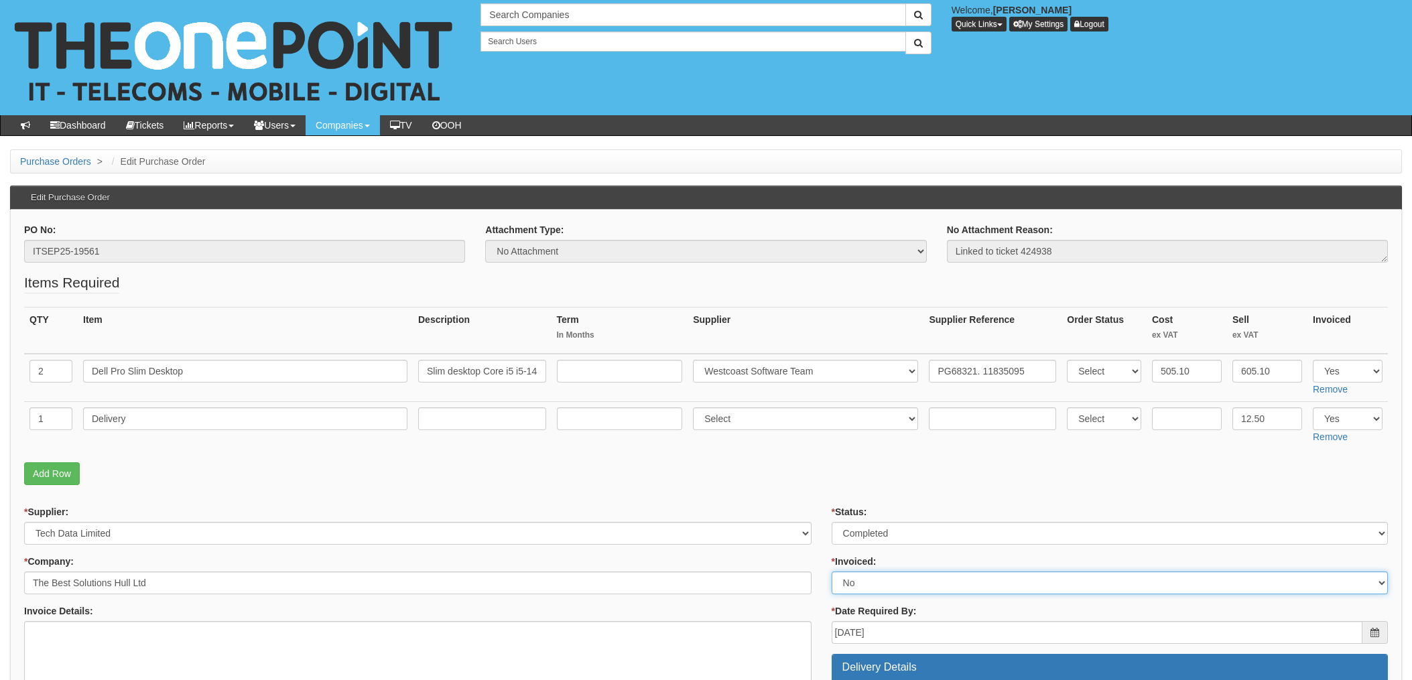
click at [857, 582] on select "Select Yes No N/A STB (part of order)" at bounding box center [1110, 583] width 556 height 23
select select "1"
click at [832, 572] on select "Select Yes No N/A STB (part of order)" at bounding box center [1110, 583] width 556 height 23
click at [819, 485] on fieldset "Items Required QTY Item Description Term In Months Supplier Supplier Reference …" at bounding box center [706, 382] width 1364 height 219
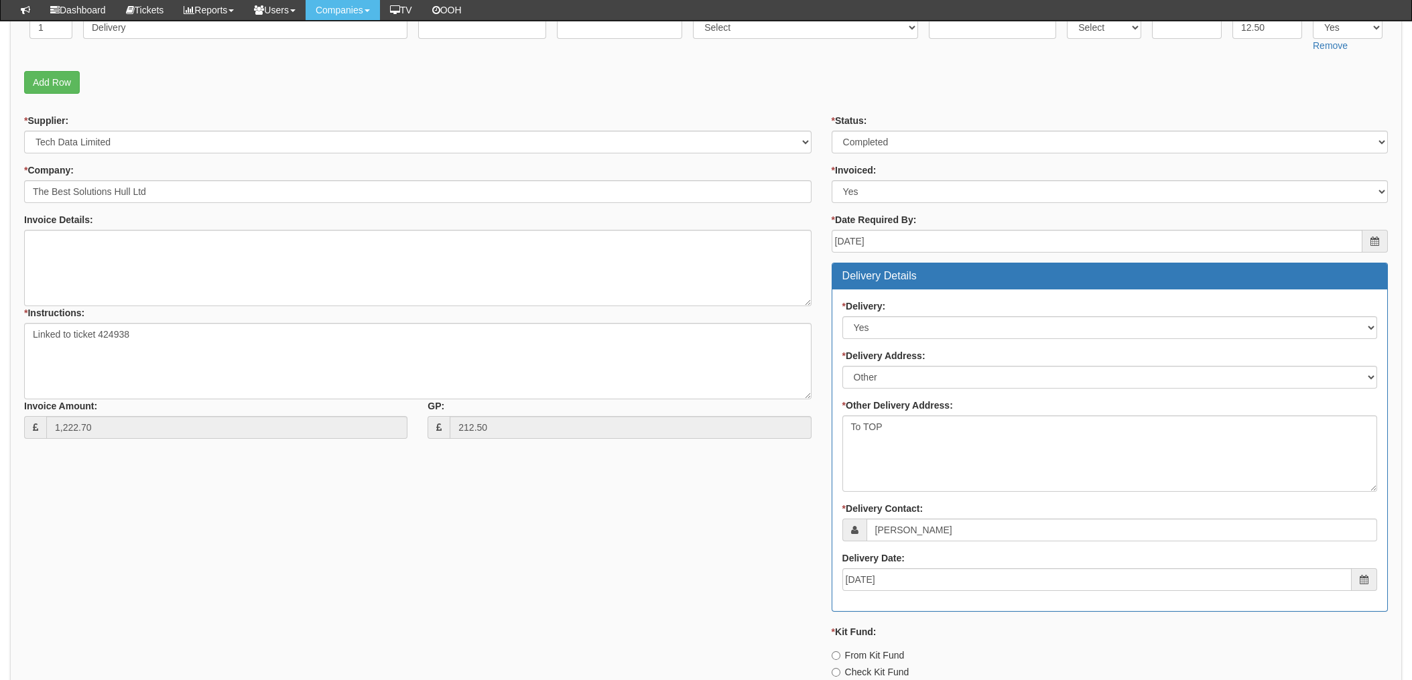
scroll to position [625, 0]
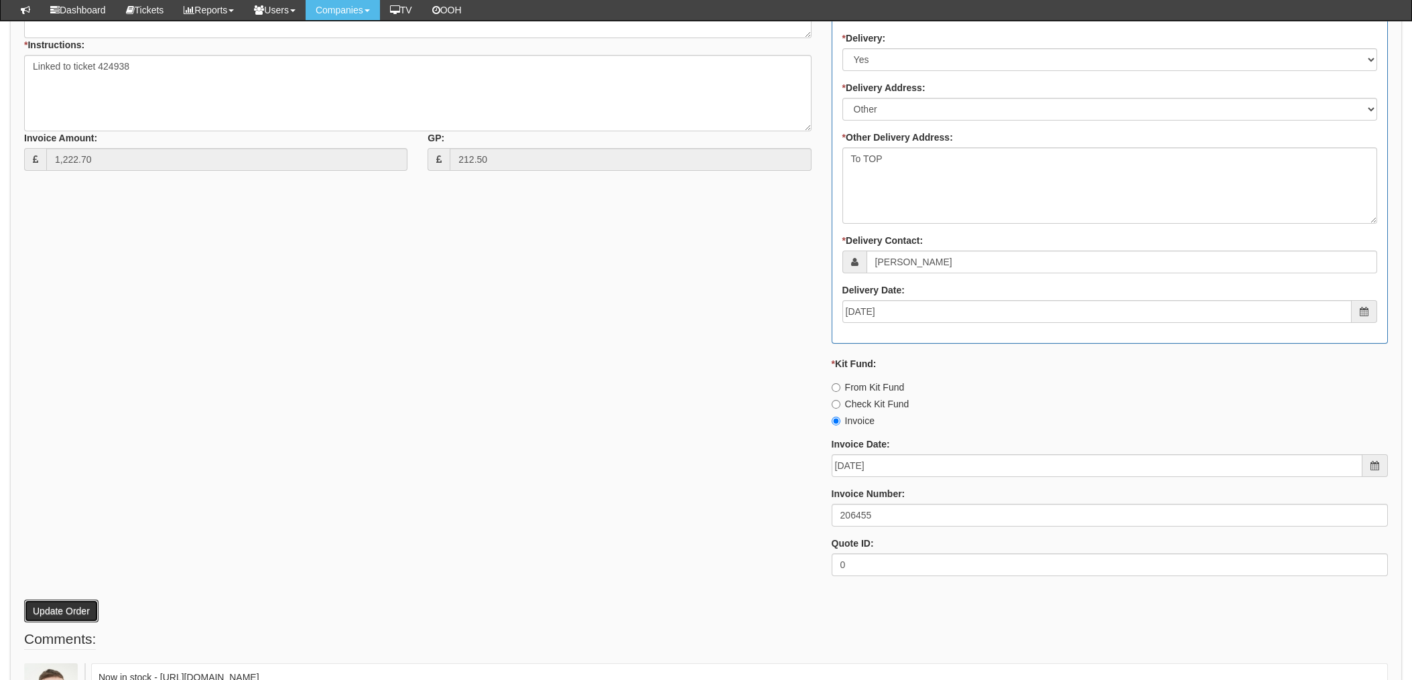
drag, startPoint x: 66, startPoint y: 607, endPoint x: 81, endPoint y: 607, distance: 14.7
click at [67, 607] on button "Update Order" at bounding box center [61, 611] width 74 height 23
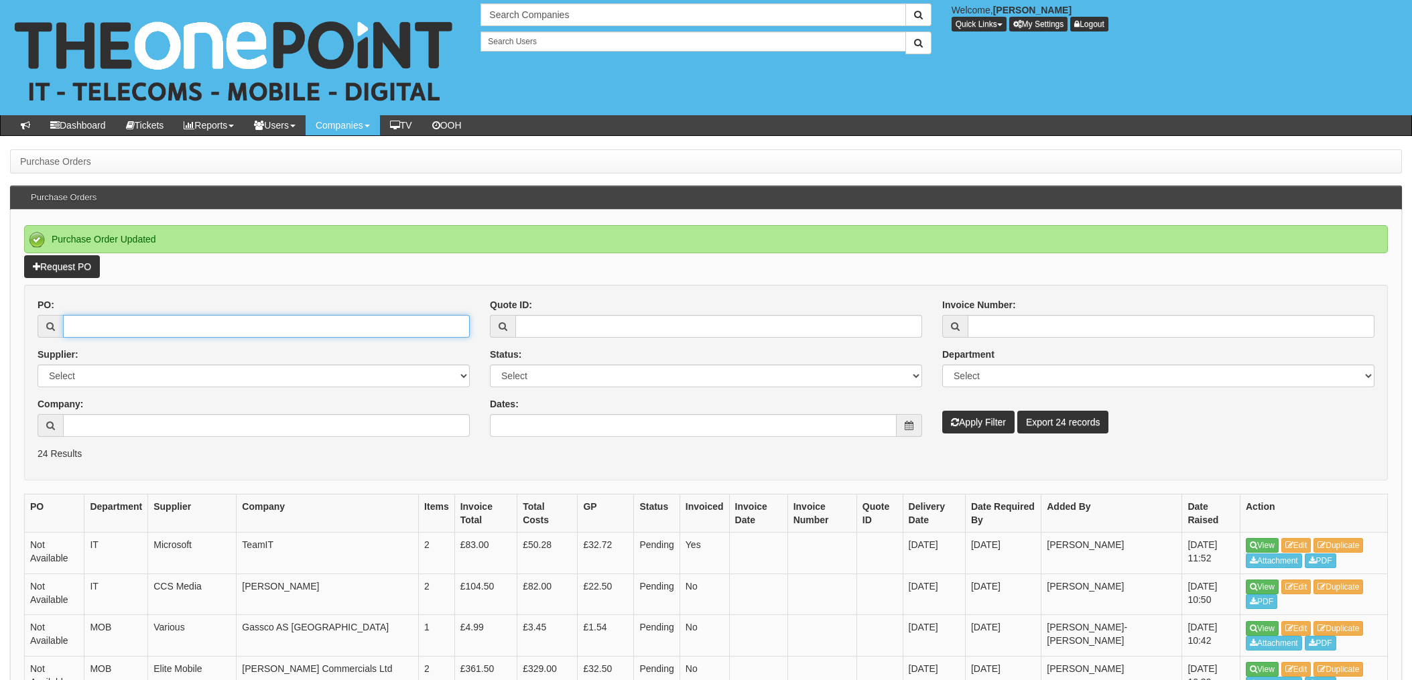
click at [92, 322] on input "PO:" at bounding box center [266, 326] width 407 height 23
type input "19615"
click at [943, 411] on button "Apply Filter" at bounding box center [979, 422] width 72 height 23
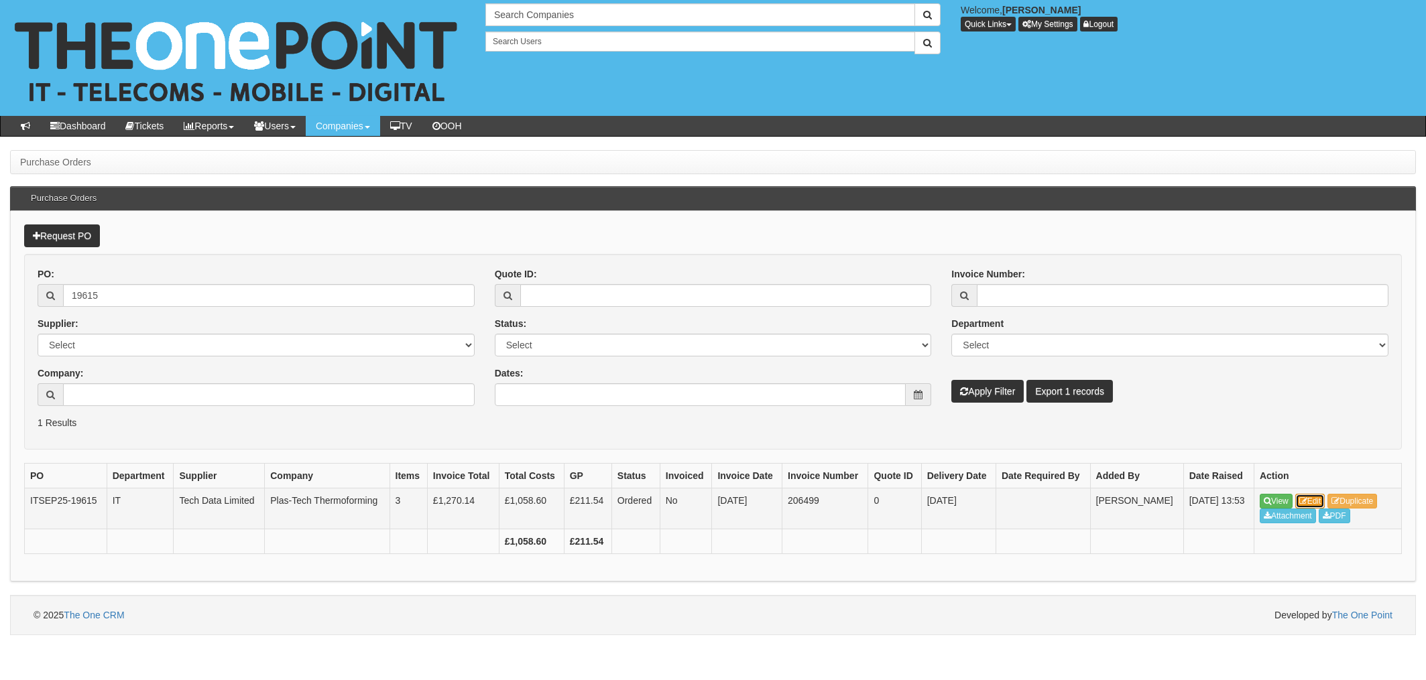
click at [1315, 497] on link "Edit" at bounding box center [1310, 501] width 30 height 15
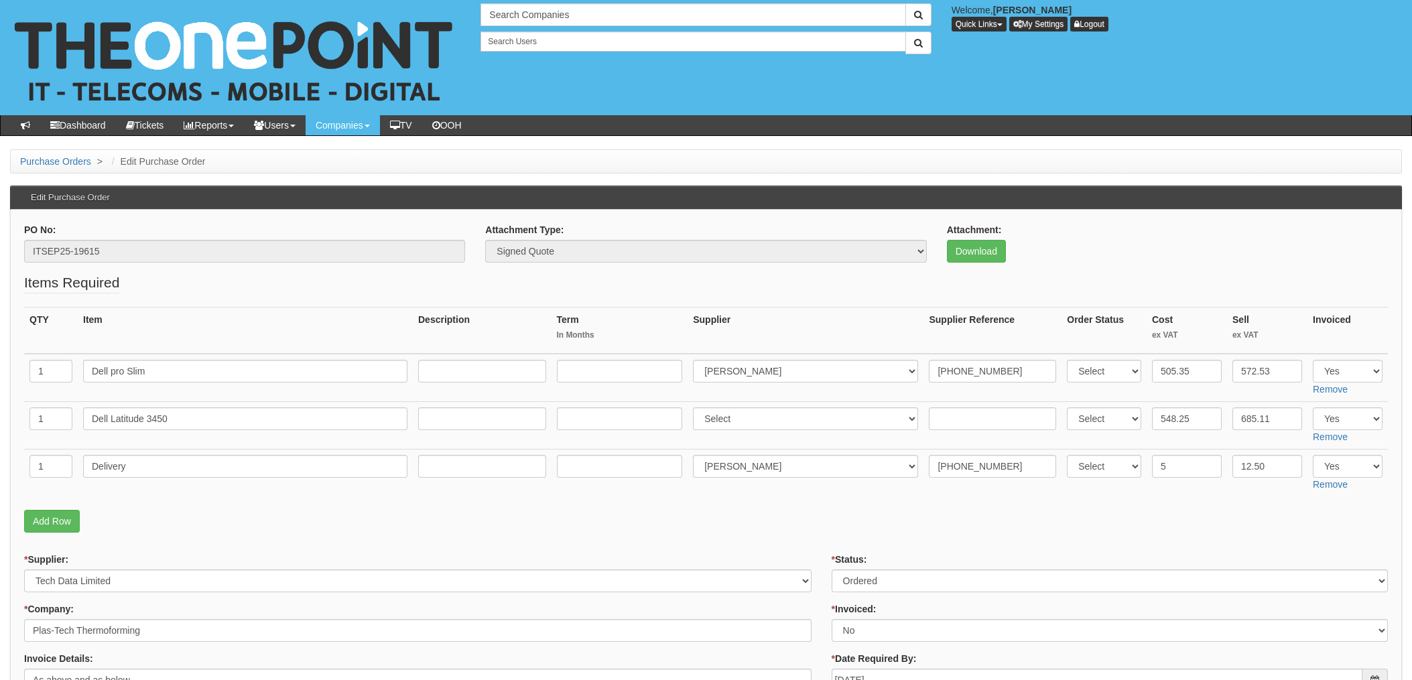
click at [937, 406] on td at bounding box center [993, 426] width 138 height 48
click at [940, 417] on input "text" at bounding box center [992, 419] width 127 height 23
click at [939, 425] on input "text" at bounding box center [992, 419] width 127 height 23
paste input "PH28048"
type input "PH28048"
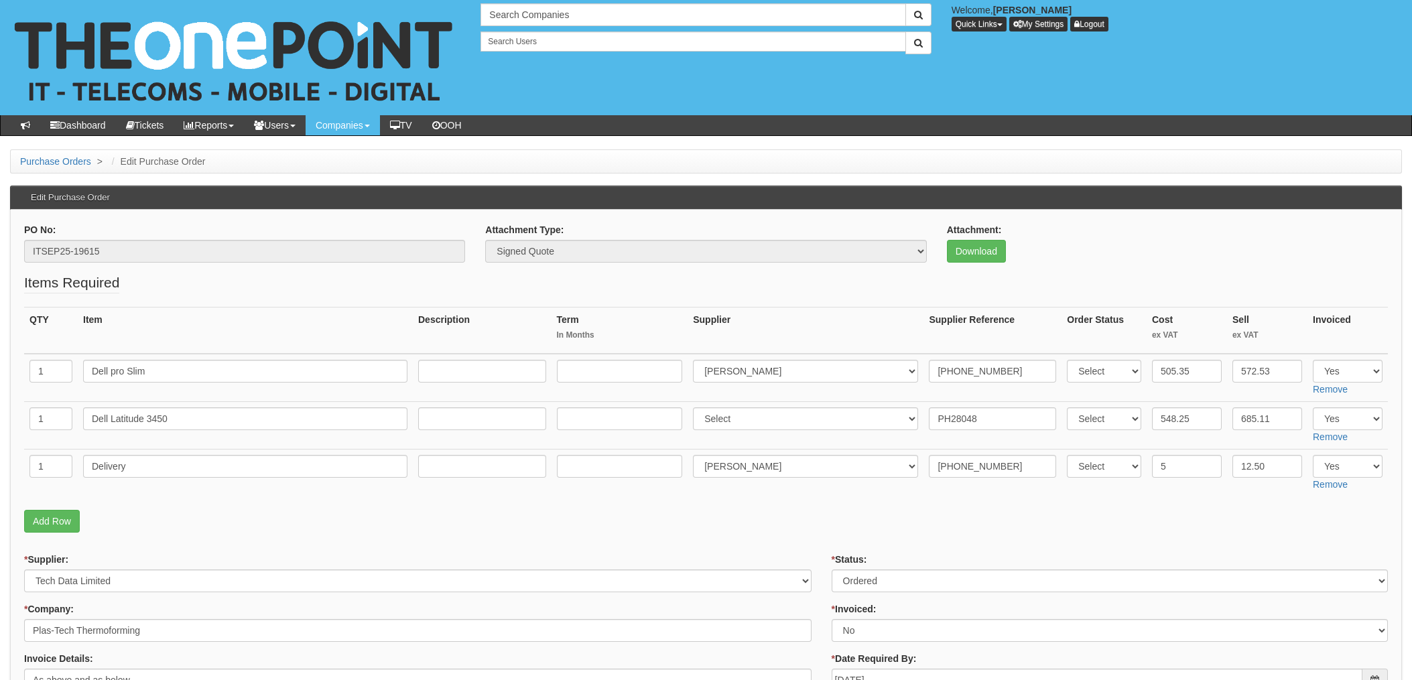
click at [780, 526] on p "Add Row" at bounding box center [706, 521] width 1364 height 23
click at [890, 580] on select "Select Approved Completed Delivered Invoiced Ordered Ordered to site Part Order…" at bounding box center [1110, 581] width 556 height 23
select select "4"
click at [832, 570] on select "Select Approved Completed Delivered Invoiced Ordered Ordered to site Part Order…" at bounding box center [1110, 581] width 556 height 23
click at [861, 636] on select "Select Yes No N/A STB (part of order)" at bounding box center [1110, 630] width 556 height 23
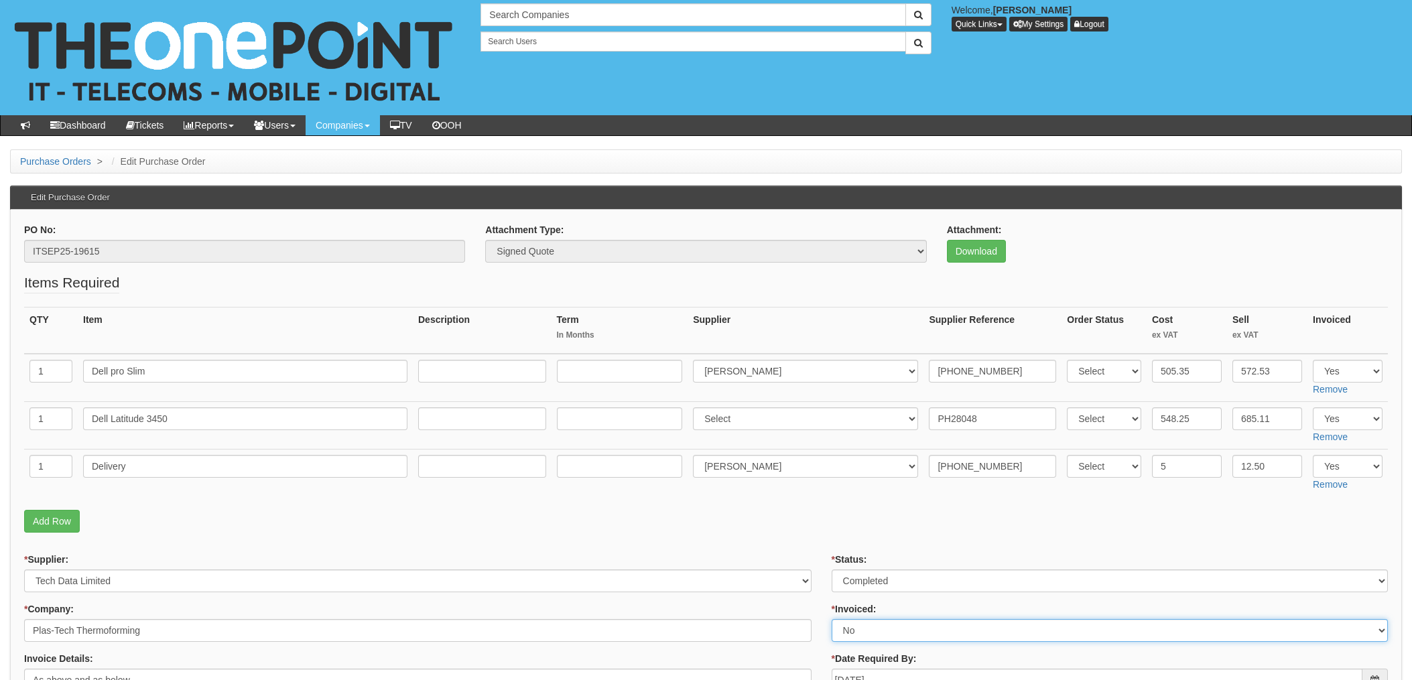
select select "1"
click at [832, 619] on select "Select Yes No N/A STB (part of order)" at bounding box center [1110, 630] width 556 height 23
click at [833, 535] on fieldset "Items Required QTY Item Description Term In Months Supplier Supplier Reference …" at bounding box center [706, 406] width 1364 height 267
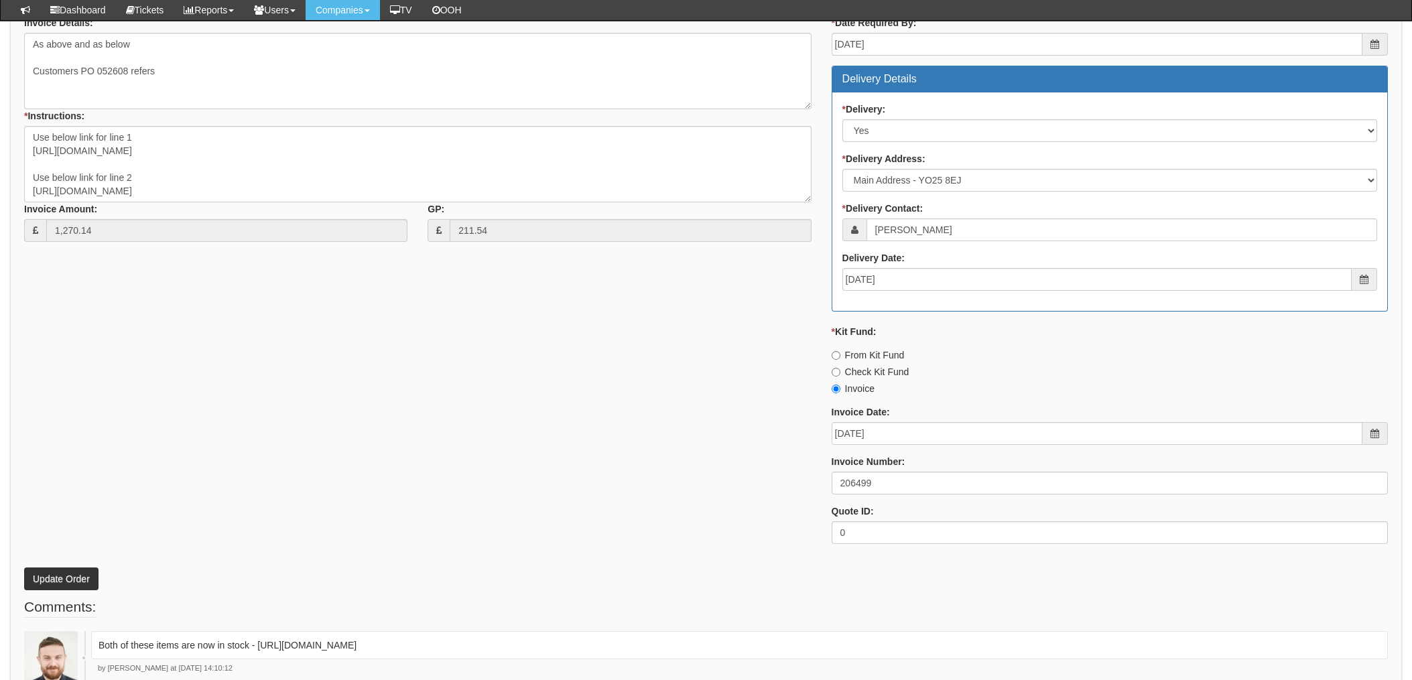
scroll to position [625, 0]
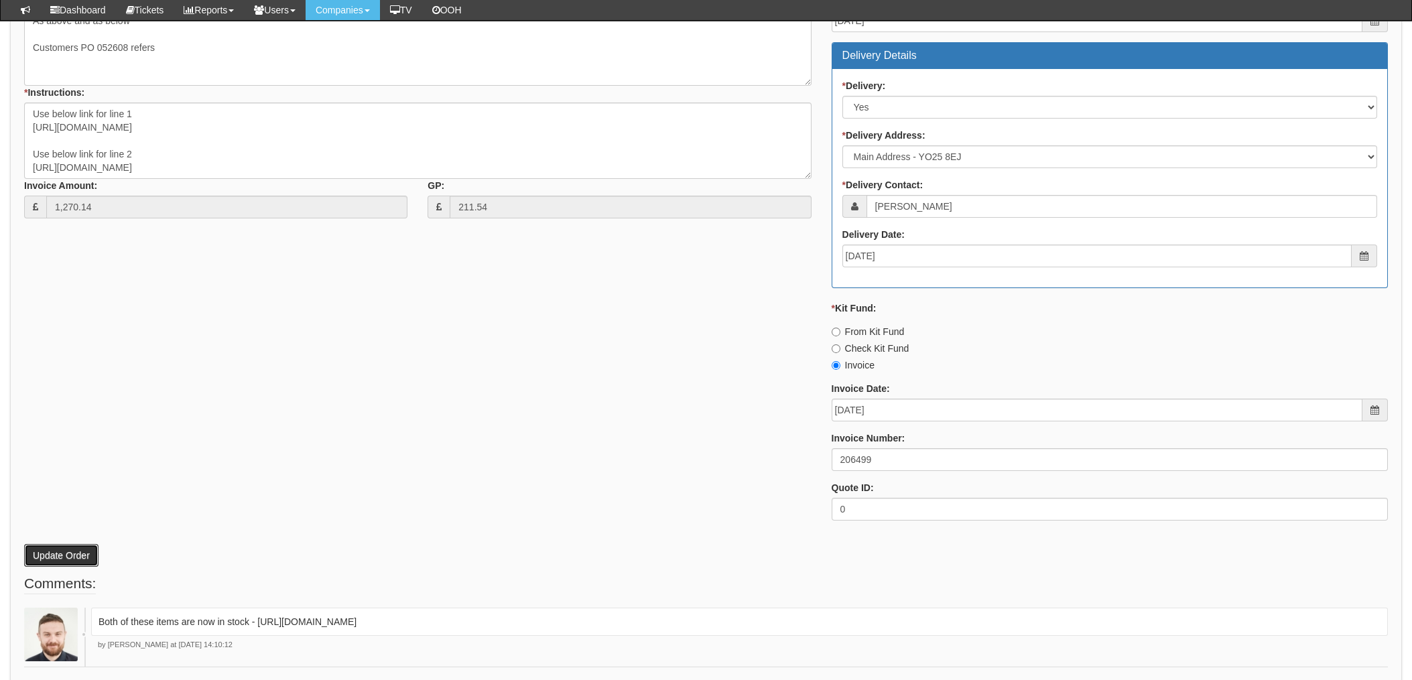
click at [52, 555] on button "Update Order" at bounding box center [61, 555] width 74 height 23
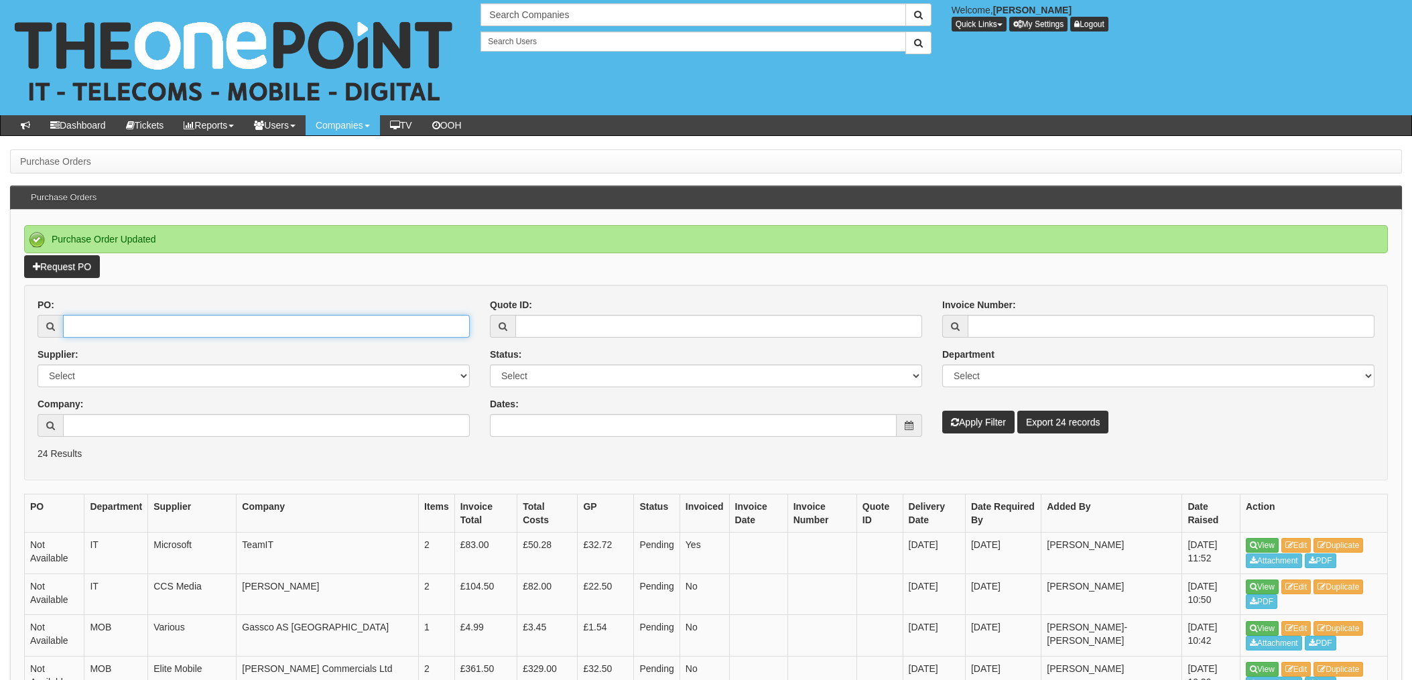
click at [125, 325] on input "PO:" at bounding box center [266, 326] width 407 height 23
type input "19606"
click at [943, 411] on button "Apply Filter" at bounding box center [979, 422] width 72 height 23
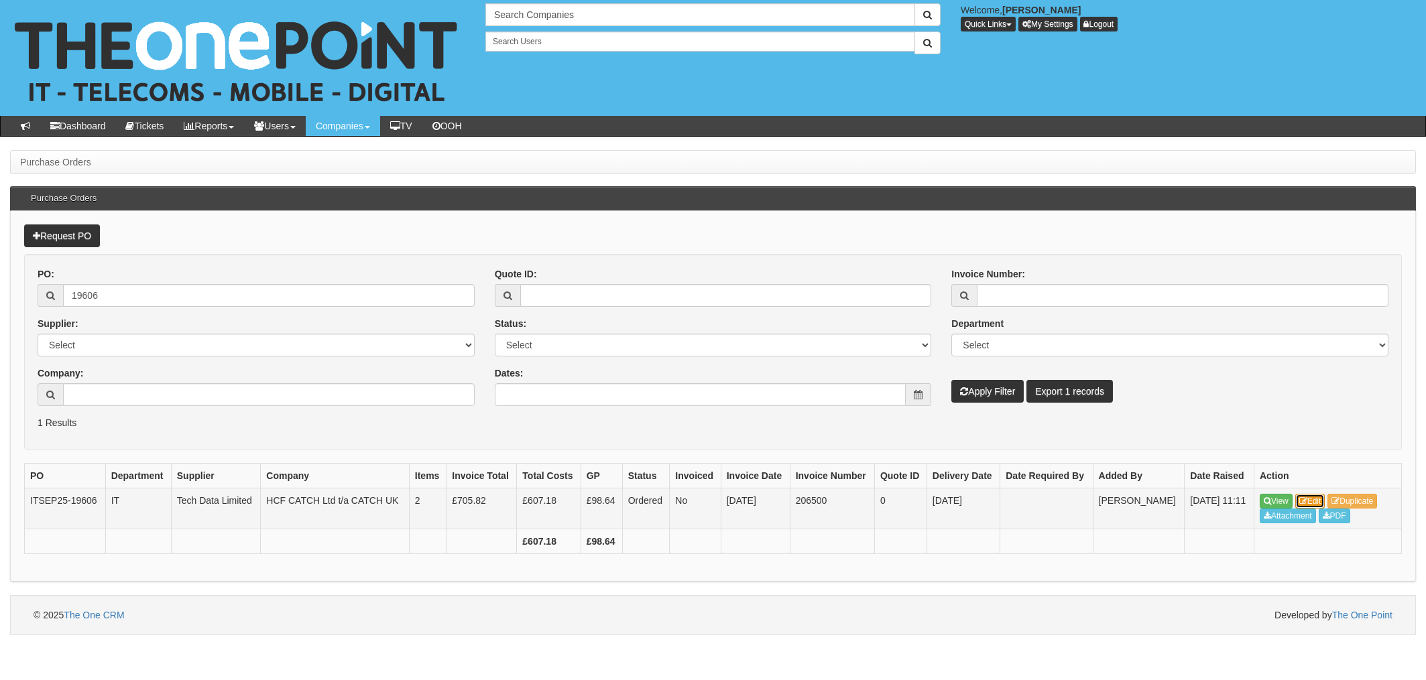
click at [1325, 501] on link "Edit" at bounding box center [1310, 501] width 30 height 15
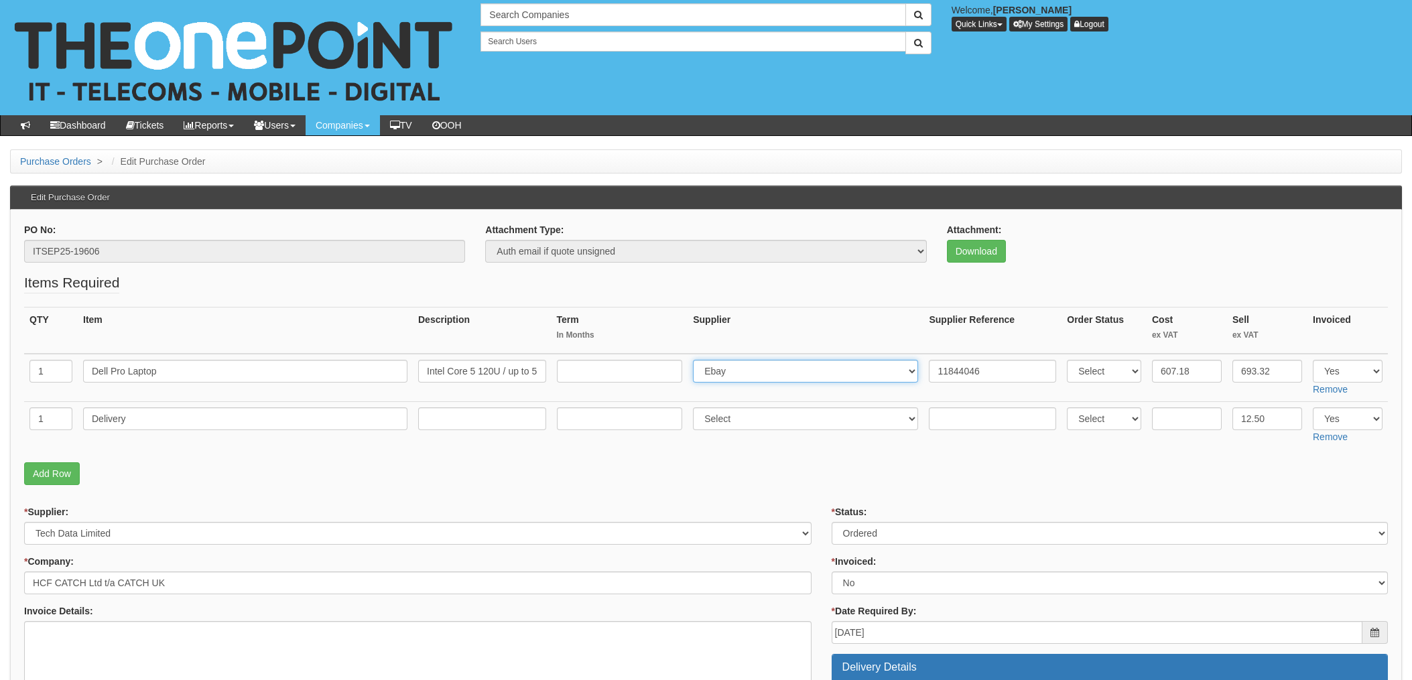
click at [763, 369] on select "Select 123 [DOMAIN_NAME] 1Password 3 4Gon [PERSON_NAME] Electric Ltd Abzorb Acc…" at bounding box center [805, 371] width 225 height 23
select select "211"
click at [697, 360] on select "Select 123 [DOMAIN_NAME] 1Password 3 4Gon [PERSON_NAME] Electric Ltd Abzorb Acc…" at bounding box center [805, 371] width 225 height 23
click at [929, 366] on input "11844046" at bounding box center [992, 371] width 127 height 23
click at [931, 370] on input "11844046" at bounding box center [992, 371] width 127 height 23
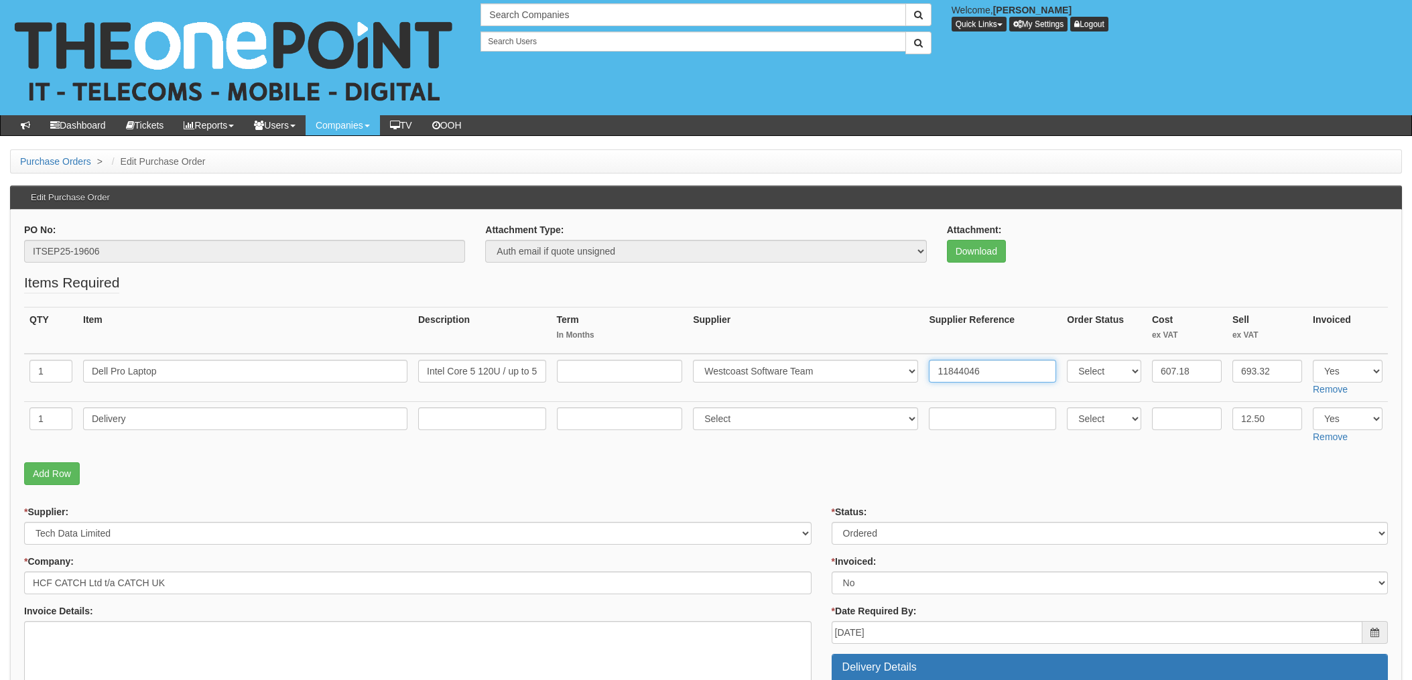
paste input "PH30229"
type input "PH30229. 11844046"
click at [943, 412] on input "text" at bounding box center [992, 419] width 127 height 23
click at [796, 457] on fieldset "Items Required QTY Item Description Term In Months Supplier Supplier Reference …" at bounding box center [706, 382] width 1364 height 219
click at [852, 531] on select "Select Approved Completed Delivered Invoiced Ordered Ordered to site Part Order…" at bounding box center [1110, 533] width 556 height 23
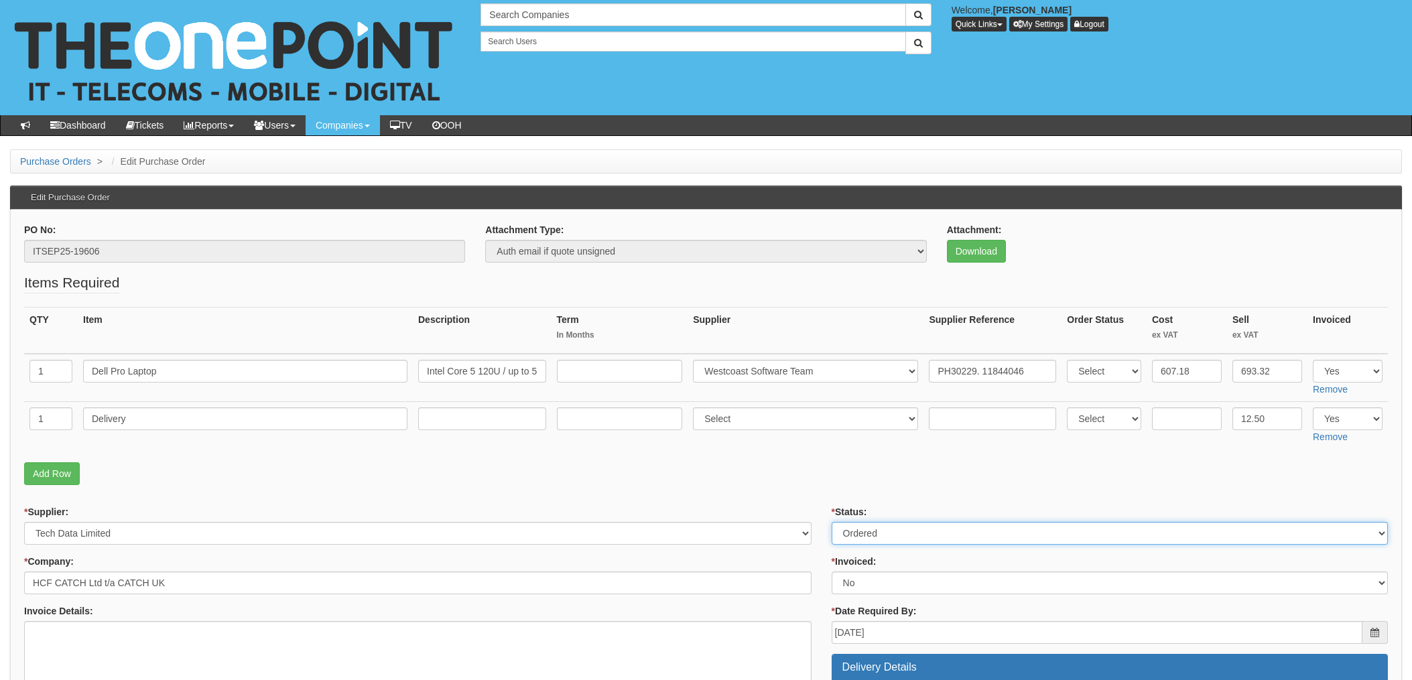
select select "4"
click at [832, 522] on select "Select Approved Completed Delivered Invoiced Ordered Ordered to site Part Order…" at bounding box center [1110, 533] width 556 height 23
click at [814, 434] on td "Select 123 [DOMAIN_NAME] 1Password 3 4Gon [PERSON_NAME] Electric Ltd Abzorb Acc…" at bounding box center [806, 426] width 236 height 48
click at [860, 583] on select "Select Yes No N/A STB (part of order)" at bounding box center [1110, 583] width 556 height 23
select select "1"
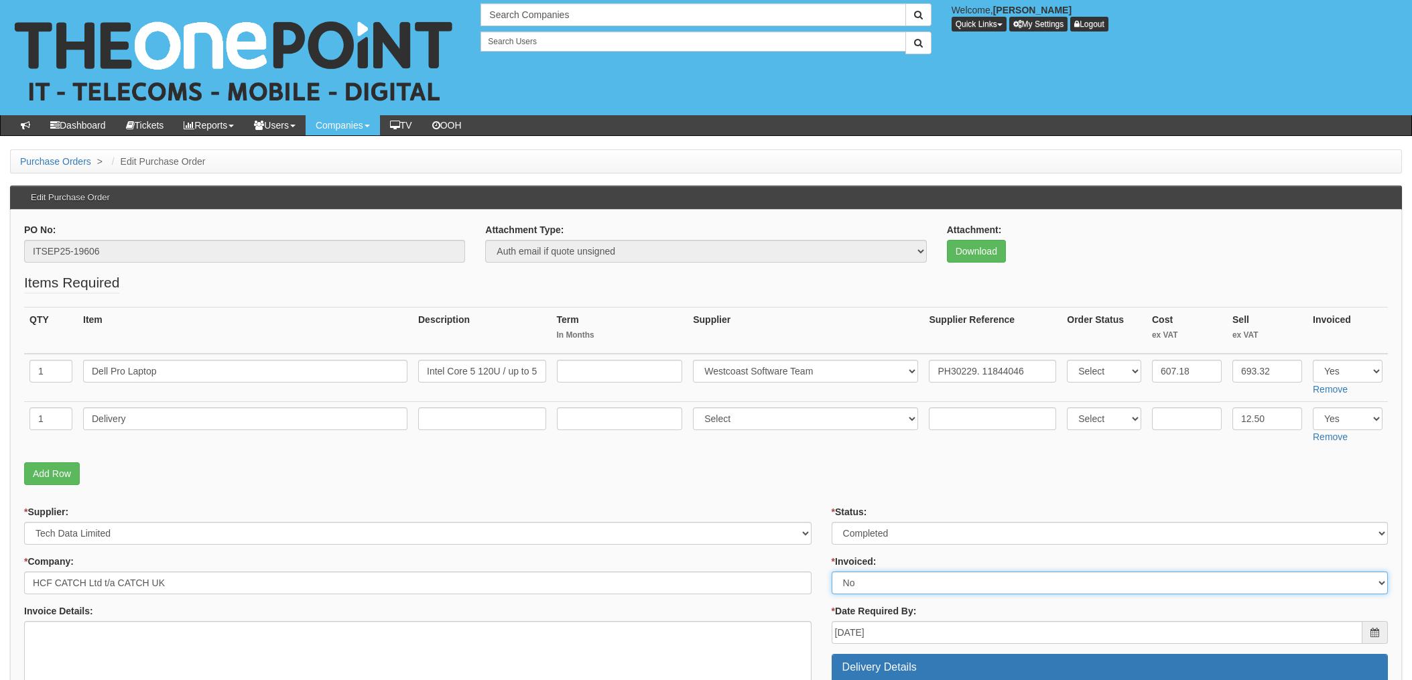
click at [832, 572] on select "Select Yes No N/A STB (part of order)" at bounding box center [1110, 583] width 556 height 23
click at [782, 483] on p "Add Row" at bounding box center [706, 474] width 1364 height 23
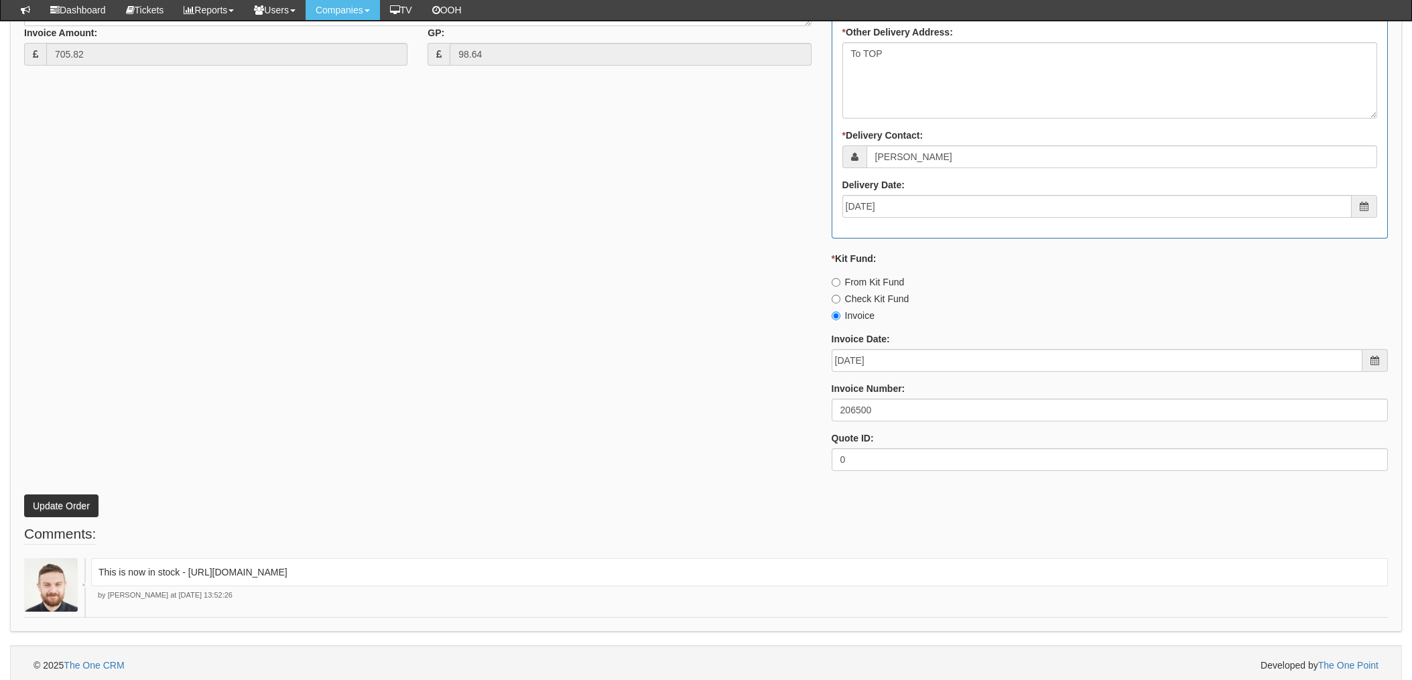
scroll to position [736, 0]
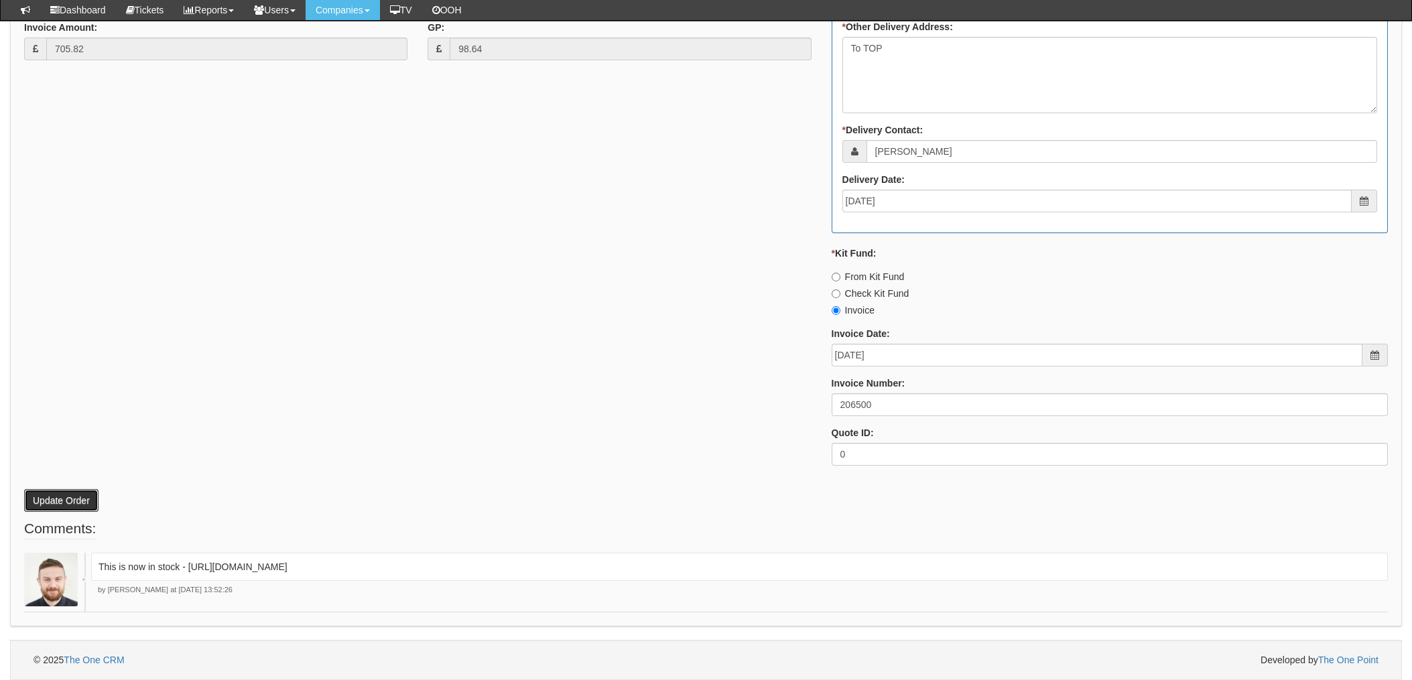
click at [54, 496] on button "Update Order" at bounding box center [61, 500] width 74 height 23
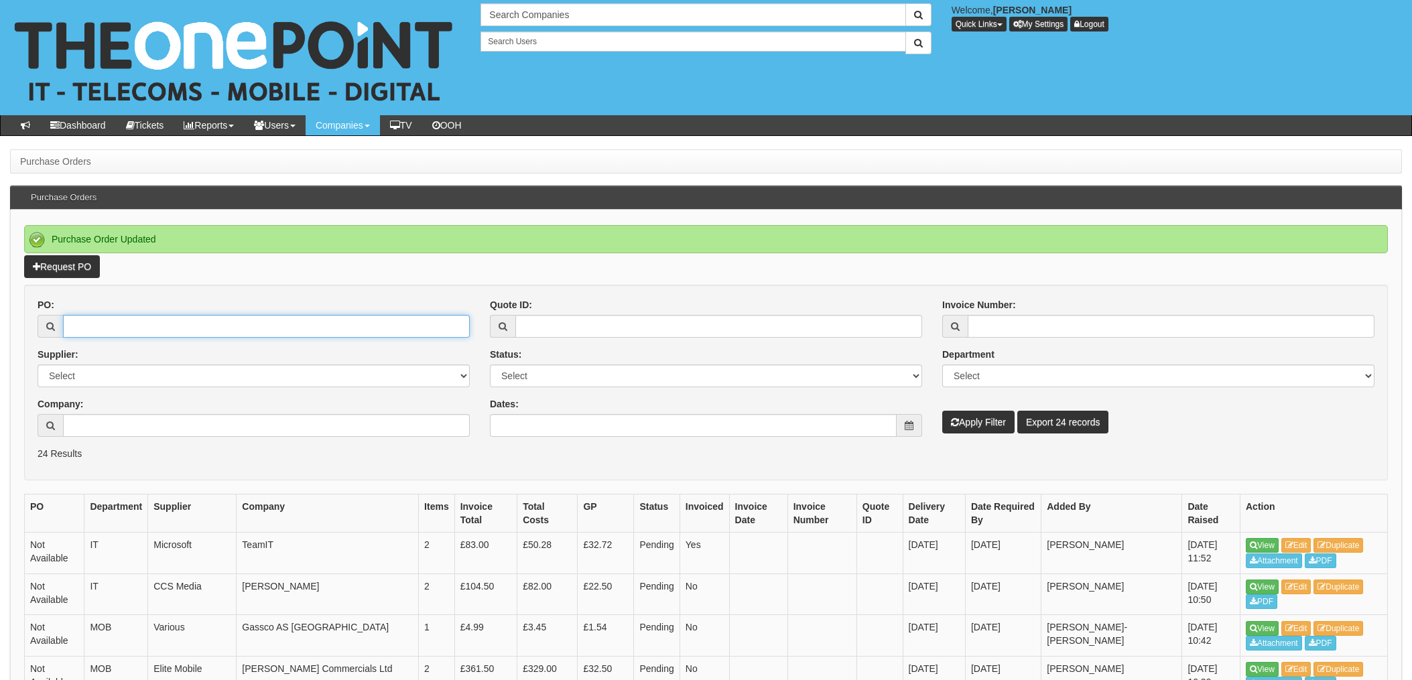
click at [112, 324] on input "PO:" at bounding box center [266, 326] width 407 height 23
type input "19582"
click at [943, 411] on button "Apply Filter" at bounding box center [979, 422] width 72 height 23
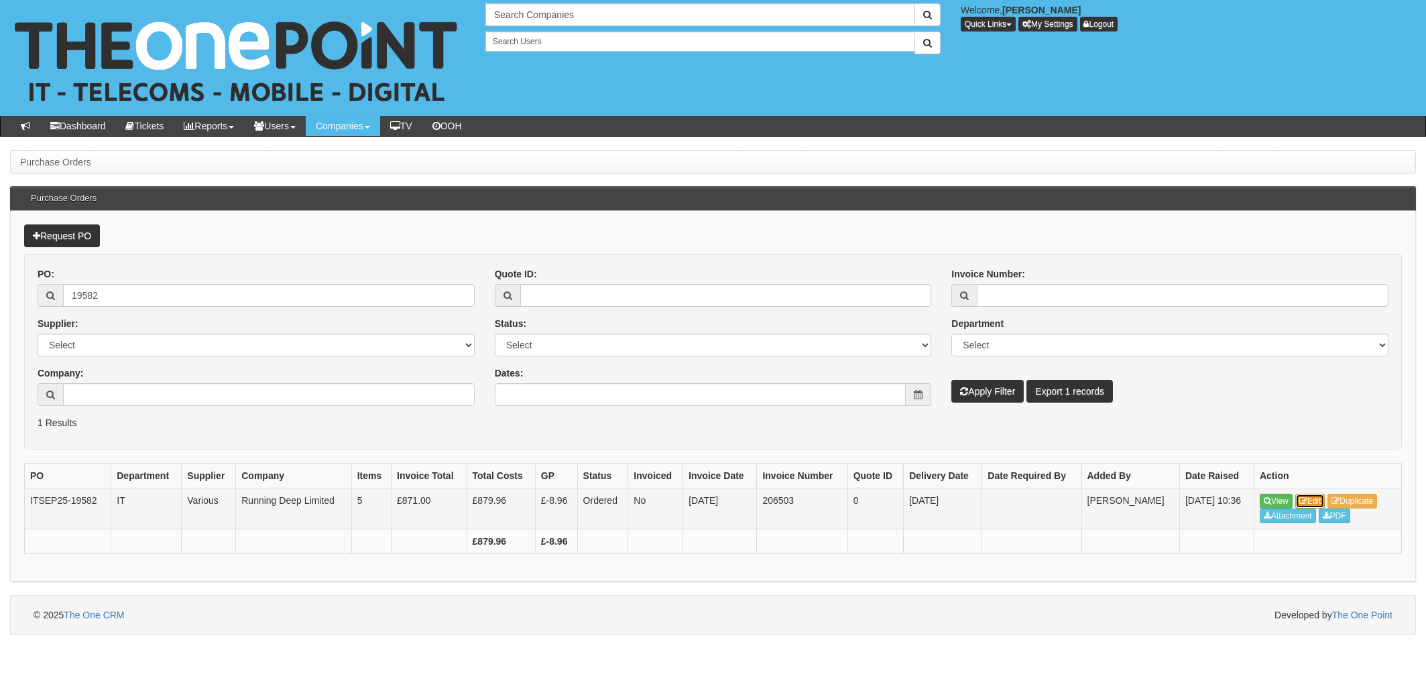
click at [1309, 500] on link "Edit" at bounding box center [1310, 501] width 30 height 15
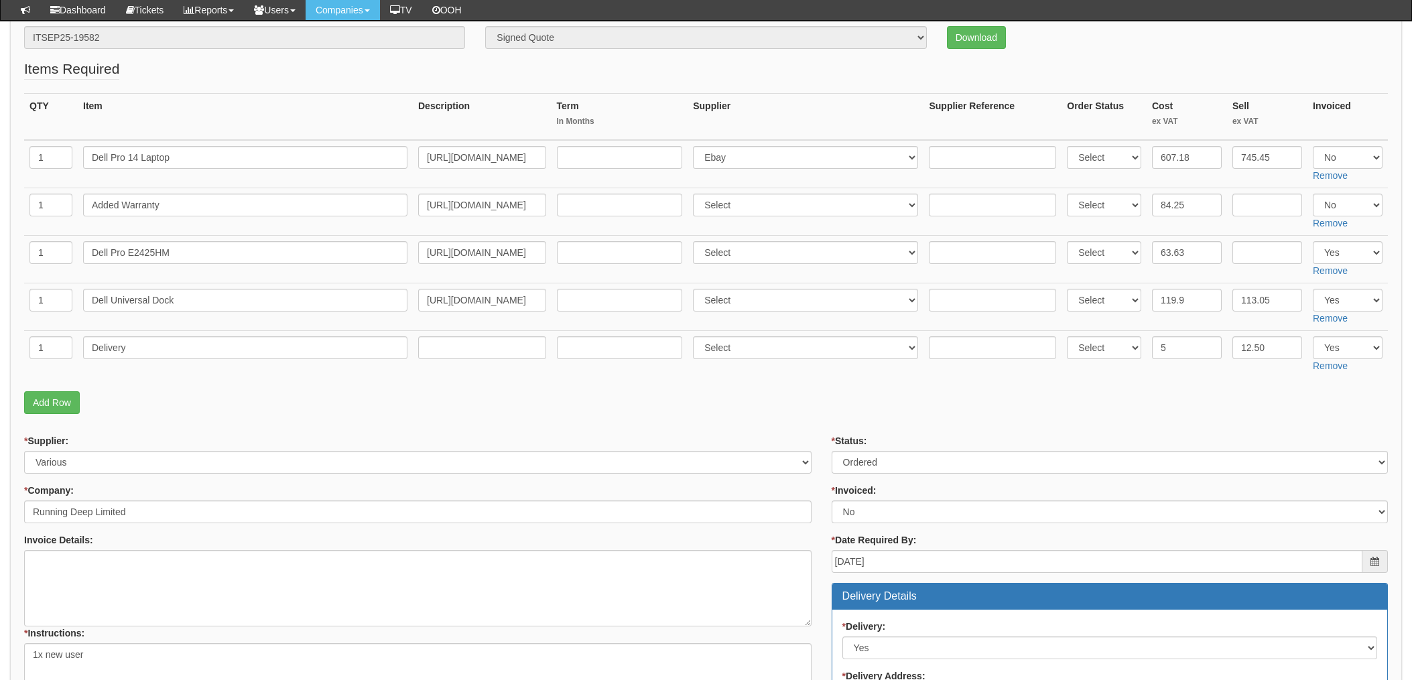
scroll to position [179, 0]
click at [768, 305] on select "Select 123 REG.co.uk 1Password 3 4Gon AA Jones Electric Ltd Abzorb Access Group…" at bounding box center [805, 301] width 225 height 23
select select "211"
click at [697, 290] on select "Select 123 REG.co.uk 1Password 3 4Gon AA Jones Electric Ltd Abzorb Access Group…" at bounding box center [805, 301] width 225 height 23
click at [959, 296] on input "text" at bounding box center [992, 301] width 127 height 23
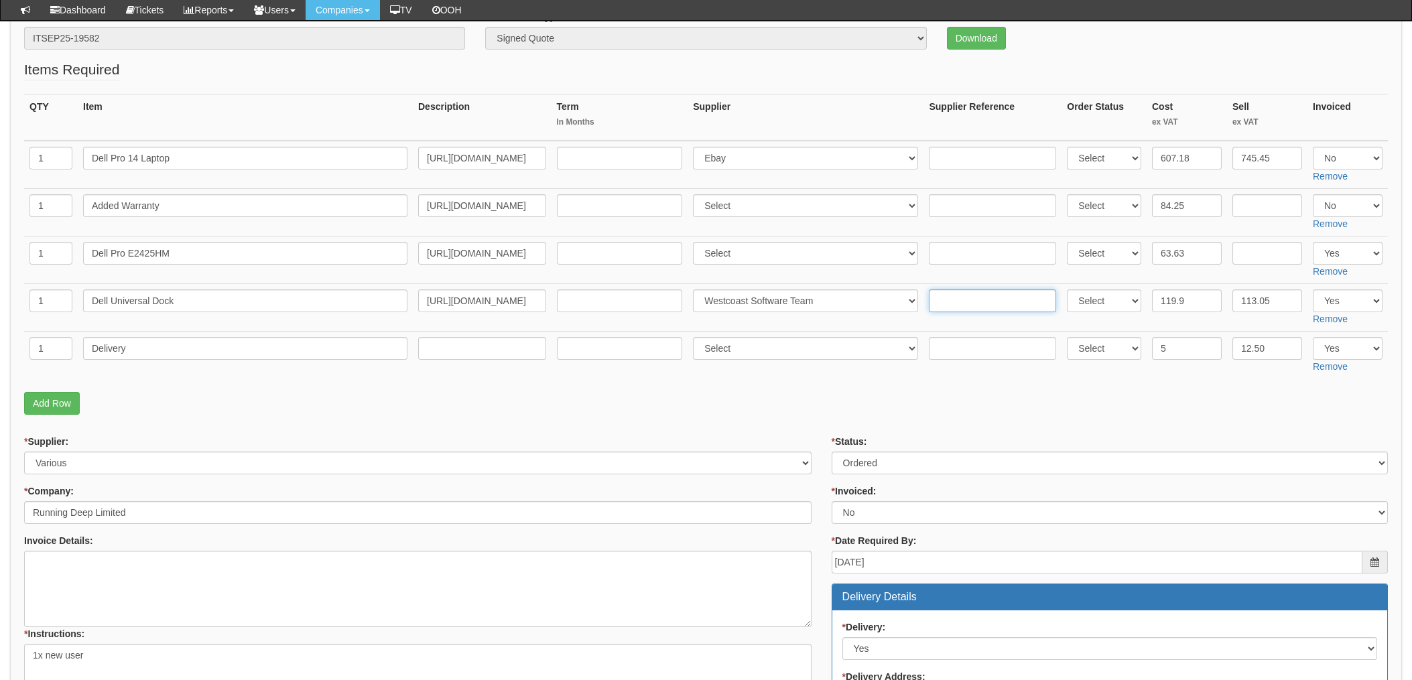
paste input "PH55134"
type input "PH55134"
click at [965, 259] on input "text" at bounding box center [992, 253] width 127 height 23
paste input "PH55134"
type input "PH55134"
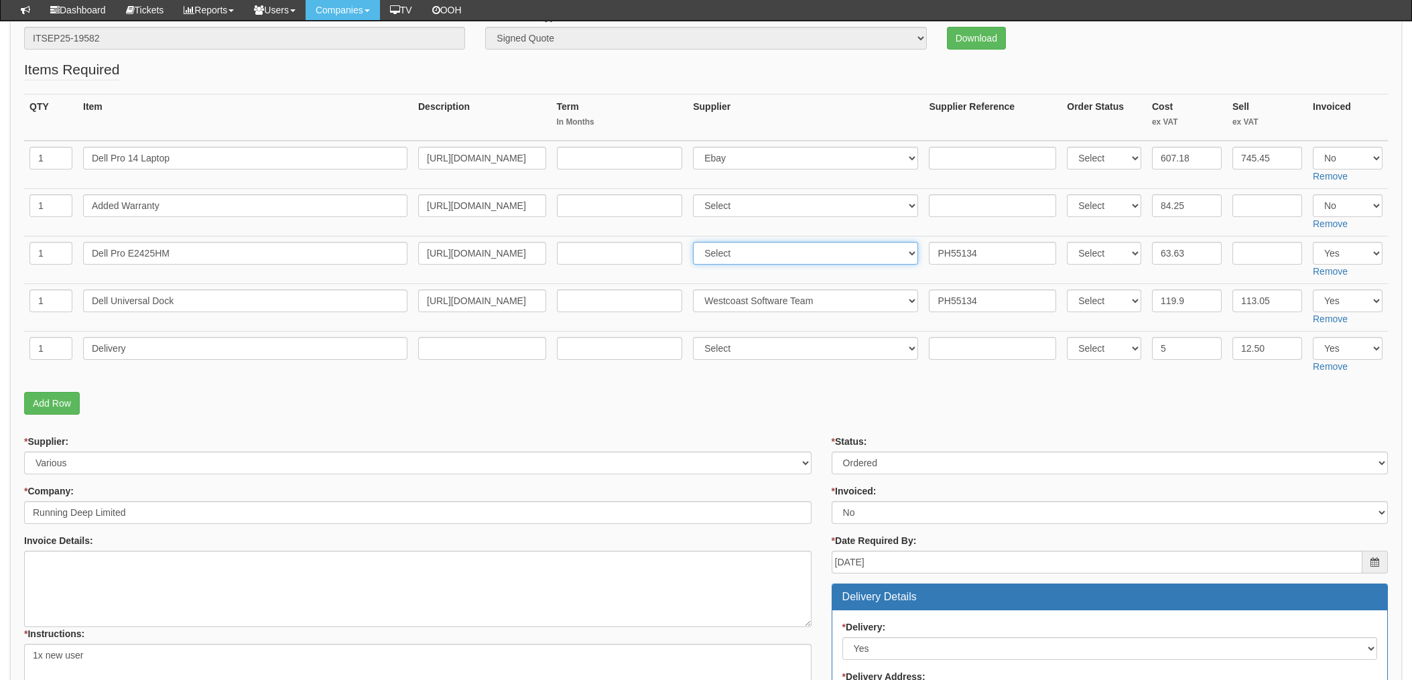
click at [743, 257] on select "Select 123 REG.co.uk 1Password 3 4Gon AA Jones Electric Ltd Abzorb Access Group…" at bounding box center [805, 253] width 225 height 23
select select "211"
click at [697, 242] on select "Select 123 REG.co.uk 1Password 3 4Gon AA Jones Electric Ltd Abzorb Access Group…" at bounding box center [805, 253] width 225 height 23
click at [812, 411] on p "Add Row" at bounding box center [706, 403] width 1364 height 23
click at [739, 344] on select "Select 123 REG.co.uk 1Password 3 4Gon AA Jones Electric Ltd Abzorb Access Group…" at bounding box center [805, 348] width 225 height 23
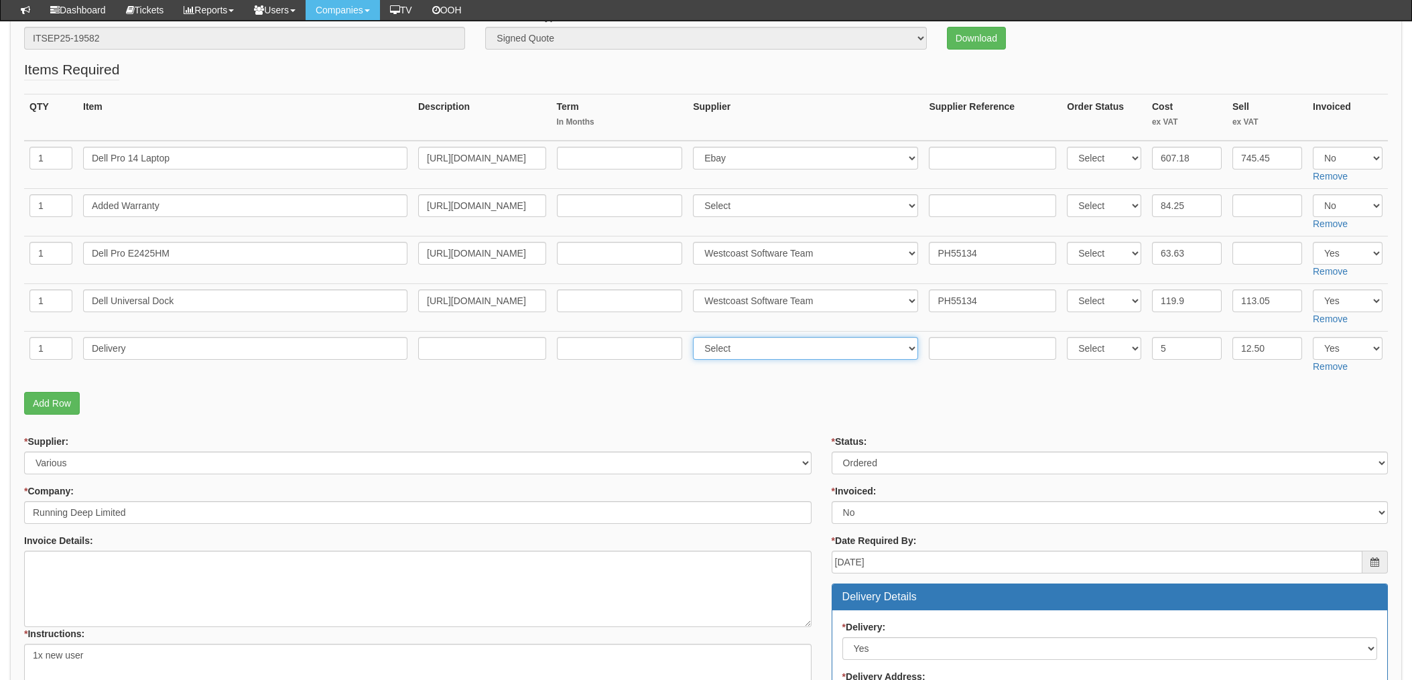
select select "211"
click at [697, 337] on select "Select 123 REG.co.uk 1Password 3 4Gon AA Jones Electric Ltd Abzorb Access Group…" at bounding box center [805, 348] width 225 height 23
click at [951, 348] on input "text" at bounding box center [992, 348] width 127 height 23
paste input "PH55134"
type input "PH55134"
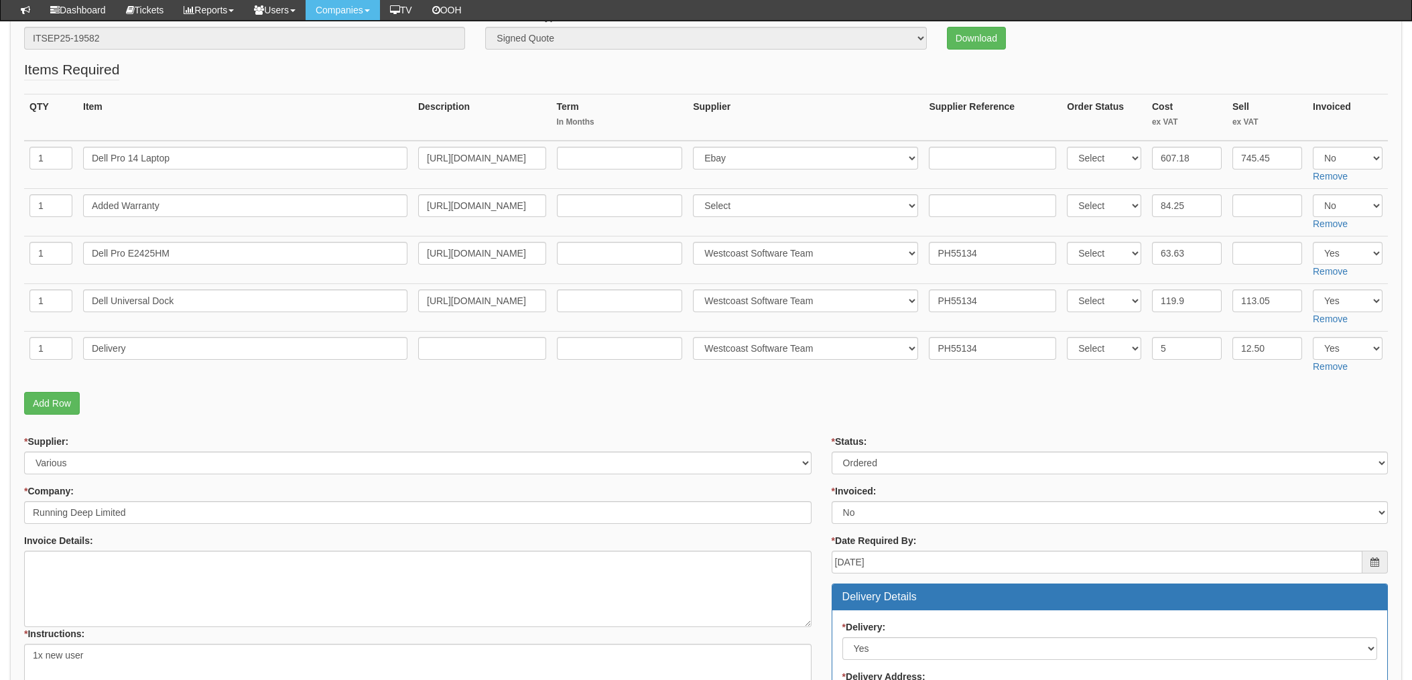
click at [835, 404] on p "Add Row" at bounding box center [706, 403] width 1364 height 23
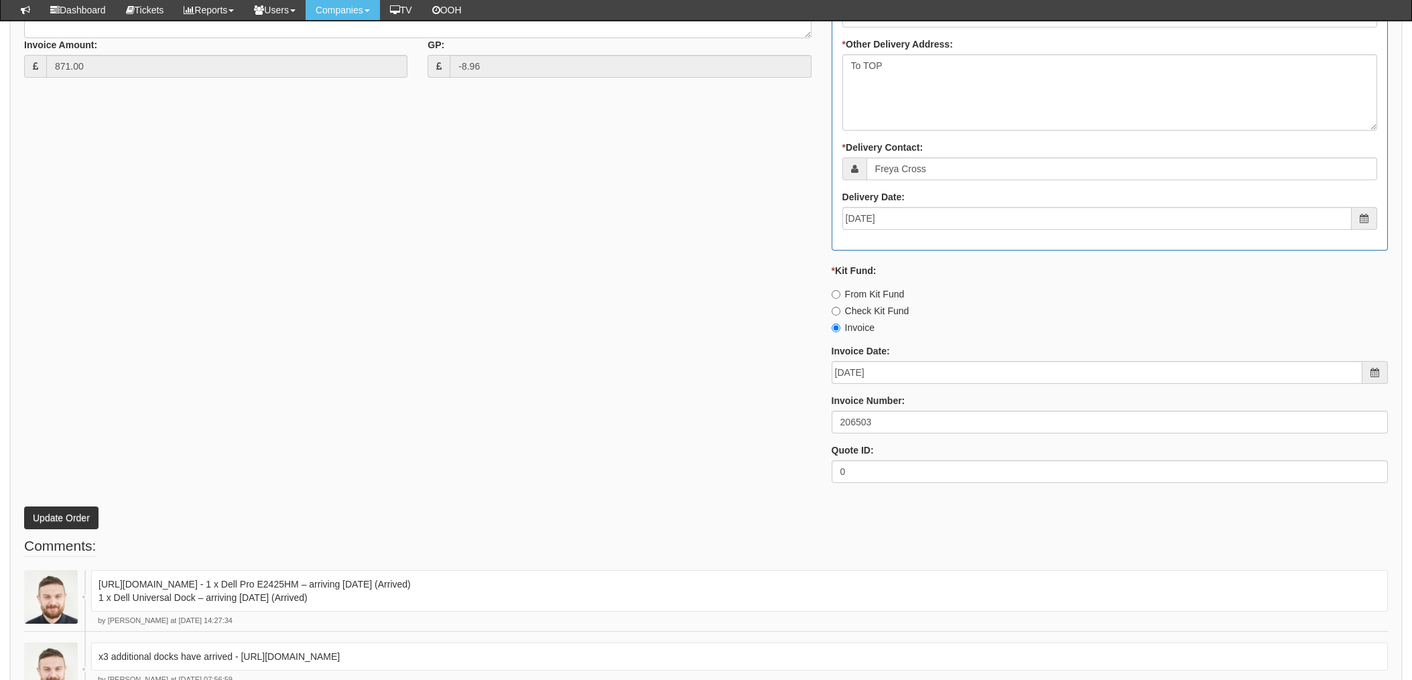
scroll to position [894, 0]
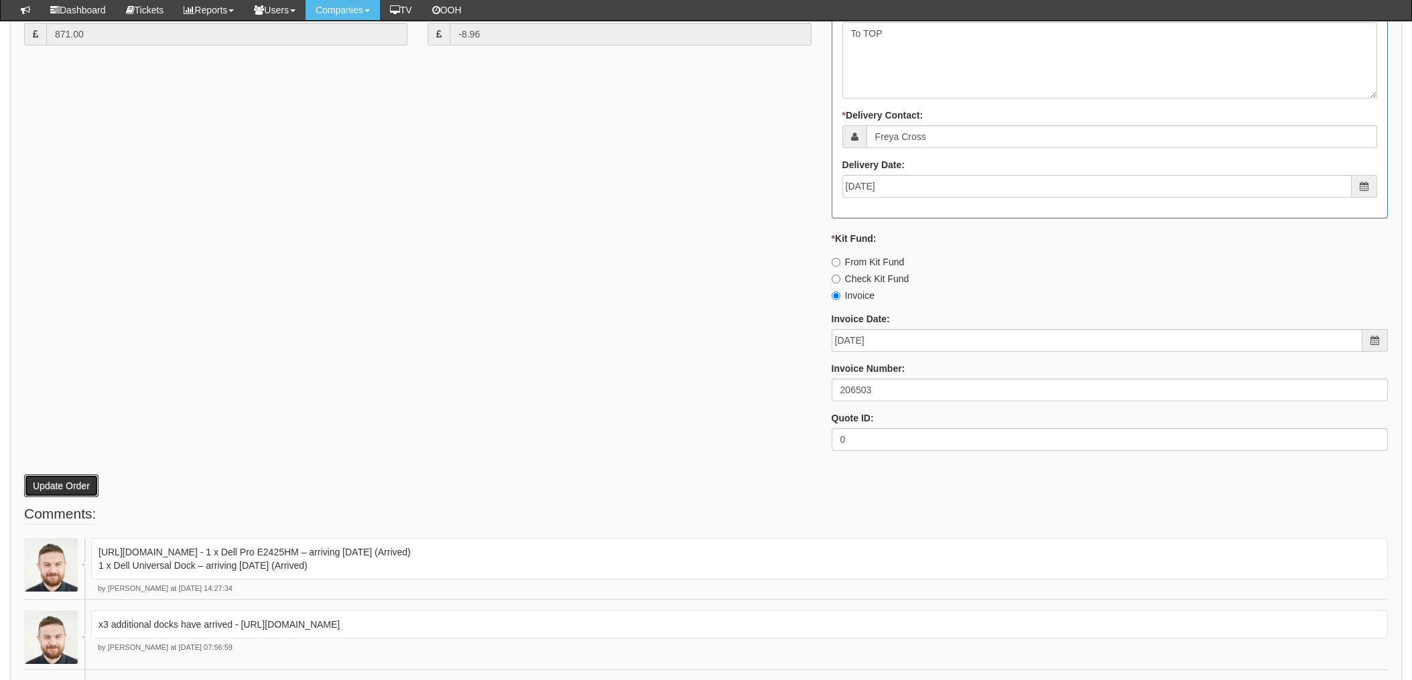
click at [54, 485] on button "Update Order" at bounding box center [61, 486] width 74 height 23
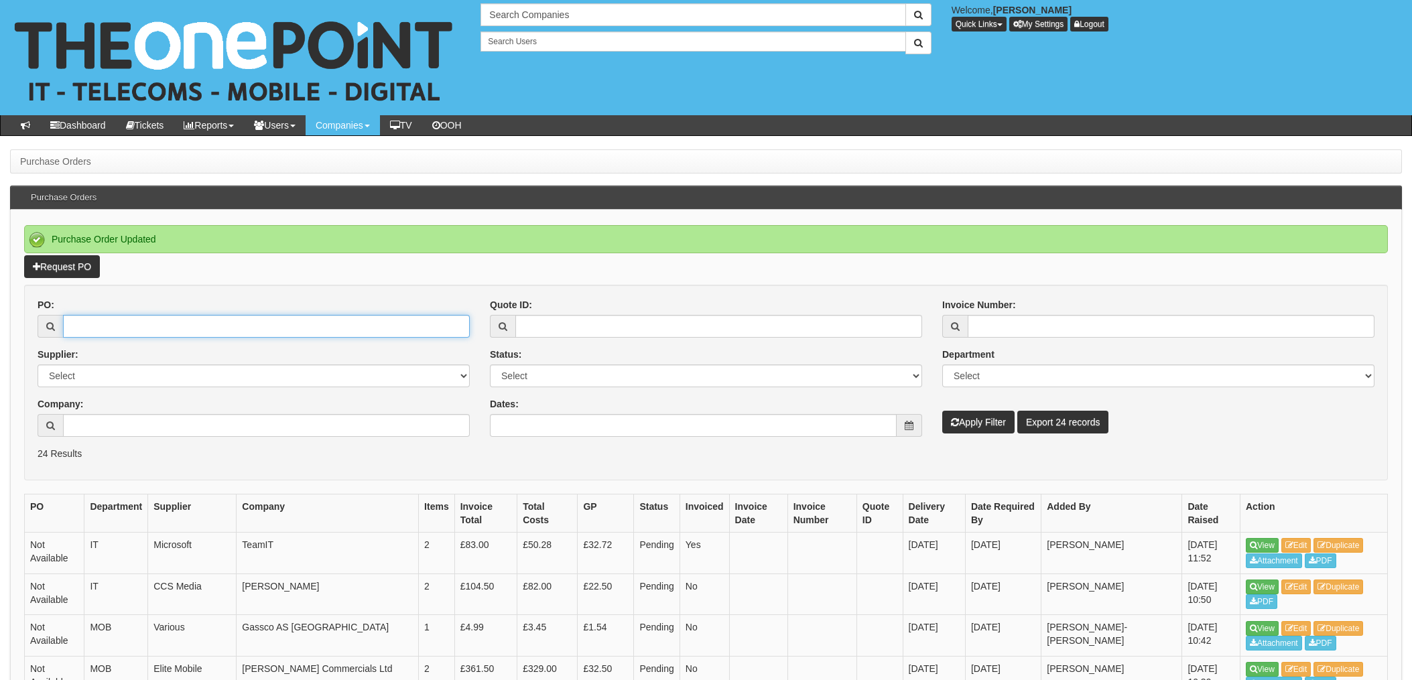
click at [106, 324] on input "PO:" at bounding box center [266, 326] width 407 height 23
type input "4"
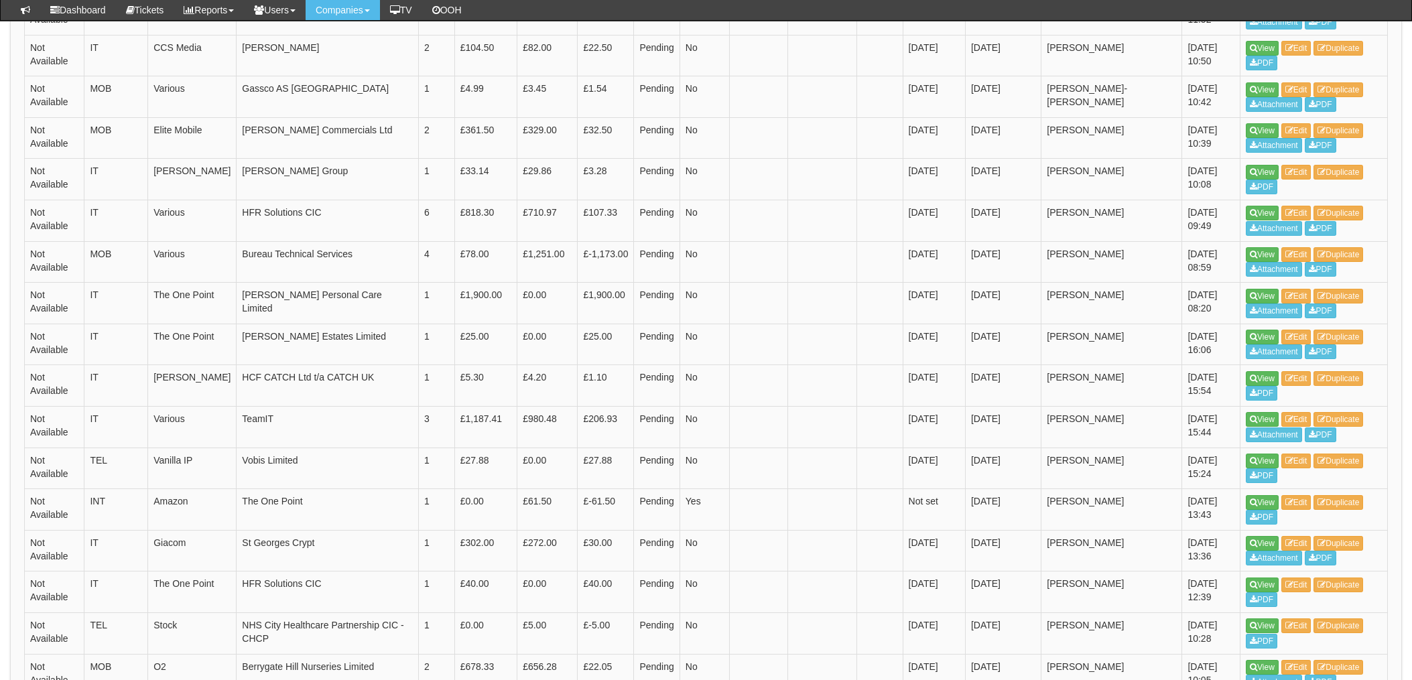
scroll to position [595, 0]
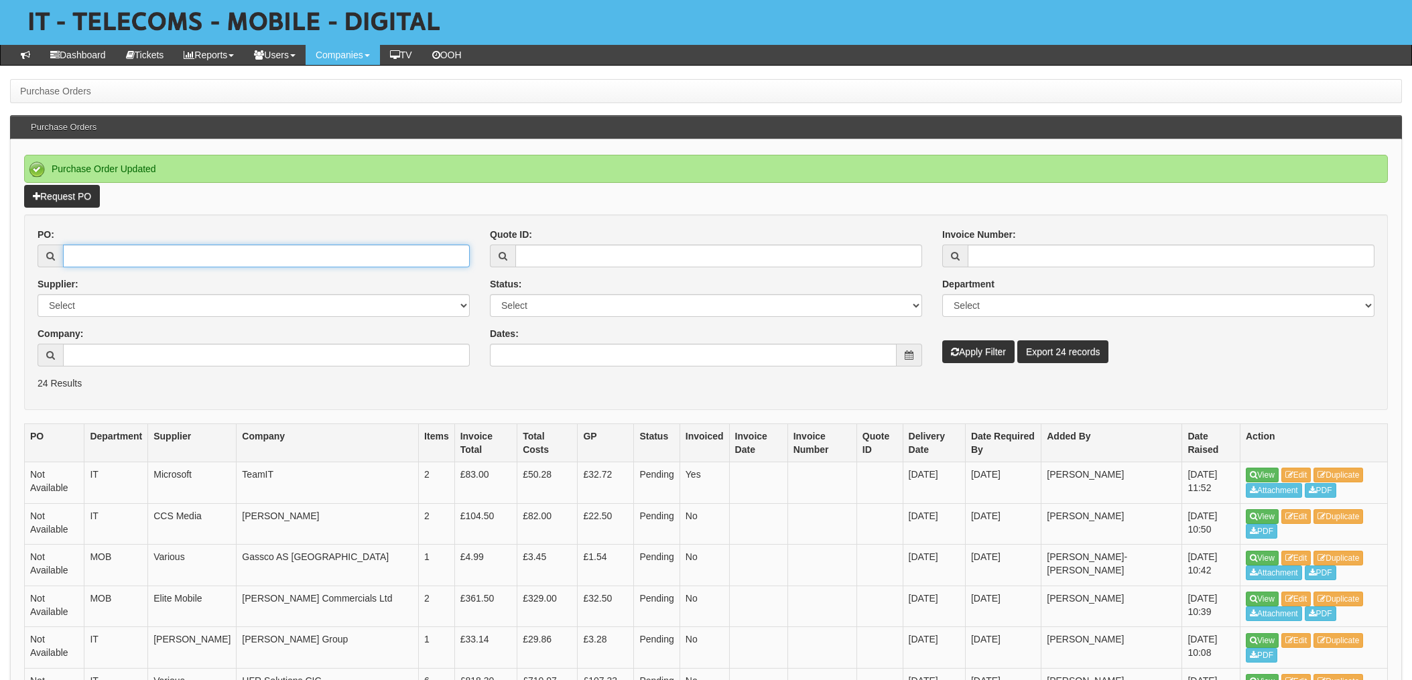
scroll to position [0, 0]
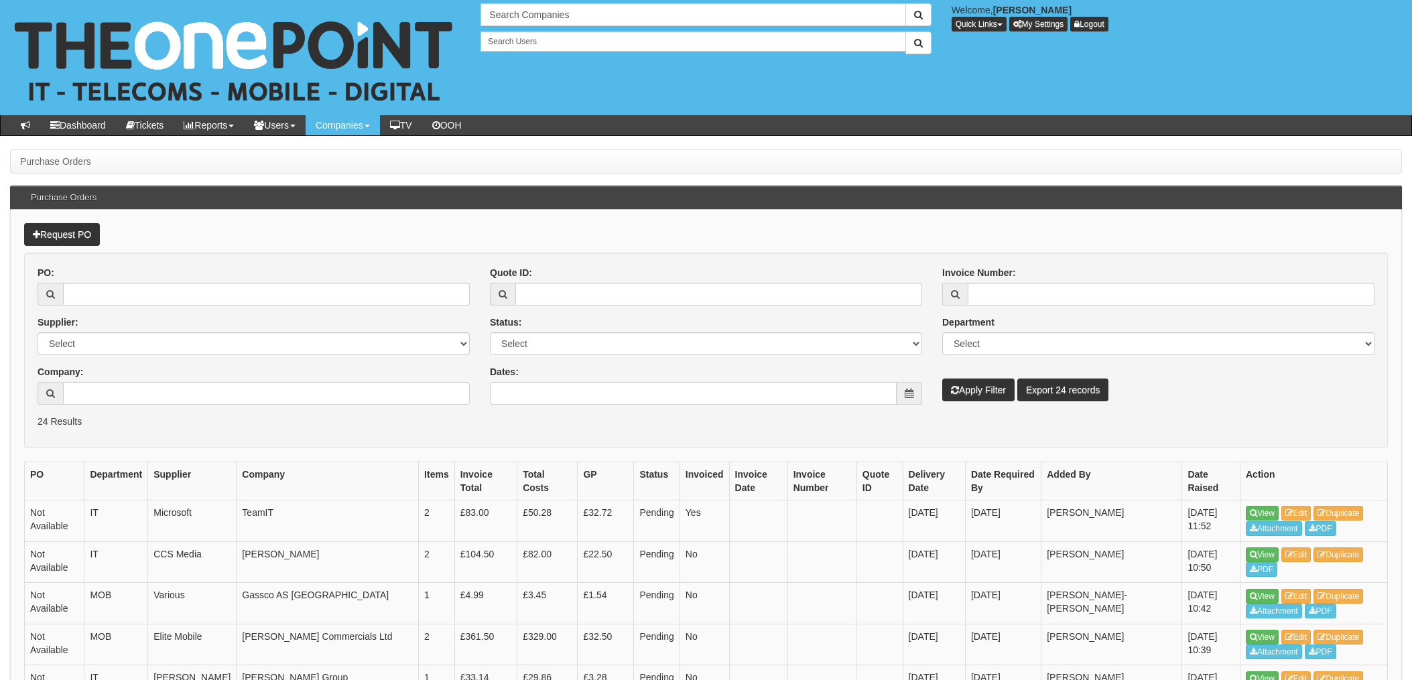
click at [123, 333] on select "Select 123 [DOMAIN_NAME] 1Password 3 4Gon [PERSON_NAME] Electric Ltd Abzorb Acc…" at bounding box center [254, 343] width 432 height 23
drag, startPoint x: 352, startPoint y: 365, endPoint x: 344, endPoint y: 359, distance: 9.7
click at [352, 364] on div "PO: Supplier: Select 123 REG.co.uk 1Password 3 4Gon AA Jones Electric Ltd Abzor…" at bounding box center [253, 340] width 452 height 149
click at [115, 304] on input "PO:" at bounding box center [266, 294] width 407 height 23
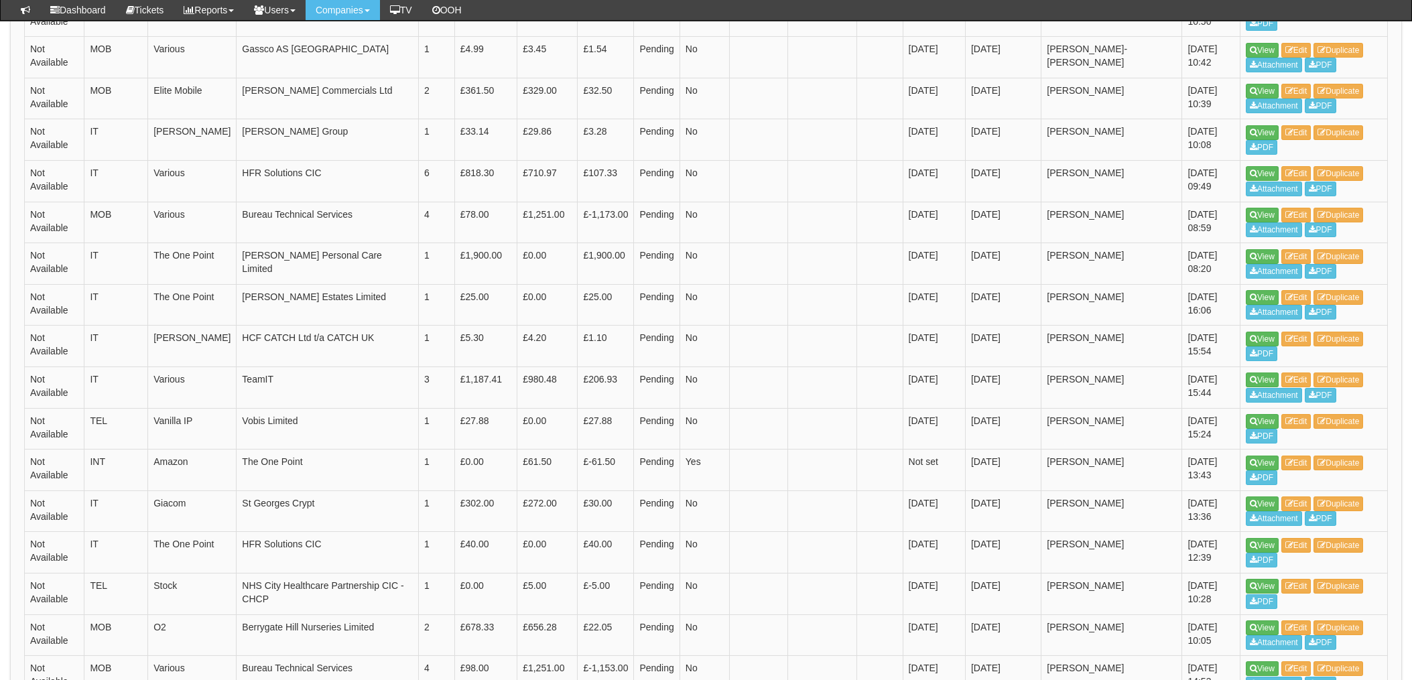
scroll to position [595, 0]
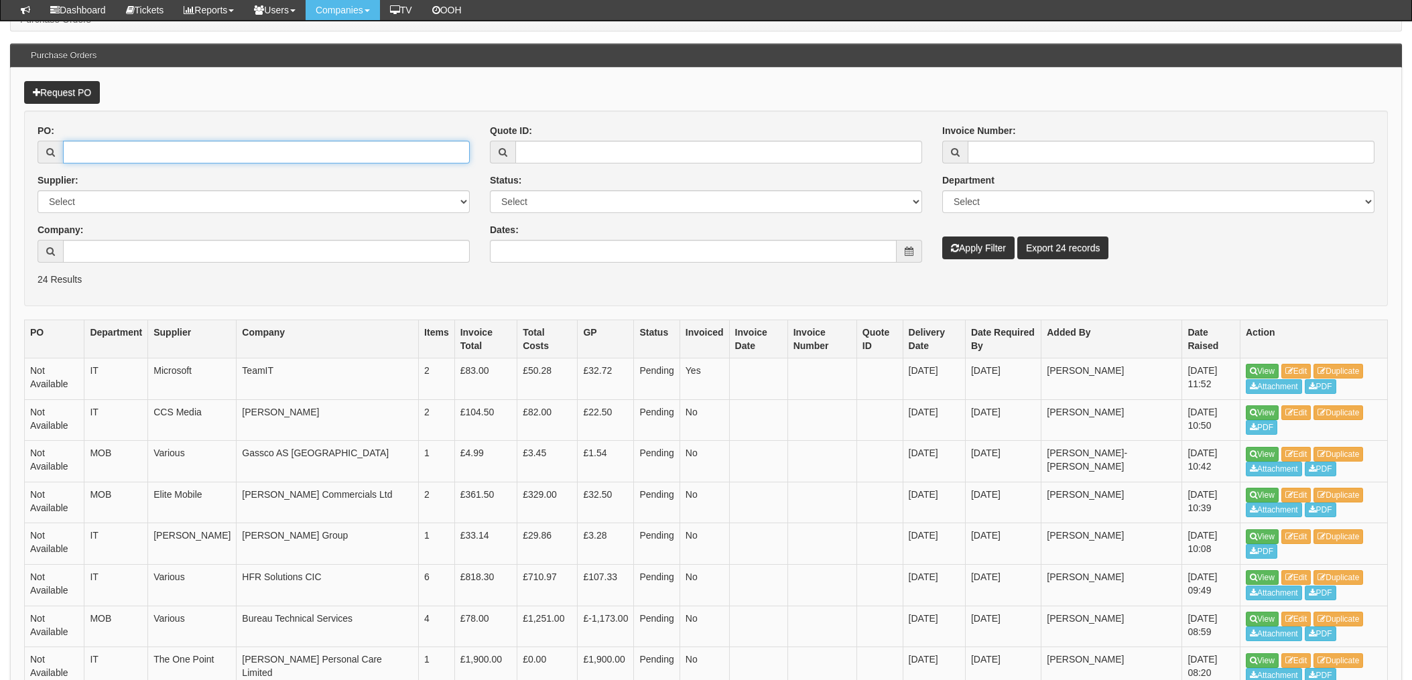
scroll to position [0, 0]
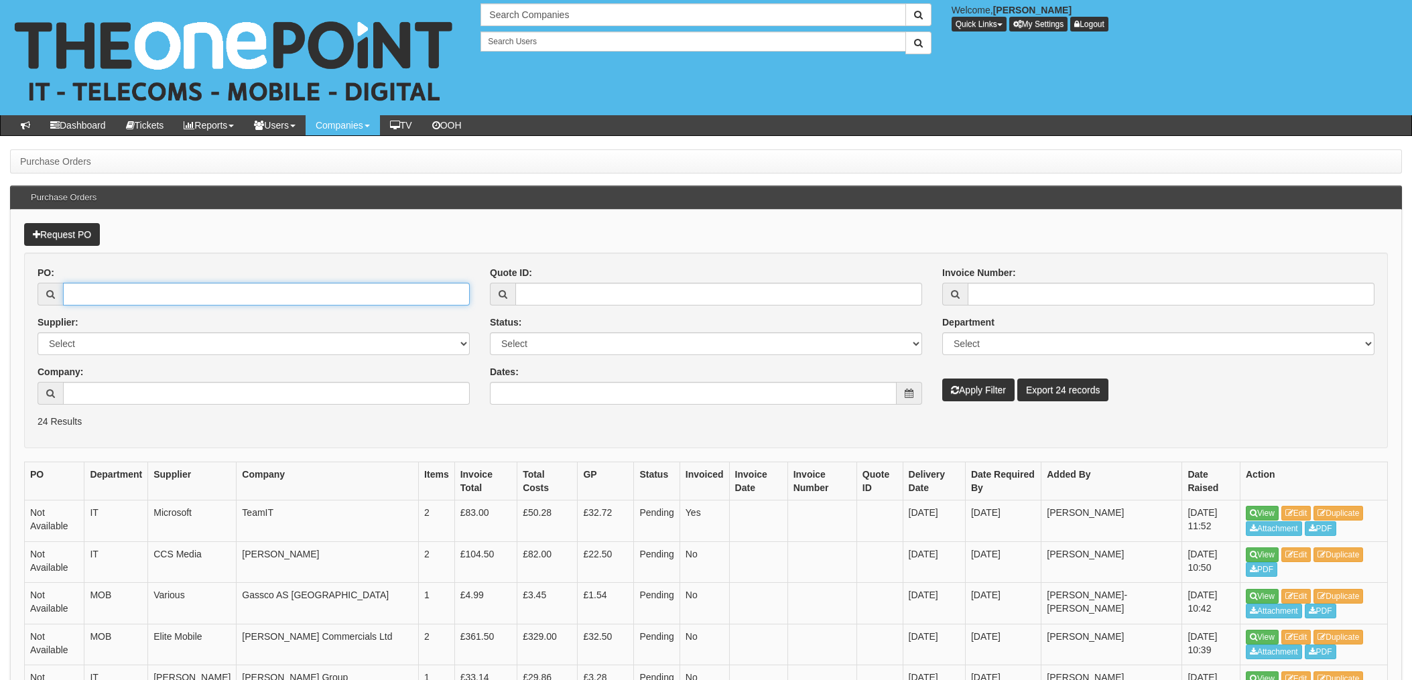
drag, startPoint x: 0, startPoint y: 0, endPoint x: 125, endPoint y: 297, distance: 322.3
click at [127, 297] on input "PO:" at bounding box center [266, 294] width 407 height 23
click at [76, 302] on input "PO:" at bounding box center [266, 294] width 407 height 23
type input "19372"
click at [943, 379] on button "Apply Filter" at bounding box center [979, 390] width 72 height 23
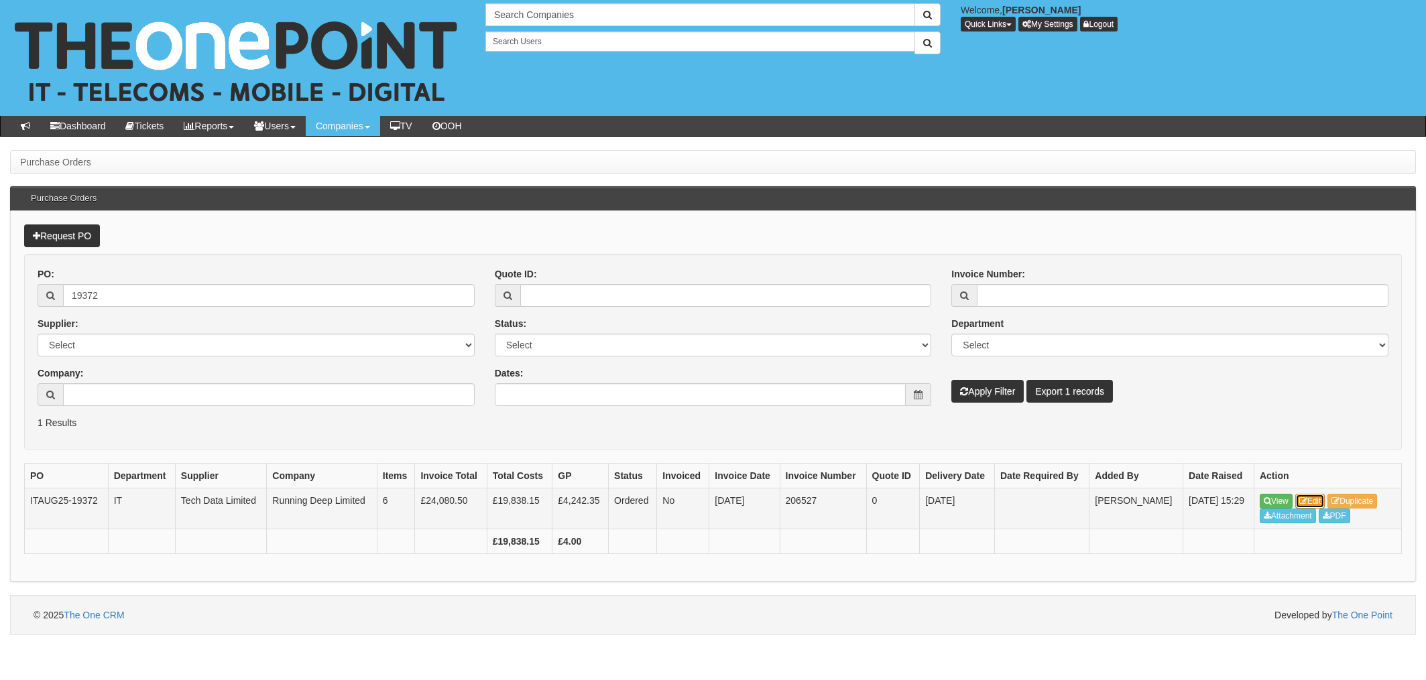
click at [1319, 501] on link "Edit" at bounding box center [1310, 501] width 30 height 15
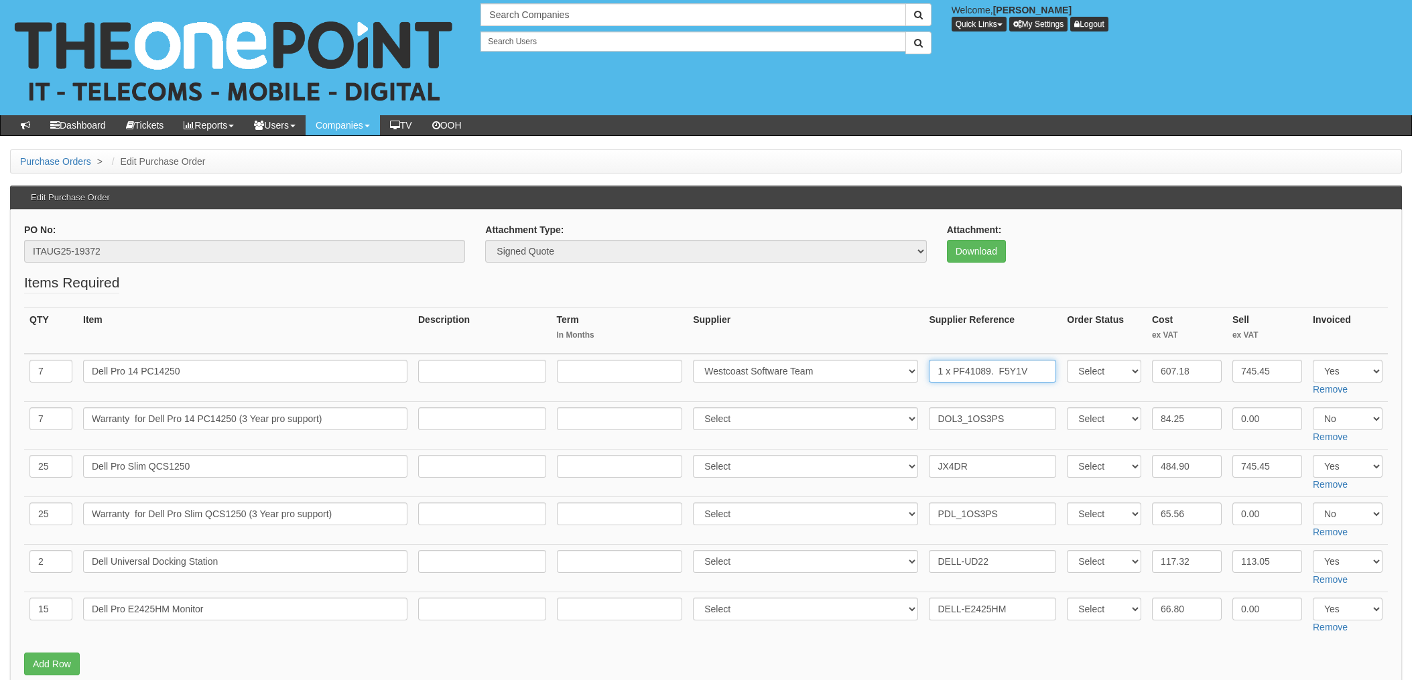
click at [983, 375] on input "1 x PF41089. F5Y1V" at bounding box center [992, 371] width 127 height 23
drag, startPoint x: 994, startPoint y: 372, endPoint x: 1189, endPoint y: 372, distance: 195.1
click at [1187, 372] on tr "7 Dell Pro 14 PC14250 Select 123 REG.co.uk 1Password 3 4Gon AA Jones Electric L…" at bounding box center [706, 378] width 1364 height 48
click at [955, 372] on input "1 x PF41089. F5Y1V" at bounding box center [992, 371] width 127 height 23
click at [930, 370] on input "1 x PF41089. F5Y1V" at bounding box center [992, 371] width 127 height 23
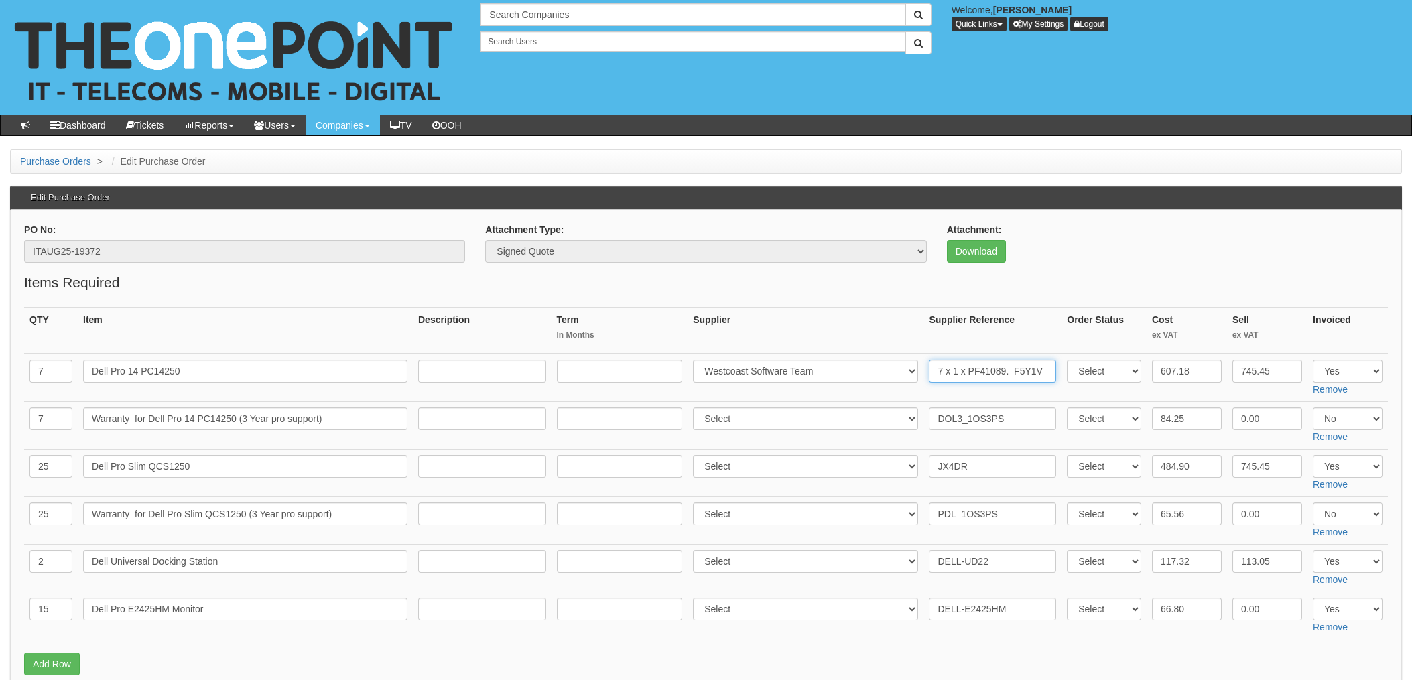
paste input "PH84308"
click at [946, 370] on input "7 xPH84308 1 x PF41089. F5Y1V" at bounding box center [992, 371] width 127 height 23
type input "7 x PH84308 1 x PF41089. F5Y1V"
click at [849, 385] on td "Select 123 REG.co.uk 1Password 3 4Gon AA Jones Electric Ltd Abzorb Access Group…" at bounding box center [806, 378] width 236 height 48
click at [761, 465] on select "Select 123 REG.co.uk 1Password 3 4Gon AA Jones Electric Ltd Abzorb Access Group…" at bounding box center [805, 466] width 225 height 23
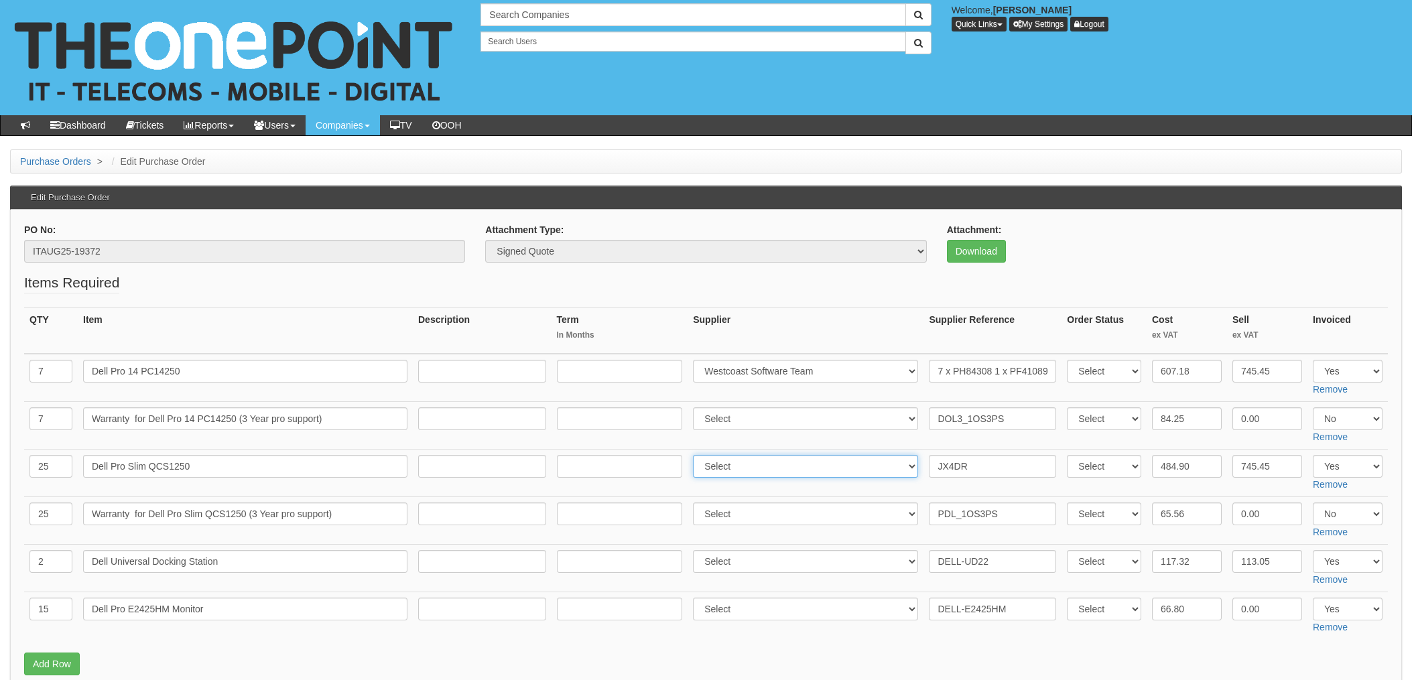
select select "211"
click at [697, 455] on select "Select 123 REG.co.uk 1Password 3 4Gon AA Jones Electric Ltd Abzorb Access Group…" at bounding box center [805, 466] width 225 height 23
click at [929, 464] on input "JX4DR" at bounding box center [992, 466] width 127 height 23
paste input "PH84308"
type input "PH84308. JX4DR"
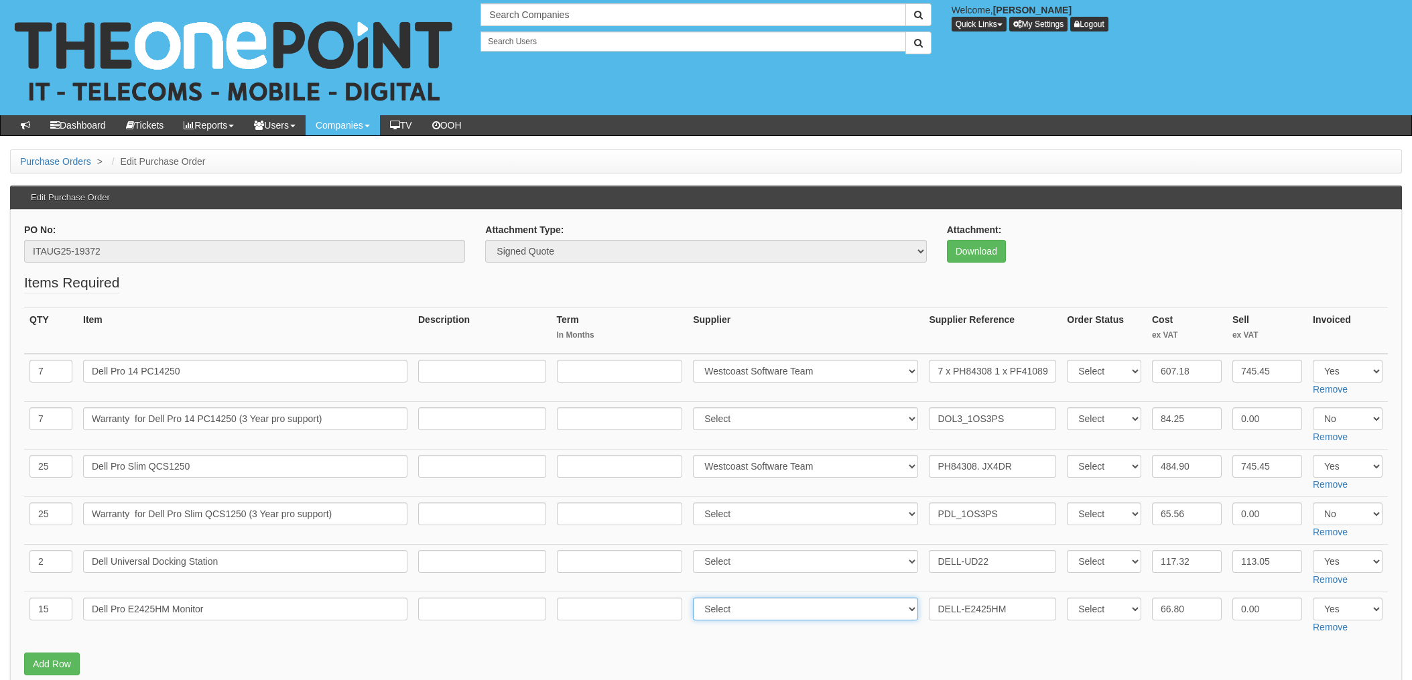
click at [733, 611] on select "Select 123 REG.co.uk 1Password 3 4Gon AA Jones Electric Ltd Abzorb Access Group…" at bounding box center [805, 609] width 225 height 23
select select "211"
click at [697, 598] on select "Select 123 REG.co.uk 1Password 3 4Gon AA Jones Electric Ltd Abzorb Access Group…" at bounding box center [805, 609] width 225 height 23
click at [934, 611] on input "DELL-E2425HM" at bounding box center [992, 609] width 127 height 23
paste input "PH84308"
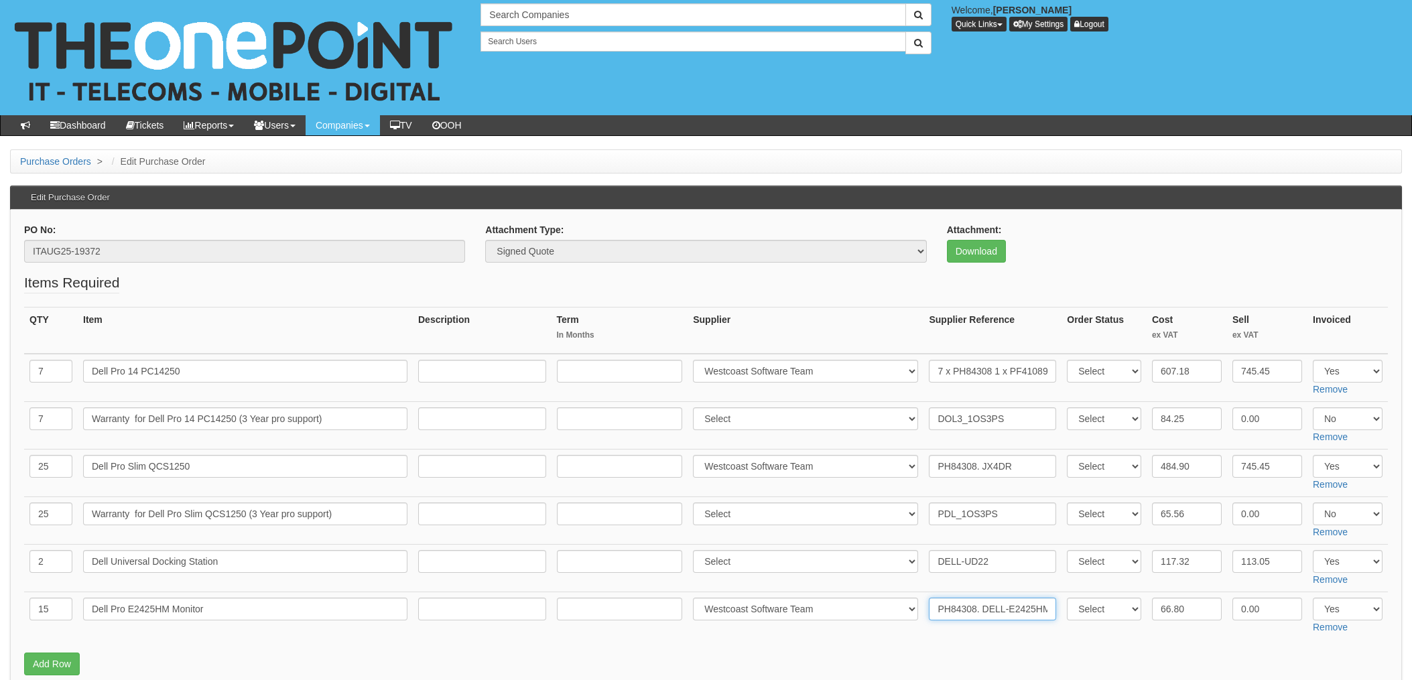
type input "PH84308. DELL-E2425HM"
click at [1046, 646] on fieldset "Items Required QTY Item Description Term In Months Supplier Supplier Reference …" at bounding box center [706, 478] width 1364 height 410
click at [1032, 367] on input "7 x PH84308 1 x PF41089. F5Y1V" at bounding box center [992, 371] width 127 height 23
drag, startPoint x: 1006, startPoint y: 370, endPoint x: 1155, endPoint y: 369, distance: 149.5
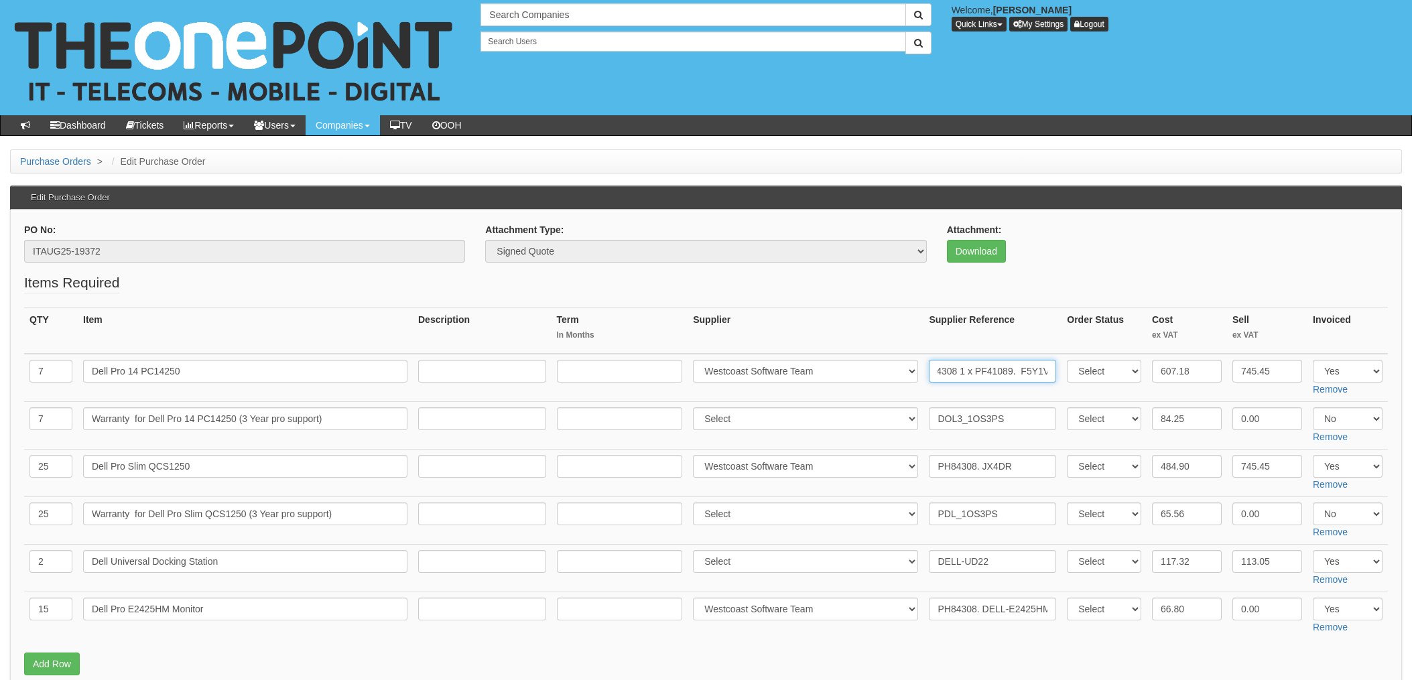
click at [1157, 368] on tr "7 Dell Pro 14 PC14250 Select 123 REG.co.uk 1Password 3 4Gon AA Jones Electric L…" at bounding box center [706, 378] width 1364 height 48
click at [999, 375] on input "7 x PH84308 1 x PF41089. F5Y1V" at bounding box center [992, 371] width 127 height 23
drag, startPoint x: 967, startPoint y: 371, endPoint x: 1005, endPoint y: 369, distance: 37.6
click at [1005, 369] on input "7 x PH84308 1 x PF41089. F5Y1V" at bounding box center [992, 371] width 127 height 23
click at [1003, 375] on input "7 x PH84308 1 x PF41089. F5Y1V" at bounding box center [992, 371] width 127 height 23
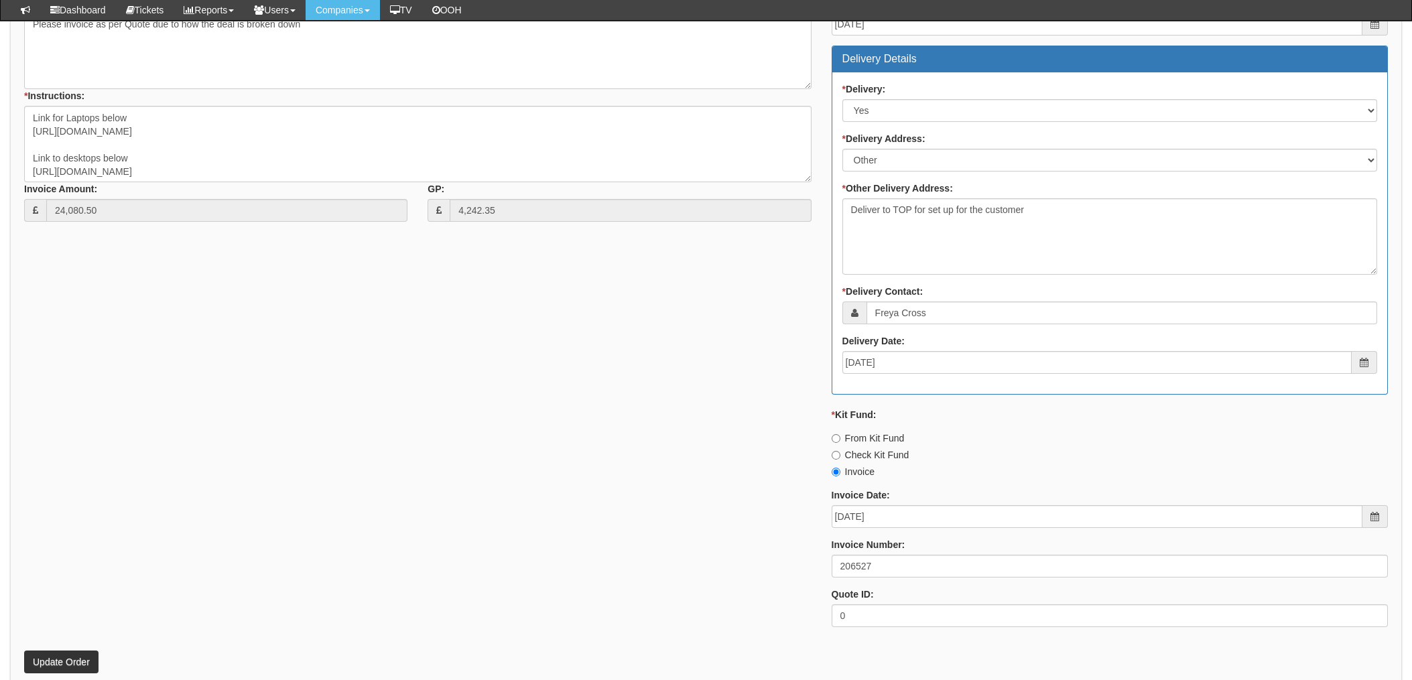
scroll to position [927, 0]
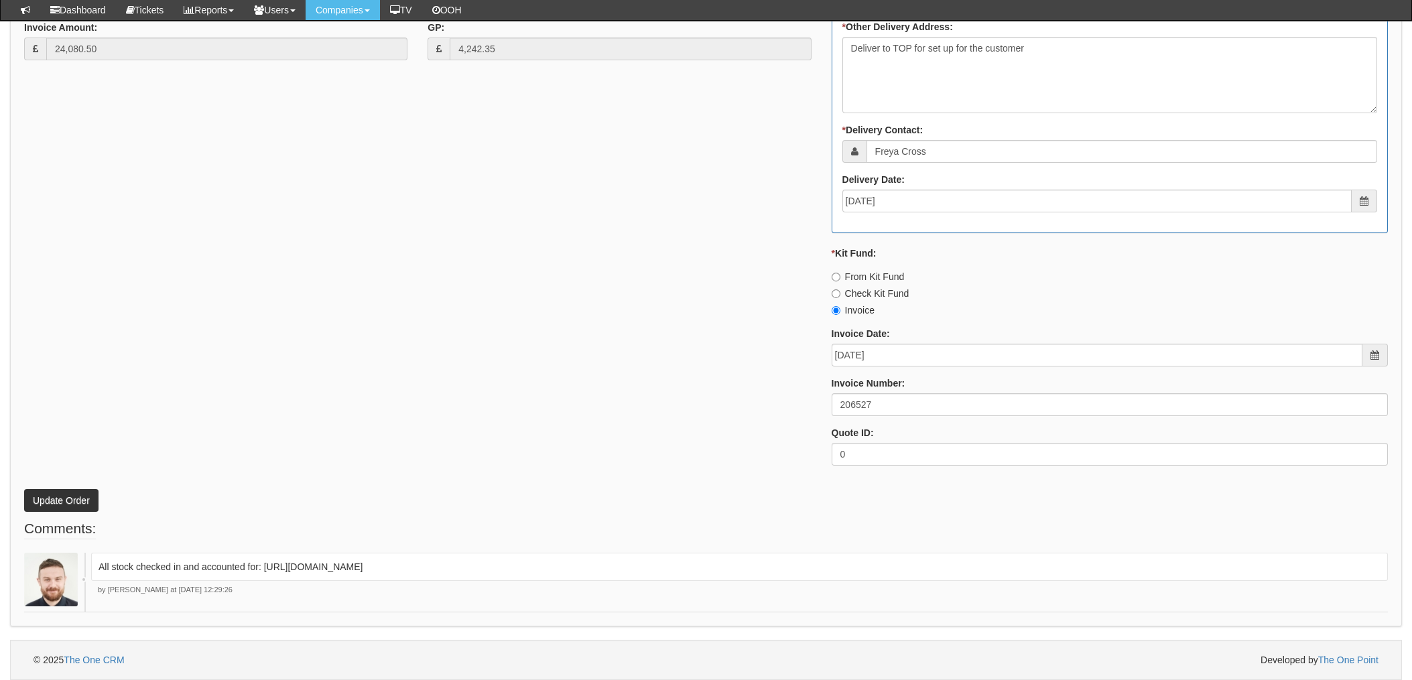
click at [50, 487] on p "Update Order" at bounding box center [706, 494] width 1364 height 36
click at [55, 497] on button "Update Order" at bounding box center [61, 500] width 74 height 23
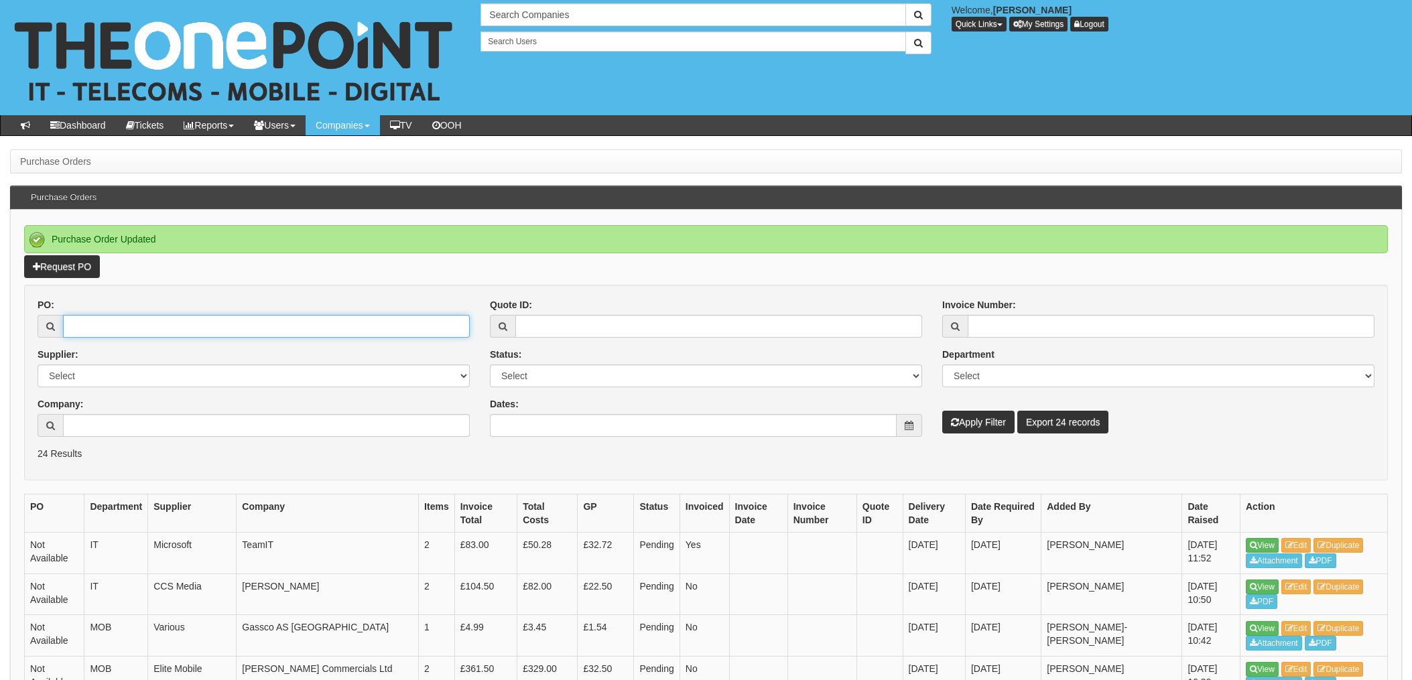
click at [102, 326] on input "PO:" at bounding box center [266, 326] width 407 height 23
type input "19654"
click at [943, 411] on button "Apply Filter" at bounding box center [979, 422] width 72 height 23
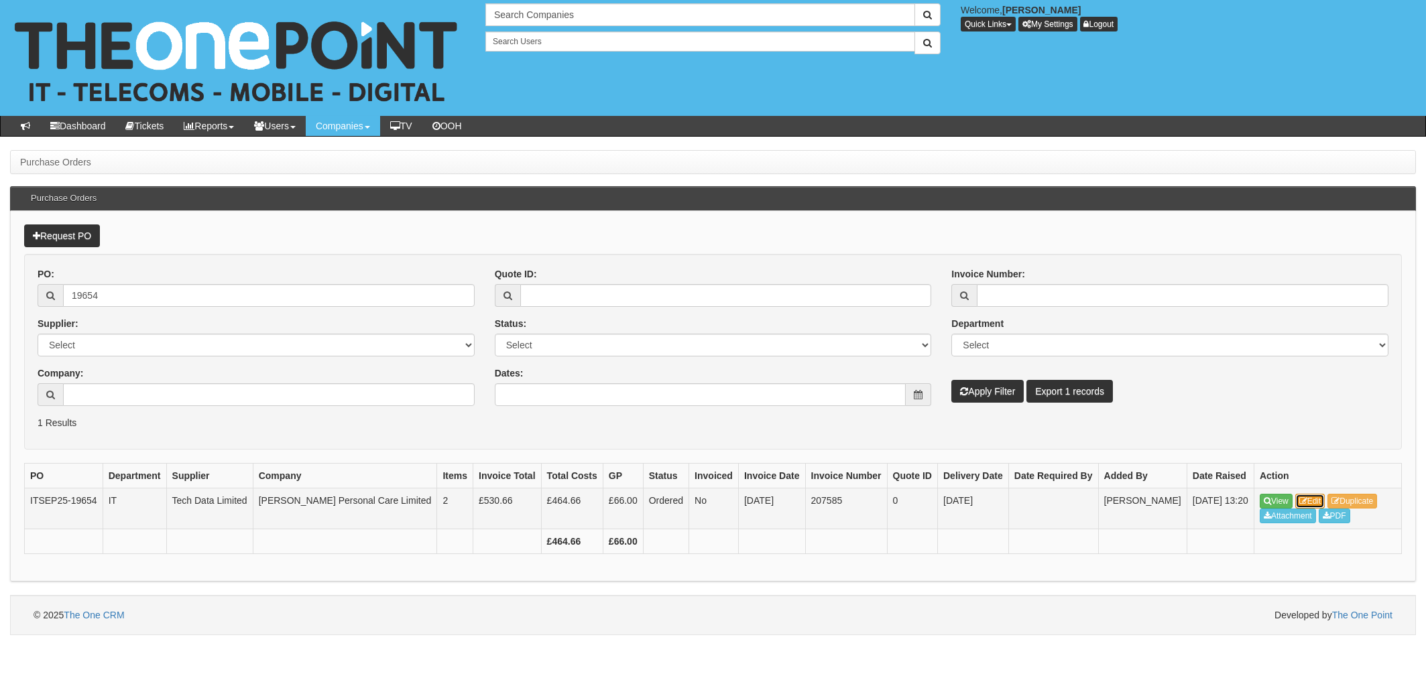
click at [1313, 503] on link "Edit" at bounding box center [1310, 501] width 30 height 15
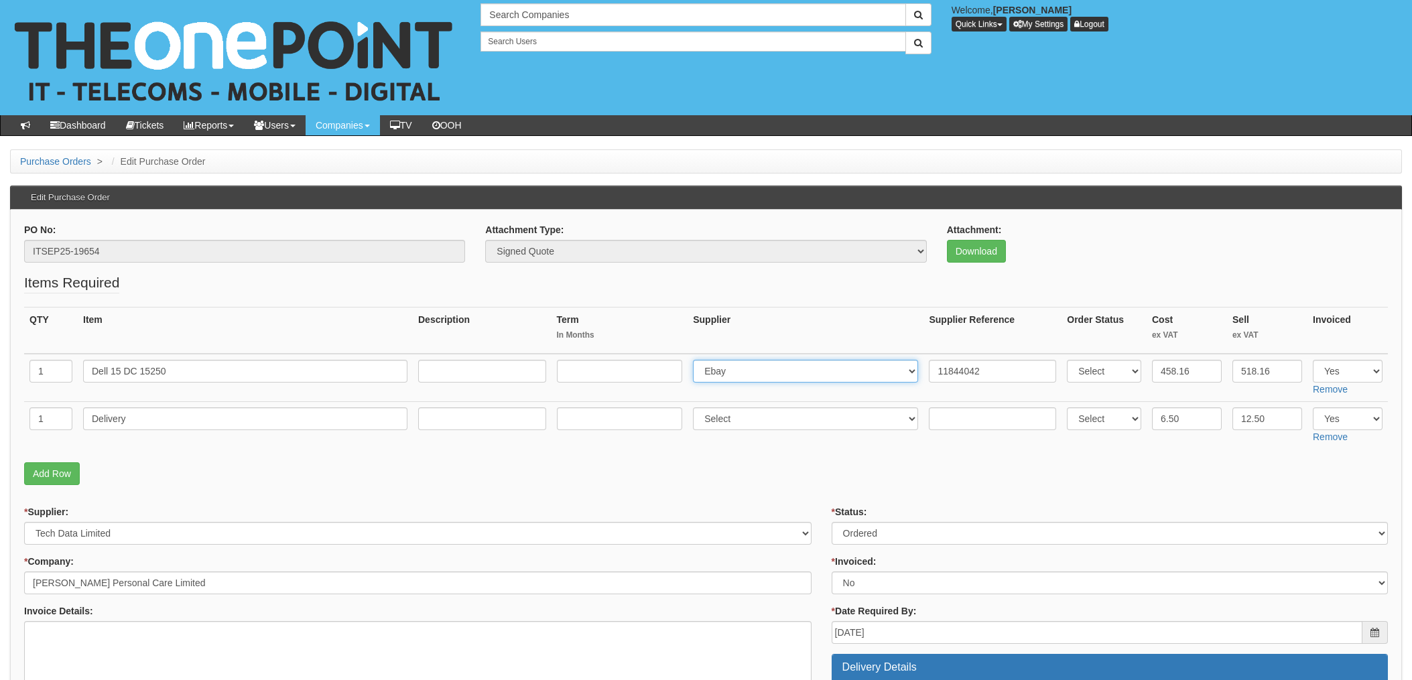
click at [763, 377] on select "Select 123 [DOMAIN_NAME] 1Password 3 4Gon [PERSON_NAME] Electric Ltd Abzorb Acc…" at bounding box center [805, 371] width 225 height 23
select select "211"
click at [697, 360] on select "Select 123 REG.co.uk 1Password 3 4Gon AA Jones Electric Ltd Abzorb Access Group…" at bounding box center [805, 371] width 225 height 23
click at [929, 371] on input "11844042" at bounding box center [992, 371] width 127 height 23
paste input "PH99137"
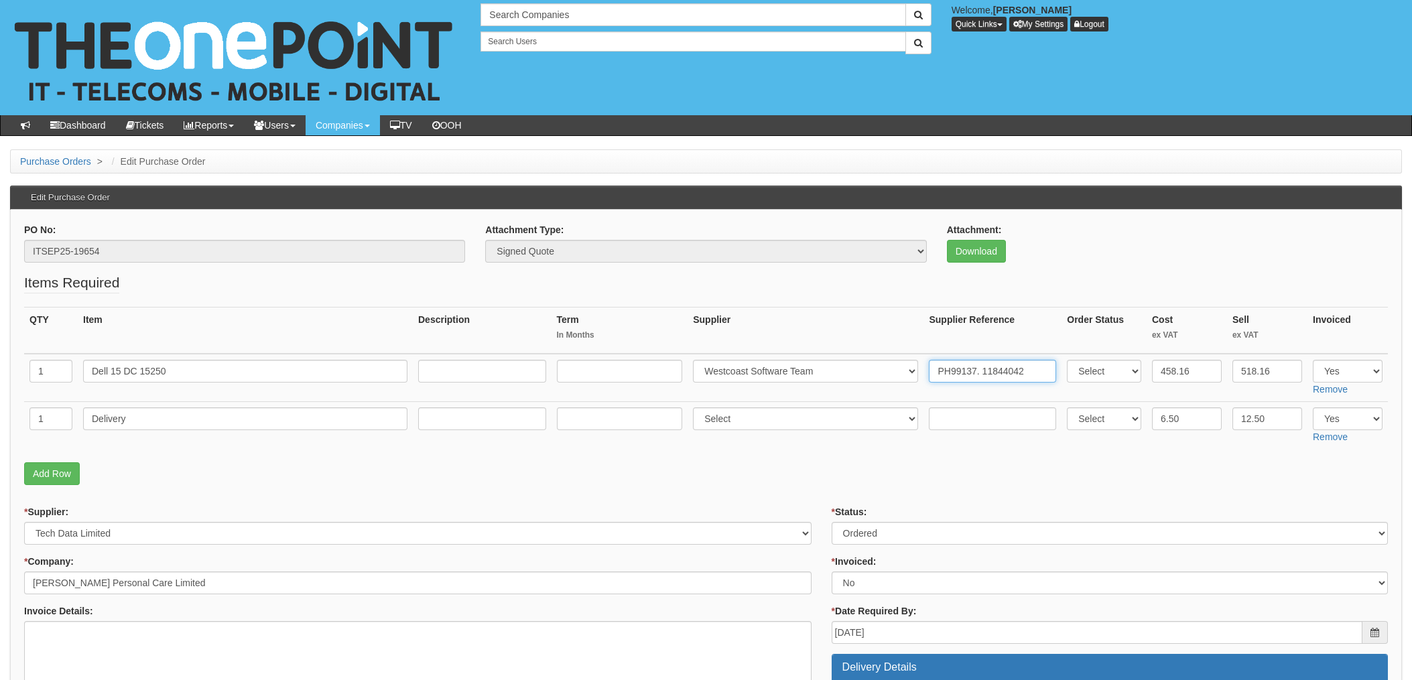
type input "PH99137. 11844042"
click at [825, 475] on p "Add Row" at bounding box center [706, 474] width 1364 height 23
click at [885, 538] on select "Select Approved Completed Delivered Invoiced Ordered Ordered to site Part Order…" at bounding box center [1110, 533] width 556 height 23
select select "4"
click at [832, 522] on select "Select Approved Completed Delivered Invoiced Ordered Ordered to site Part Order…" at bounding box center [1110, 533] width 556 height 23
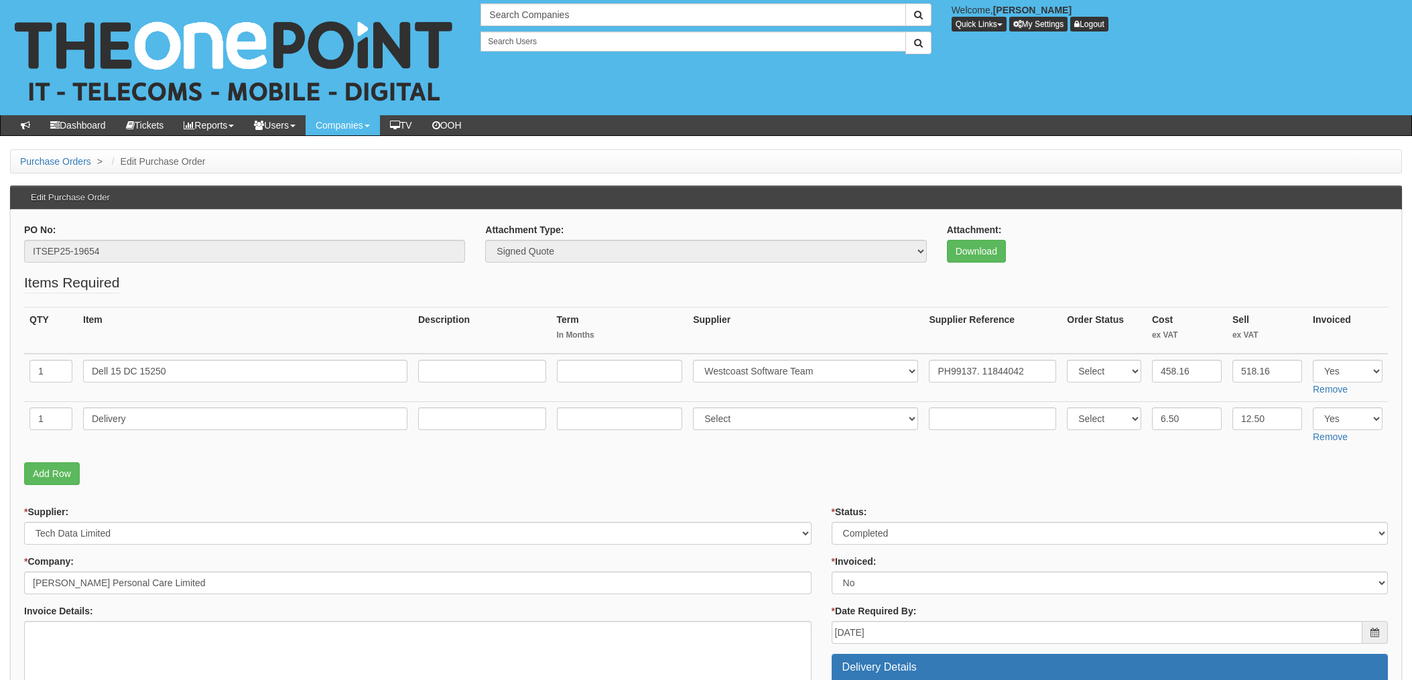
click at [780, 407] on td "Select 123 REG.co.uk 1Password 3 4Gon AA Jones Electric Ltd Abzorb Access Group…" at bounding box center [806, 426] width 236 height 48
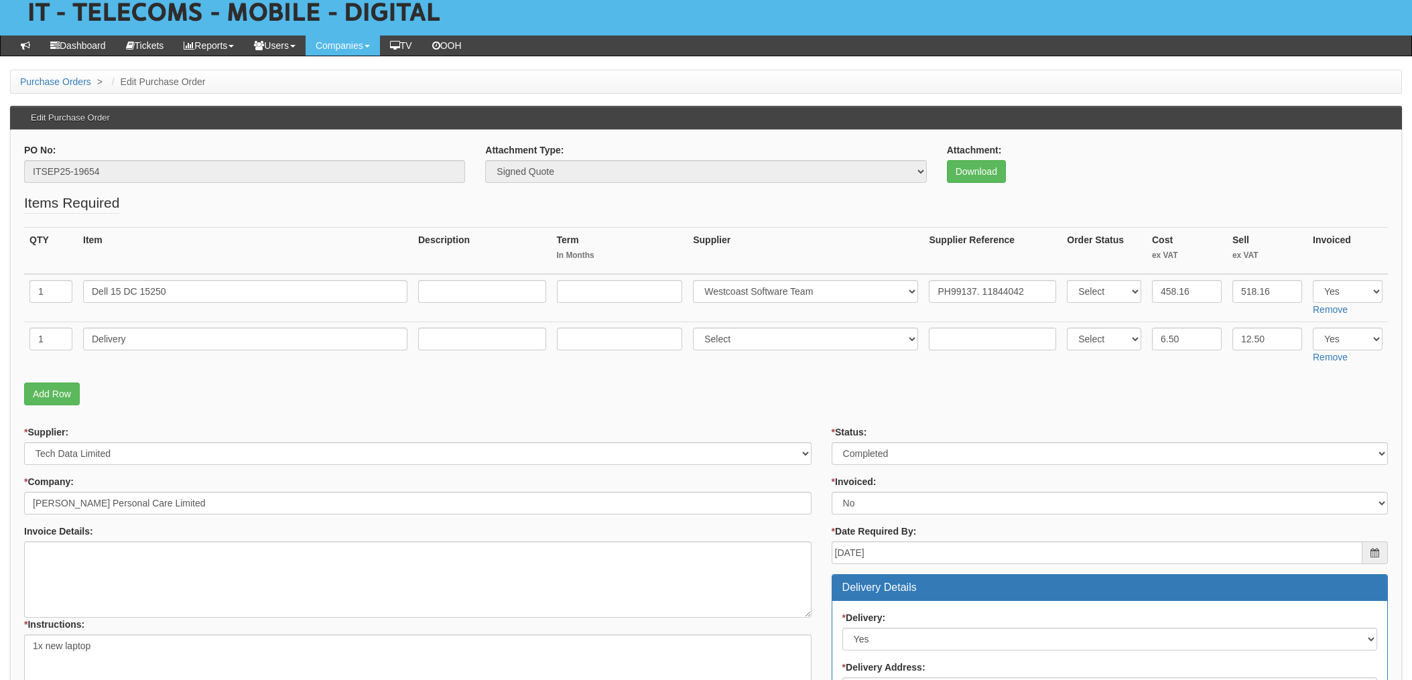
scroll to position [179, 0]
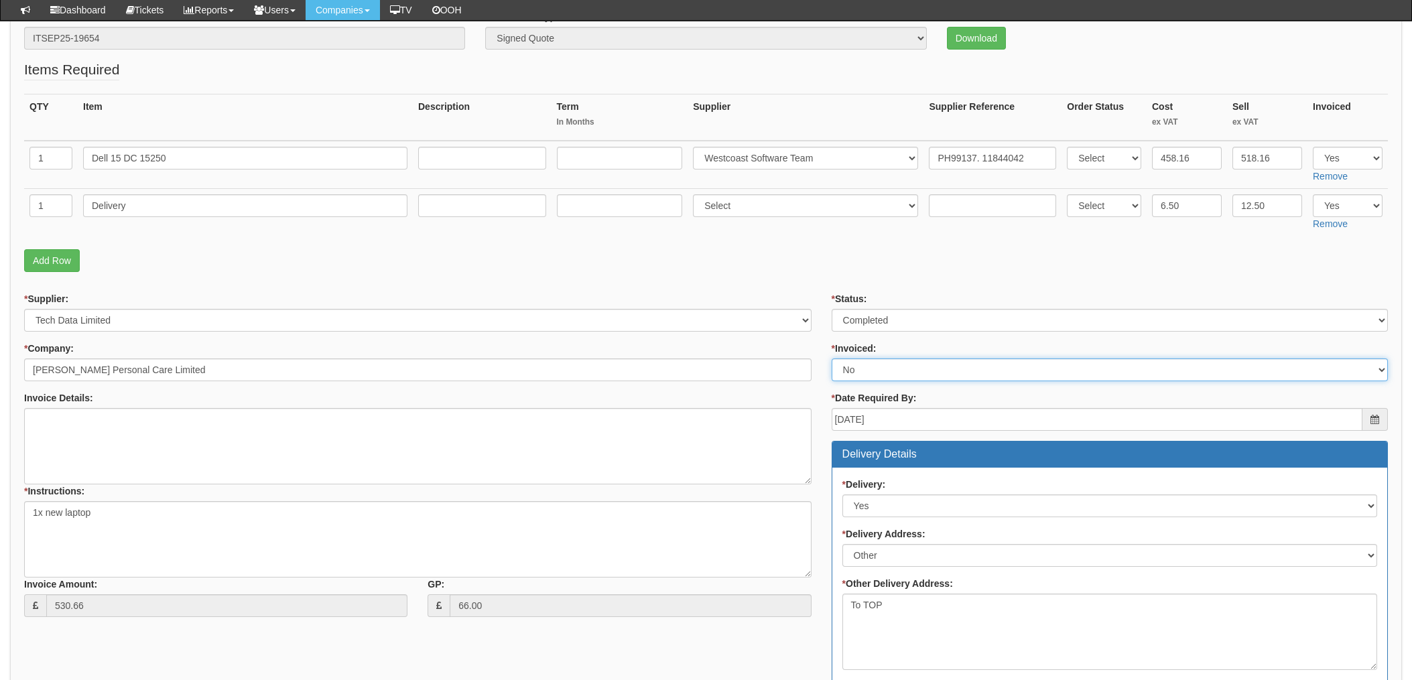
click at [866, 370] on select "Select Yes No N/A STB (part of order)" at bounding box center [1110, 370] width 556 height 23
select select "1"
click at [832, 359] on select "Select Yes No N/A STB (part of order)" at bounding box center [1110, 370] width 556 height 23
click at [829, 296] on div "* Status: Select Approved Completed Delivered Invoiced Ordered Ordered to site …" at bounding box center [1110, 662] width 577 height 741
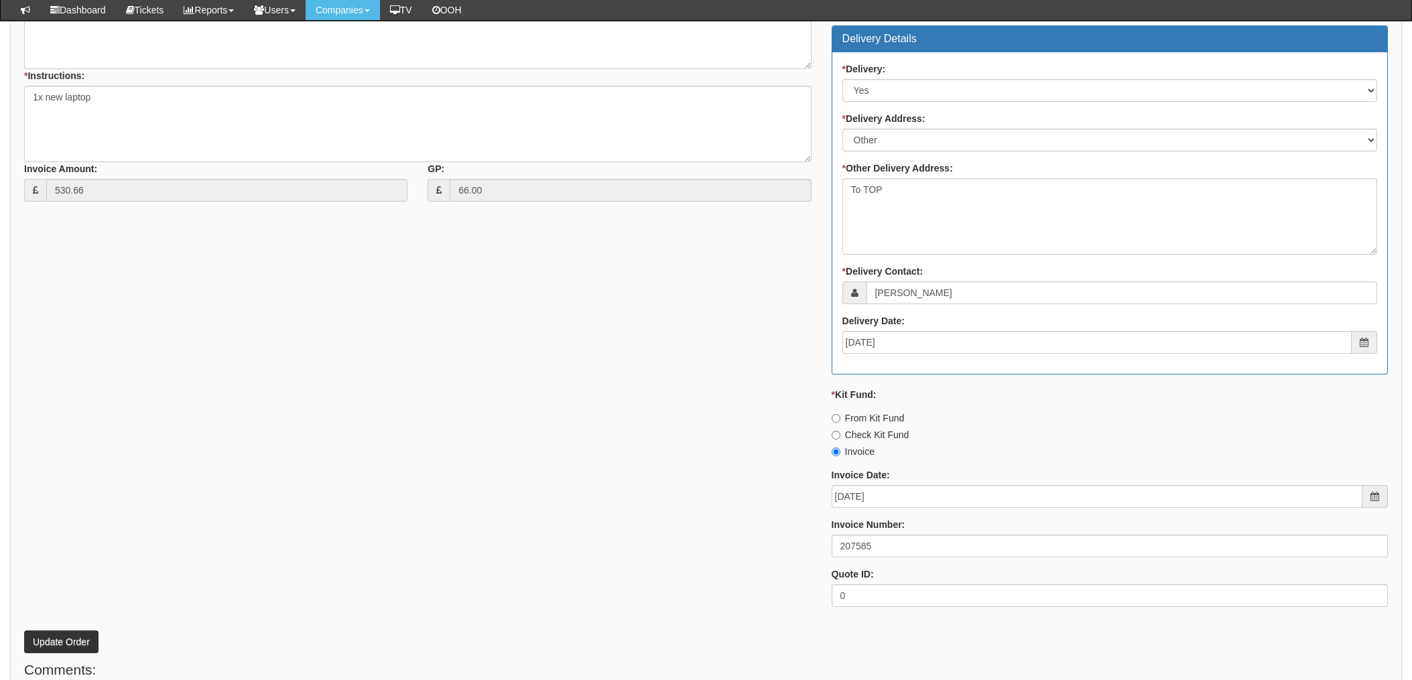
scroll to position [736, 0]
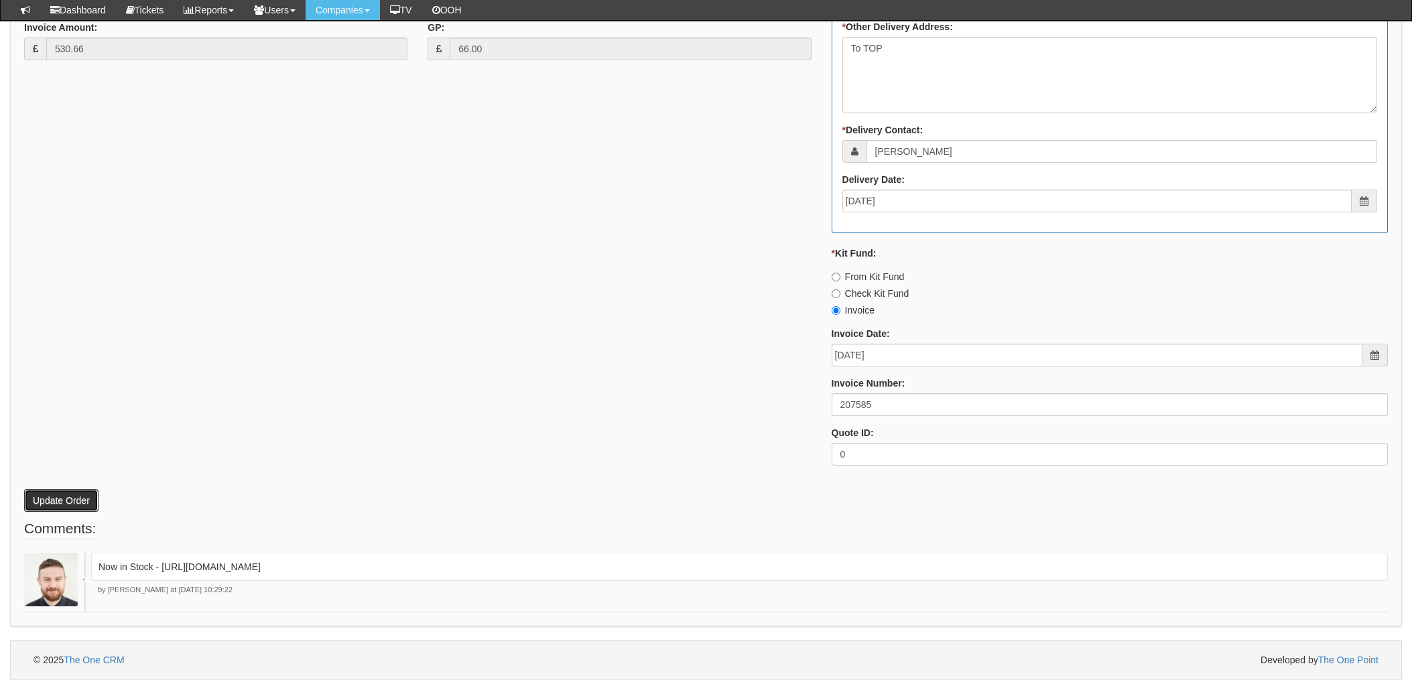
click at [50, 496] on button "Update Order" at bounding box center [61, 500] width 74 height 23
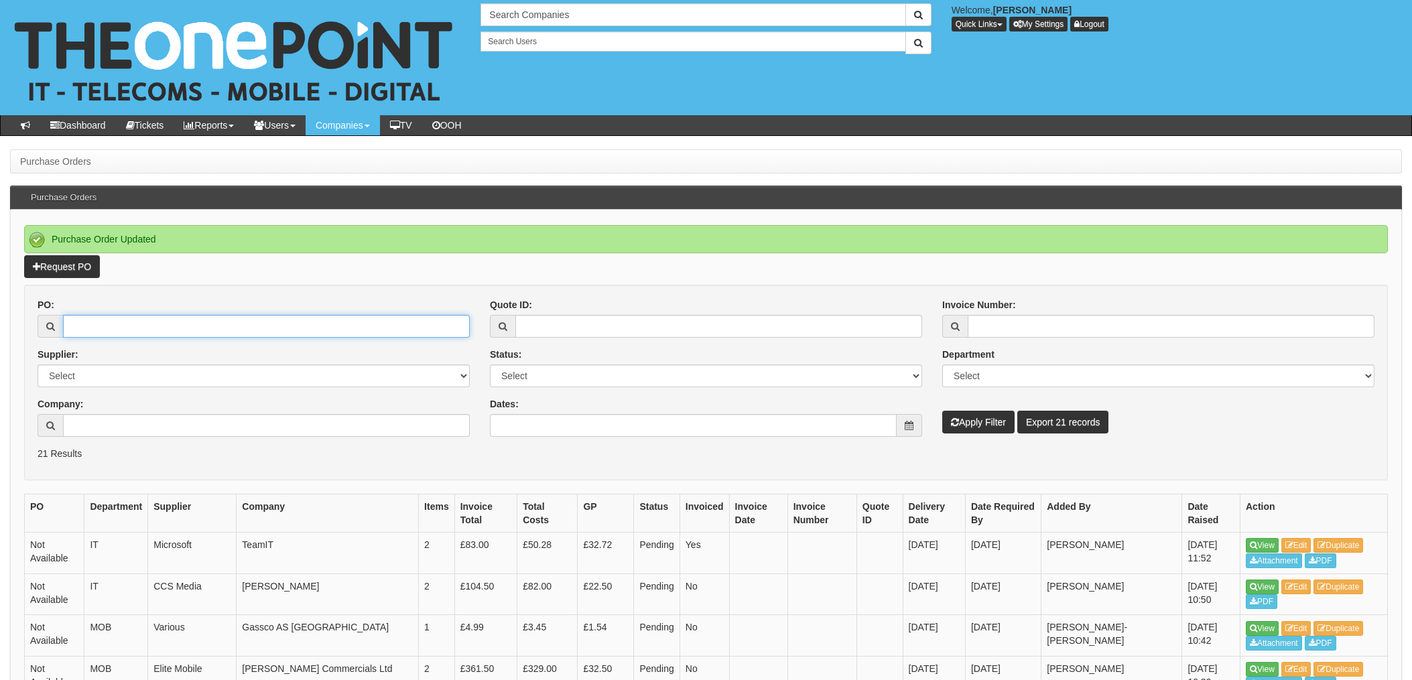
drag, startPoint x: 91, startPoint y: 317, endPoint x: 107, endPoint y: 322, distance: 17.0
click at [92, 318] on input "PO:" at bounding box center [266, 326] width 407 height 23
type input "19372"
click at [943, 411] on button "Apply Filter" at bounding box center [979, 422] width 72 height 23
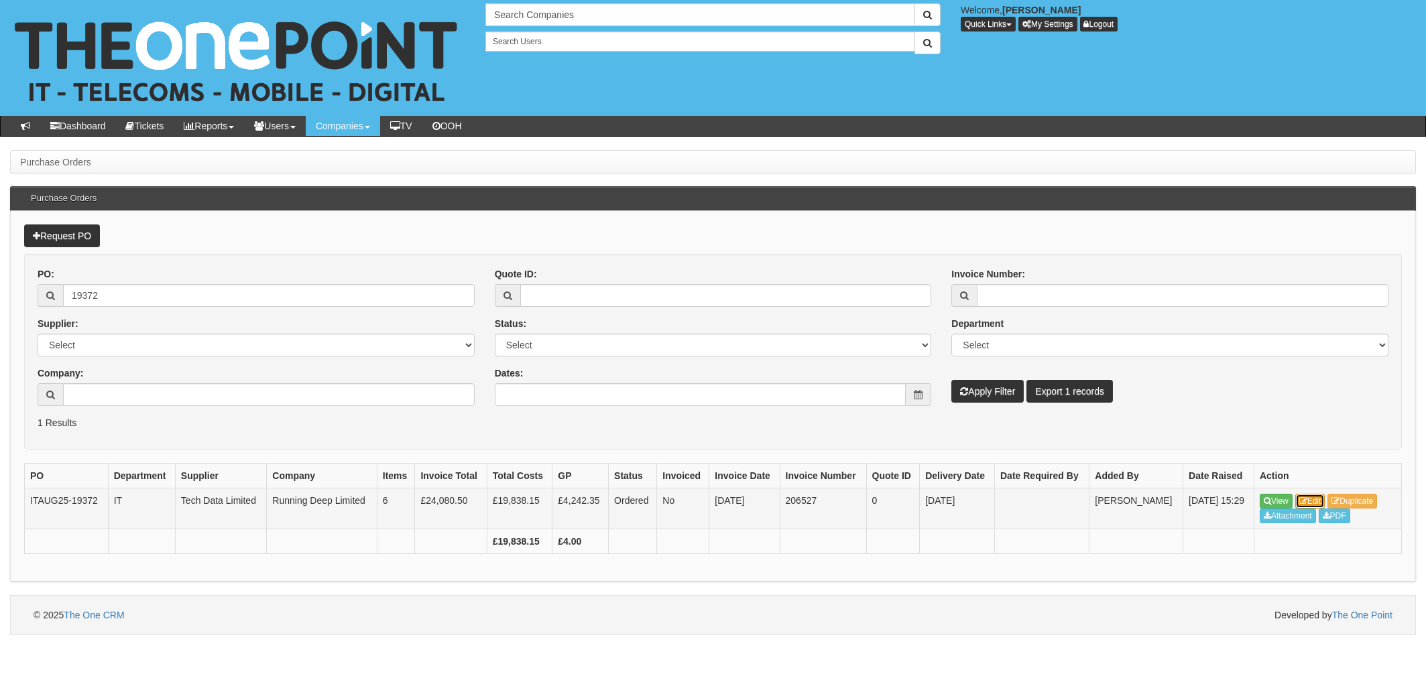
click at [1316, 499] on link "Edit" at bounding box center [1310, 501] width 30 height 15
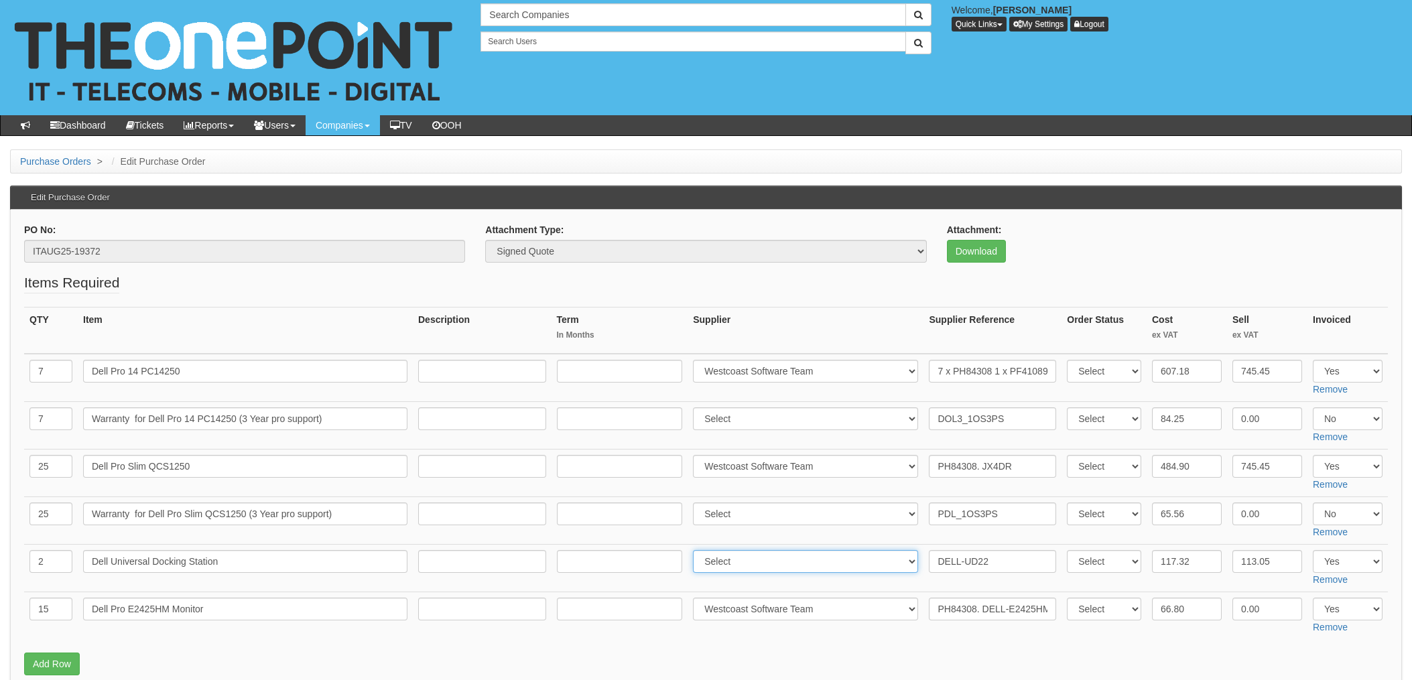
click at [755, 556] on select "Select 123 [DOMAIN_NAME] 1Password 3 4Gon [PERSON_NAME] Electric Ltd Abzorb Acc…" at bounding box center [805, 561] width 225 height 23
select select "211"
click at [697, 550] on select "Select 123 REG.co.uk 1Password 3 4Gon AA Jones Electric Ltd Abzorb Access Group…" at bounding box center [805, 561] width 225 height 23
click at [929, 561] on input "DELL-UD22" at bounding box center [992, 561] width 127 height 23
paste input "PH99137"
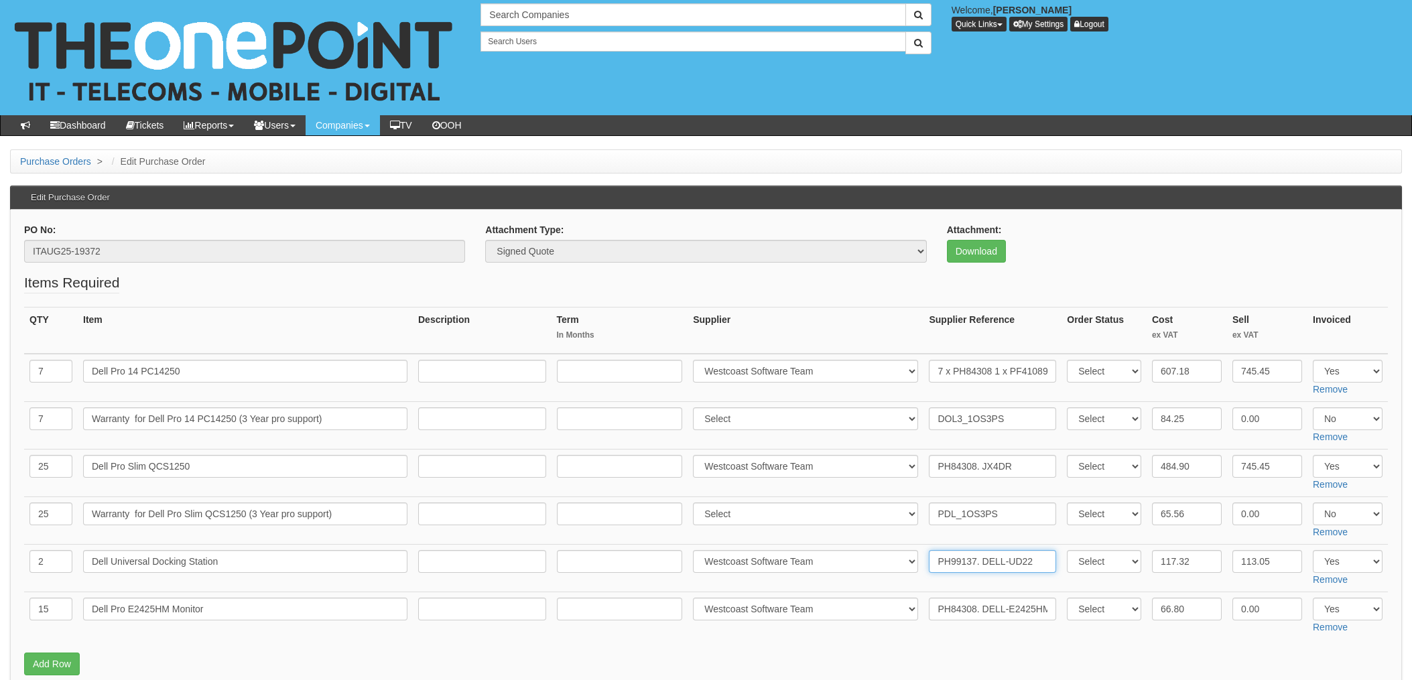
type input "PH99137. DELL-UD22"
click at [924, 581] on td "PH99137. DELL-UD22" at bounding box center [993, 569] width 138 height 48
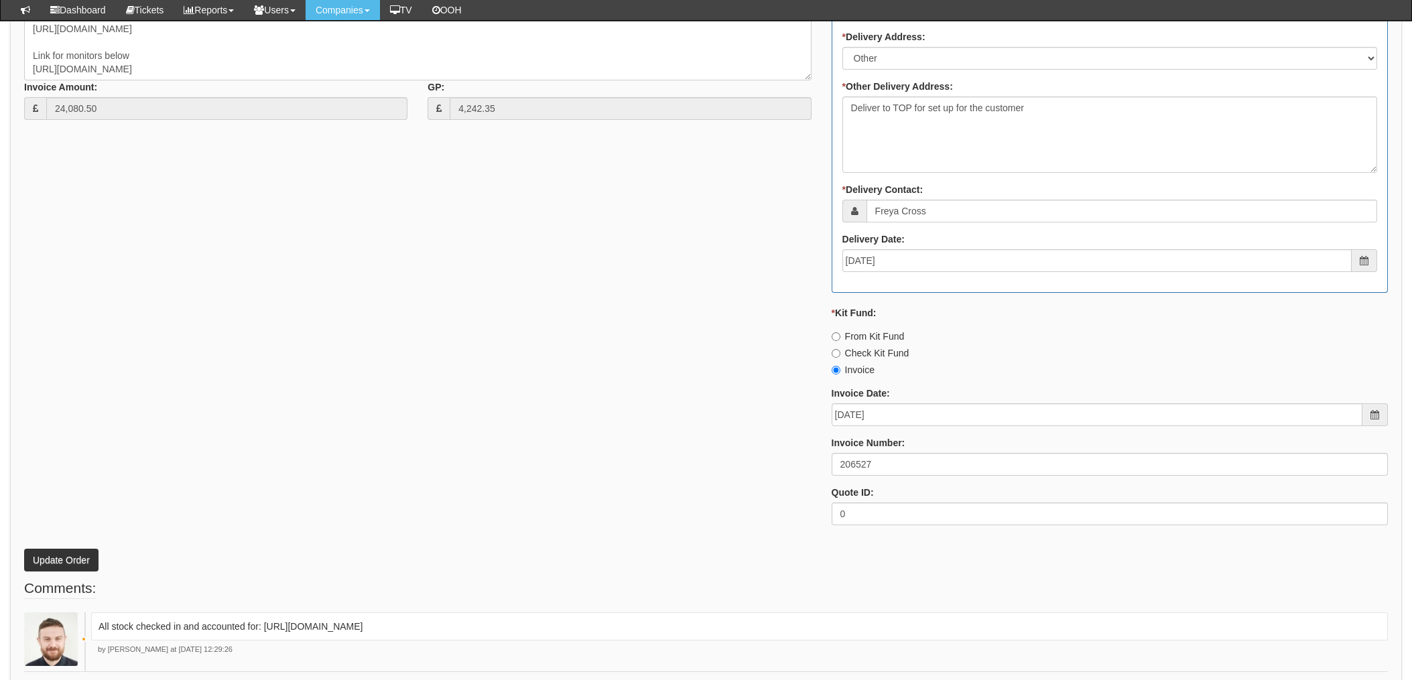
scroll to position [927, 0]
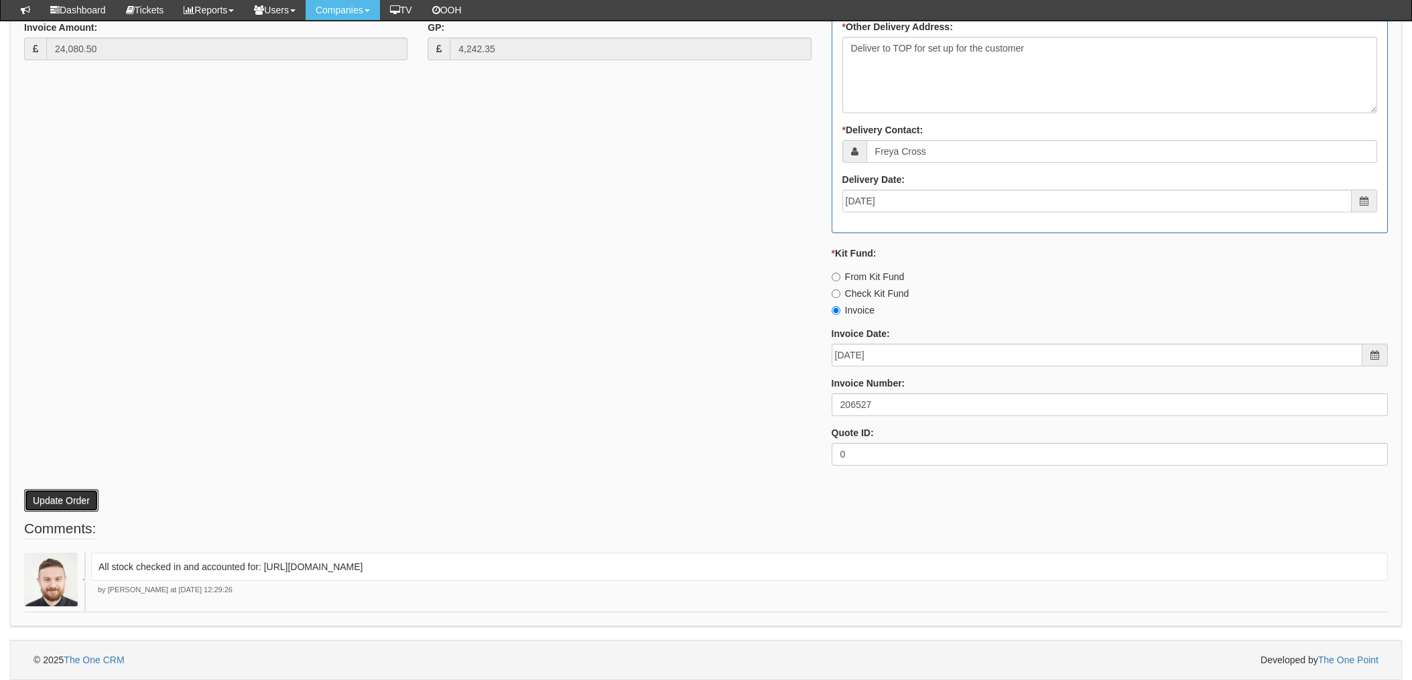
click at [54, 493] on button "Update Order" at bounding box center [61, 500] width 74 height 23
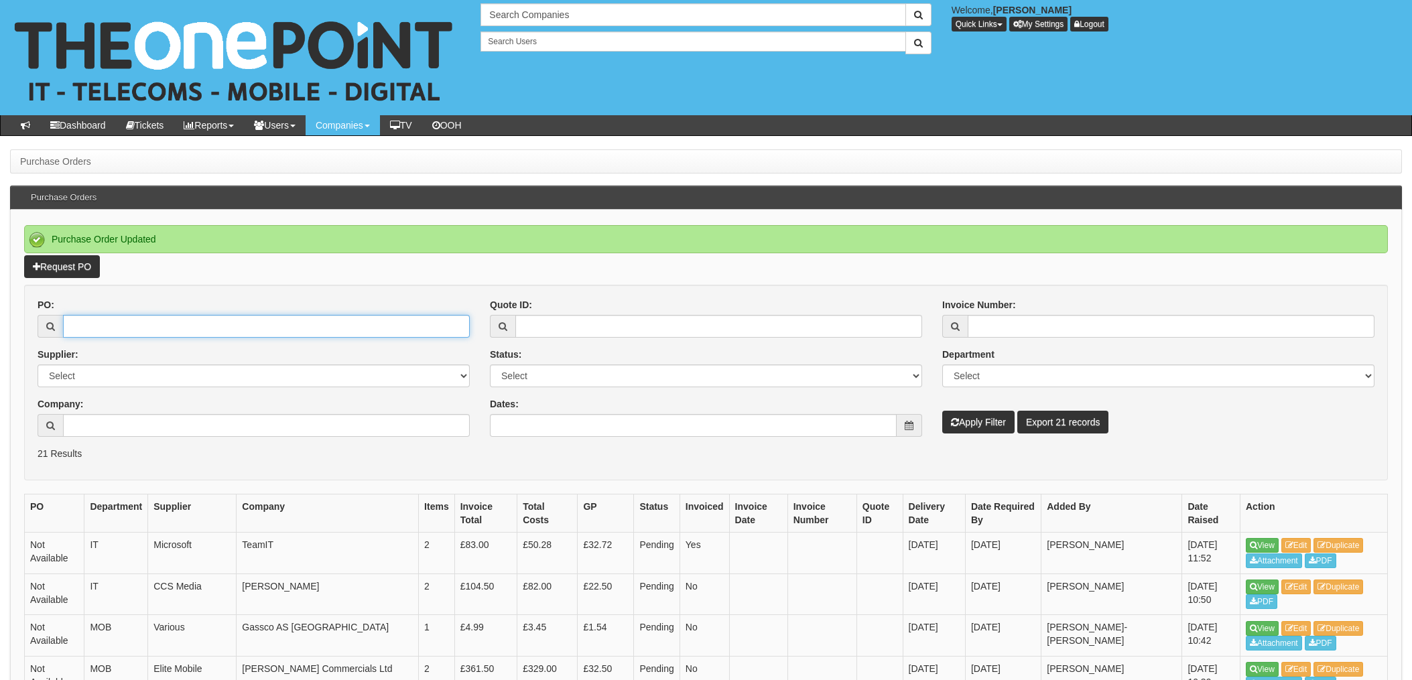
click at [107, 331] on input "PO:" at bounding box center [266, 326] width 407 height 23
type input "19669"
click at [943, 411] on button "Apply Filter" at bounding box center [979, 422] width 72 height 23
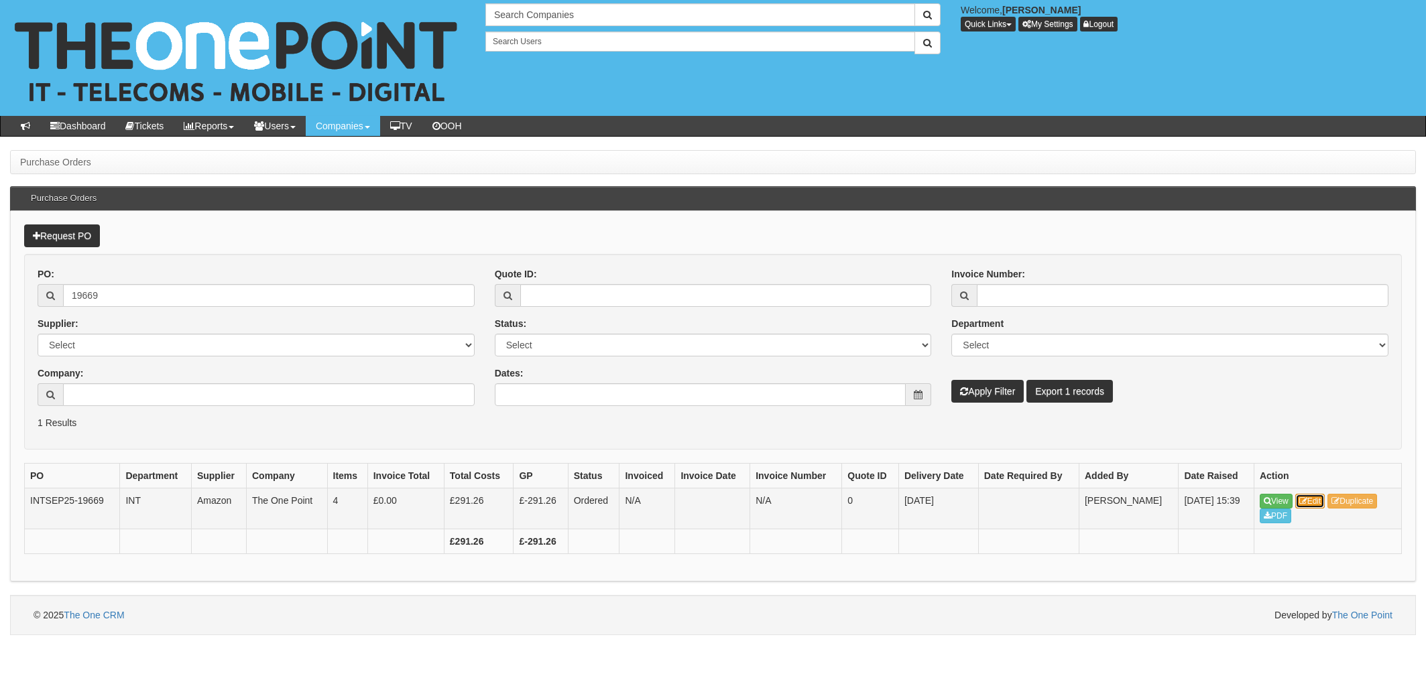
click at [1315, 503] on link "Edit" at bounding box center [1310, 501] width 30 height 15
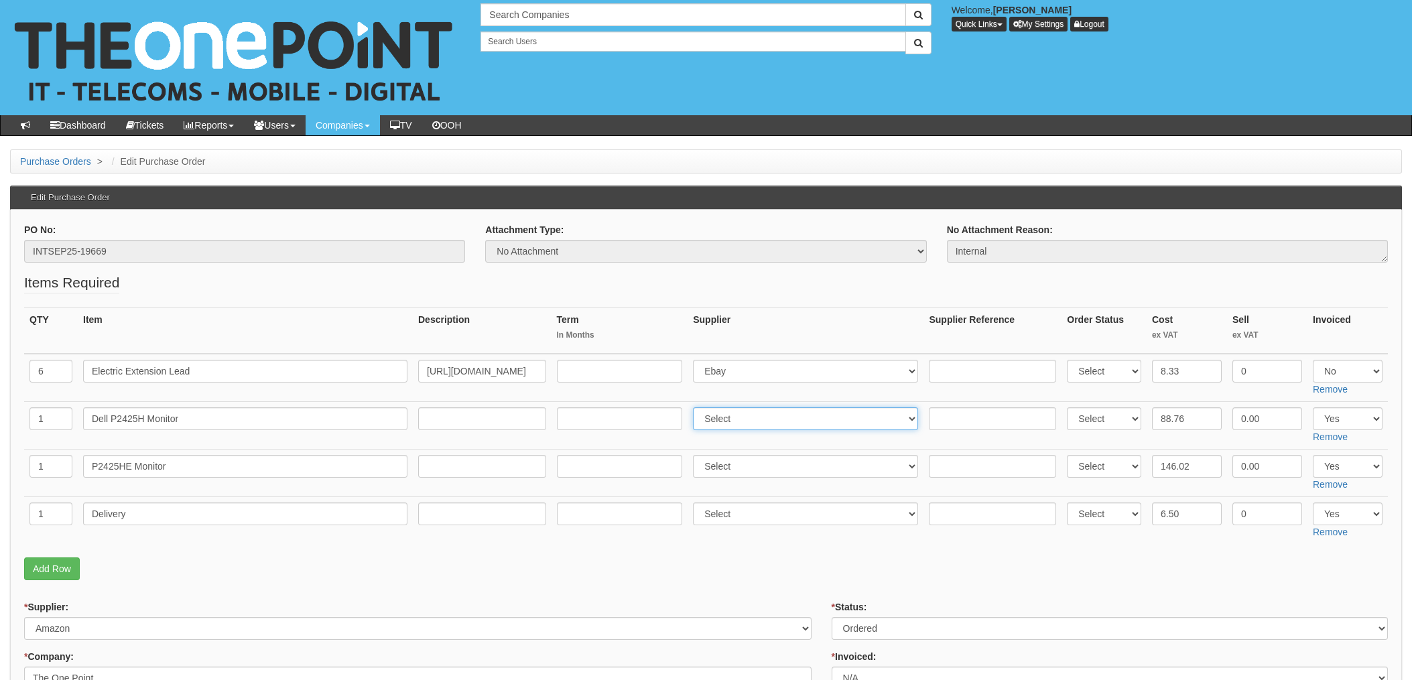
click at [751, 419] on select "Select 123 REG.co.uk 1Password 3 4Gon AA Jones Electric Ltd Abzorb Access Group…" at bounding box center [805, 419] width 225 height 23
select select "211"
click at [697, 408] on select "Select 123 REG.co.uk 1Password 3 4Gon AA Jones Electric Ltd Abzorb Access Group…" at bounding box center [805, 419] width 225 height 23
click at [957, 417] on input "text" at bounding box center [992, 419] width 127 height 23
paste input "PH99137"
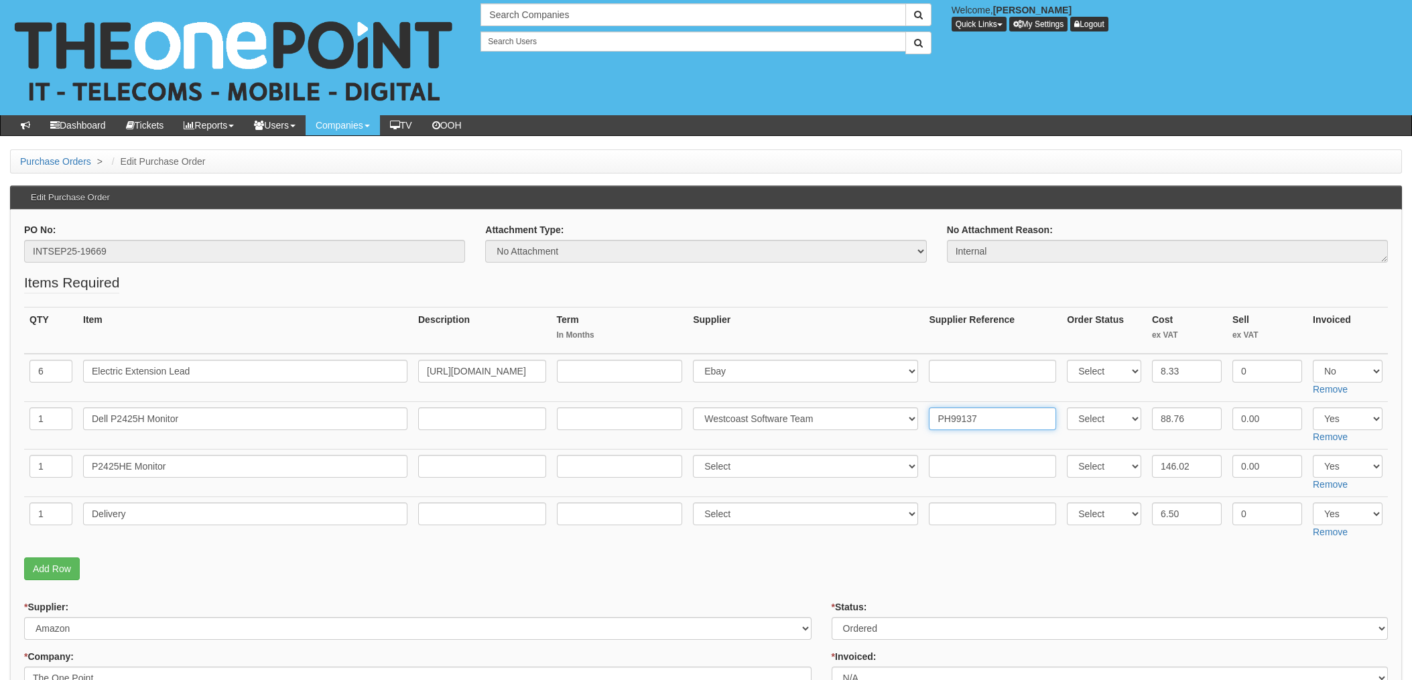
drag, startPoint x: 932, startPoint y: 418, endPoint x: 1324, endPoint y: 415, distance: 392.2
click at [1324, 415] on tr "1 Dell P2425H Monitor Select 123 REG.co.uk 1Password 3 4Gon AA Jones Electric L…" at bounding box center [706, 426] width 1364 height 48
click at [890, 394] on td "Select 123 REG.co.uk 1Password 3 4Gon AA Jones Electric Ltd Abzorb Access Group…" at bounding box center [806, 378] width 236 height 48
click at [994, 421] on input "PH99137" at bounding box center [992, 419] width 127 height 23
type input "P"
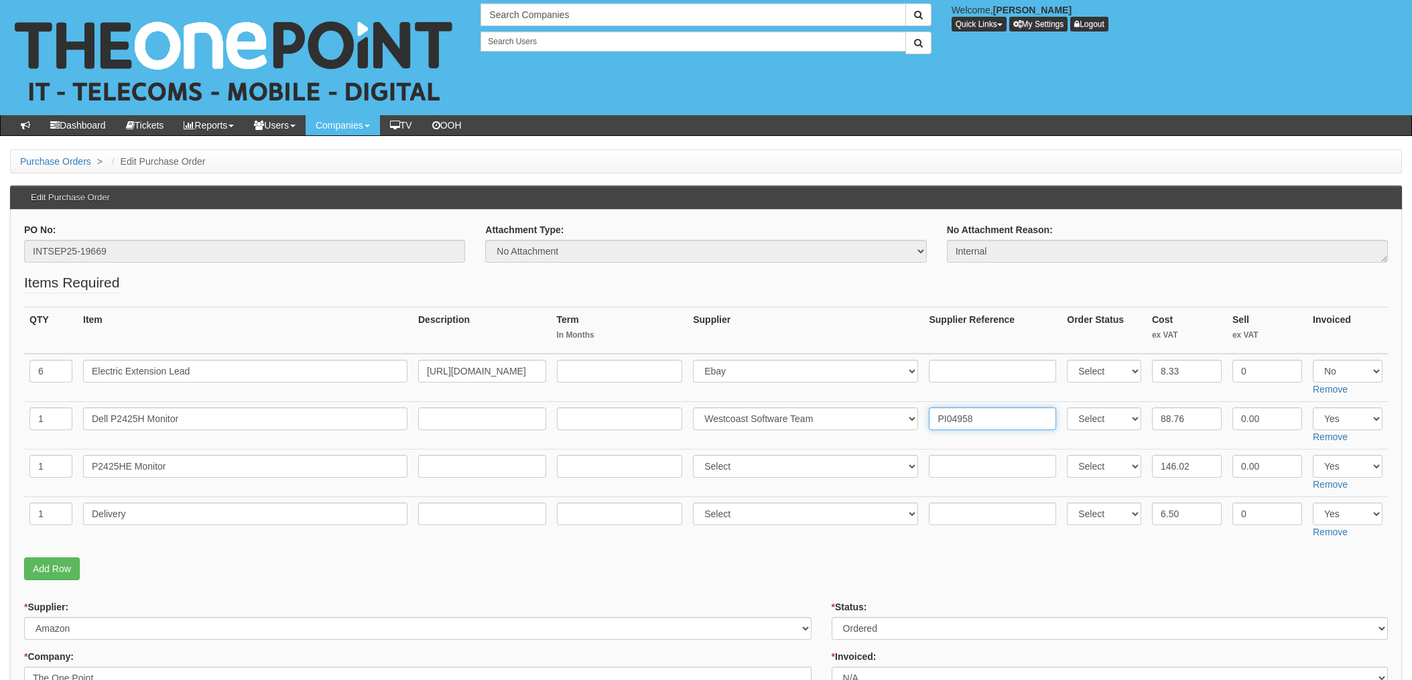
drag, startPoint x: 973, startPoint y: 421, endPoint x: 906, endPoint y: 424, distance: 66.4
click at [910, 424] on tr "1 Dell P2425H Monitor Select 123 REG.co.uk 1Password 3 4Gon AA Jones Electric L…" at bounding box center [706, 426] width 1364 height 48
type input "PI04958"
click at [974, 465] on input "text" at bounding box center [992, 466] width 127 height 23
paste input "PI04958"
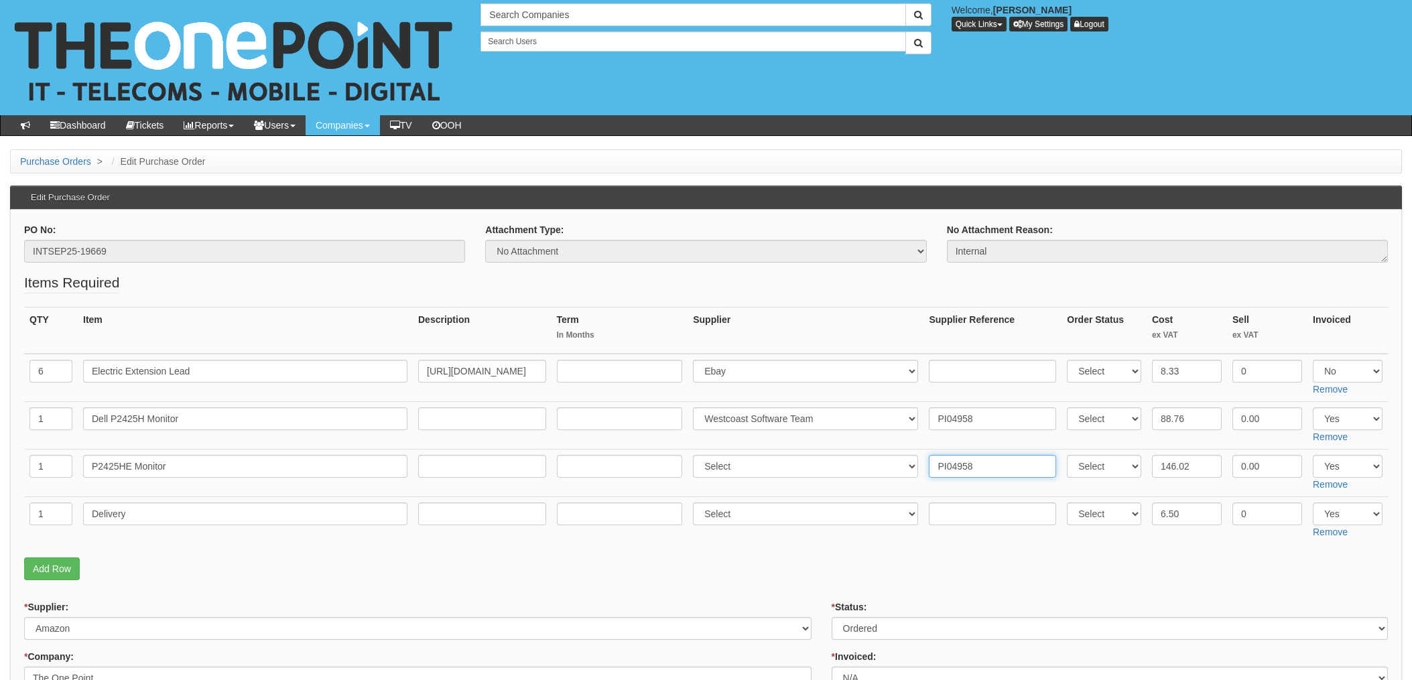
type input "PI04958"
click at [956, 523] on input "text" at bounding box center [992, 514] width 127 height 23
paste input "PI04958"
type input "PI04958"
click at [757, 467] on select "Select 123 REG.co.uk 1Password 3 4Gon AA Jones Electric Ltd Abzorb Access Group…" at bounding box center [805, 466] width 225 height 23
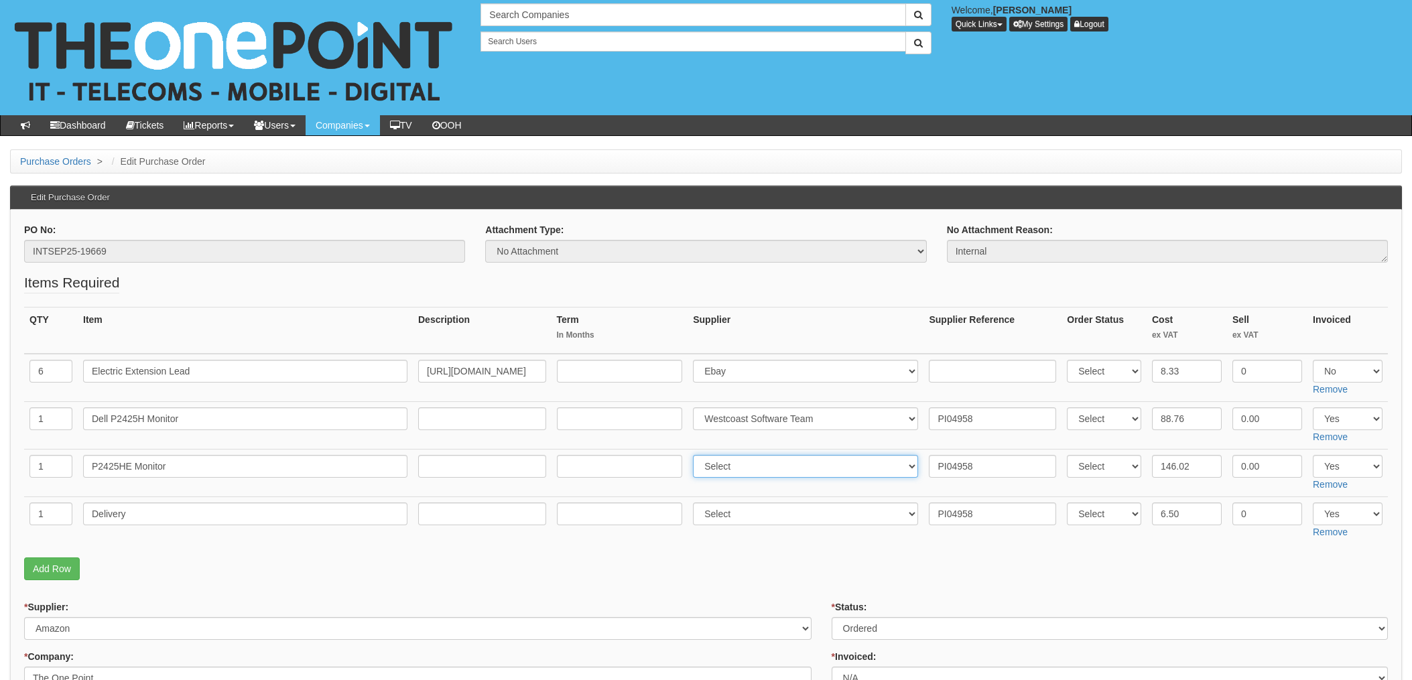
select select "211"
click at [697, 455] on select "Select 123 REG.co.uk 1Password 3 4Gon AA Jones Electric Ltd Abzorb Access Group…" at bounding box center [805, 466] width 225 height 23
click at [778, 513] on select "Select 123 REG.co.uk 1Password 3 4Gon AA Jones Electric Ltd Abzorb Access Group…" at bounding box center [805, 514] width 225 height 23
select select "211"
click at [697, 503] on select "Select 123 REG.co.uk 1Password 3 4Gon AA Jones Electric Ltd Abzorb Access Group…" at bounding box center [805, 514] width 225 height 23
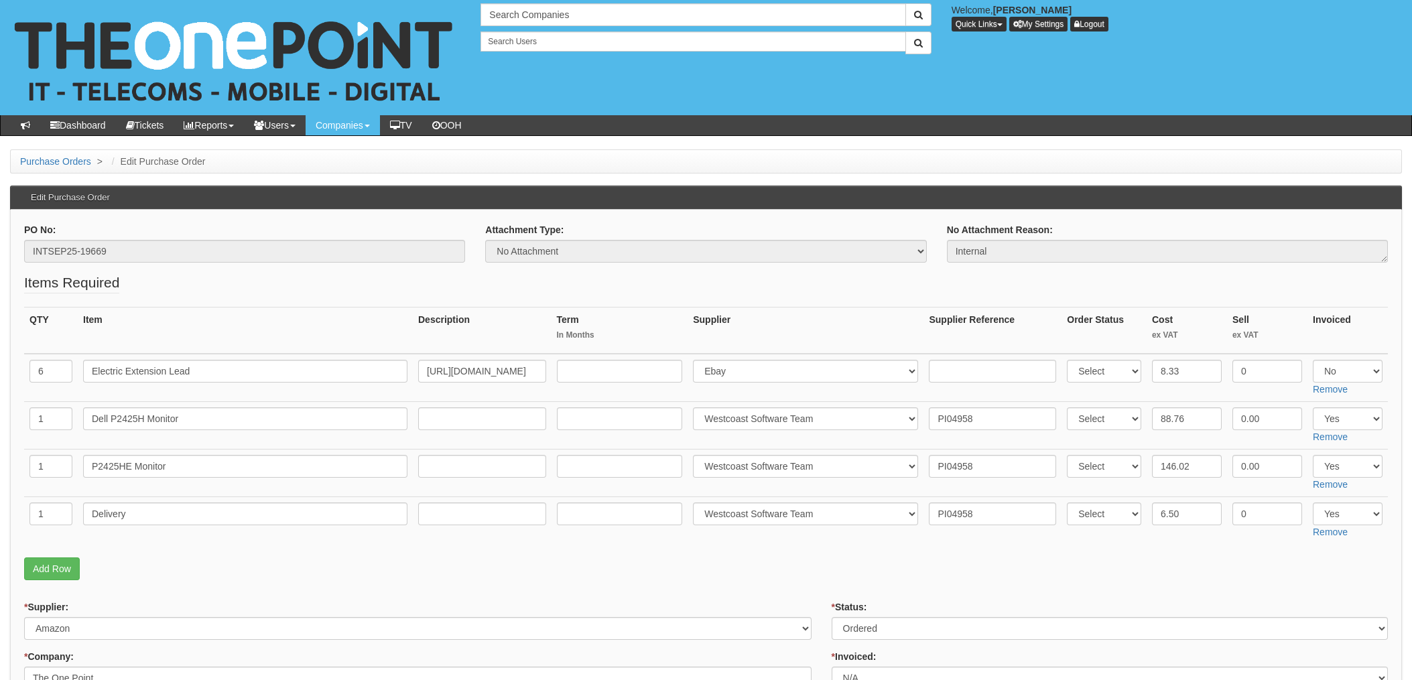
click at [809, 557] on fieldset "Items Required QTY Item Description Term In Months Supplier Supplier Reference …" at bounding box center [706, 430] width 1364 height 314
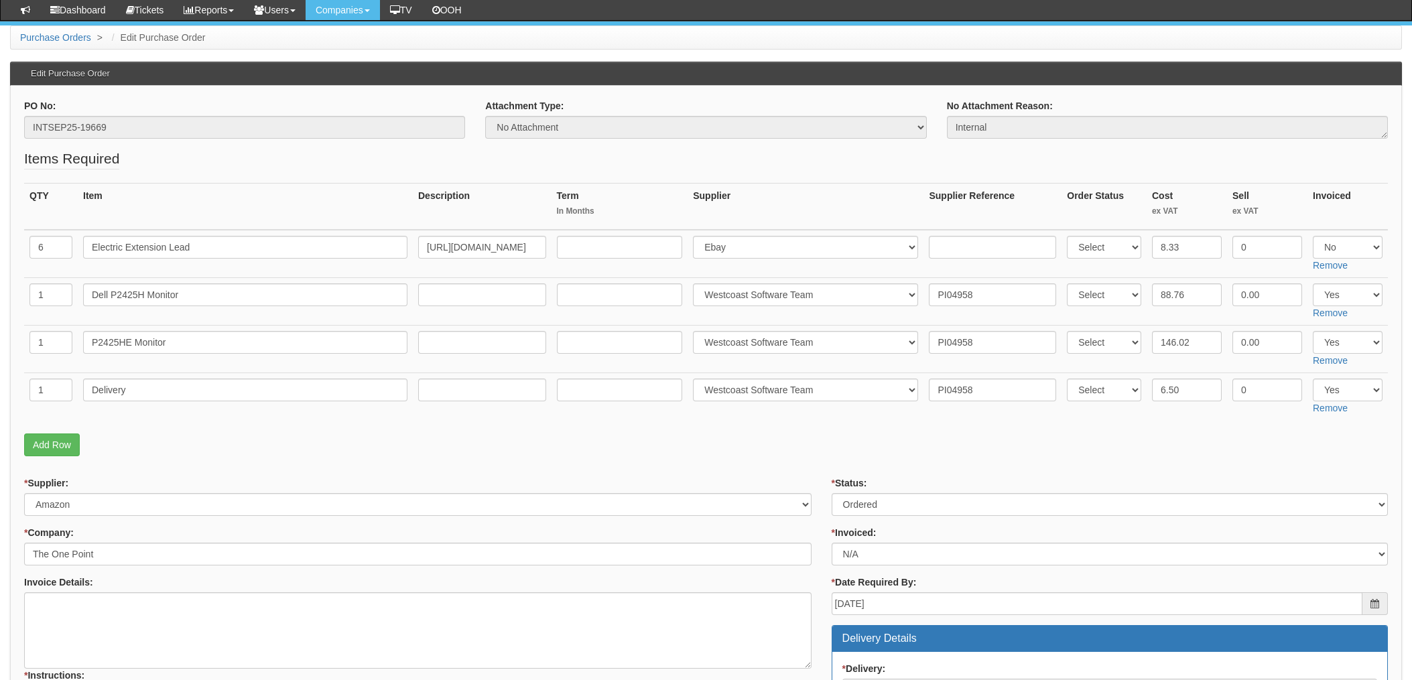
scroll to position [179, 0]
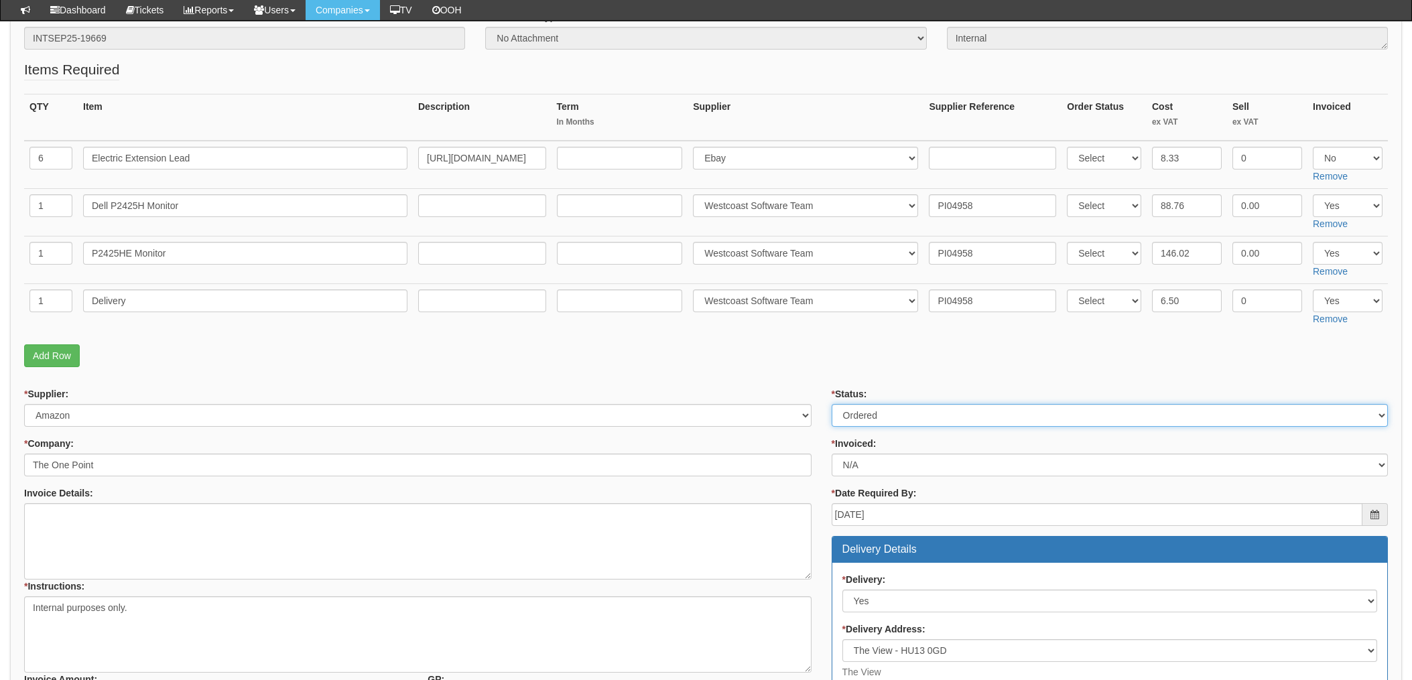
click at [868, 418] on select "Select Approved Completed Delivered Invoiced Ordered Ordered to site Part Order…" at bounding box center [1110, 415] width 556 height 23
select select "4"
click at [832, 404] on select "Select Approved Completed Delivered Invoiced Ordered Ordered to site Part Order…" at bounding box center [1110, 415] width 556 height 23
drag, startPoint x: 858, startPoint y: 465, endPoint x: 871, endPoint y: 469, distance: 13.4
click at [859, 465] on select "Select Yes No N/A STB (part of order)" at bounding box center [1110, 465] width 556 height 23
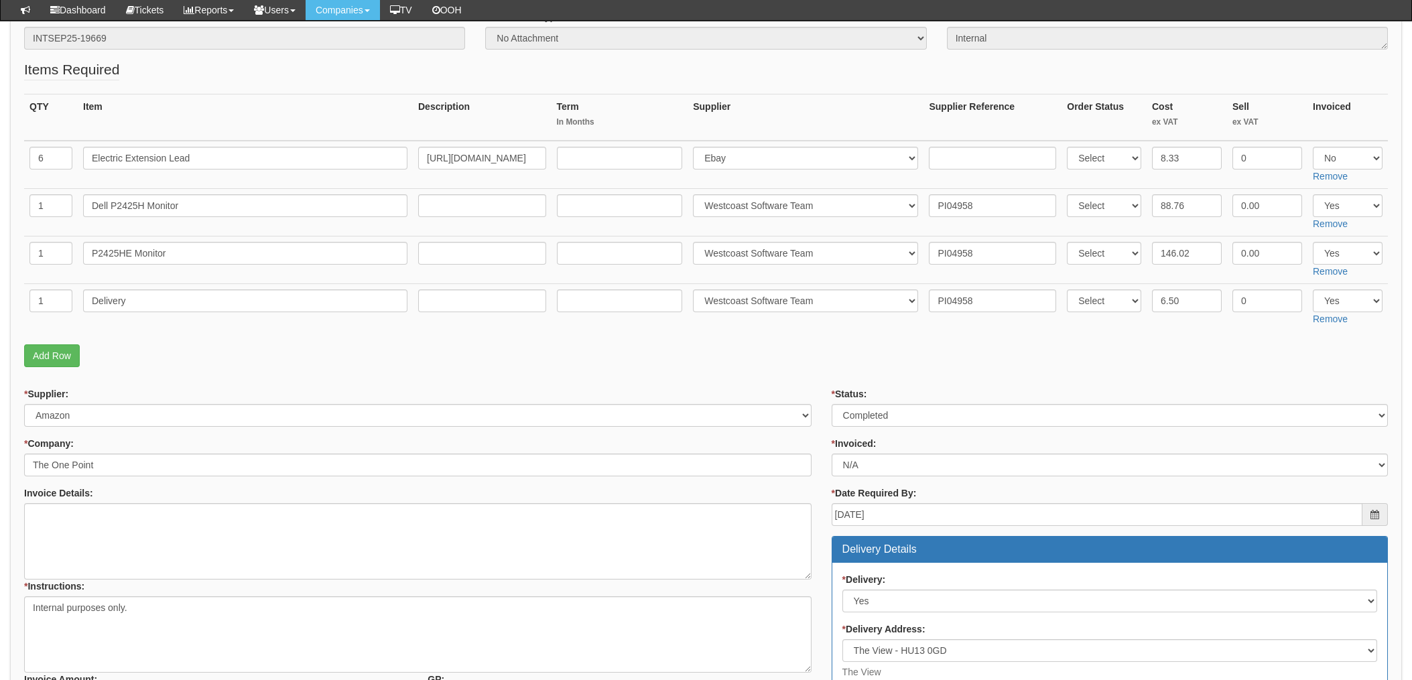
click at [818, 358] on p "Add Row" at bounding box center [706, 356] width 1364 height 23
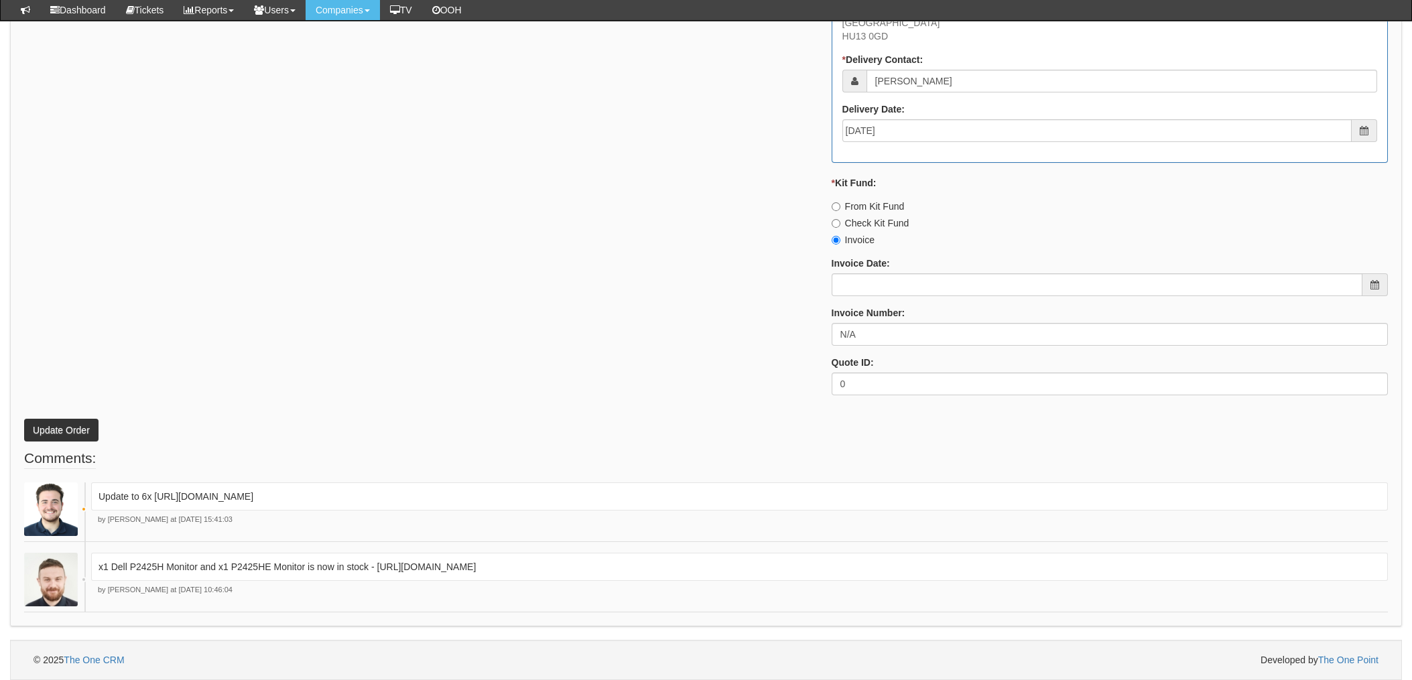
scroll to position [894, 0]
click at [52, 419] on button "Update Order" at bounding box center [61, 430] width 74 height 23
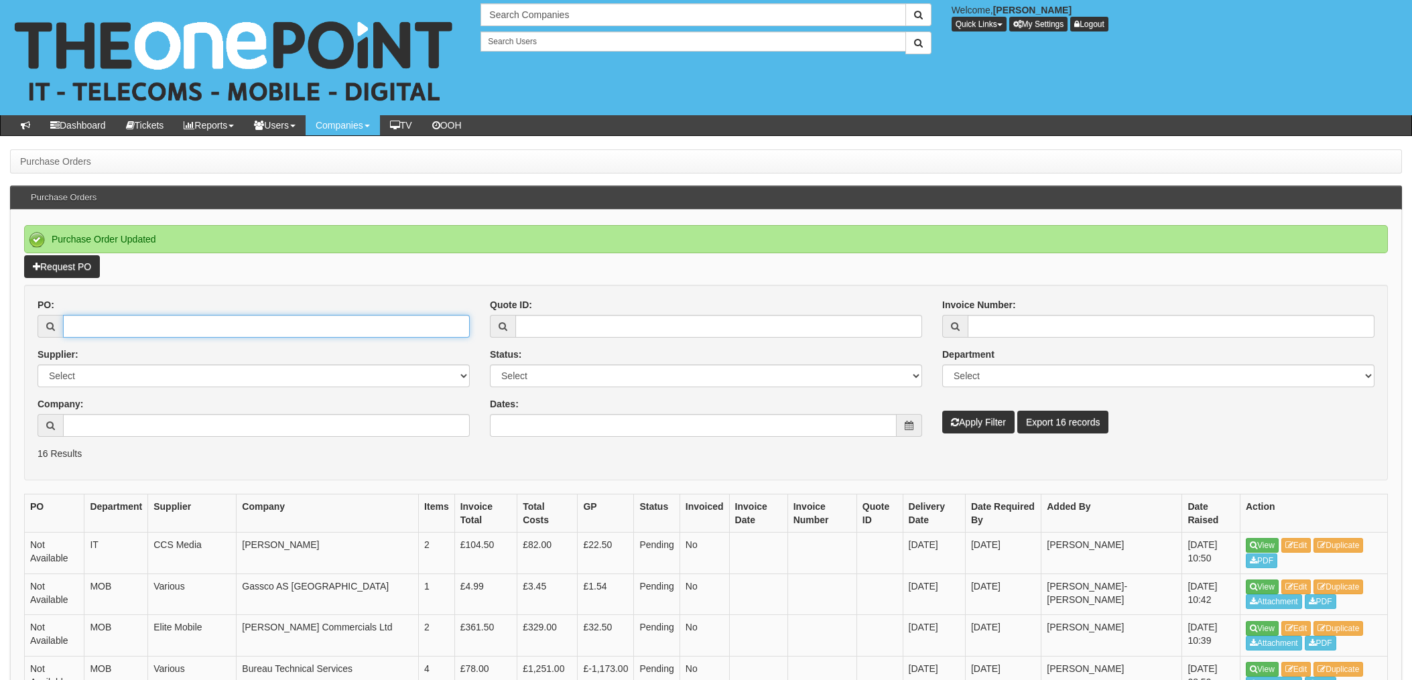
click at [114, 326] on input "PO:" at bounding box center [266, 326] width 407 height 23
type input "19669"
click at [943, 411] on button "Apply Filter" at bounding box center [979, 422] width 72 height 23
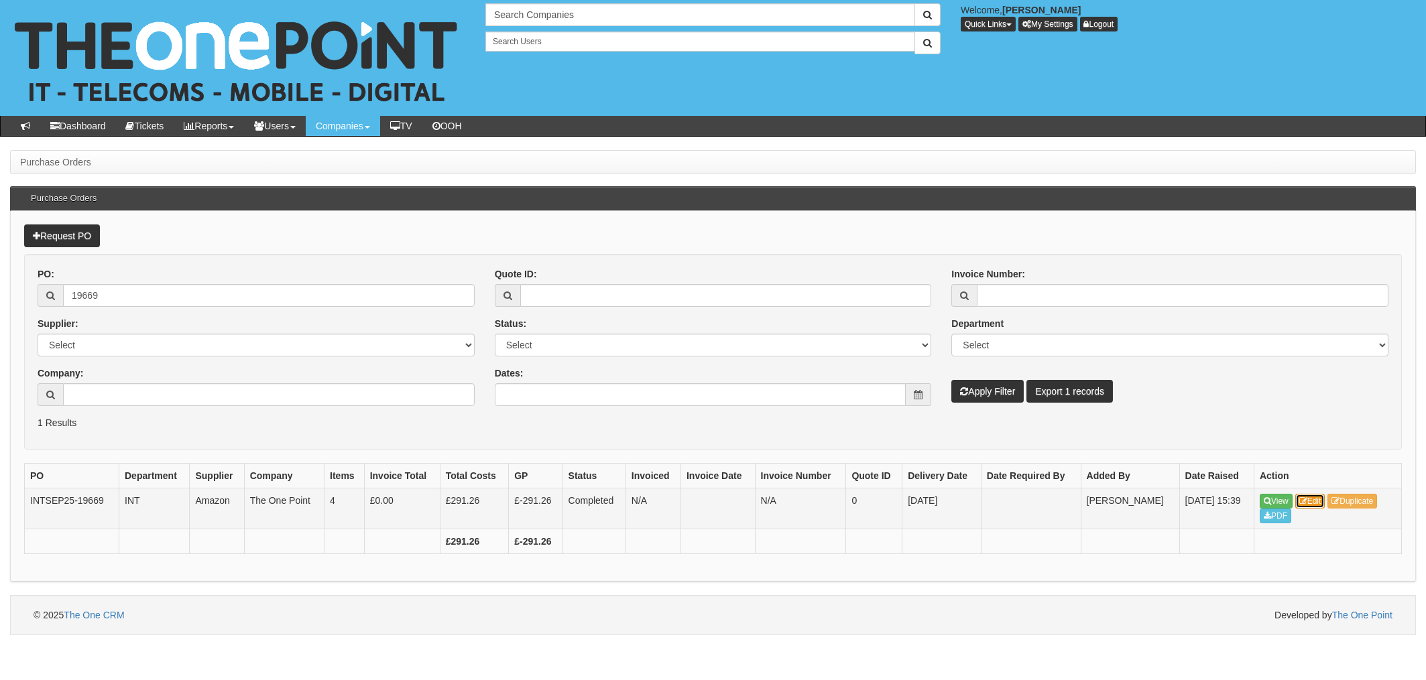
click at [1317, 503] on link "Edit" at bounding box center [1310, 501] width 30 height 15
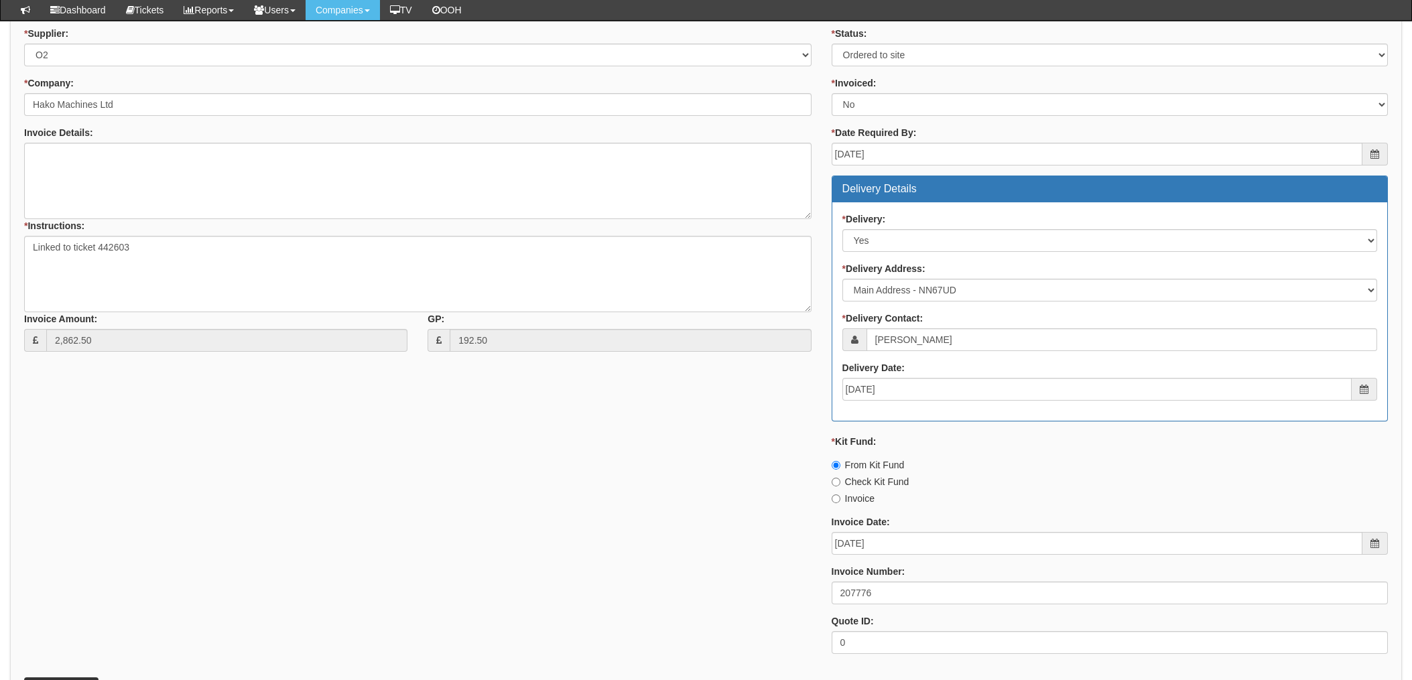
scroll to position [446, 0]
